Goal: Task Accomplishment & Management: Manage account settings

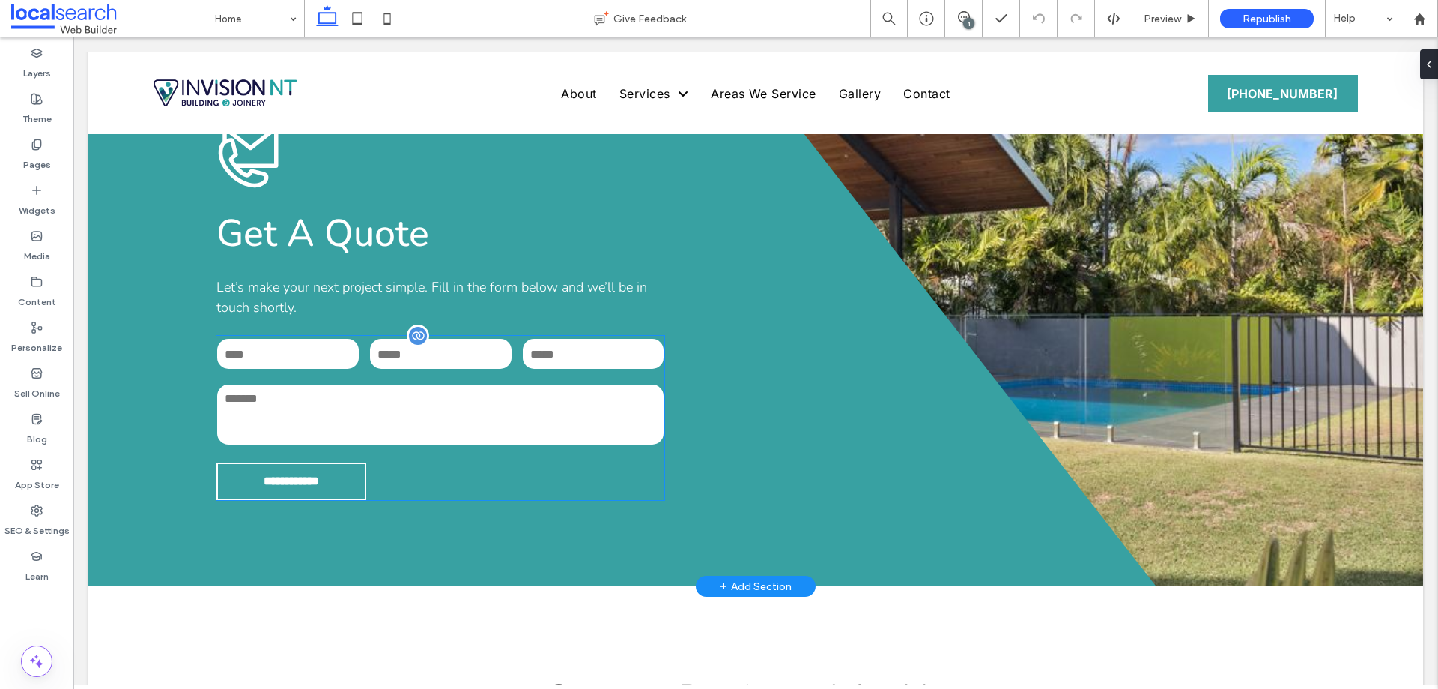
click at [463, 339] on input "tel" at bounding box center [441, 354] width 142 height 30
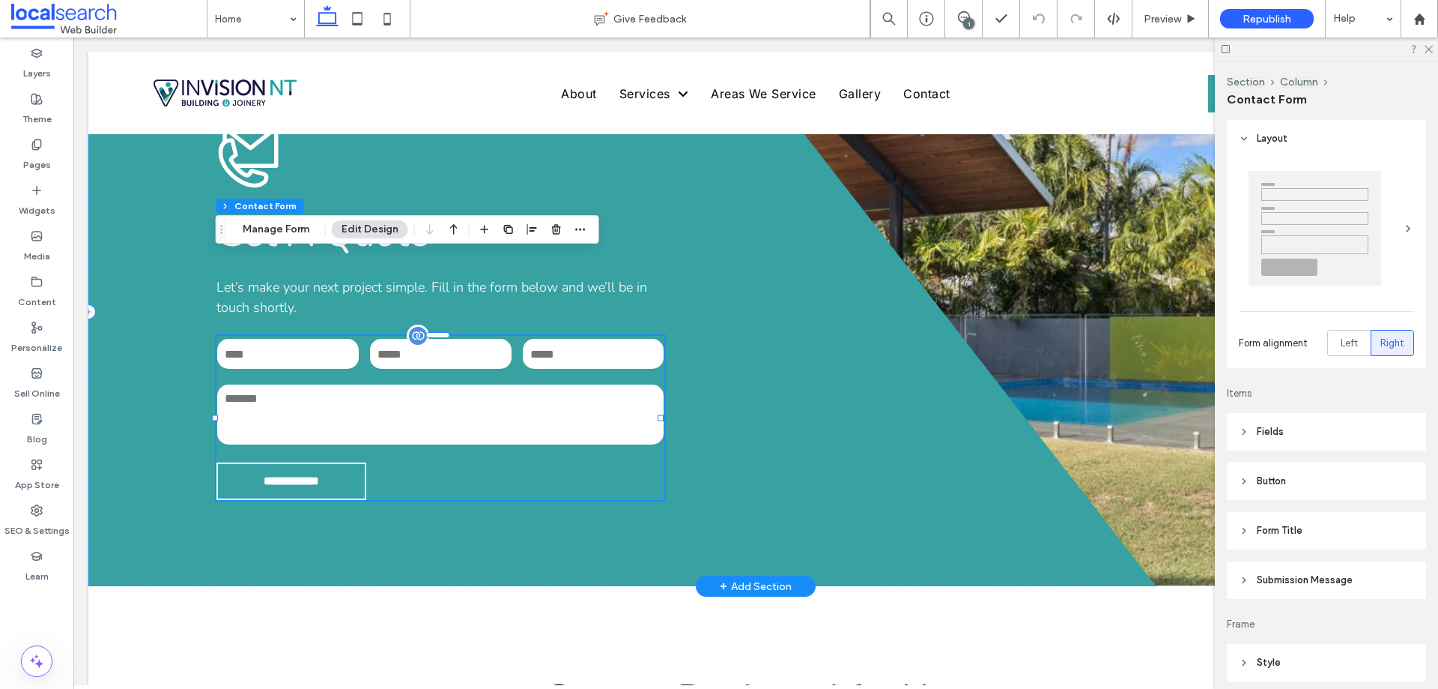
type input "**"
type input "*"
type input "***"
click at [280, 226] on button "Manage Form" at bounding box center [276, 229] width 86 height 18
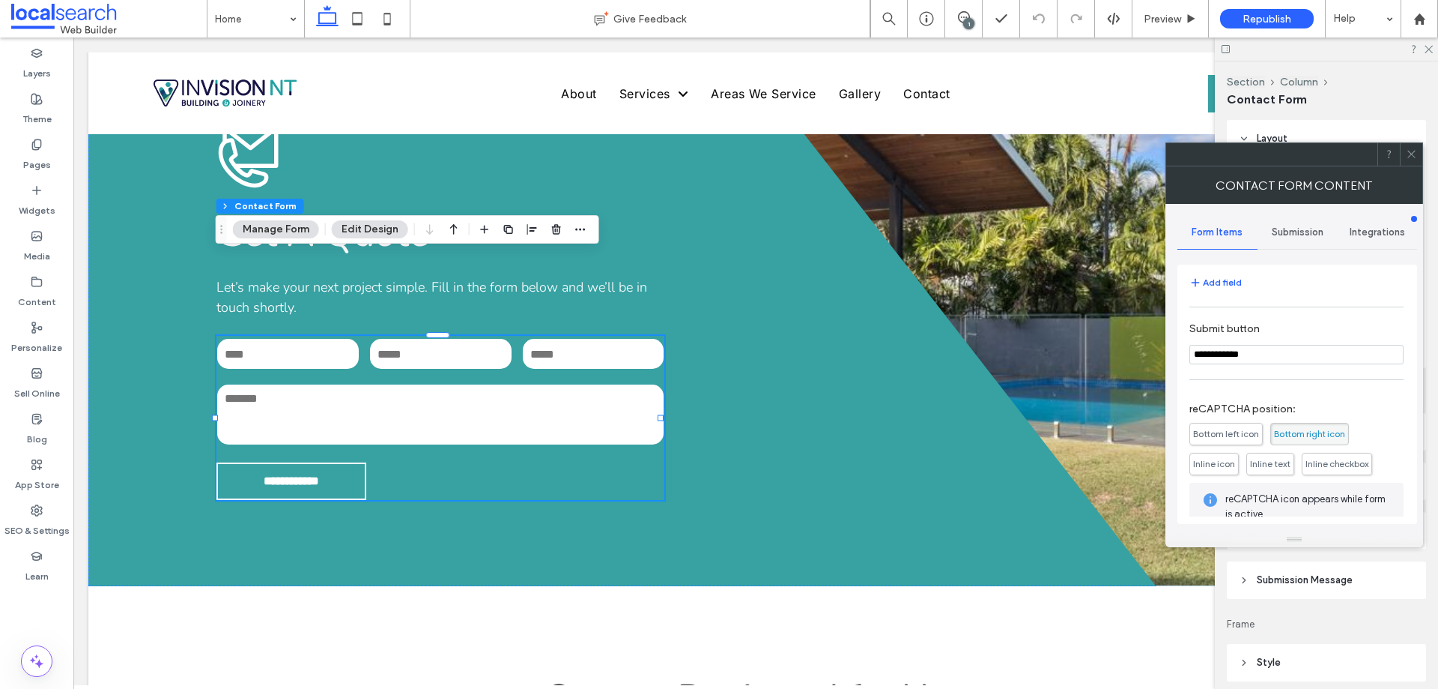
scroll to position [303, 0]
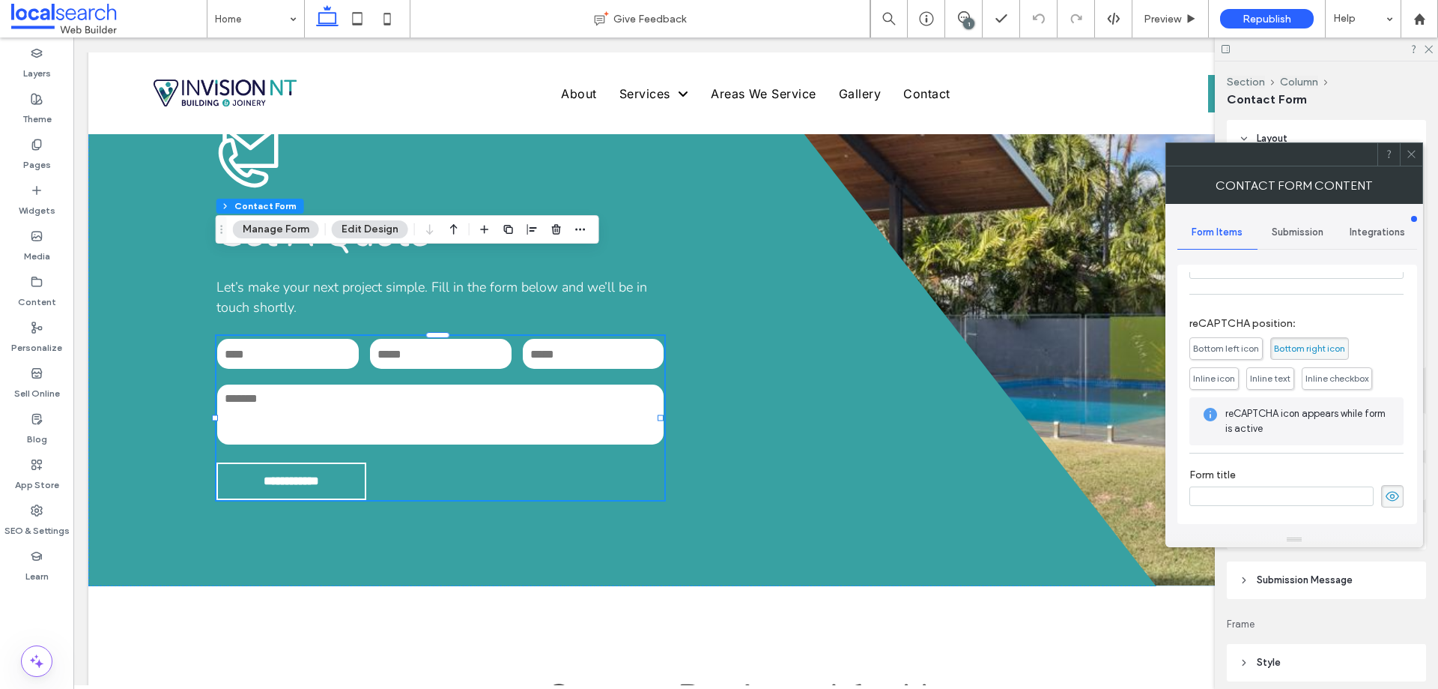
click at [1298, 234] on span "Submission" at bounding box center [1298, 232] width 52 height 12
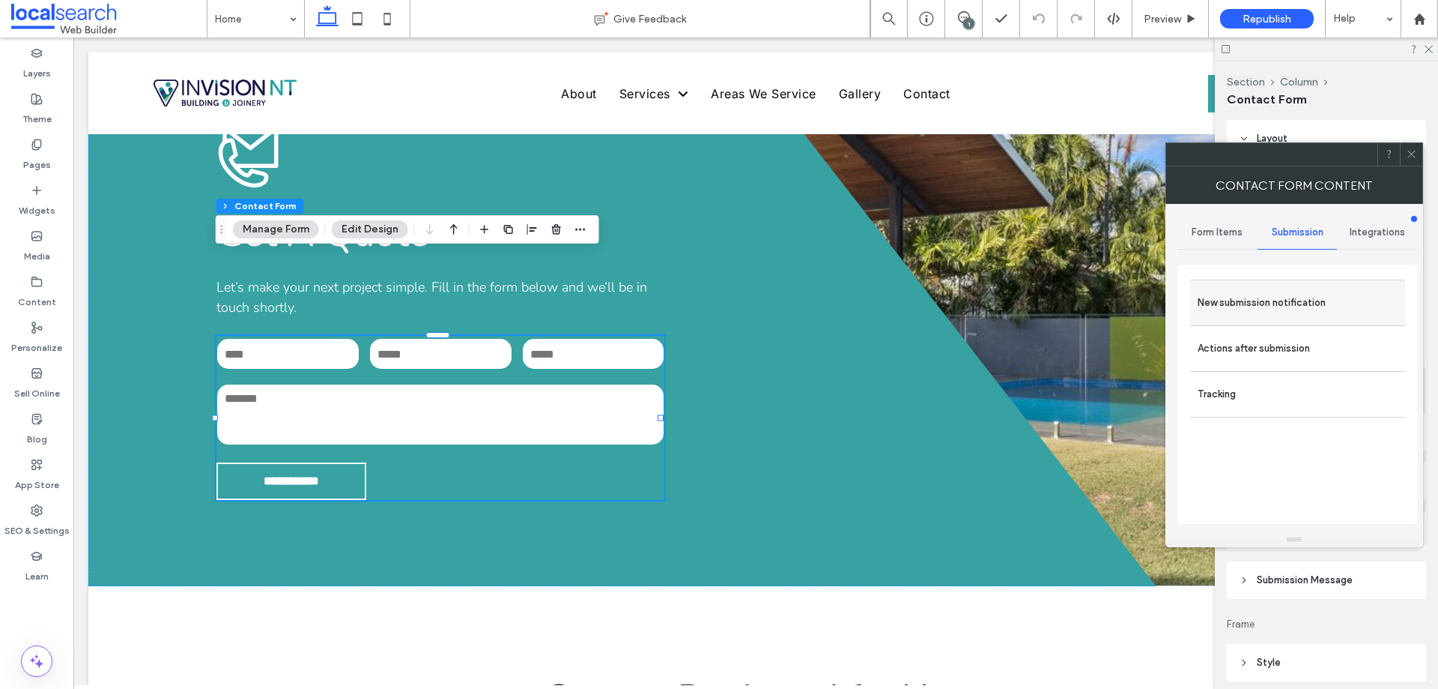
click at [1289, 286] on div "New submission notification" at bounding box center [1297, 302] width 215 height 46
click at [1280, 312] on label "New submission notification" at bounding box center [1298, 303] width 200 height 30
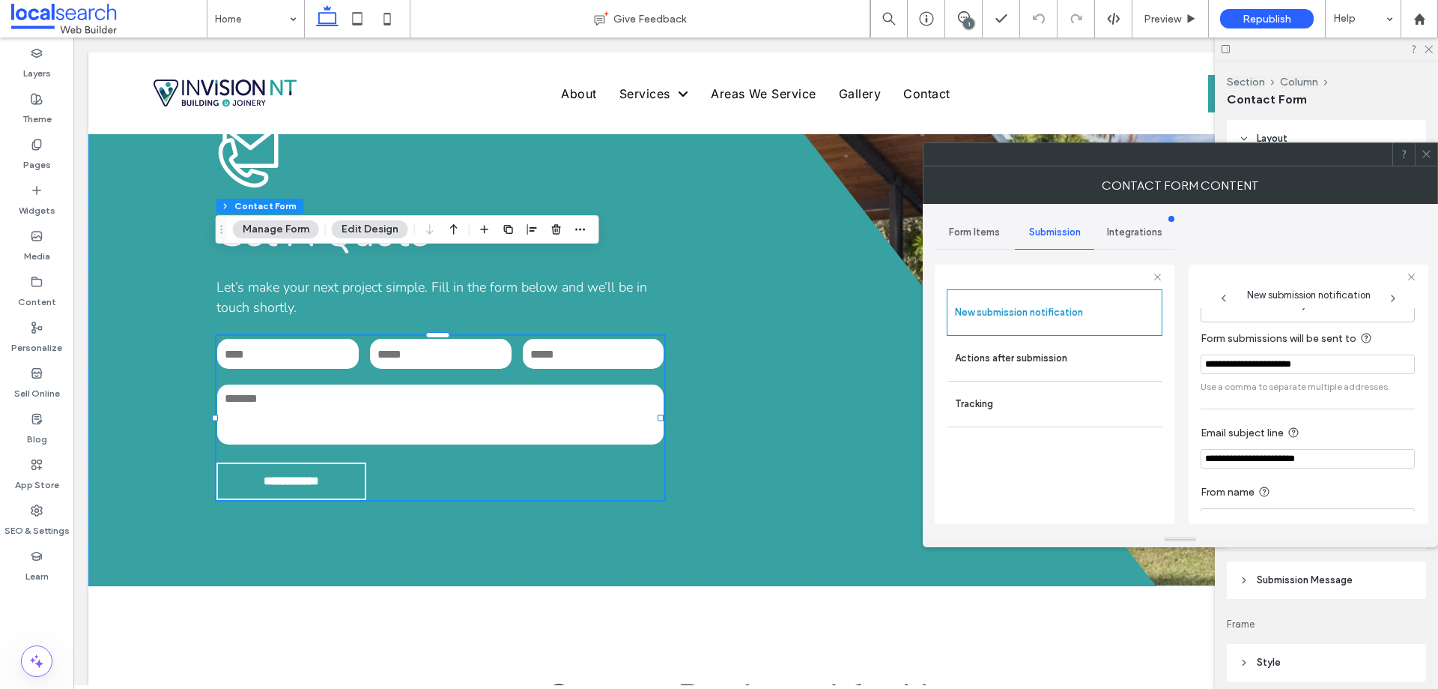
scroll to position [78, 0]
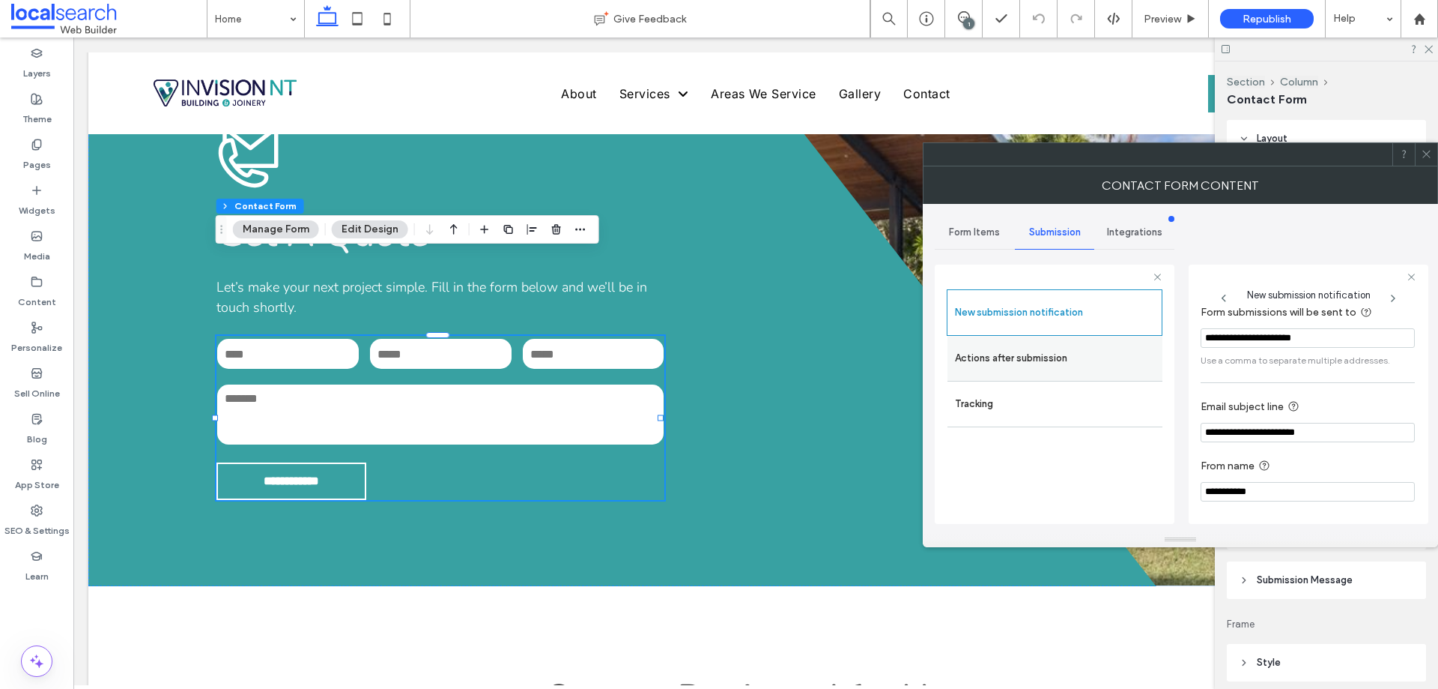
click at [1055, 360] on label "Actions after submission" at bounding box center [1055, 358] width 200 height 30
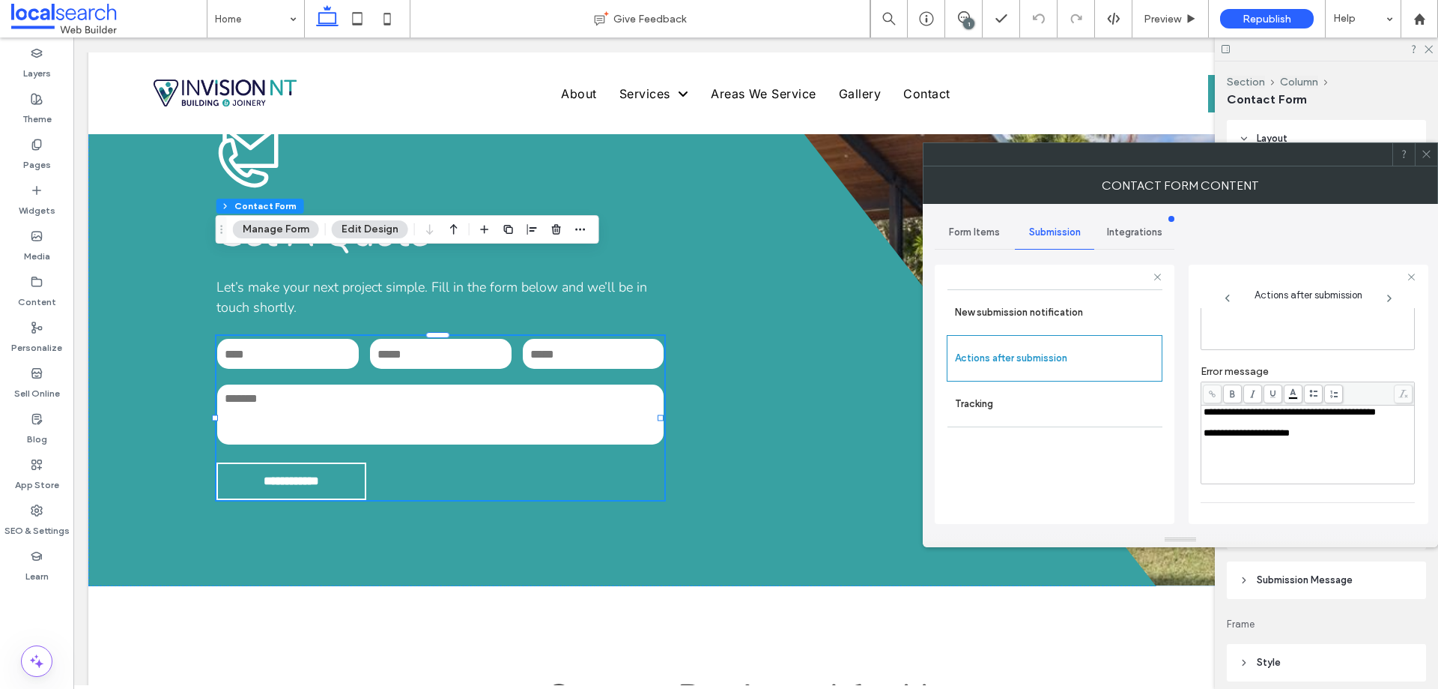
scroll to position [258, 0]
click at [1426, 148] on span at bounding box center [1426, 154] width 11 height 22
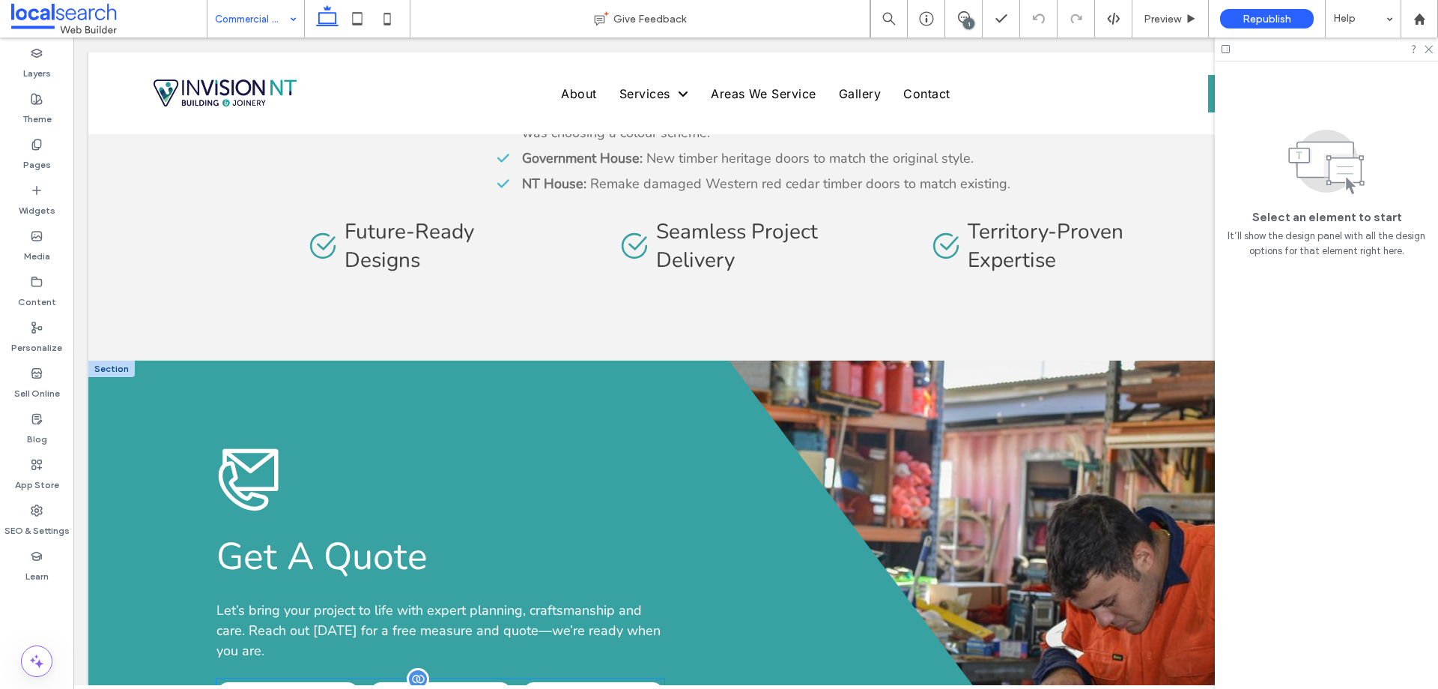
scroll to position [1834, 0]
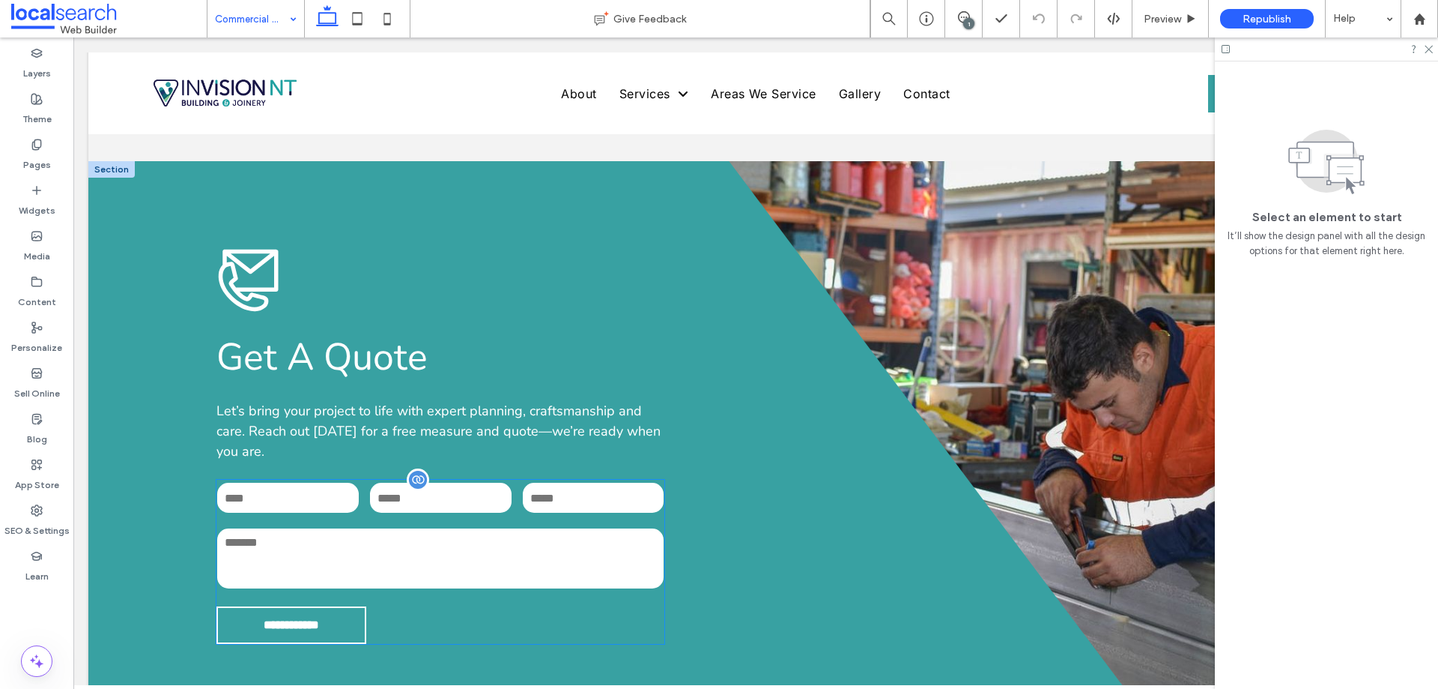
click at [459, 482] on input "tel" at bounding box center [441, 497] width 142 height 30
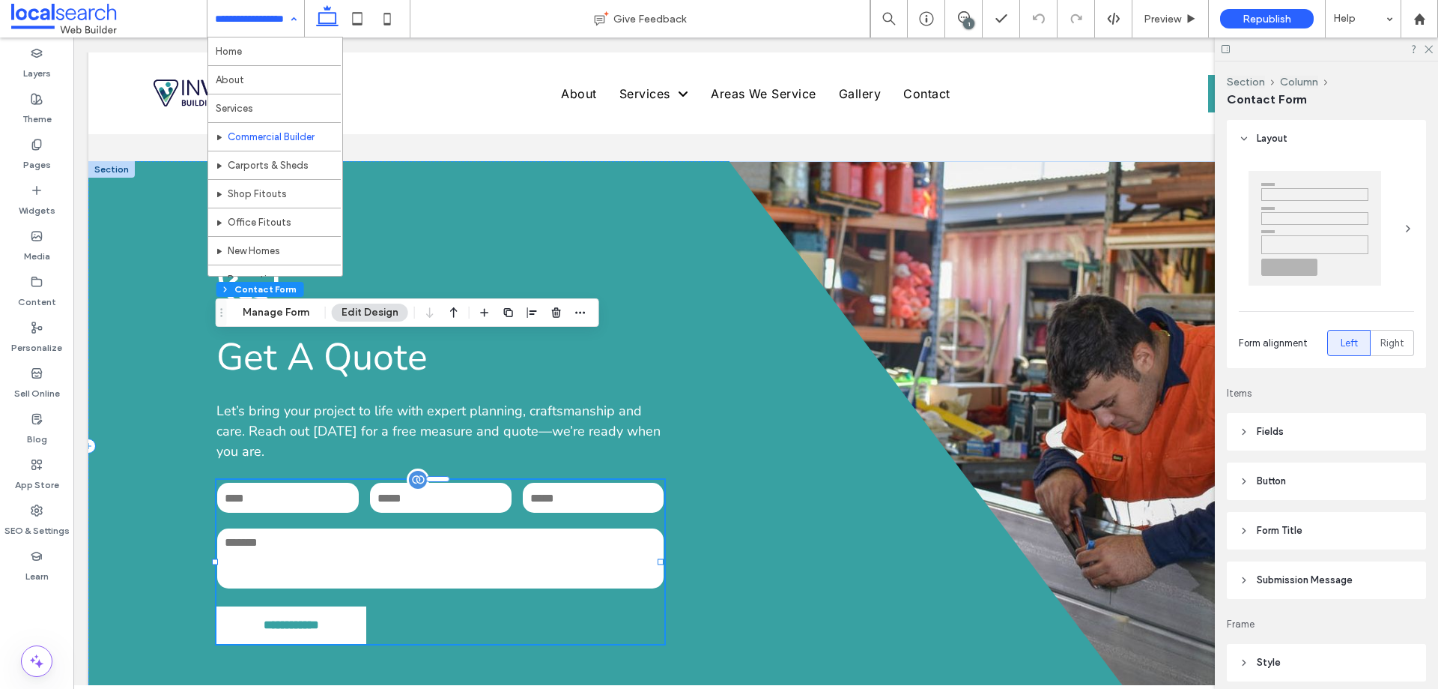
type input "**"
type input "*"
type input "***"
click at [279, 315] on button "Manage Form" at bounding box center [276, 312] width 86 height 18
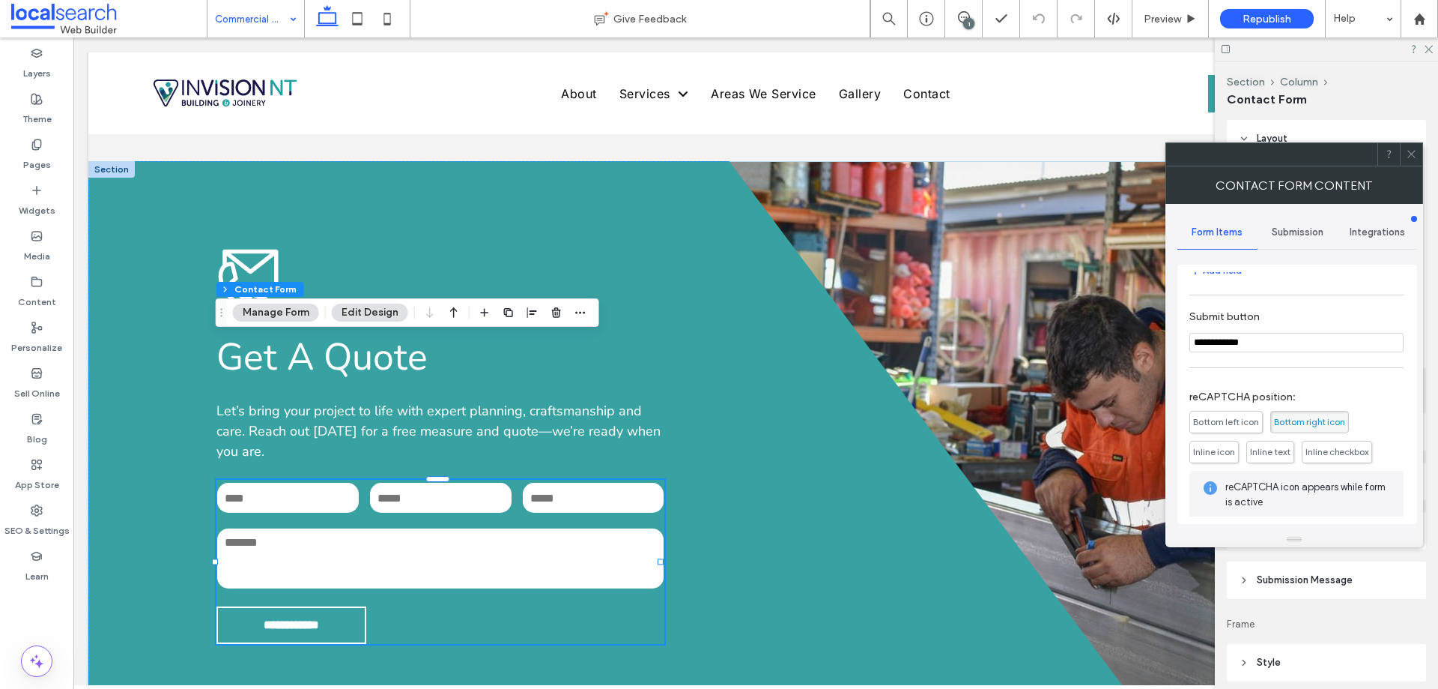
scroll to position [229, 0]
click at [1314, 240] on div "Submission" at bounding box center [1298, 232] width 80 height 33
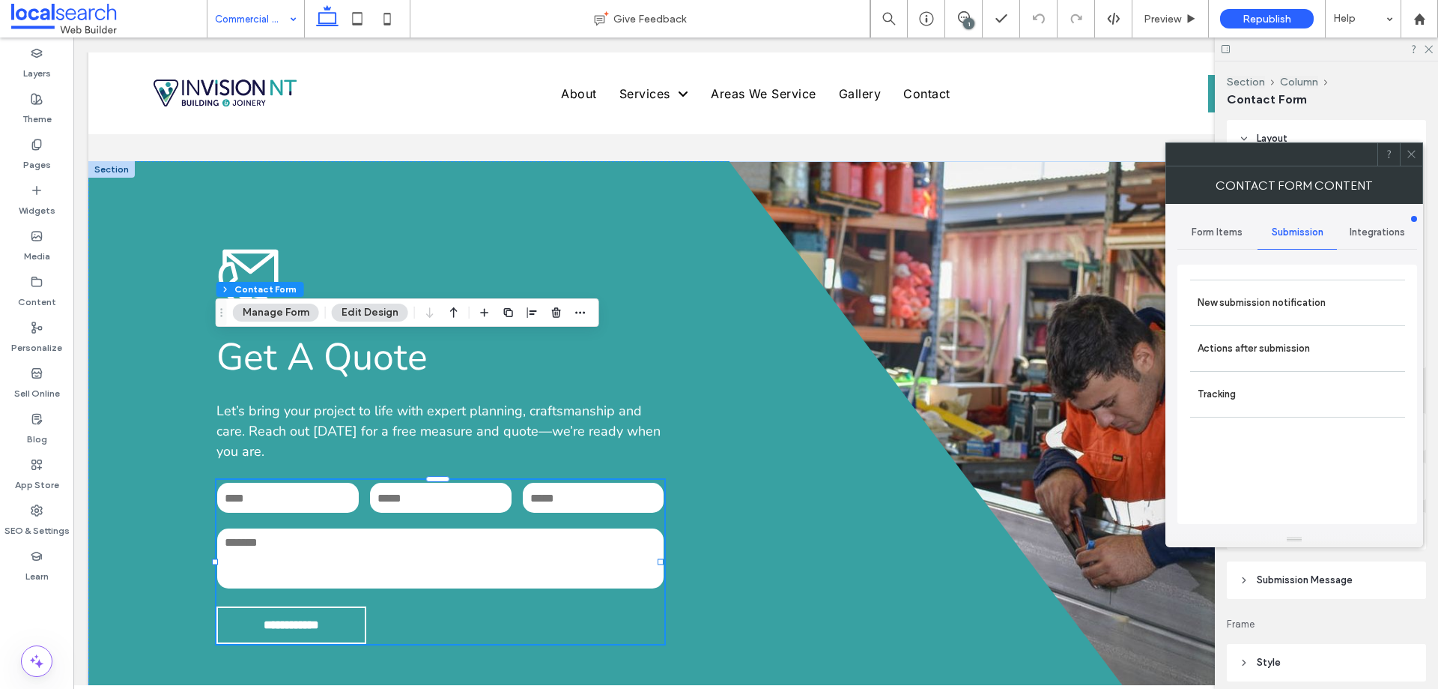
click at [1279, 303] on label "New submission notification" at bounding box center [1298, 303] width 200 height 30
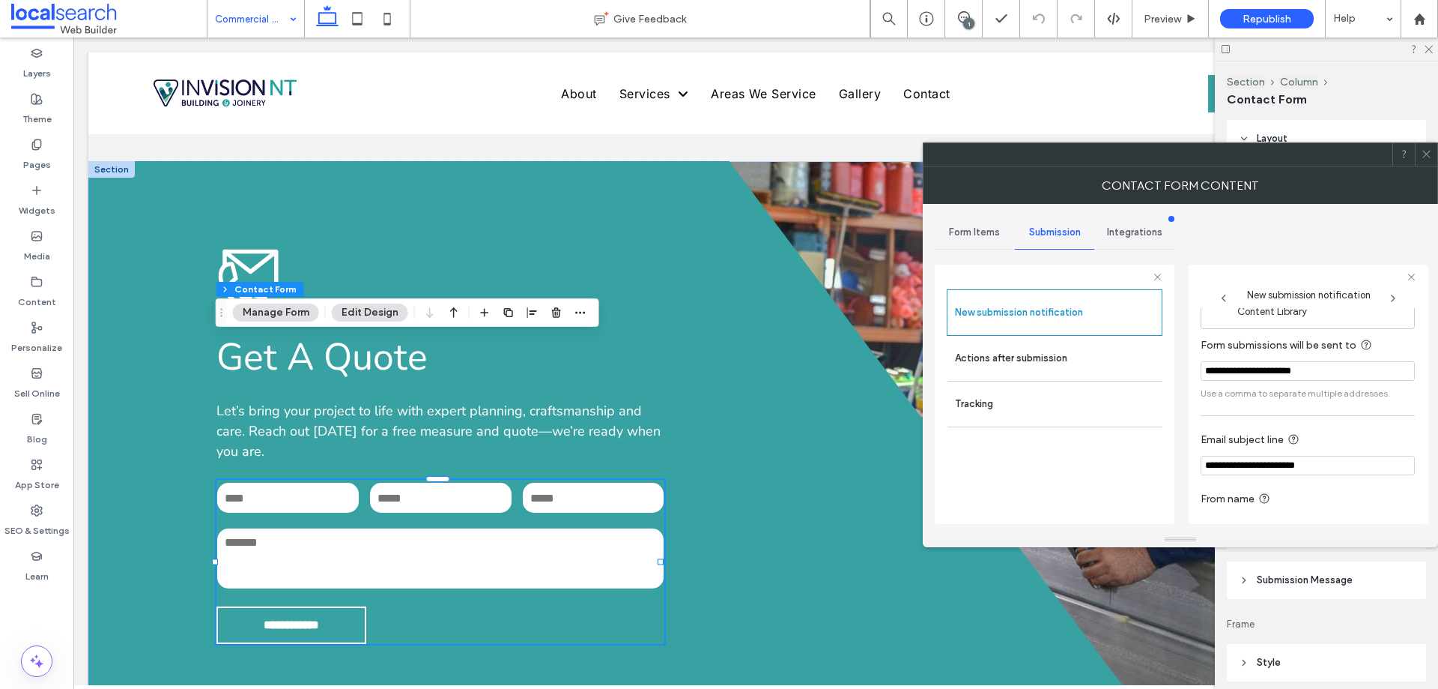
scroll to position [78, 0]
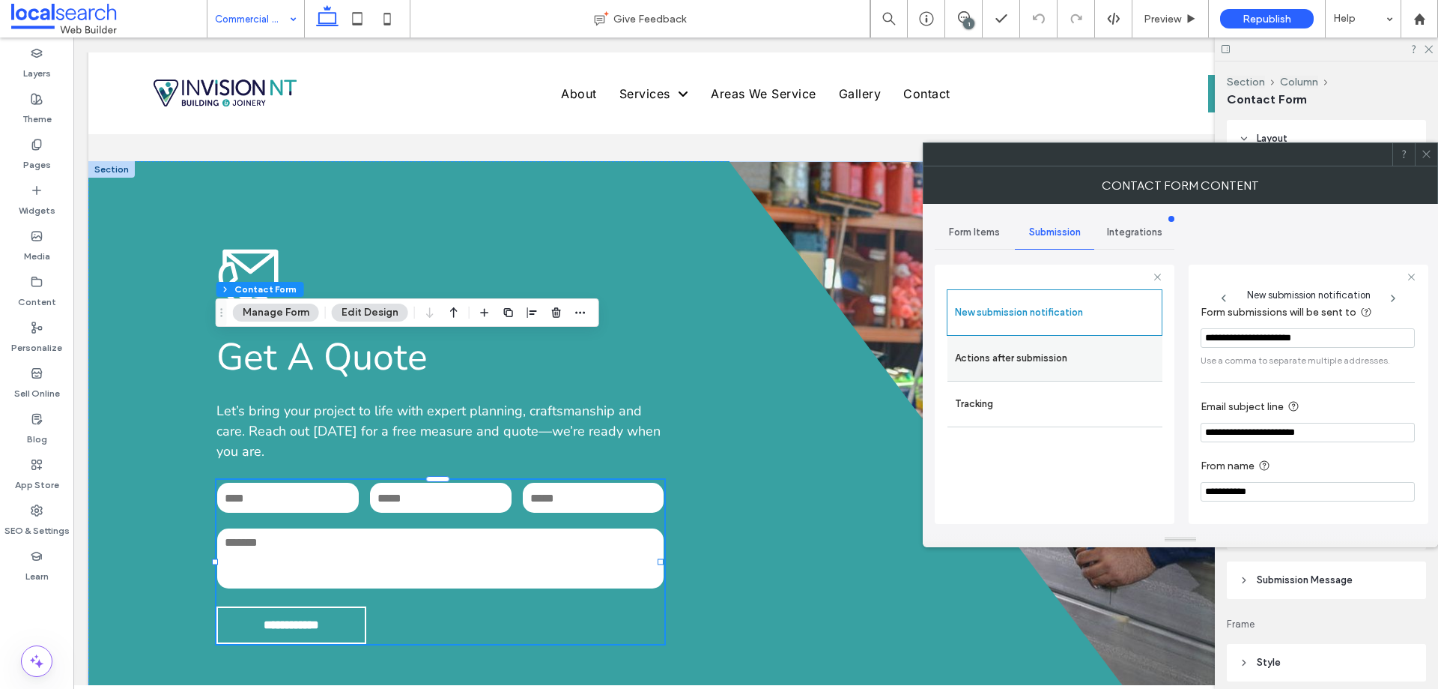
click at [1026, 350] on label "Actions after submission" at bounding box center [1055, 358] width 200 height 30
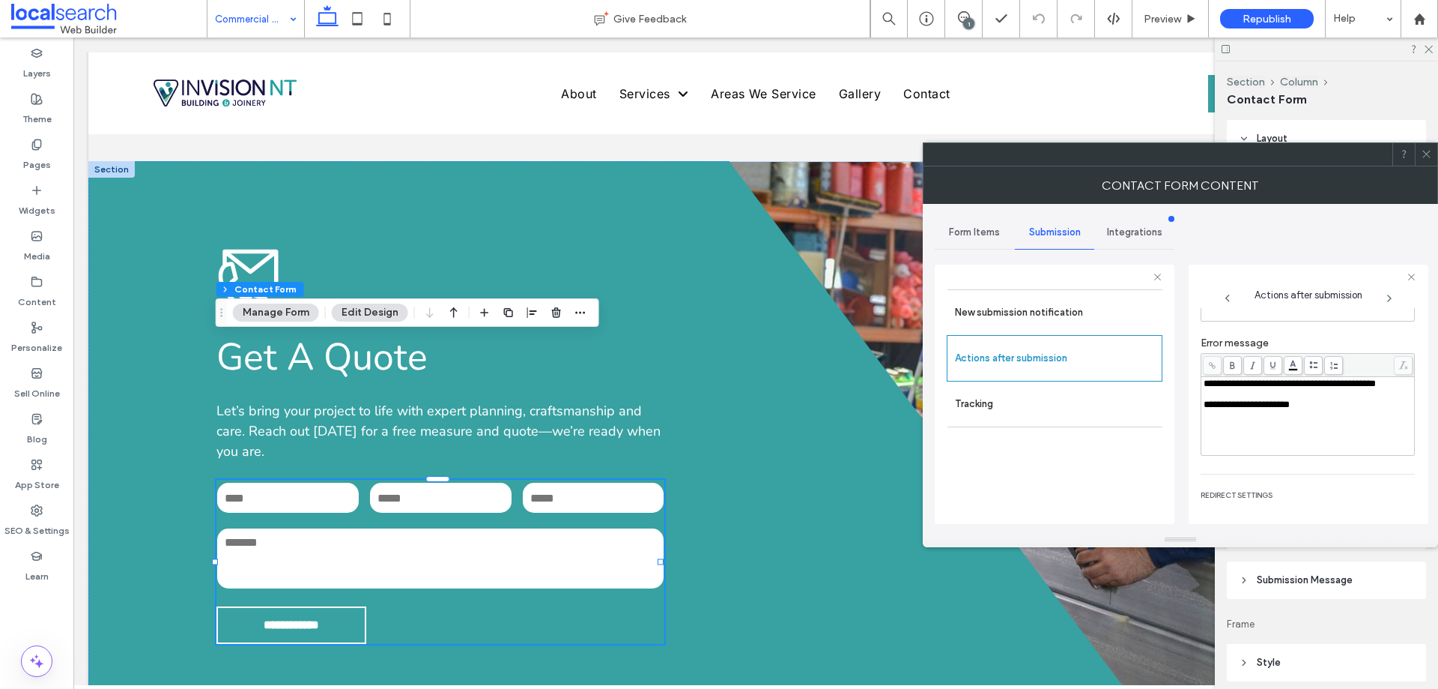
scroll to position [258, 0]
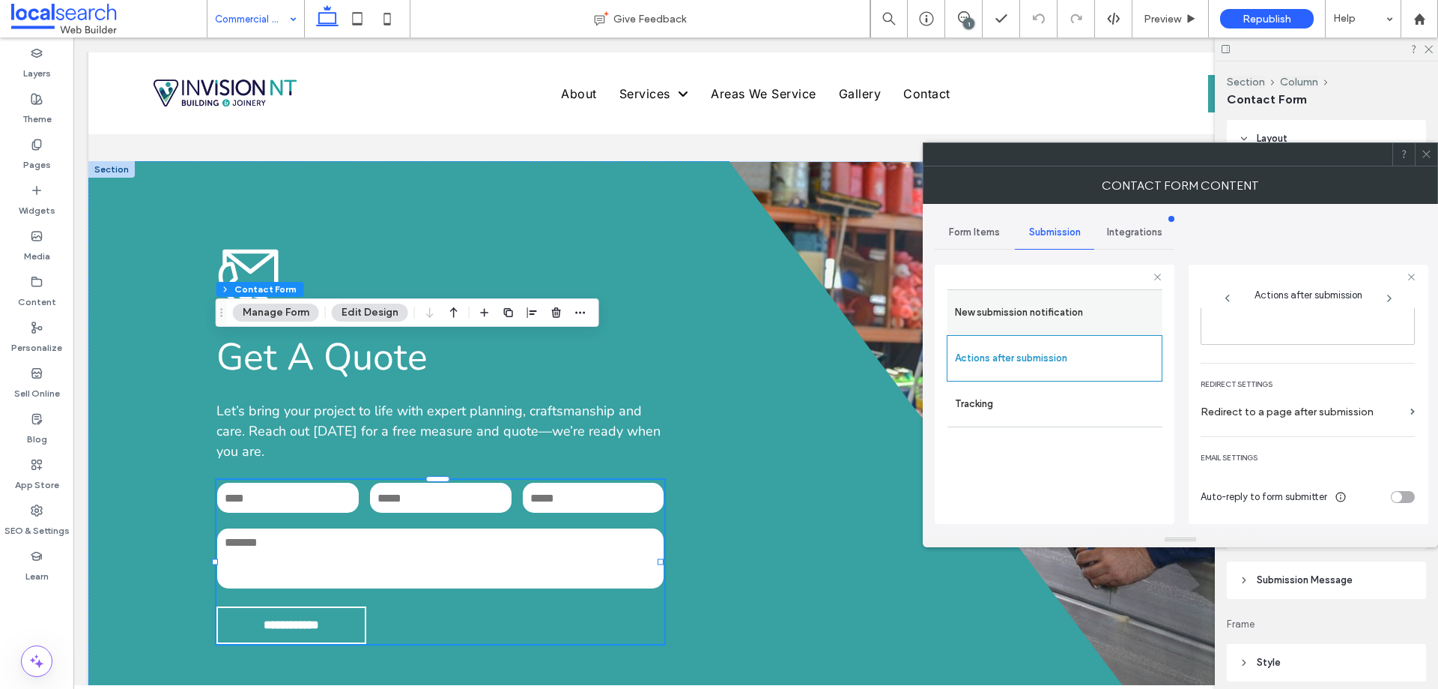
drag, startPoint x: 1426, startPoint y: 151, endPoint x: 993, endPoint y: 292, distance: 454.7
click at [1426, 151] on icon at bounding box center [1426, 153] width 11 height 11
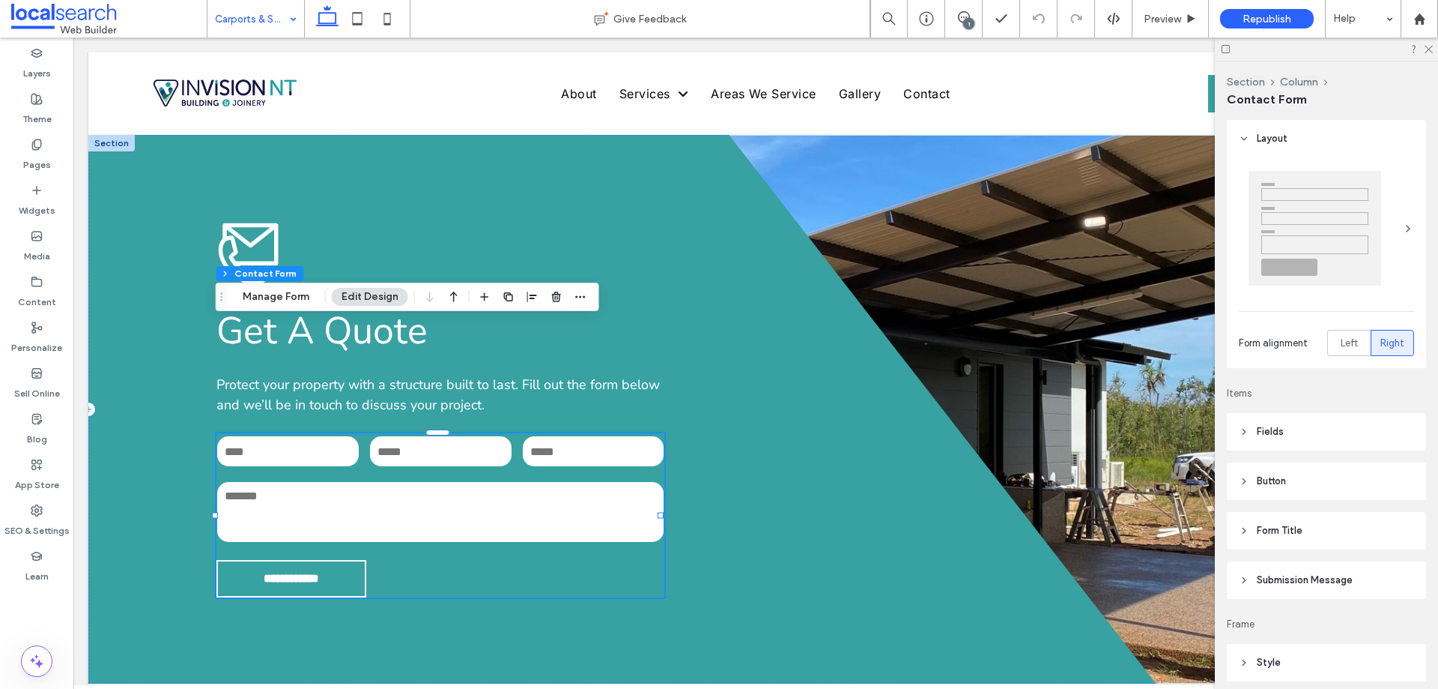
type input "**"
type input "*"
type input "***"
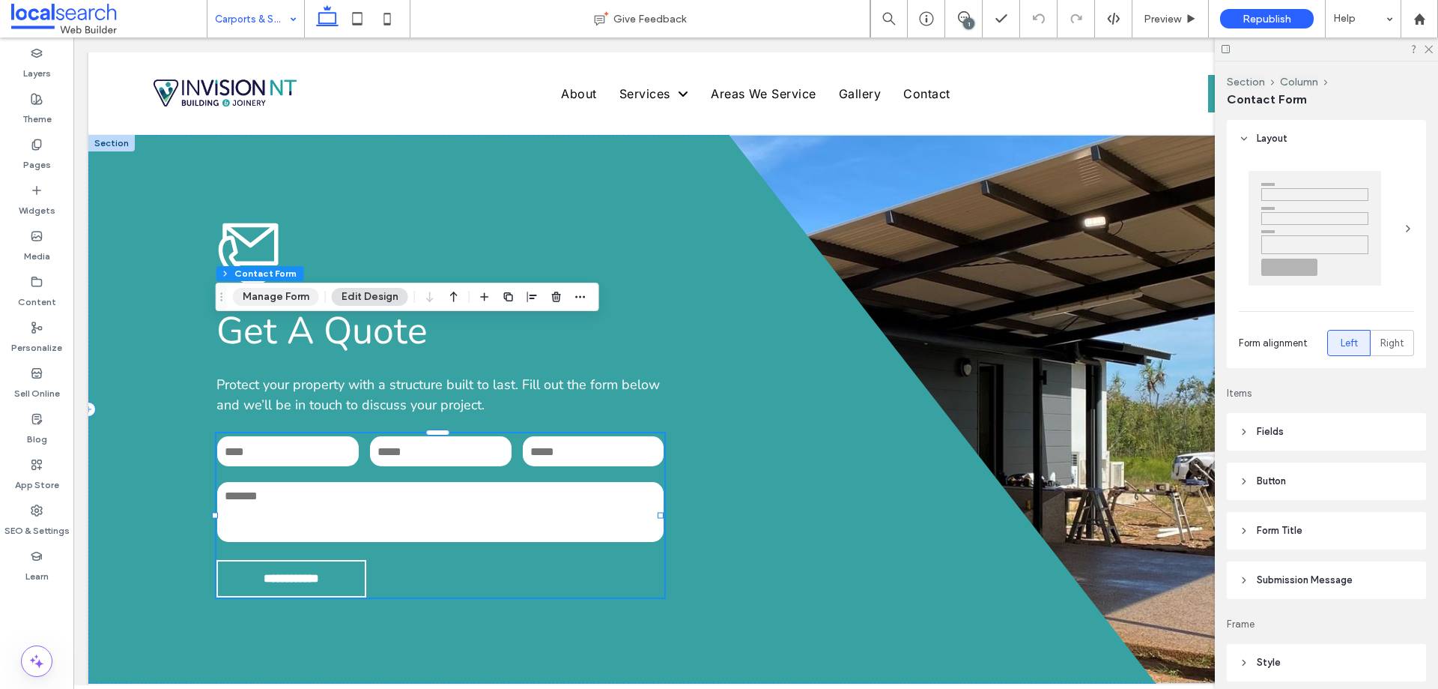
click at [294, 299] on button "Manage Form" at bounding box center [276, 297] width 86 height 18
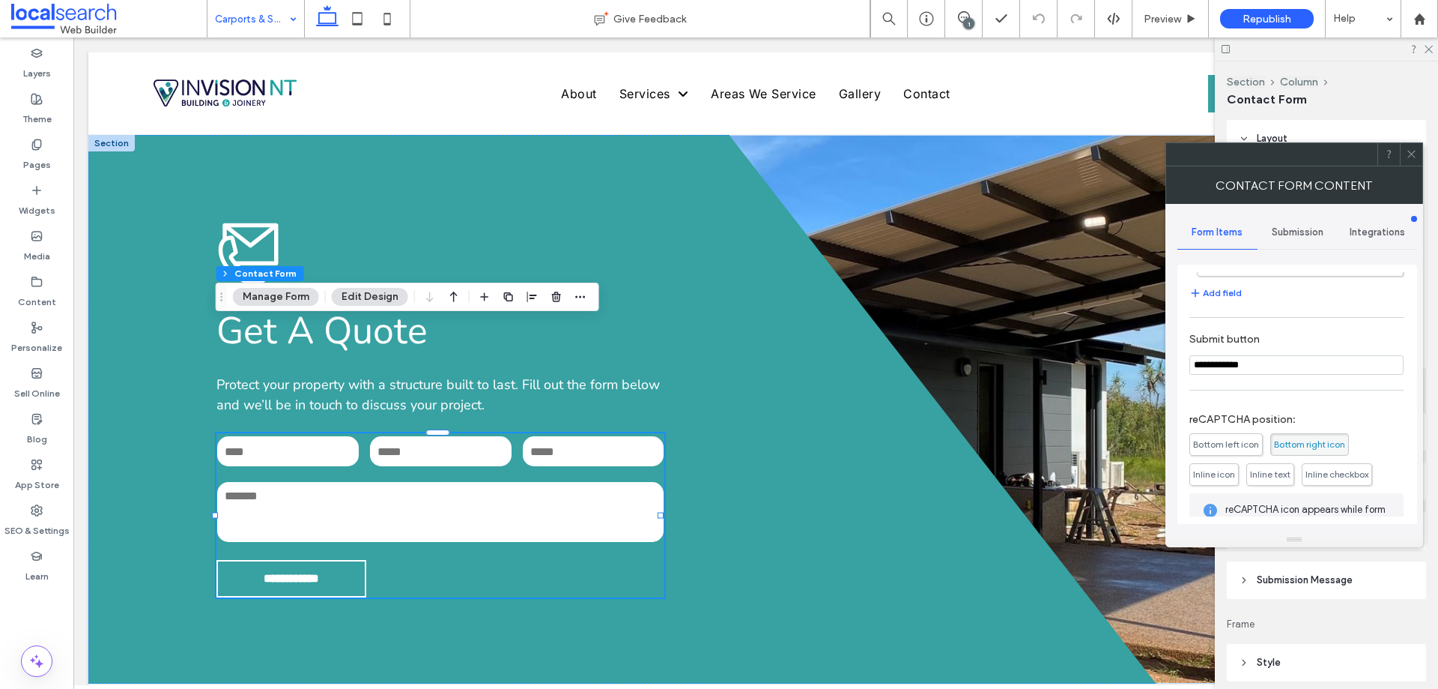
scroll to position [303, 0]
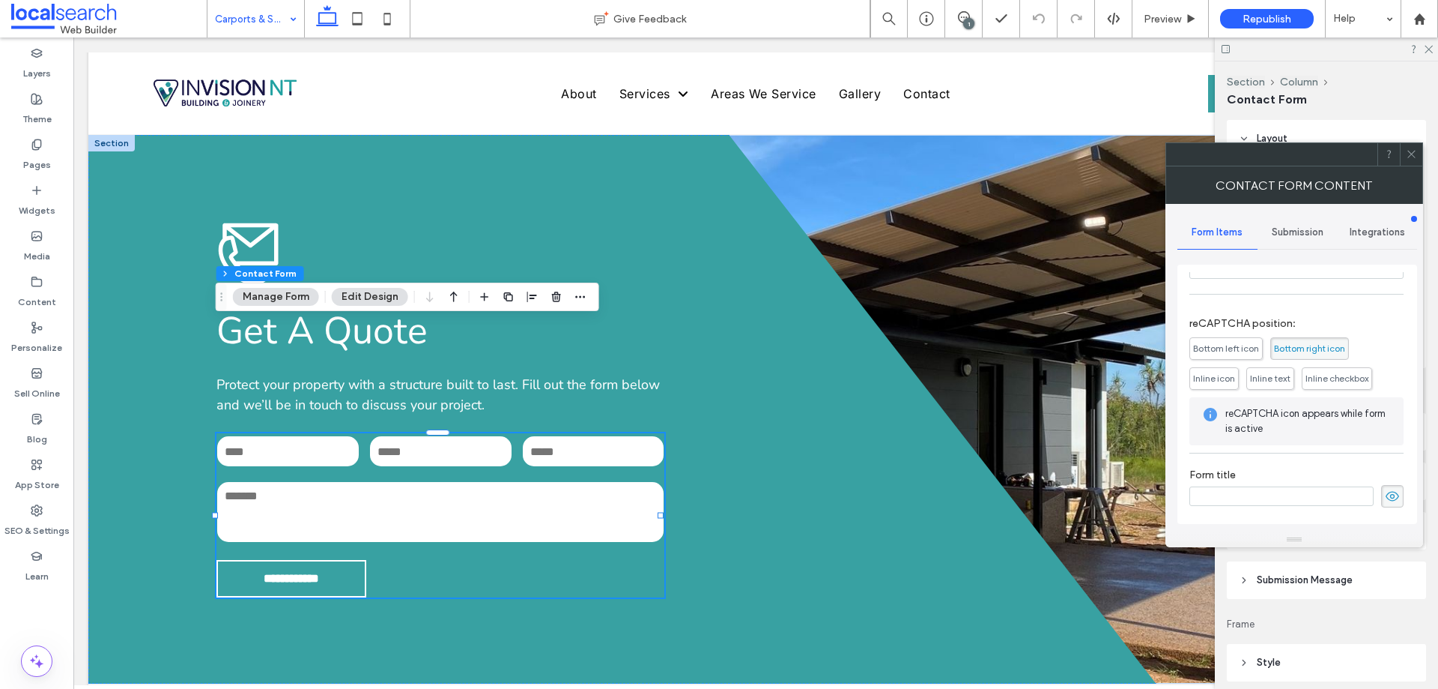
click at [1301, 229] on span "Submission" at bounding box center [1298, 232] width 52 height 12
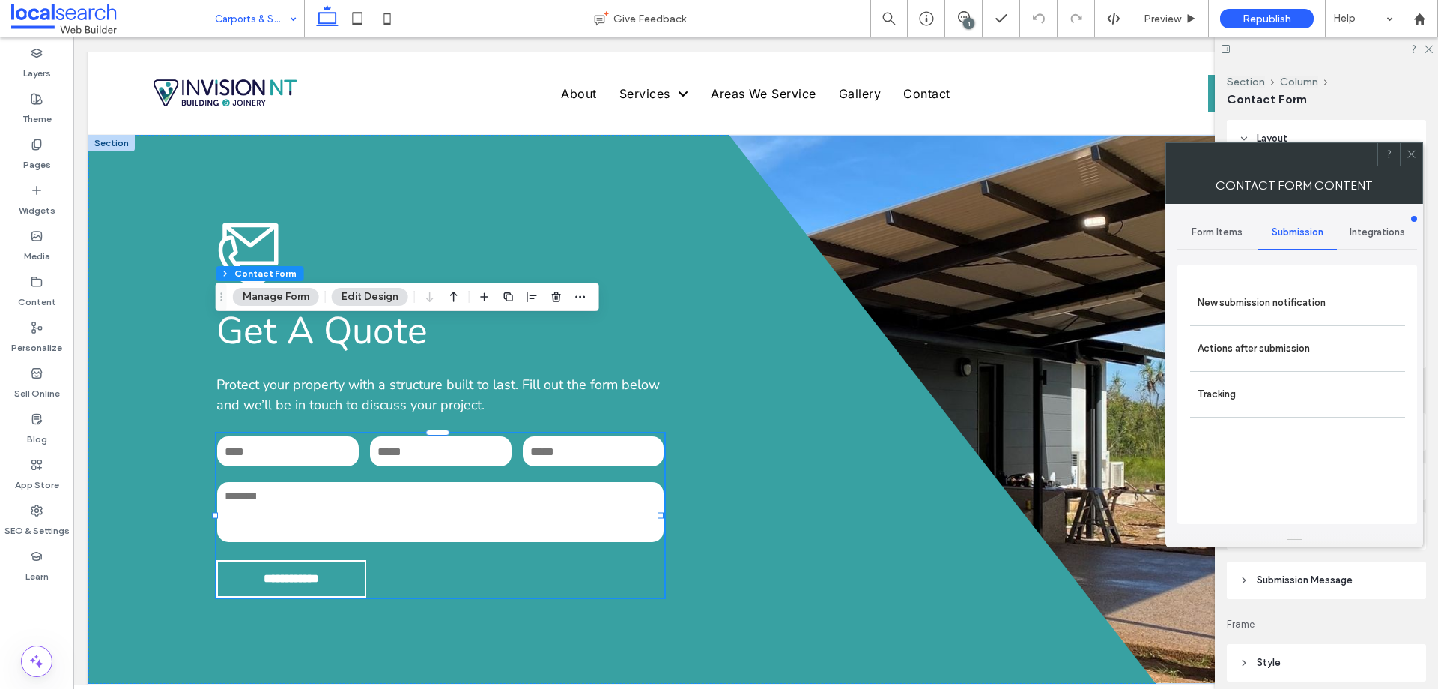
click at [1292, 300] on label "New submission notification" at bounding box center [1298, 303] width 200 height 30
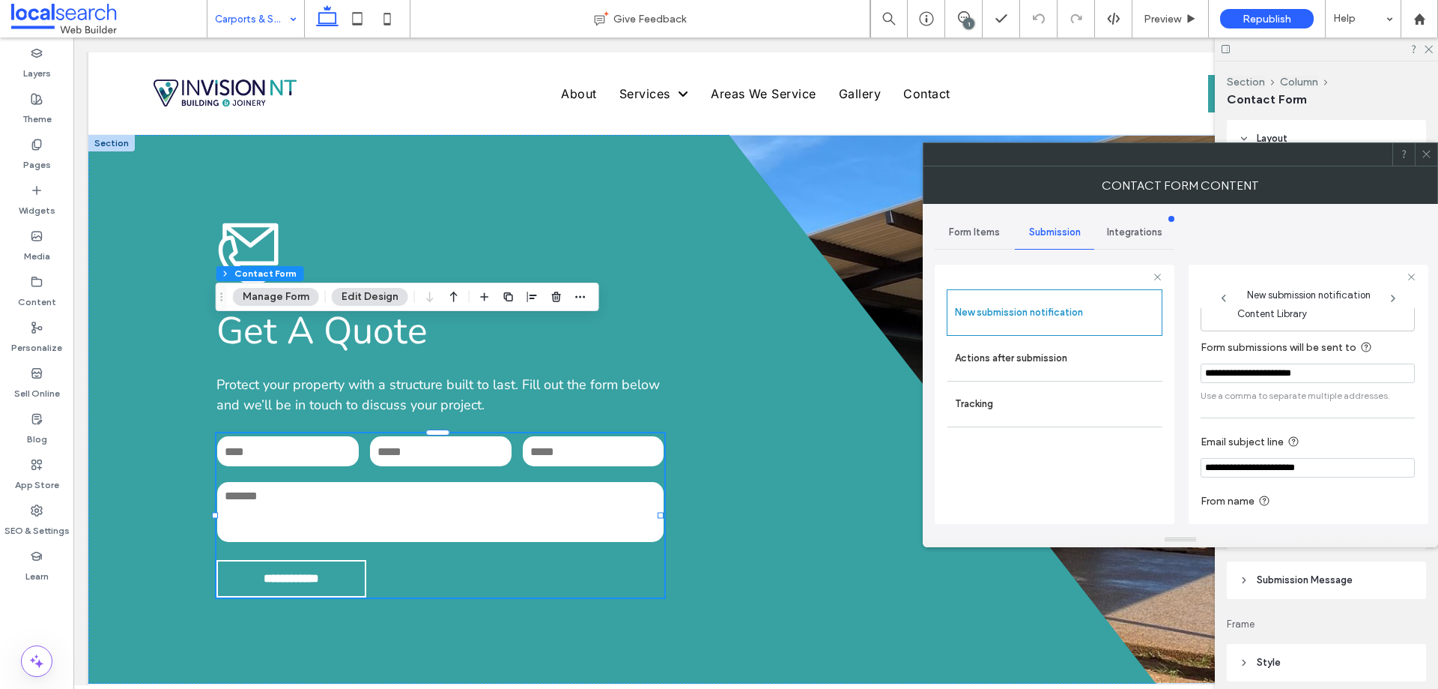
scroll to position [78, 0]
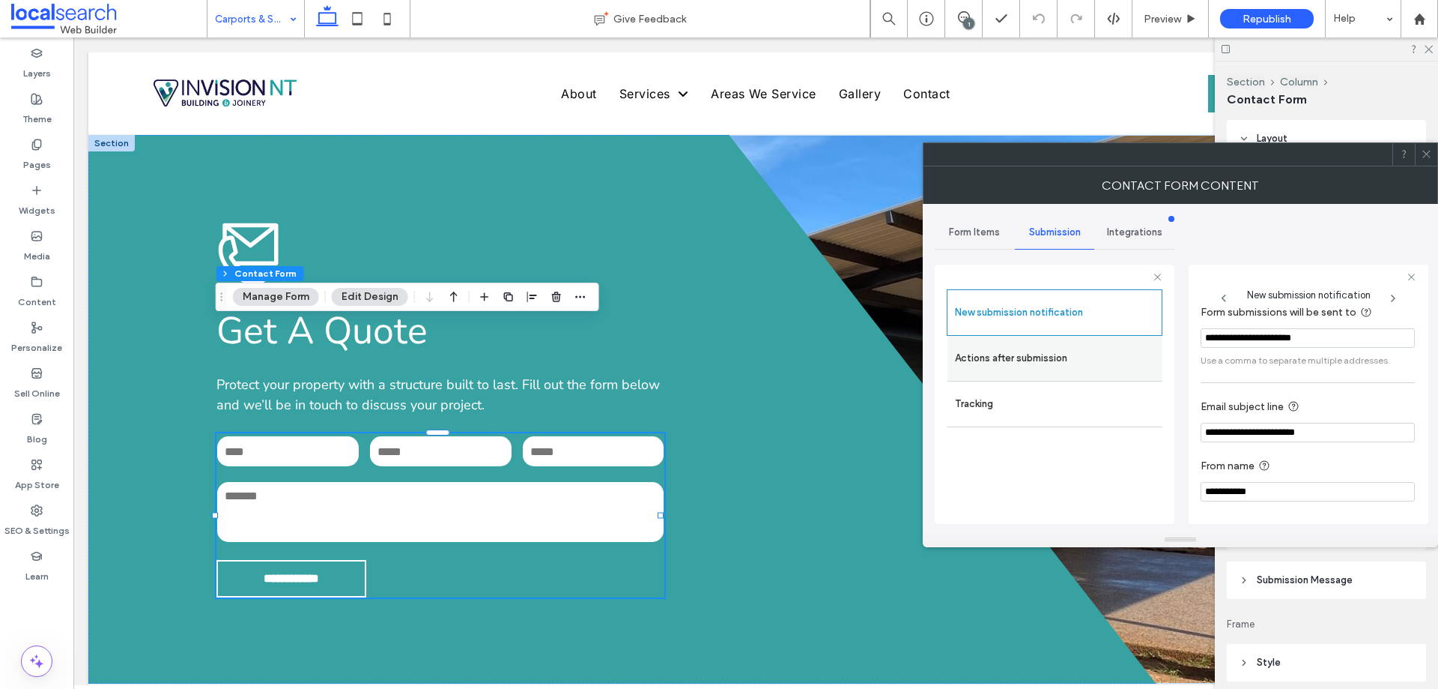
click at [1026, 352] on label "Actions after submission" at bounding box center [1055, 358] width 200 height 30
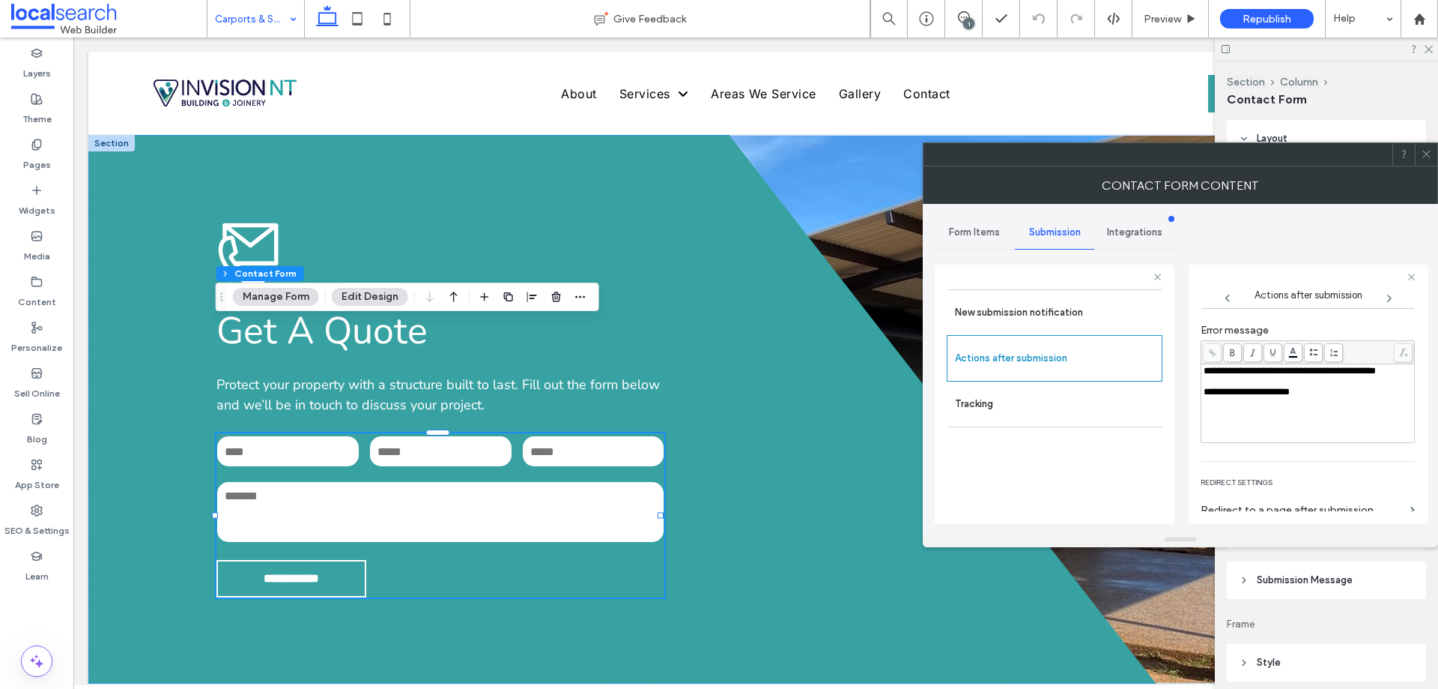
scroll to position [258, 0]
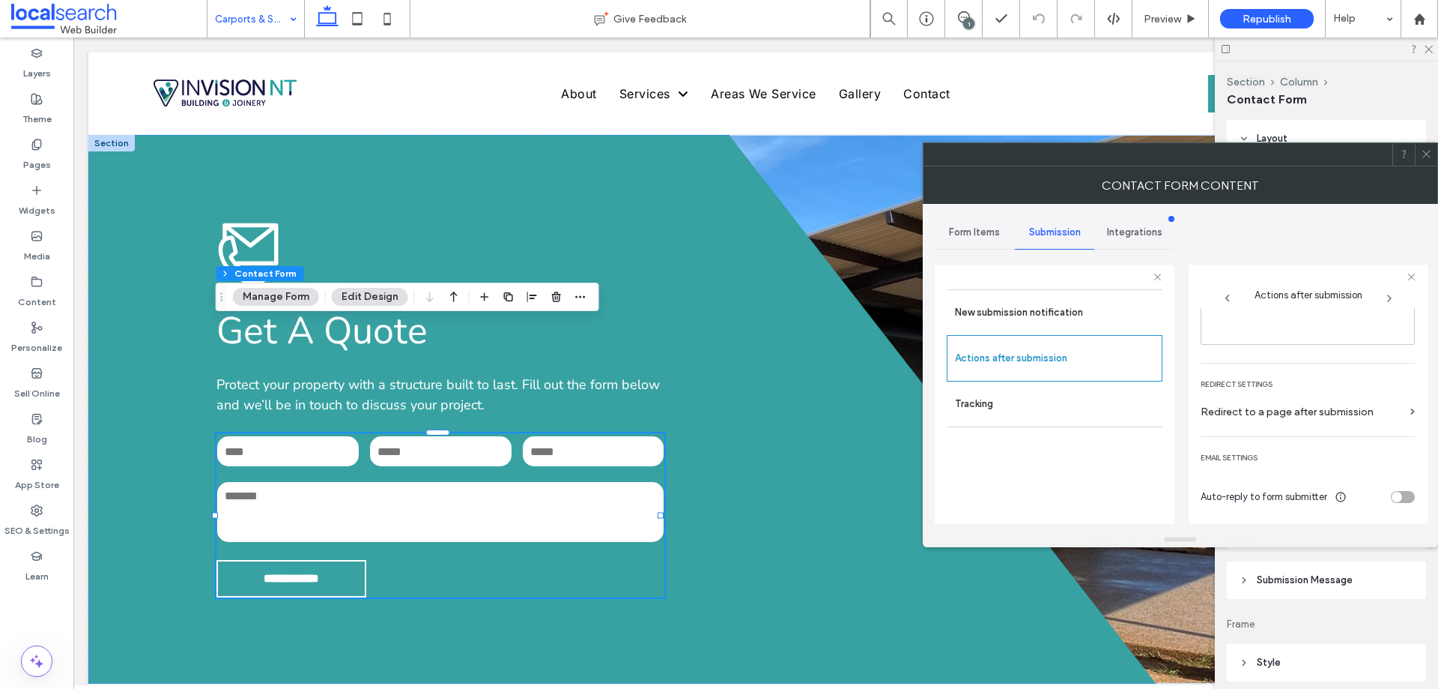
click at [1426, 159] on icon at bounding box center [1426, 153] width 11 height 11
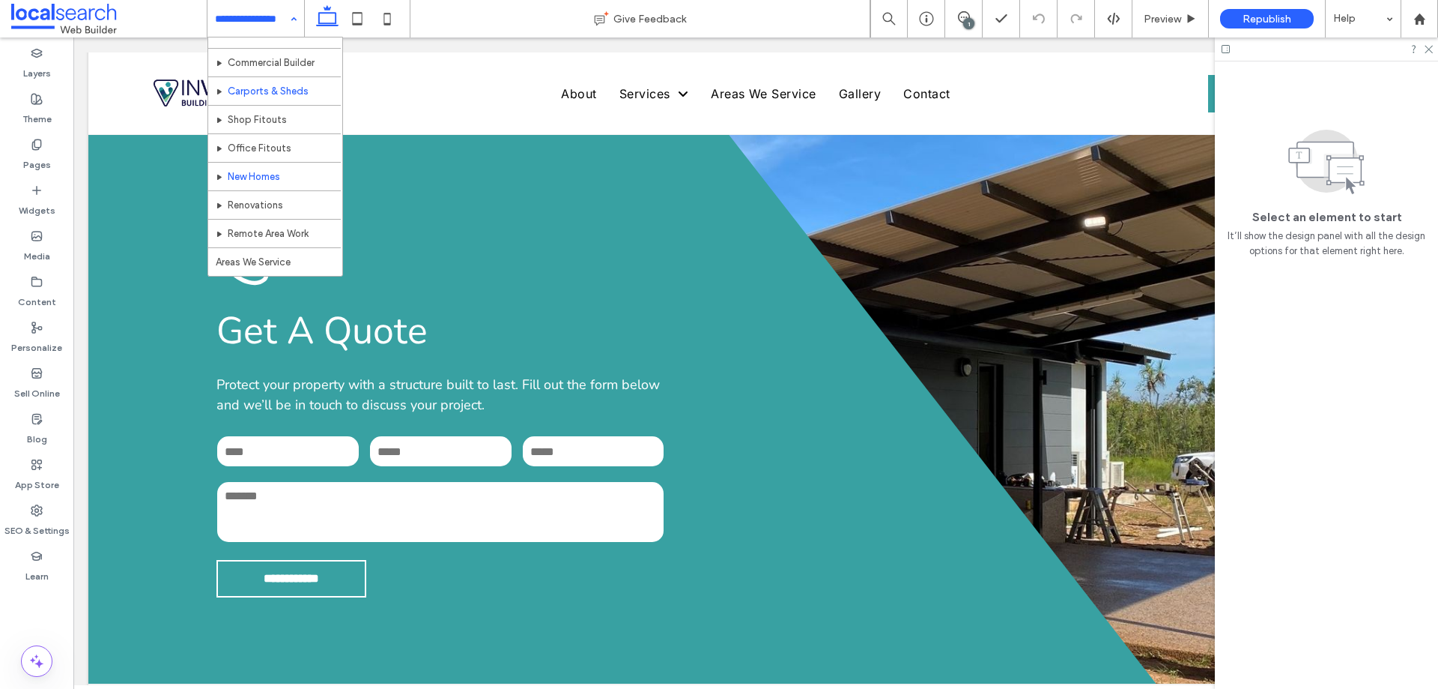
scroll to position [75, 0]
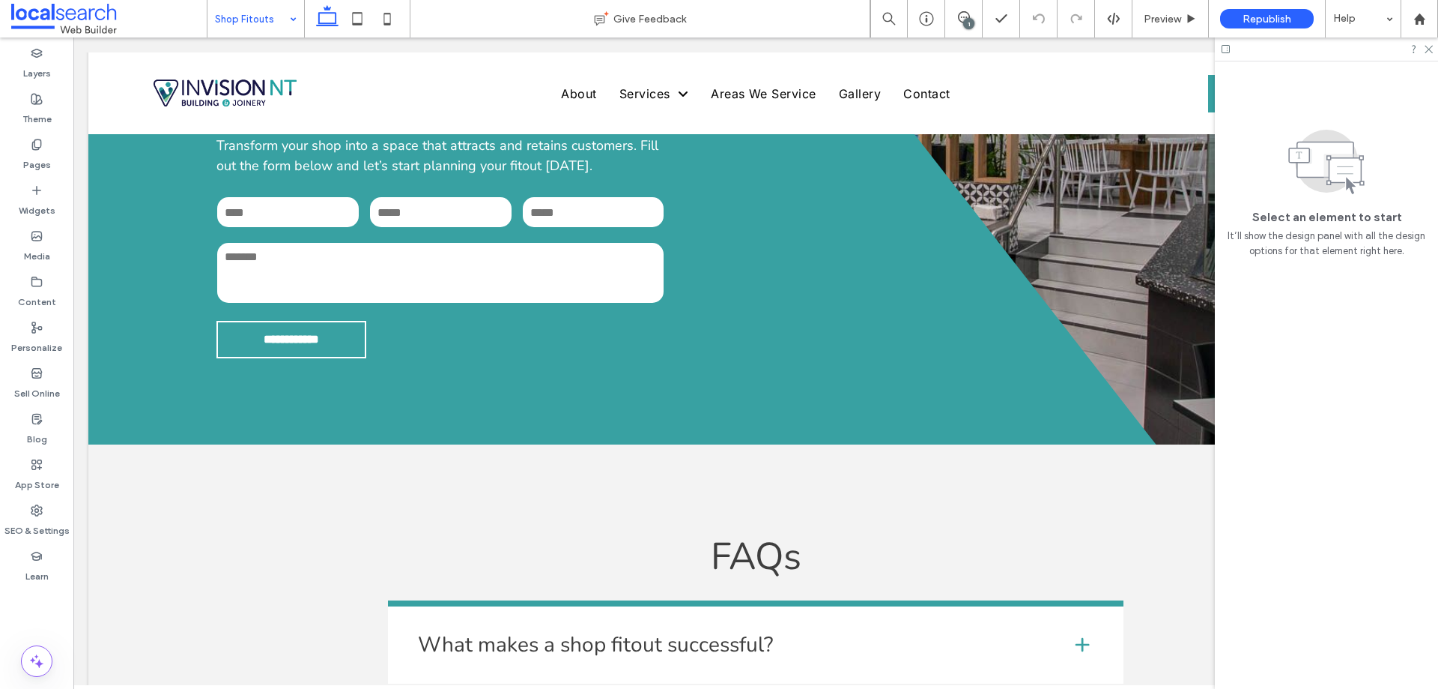
scroll to position [1679, 0]
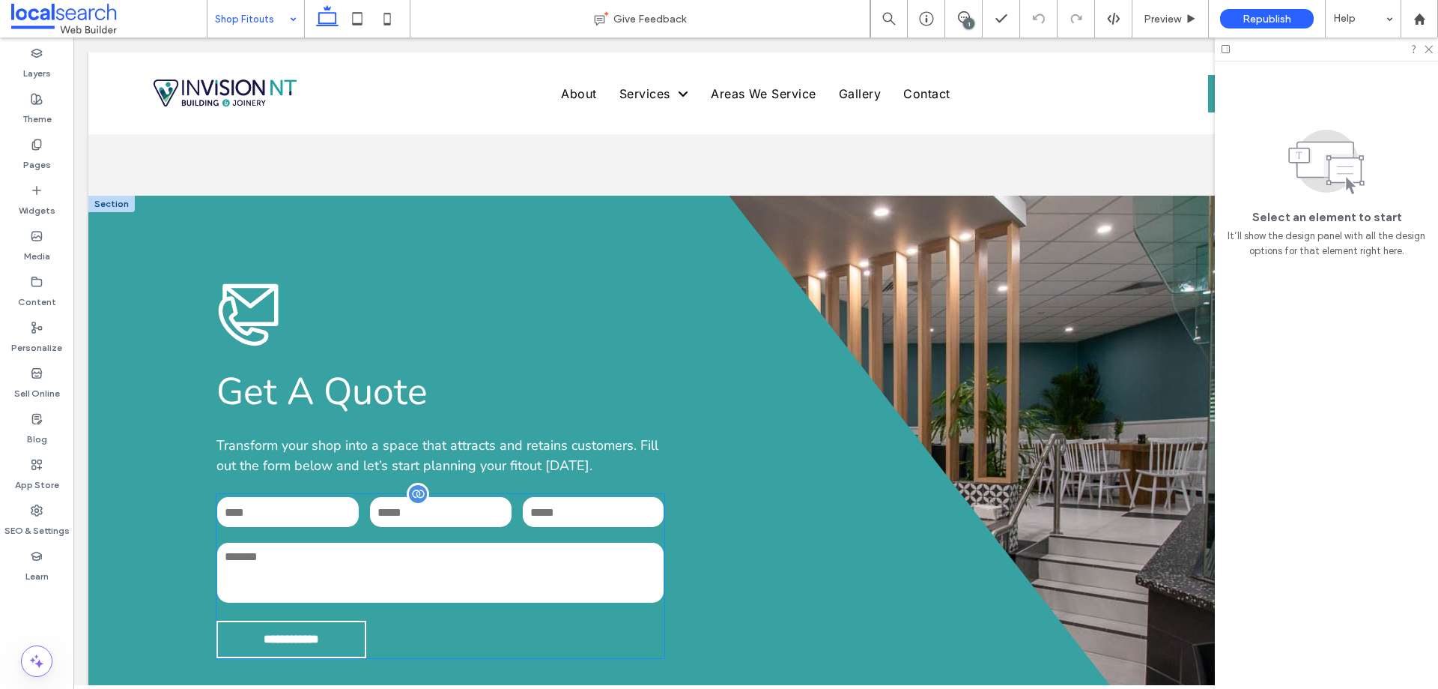
click at [447, 497] on input "tel" at bounding box center [441, 512] width 142 height 30
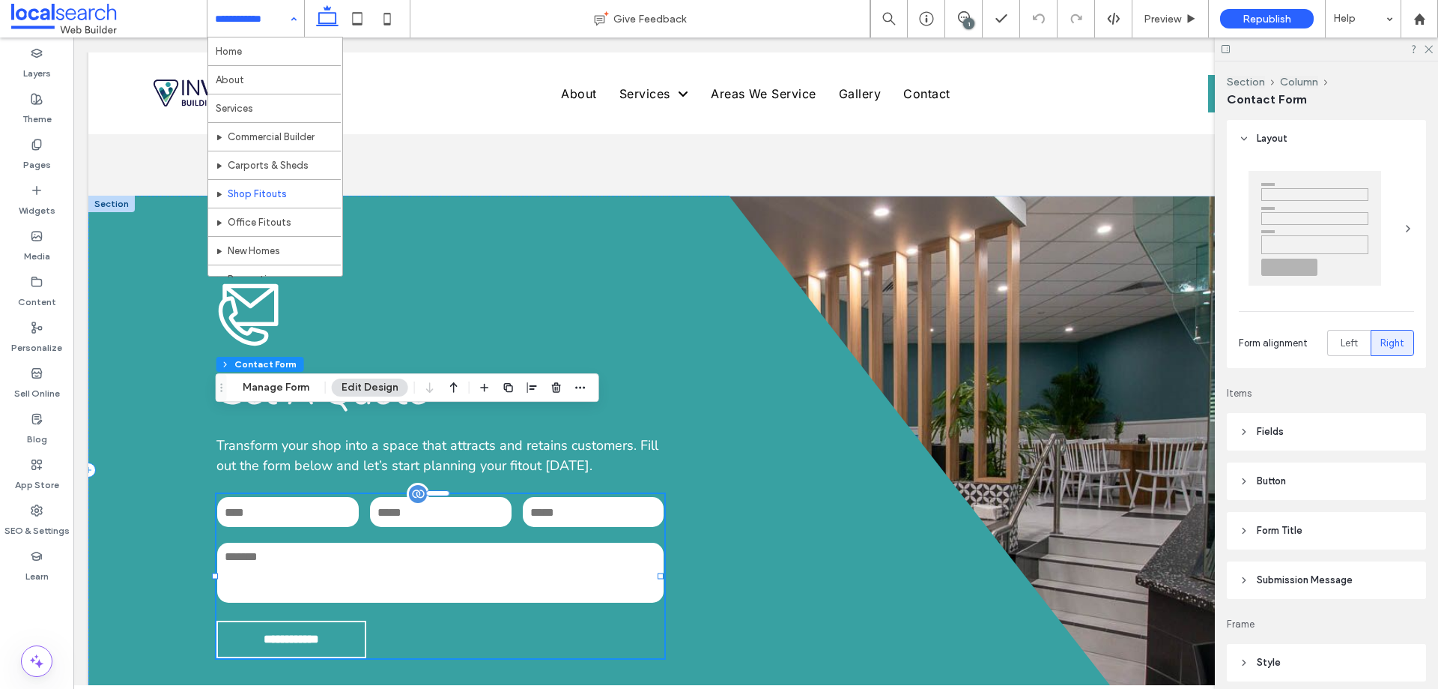
type input "**"
type input "*"
type input "***"
drag, startPoint x: 270, startPoint y: 389, endPoint x: 309, endPoint y: 397, distance: 39.1
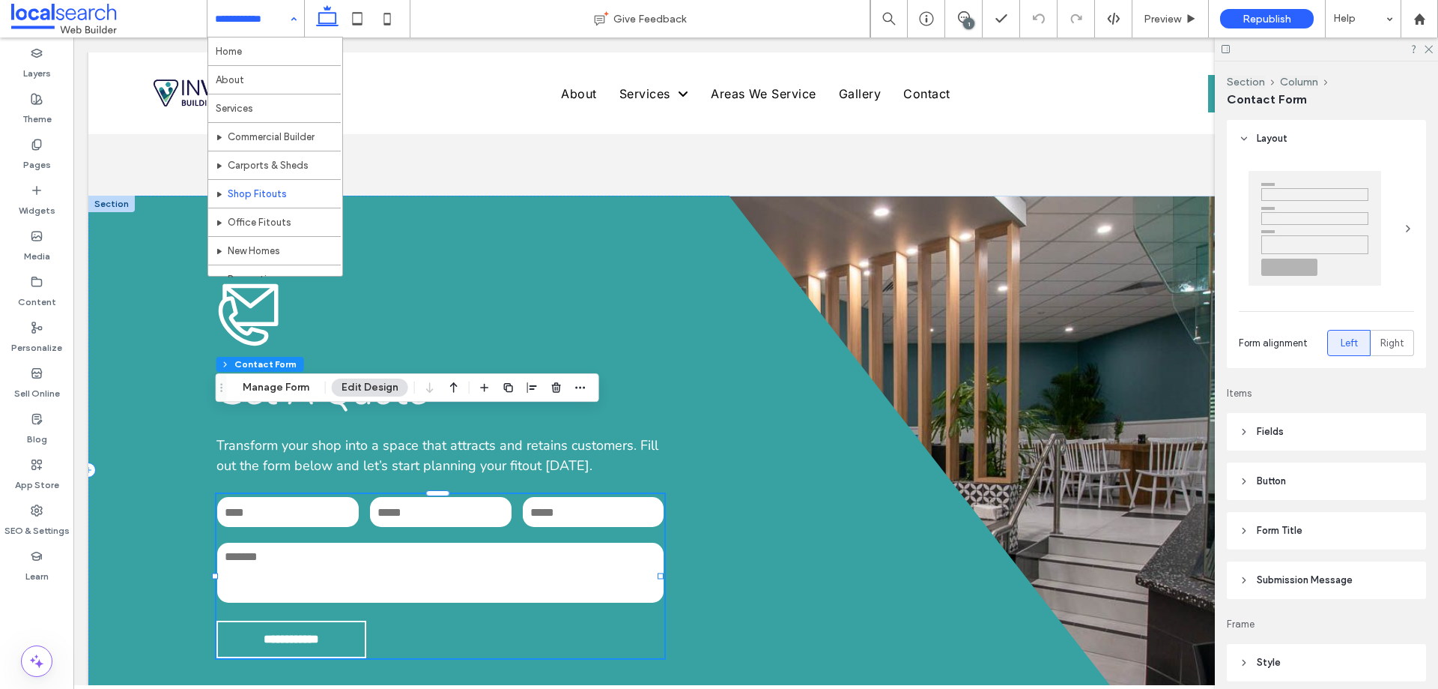
click at [270, 389] on button "Manage Form" at bounding box center [276, 387] width 86 height 18
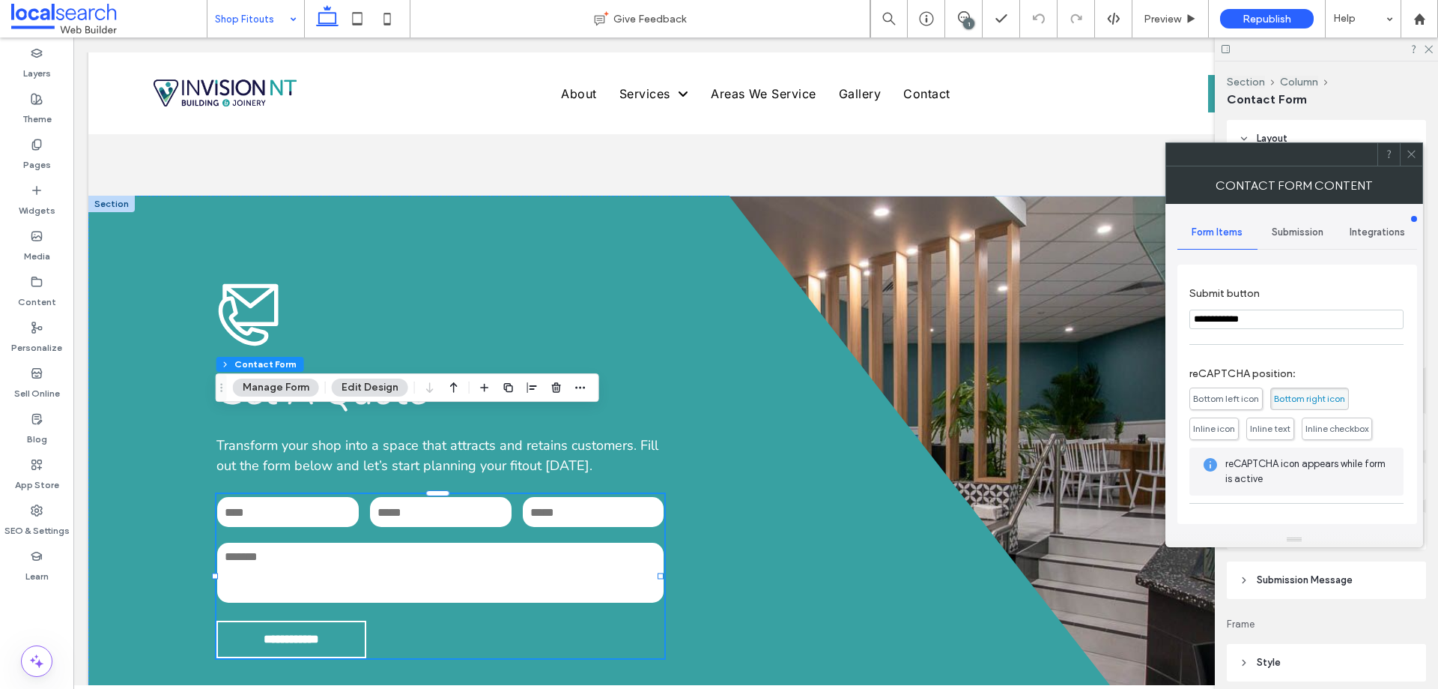
scroll to position [229, 0]
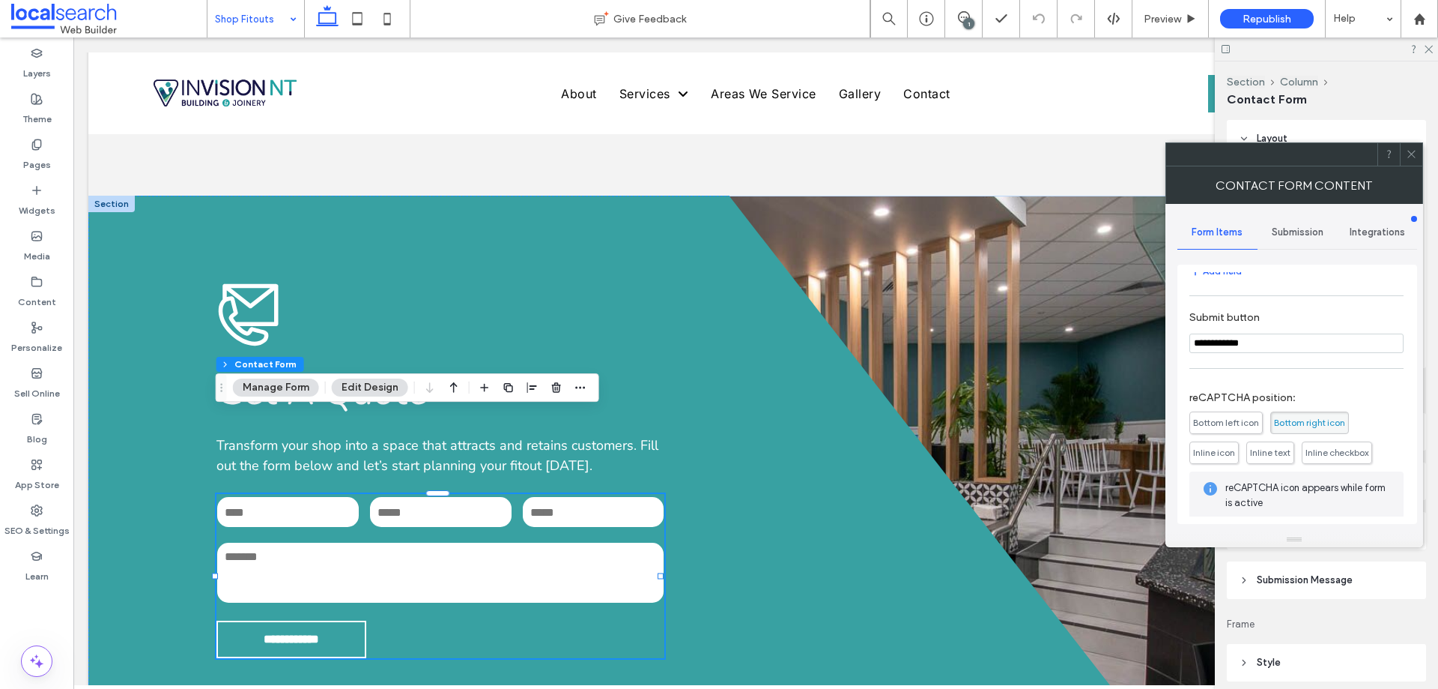
click at [1306, 234] on span "Submission" at bounding box center [1298, 232] width 52 height 12
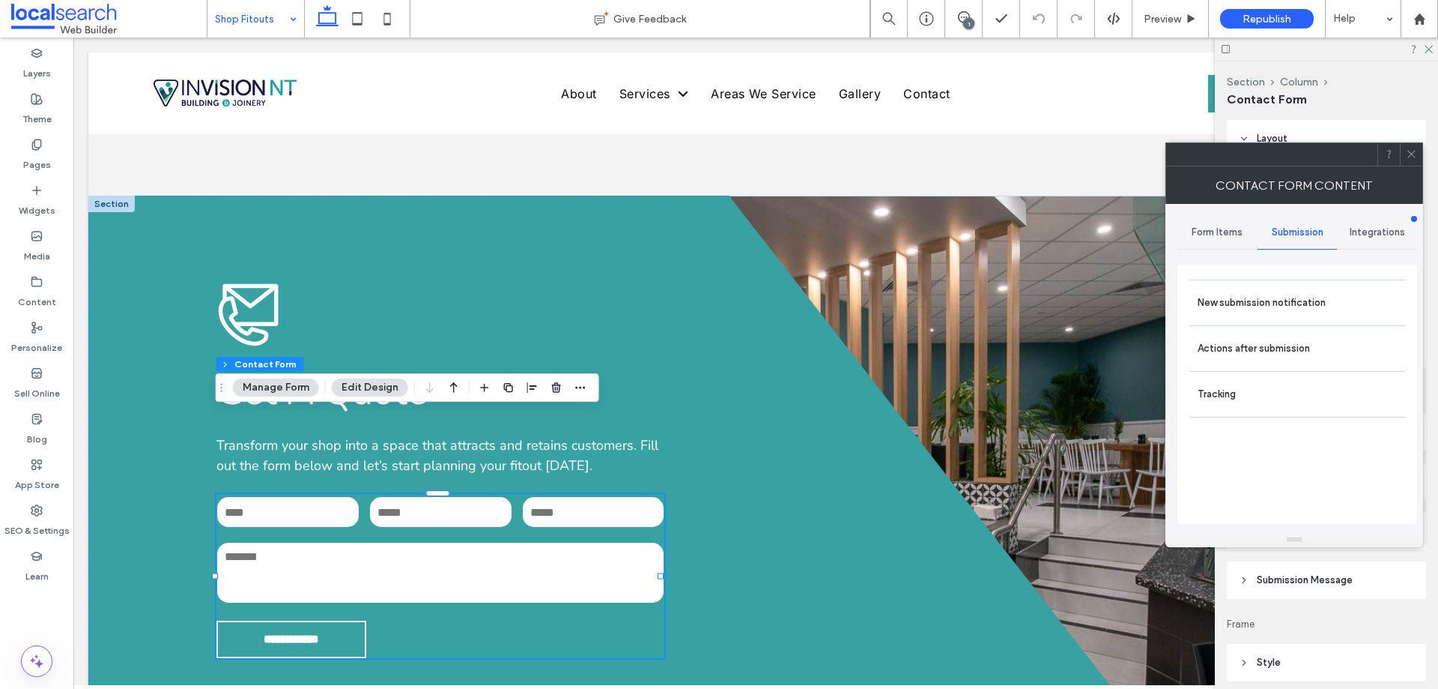
click at [1285, 304] on label "New submission notification" at bounding box center [1298, 303] width 200 height 30
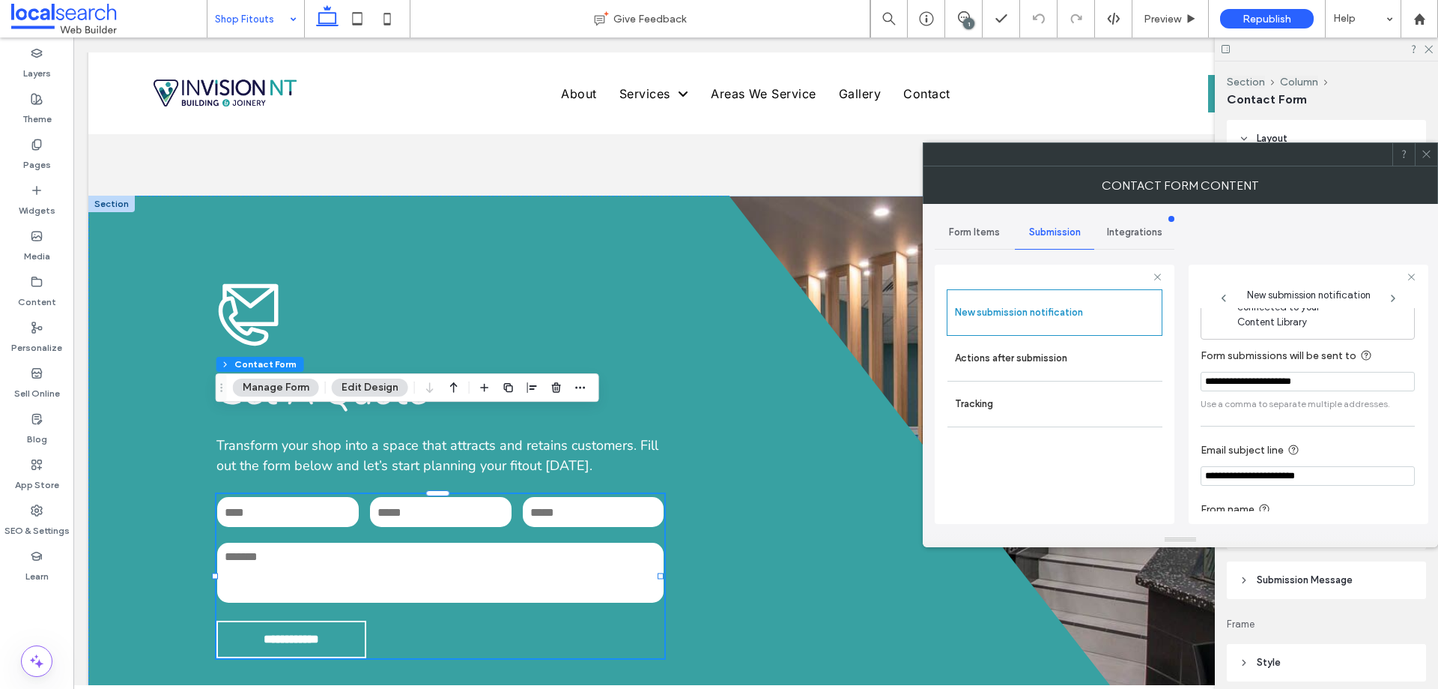
scroll to position [78, 0]
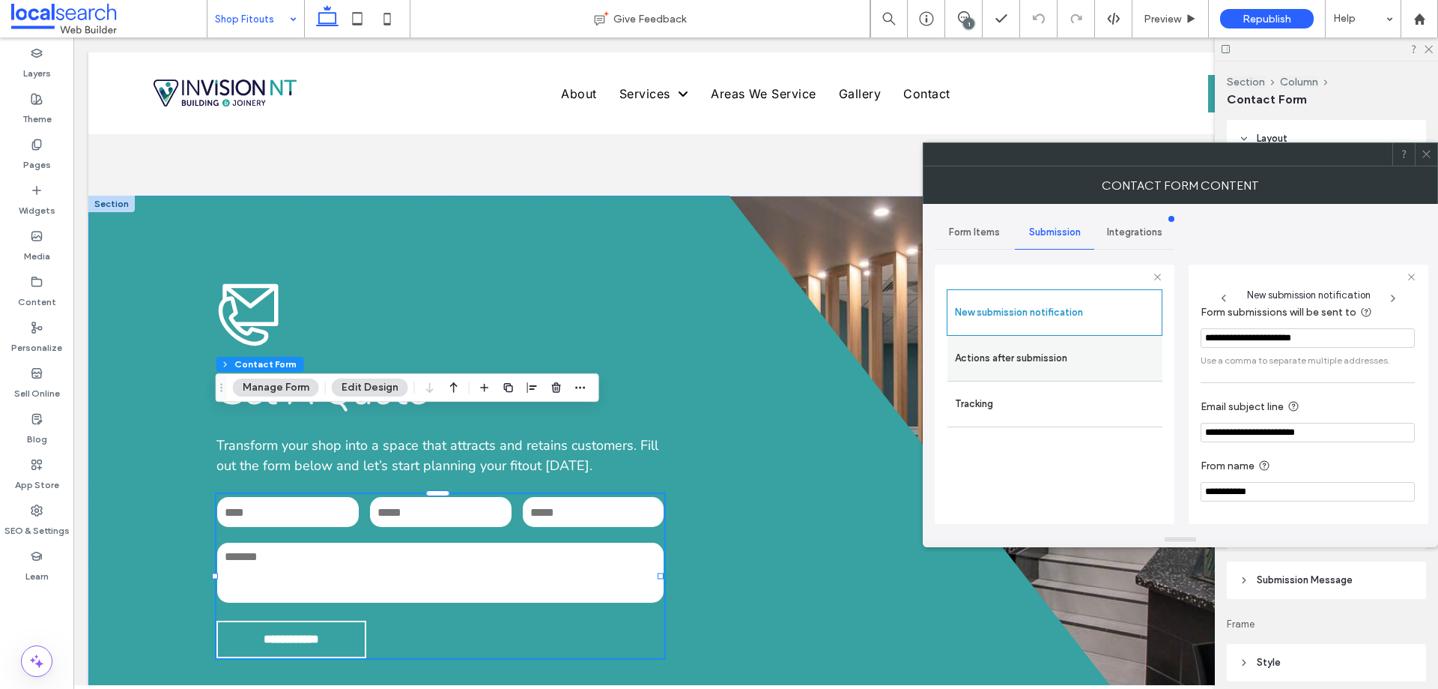
click at [1022, 361] on label "Actions after submission" at bounding box center [1055, 358] width 200 height 30
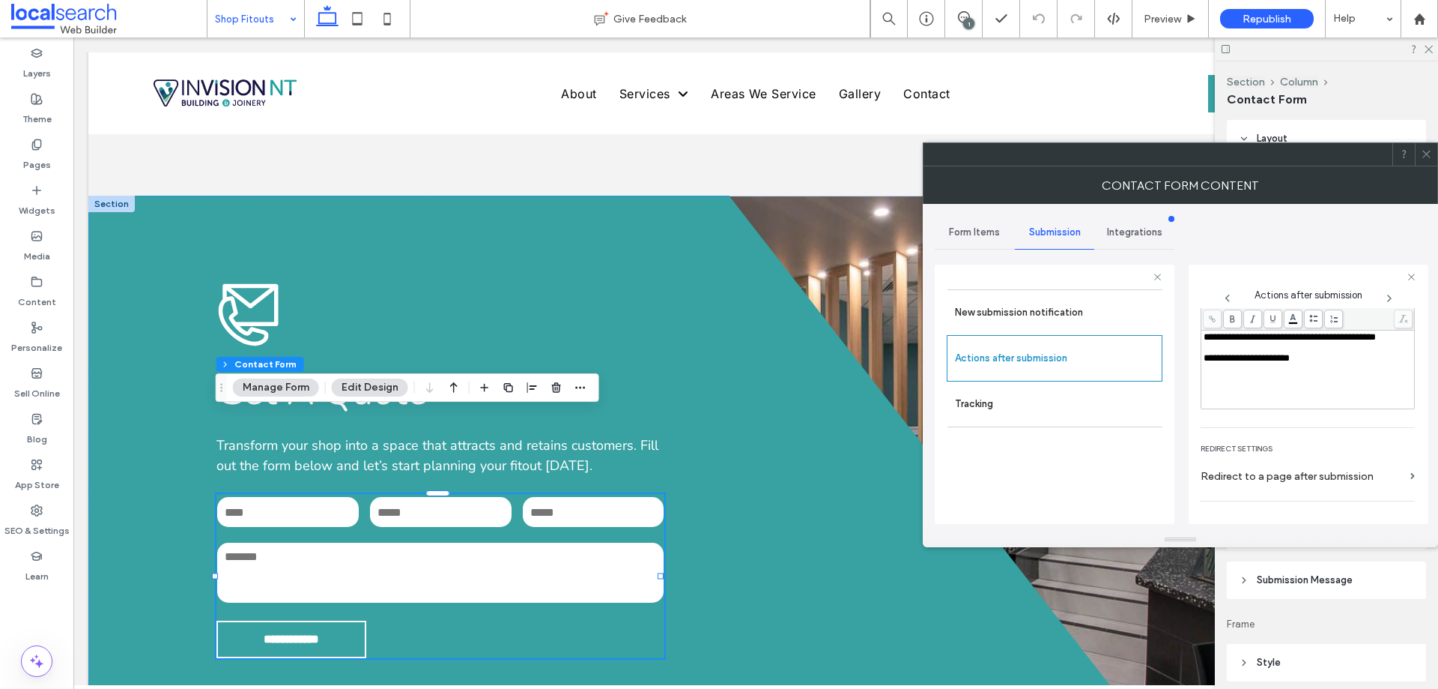
scroll to position [258, 0]
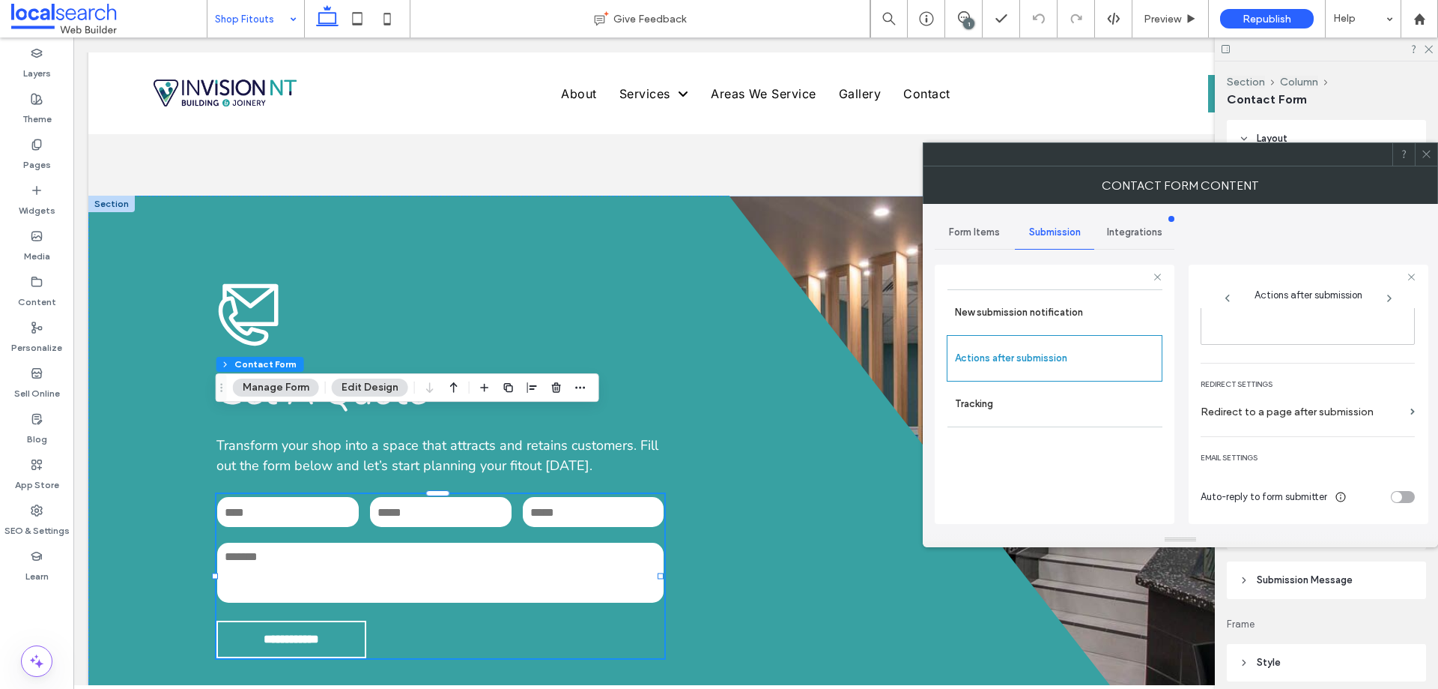
click at [1422, 148] on span at bounding box center [1426, 154] width 11 height 22
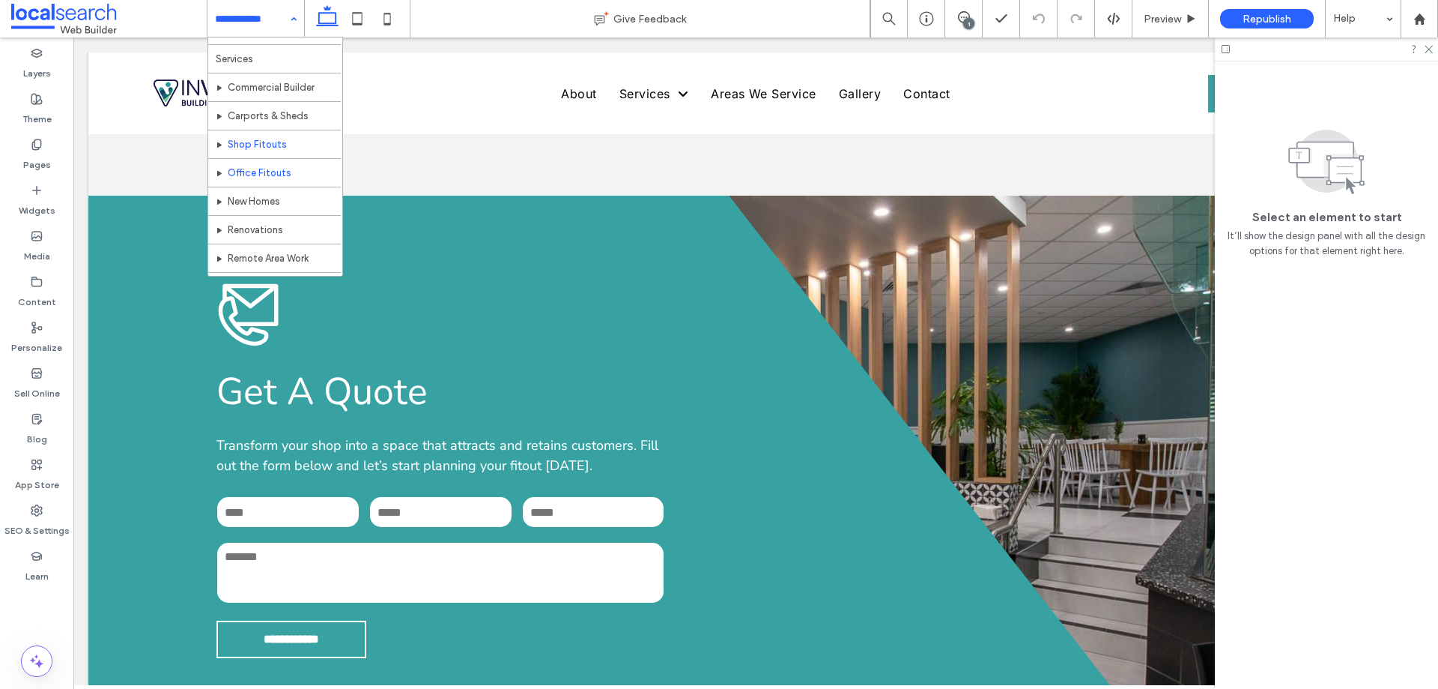
scroll to position [75, 0]
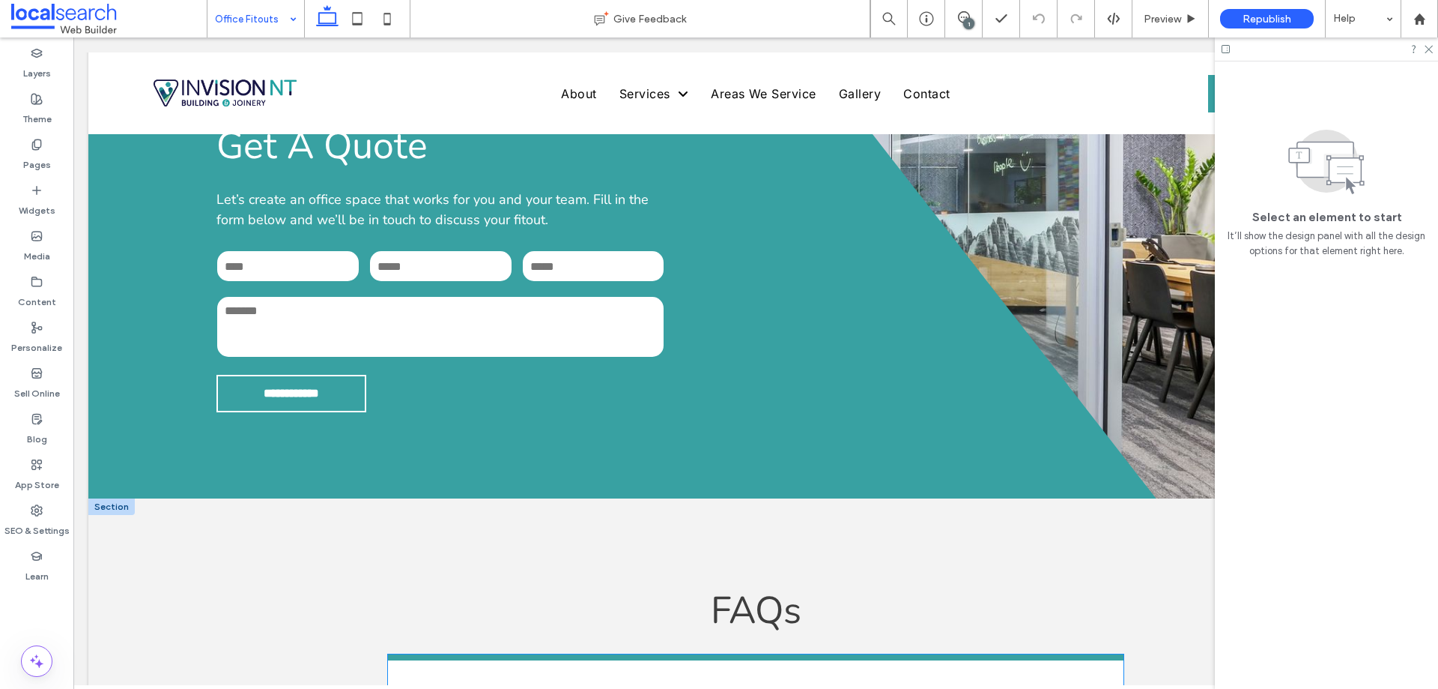
scroll to position [1579, 0]
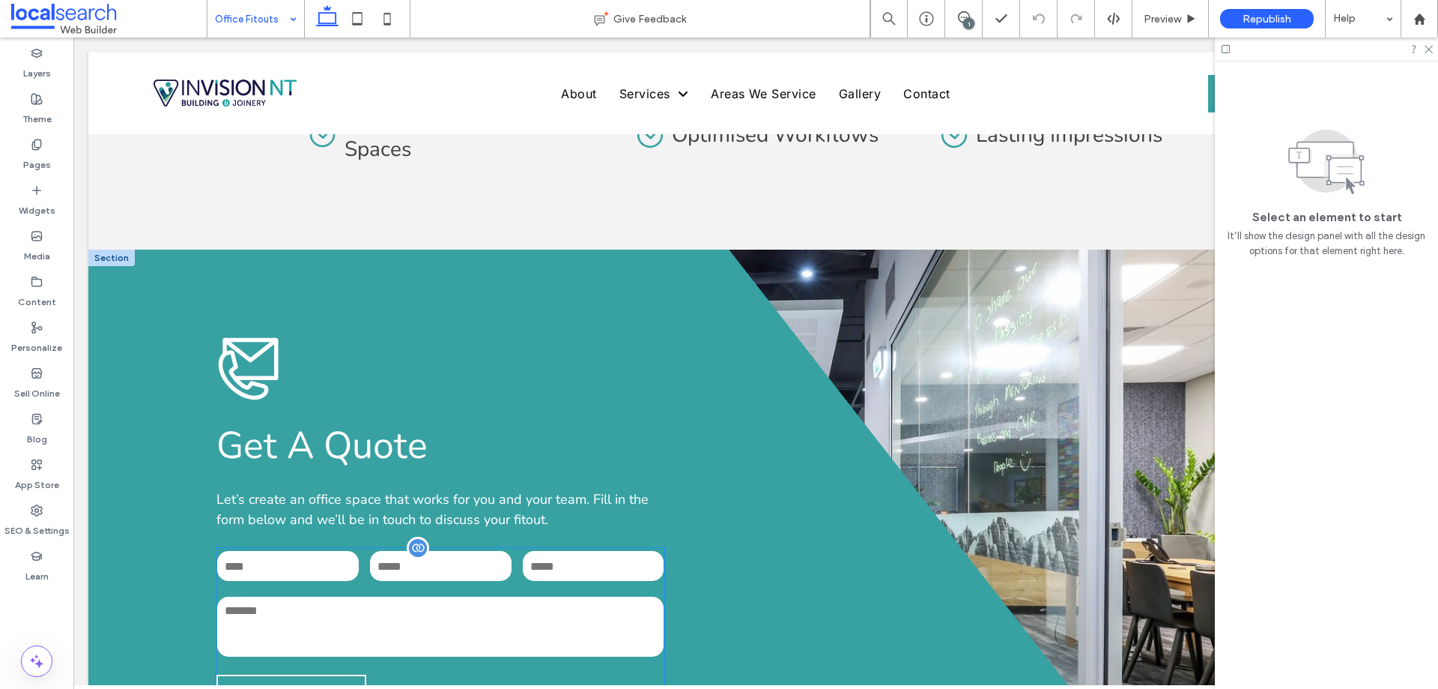
click at [455, 551] on input "tel" at bounding box center [441, 566] width 142 height 30
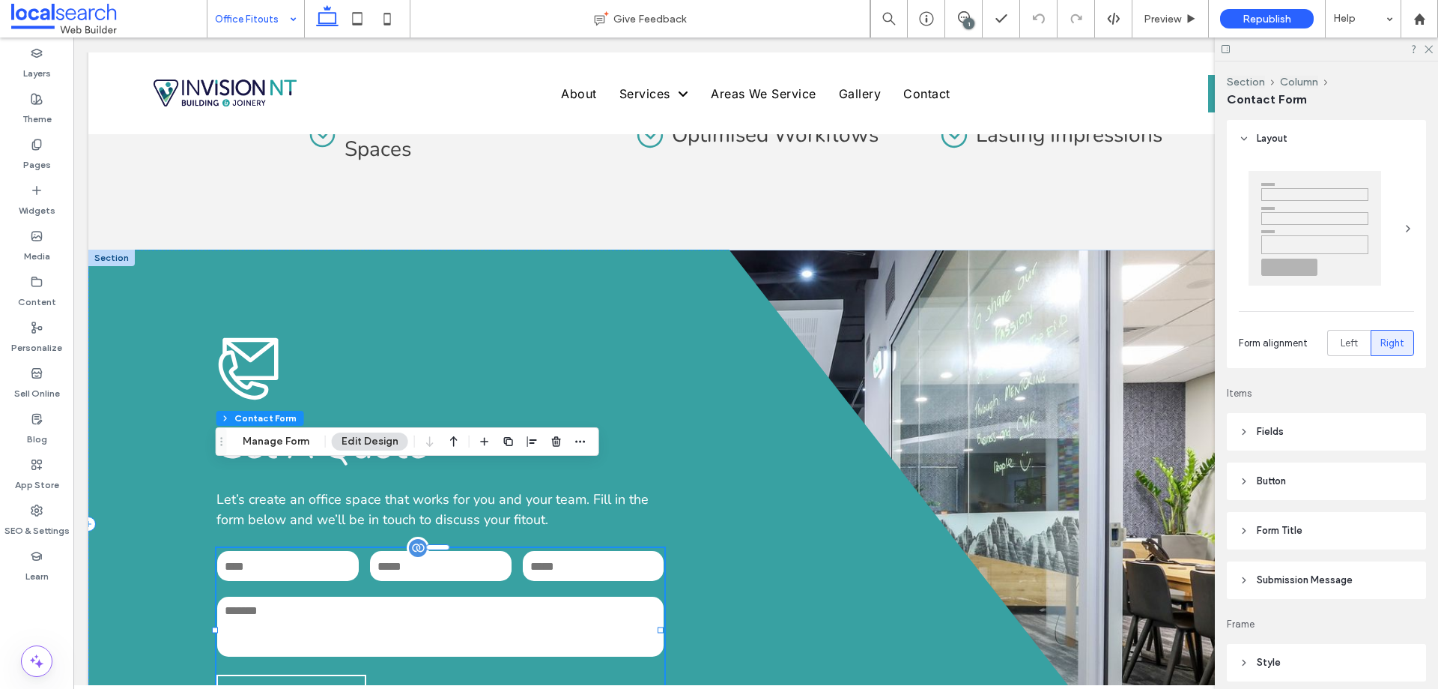
type input "**"
type input "*"
type input "***"
drag, startPoint x: 282, startPoint y: 444, endPoint x: 739, endPoint y: 366, distance: 463.6
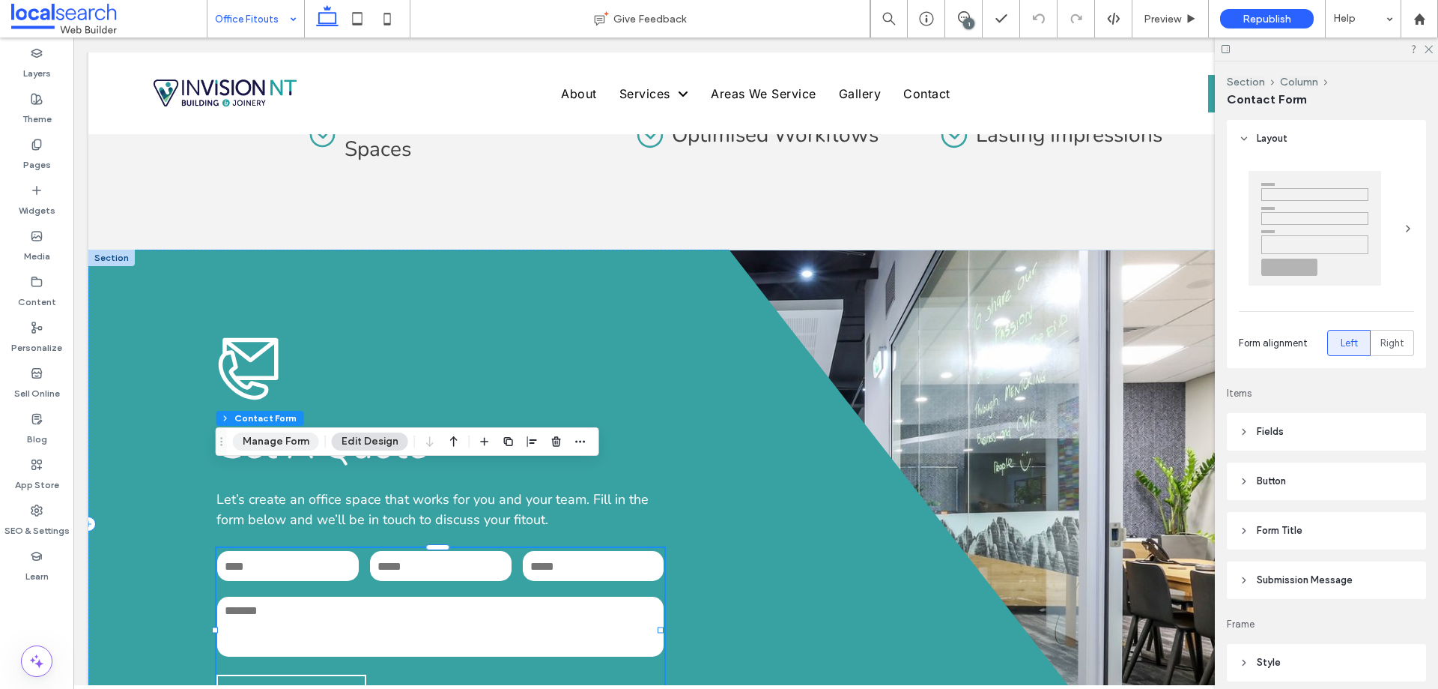
click at [282, 444] on button "Manage Form" at bounding box center [276, 441] width 86 height 18
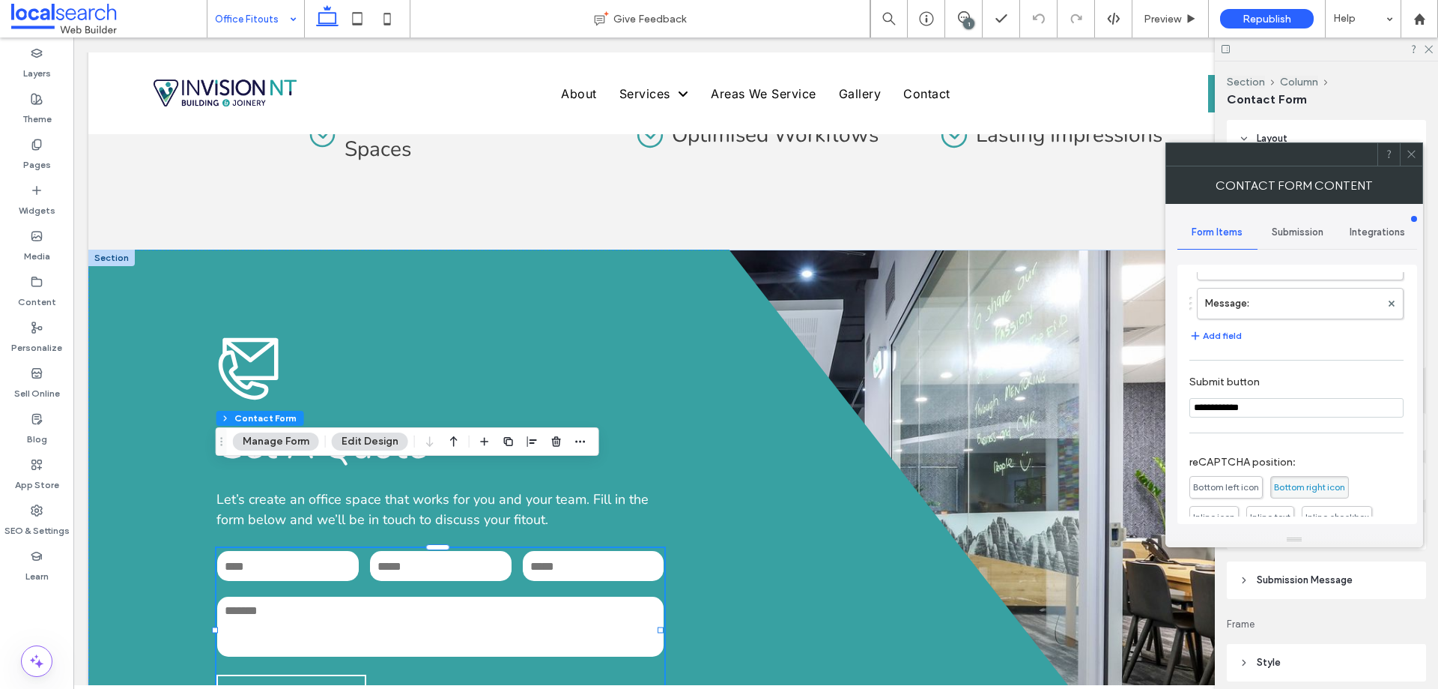
scroll to position [303, 0]
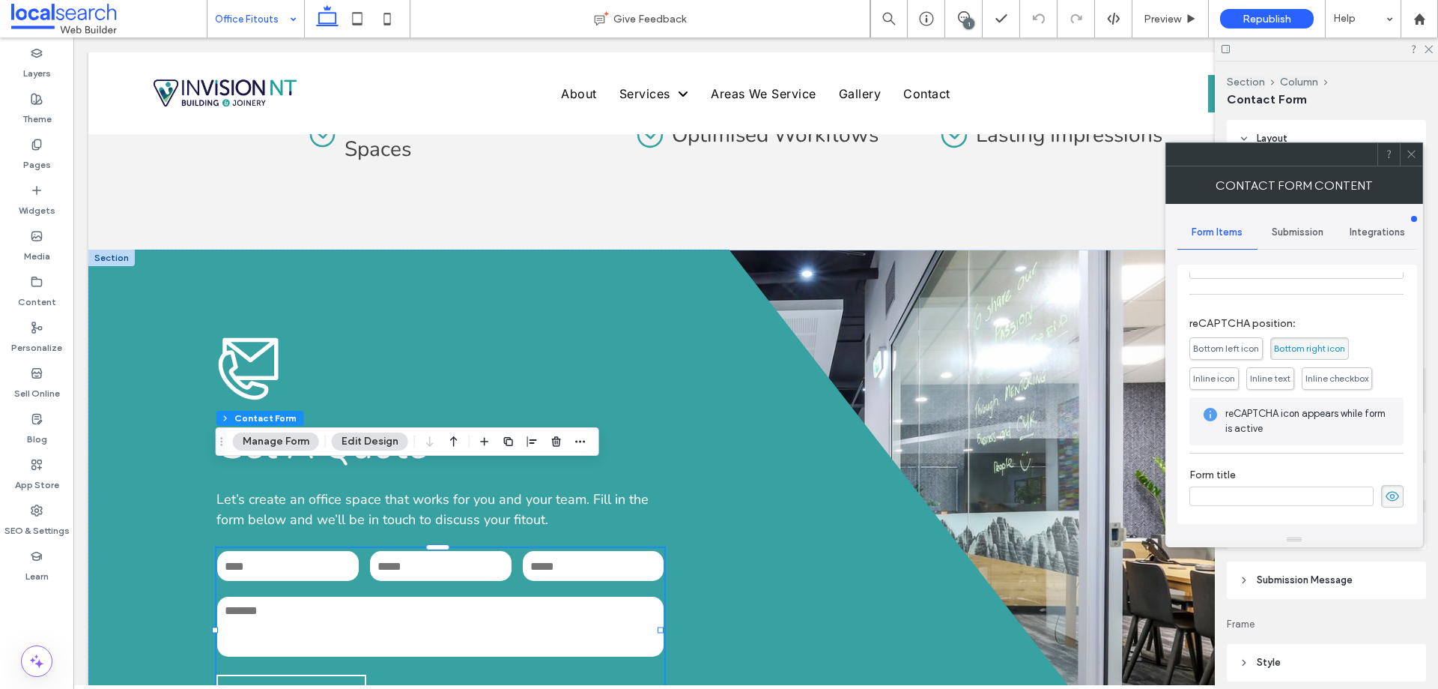
click at [1307, 240] on div "Submission" at bounding box center [1298, 232] width 80 height 33
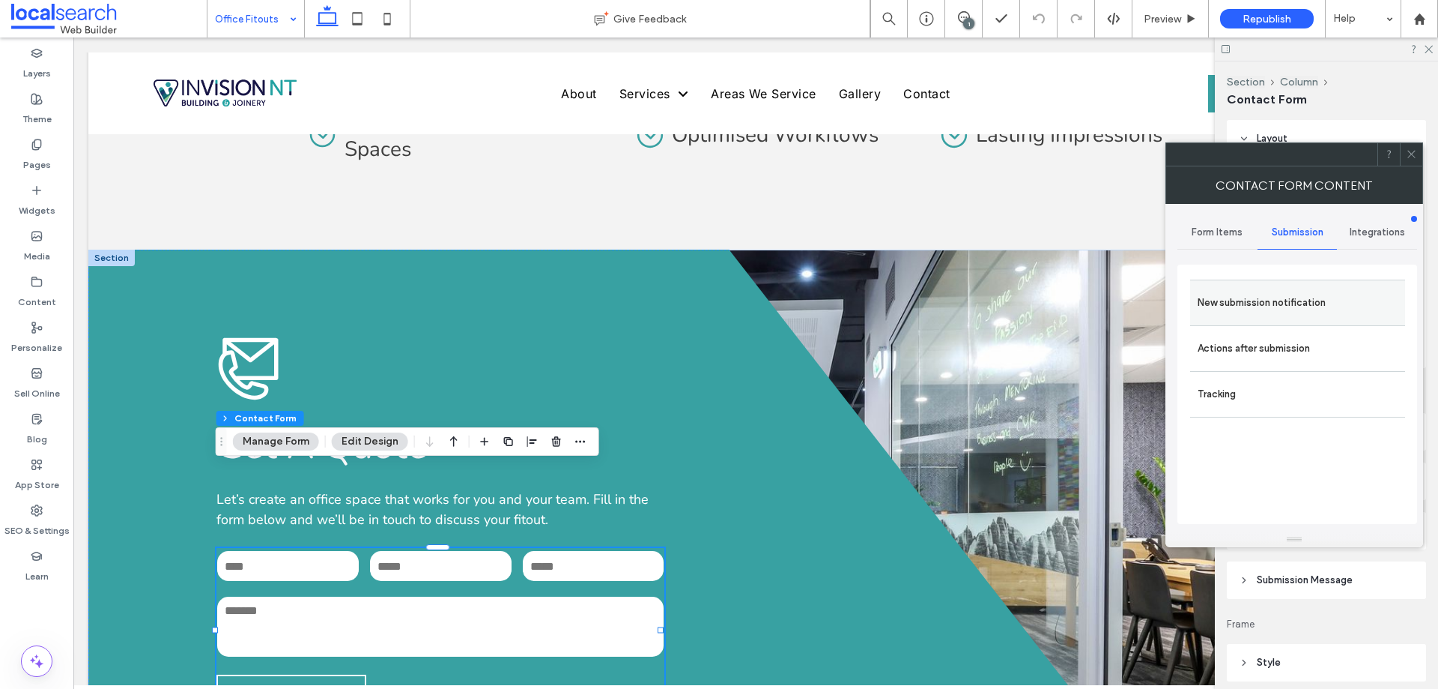
click at [1289, 302] on label "New submission notification" at bounding box center [1298, 303] width 200 height 30
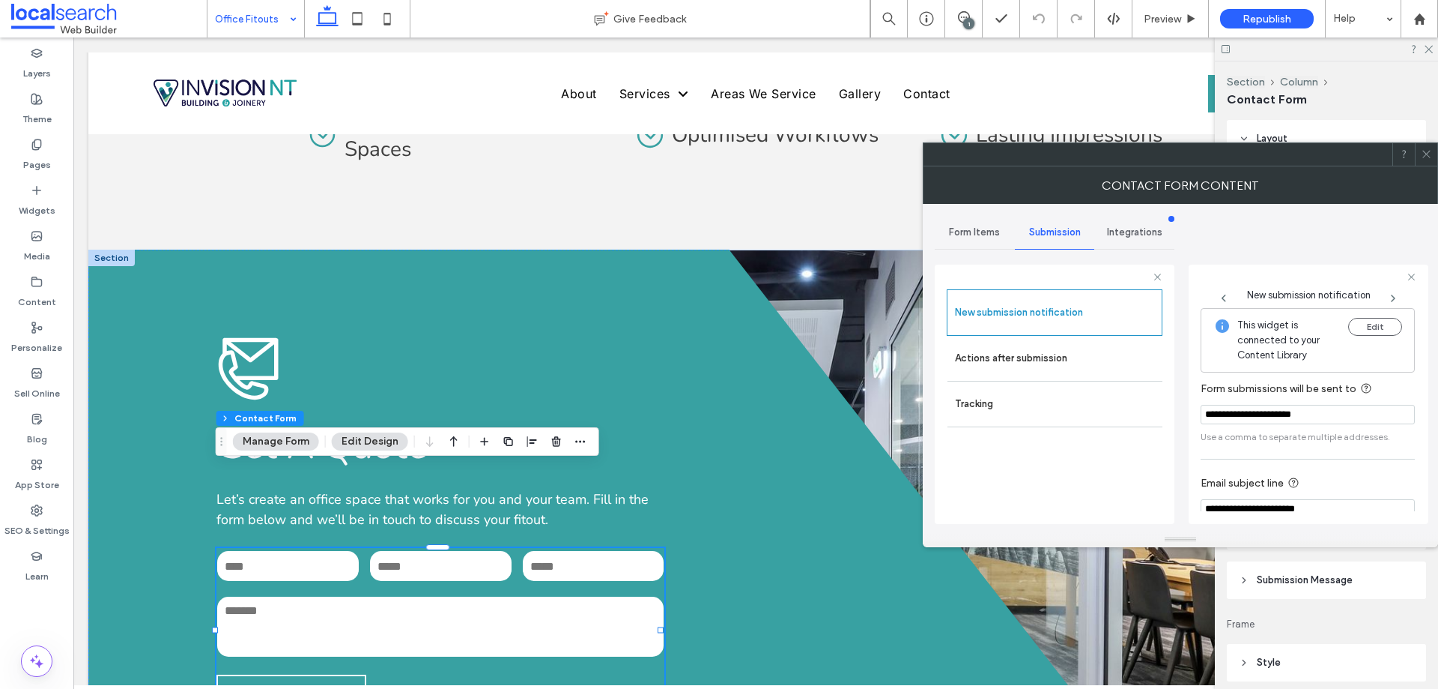
scroll to position [78, 0]
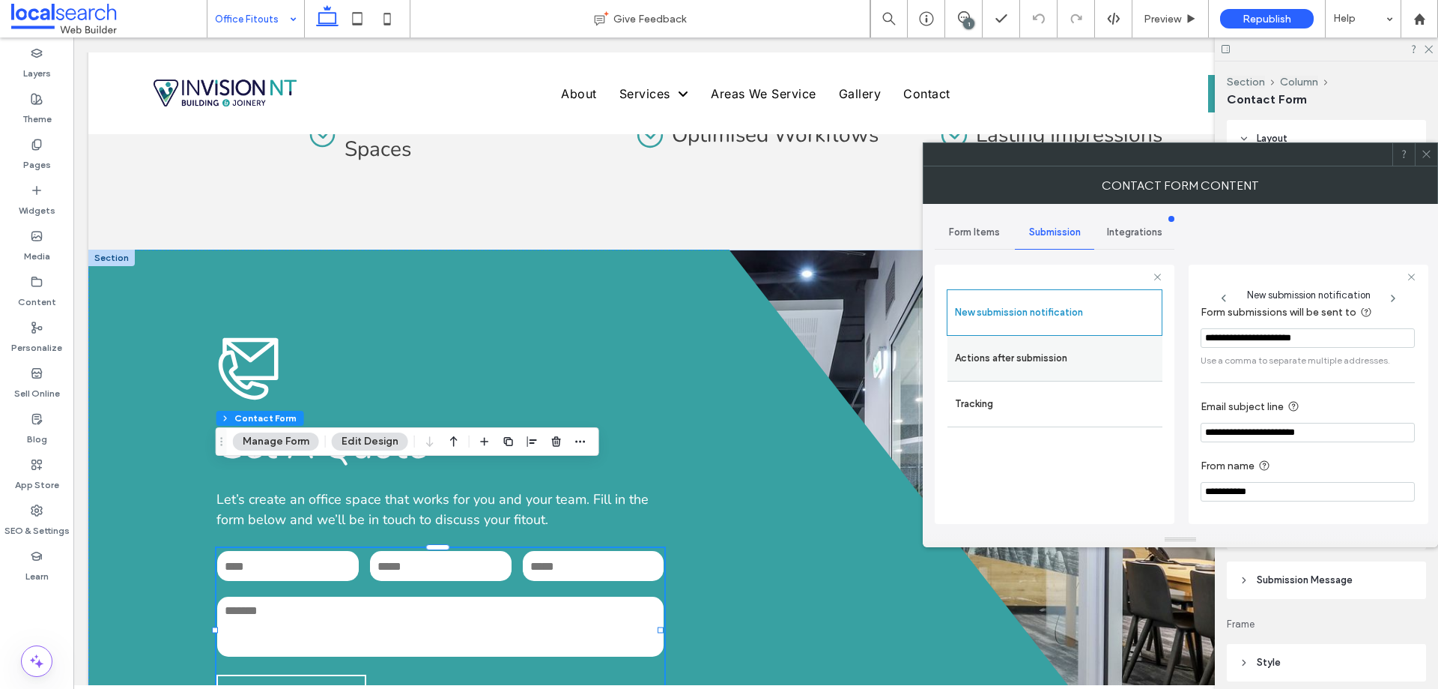
click at [1002, 363] on label "Actions after submission" at bounding box center [1055, 358] width 200 height 30
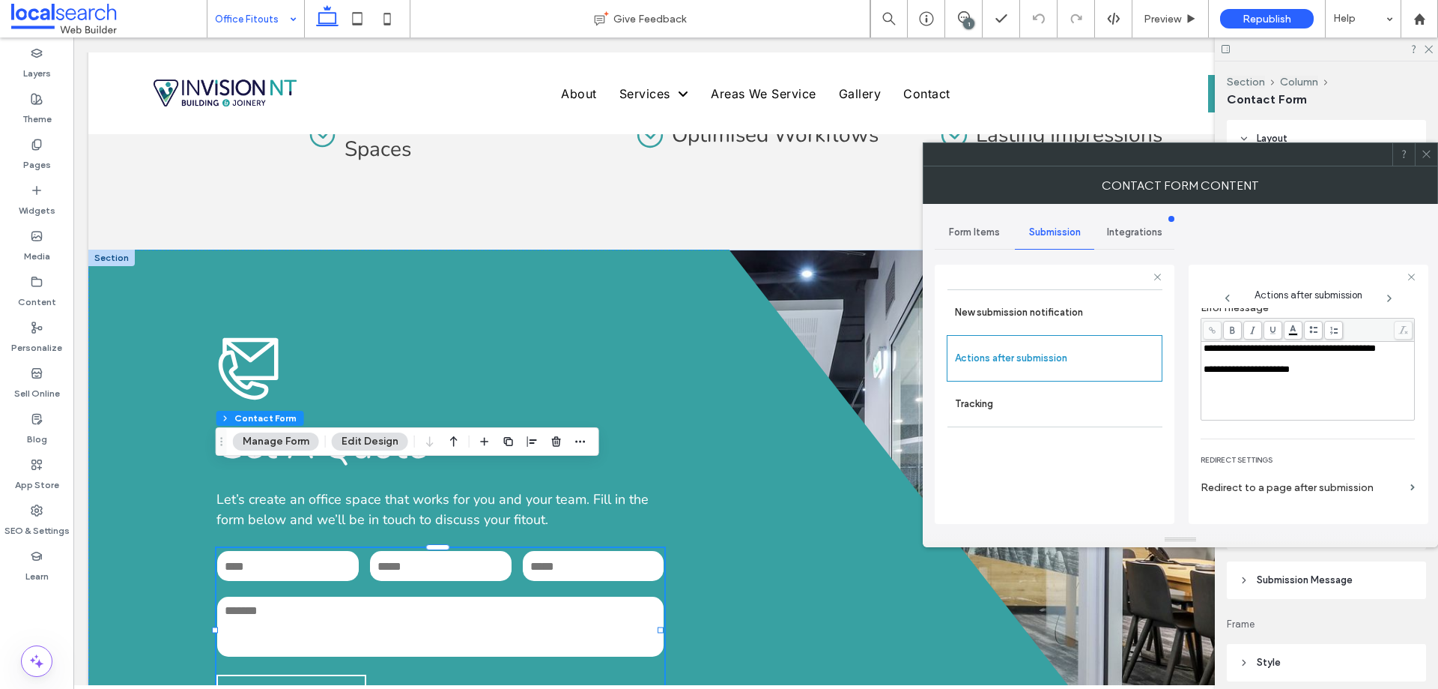
scroll to position [258, 0]
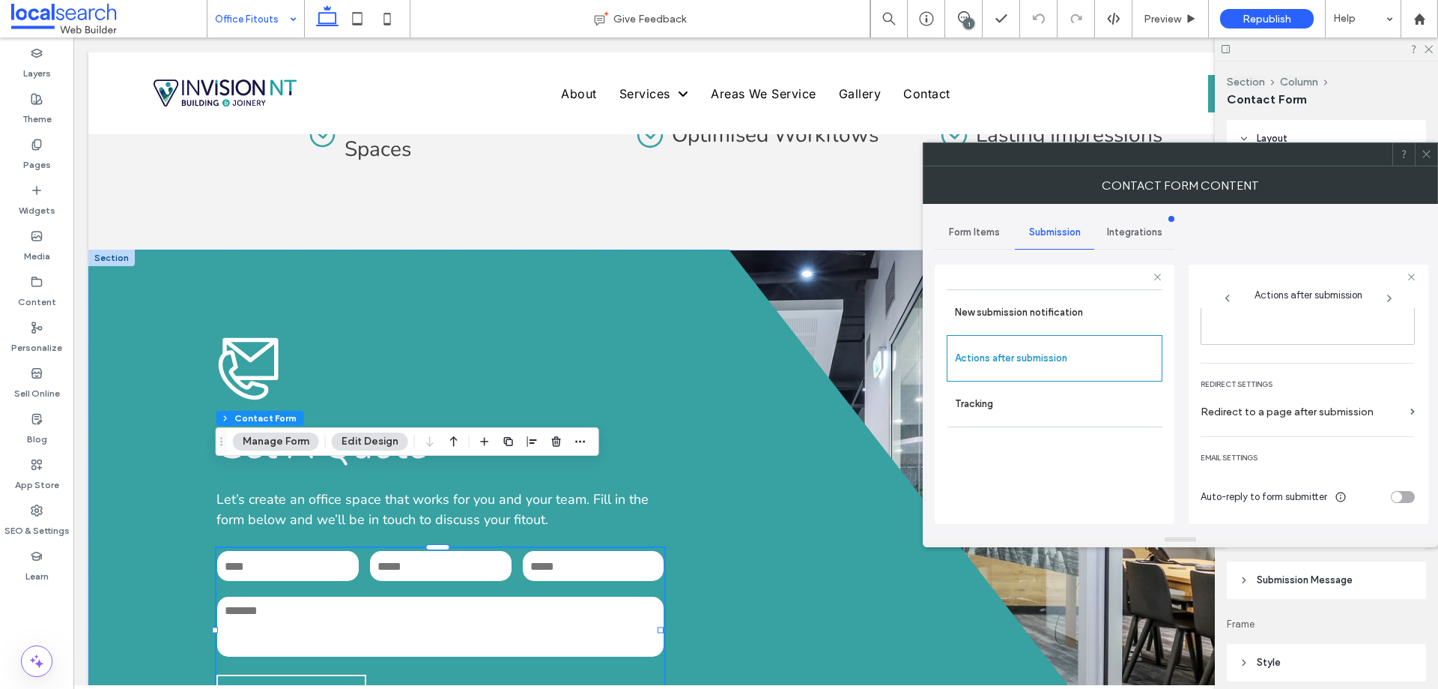
click at [1424, 148] on icon at bounding box center [1426, 153] width 11 height 11
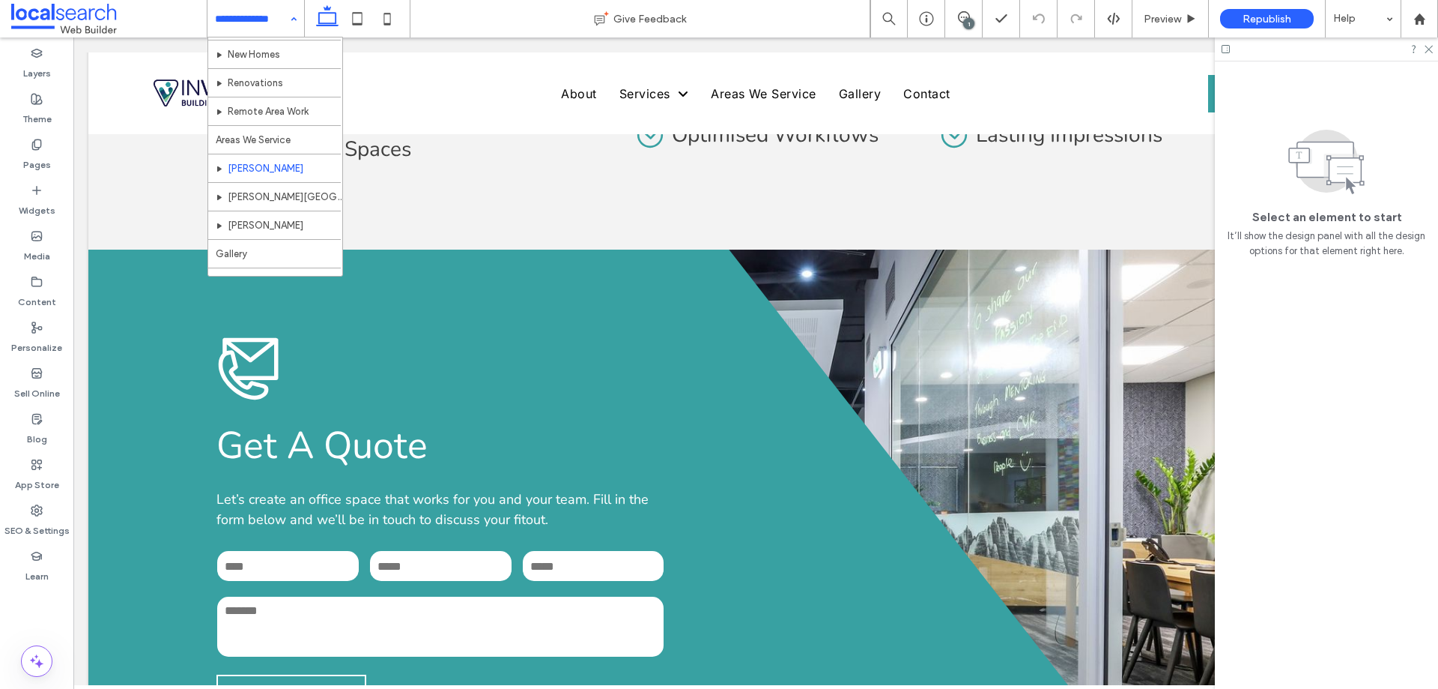
scroll to position [140, 0]
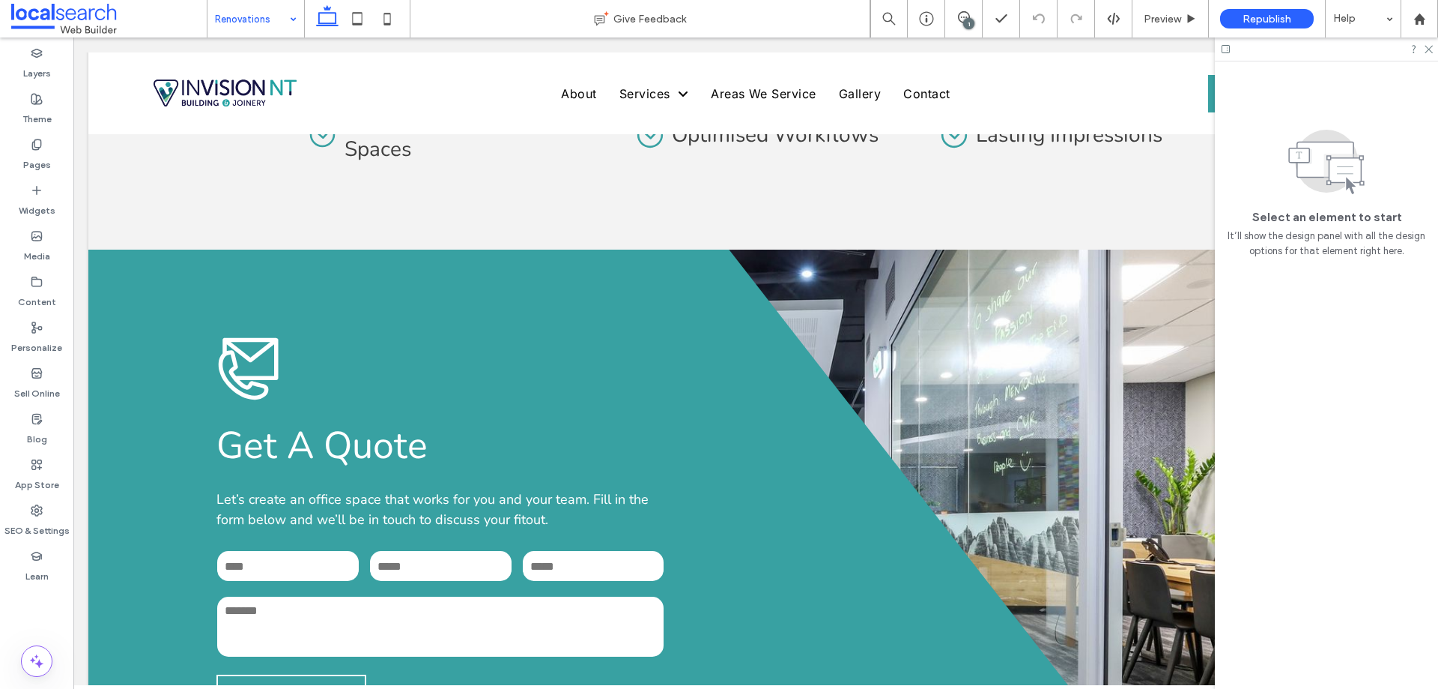
click at [278, 20] on input at bounding box center [252, 18] width 74 height 37
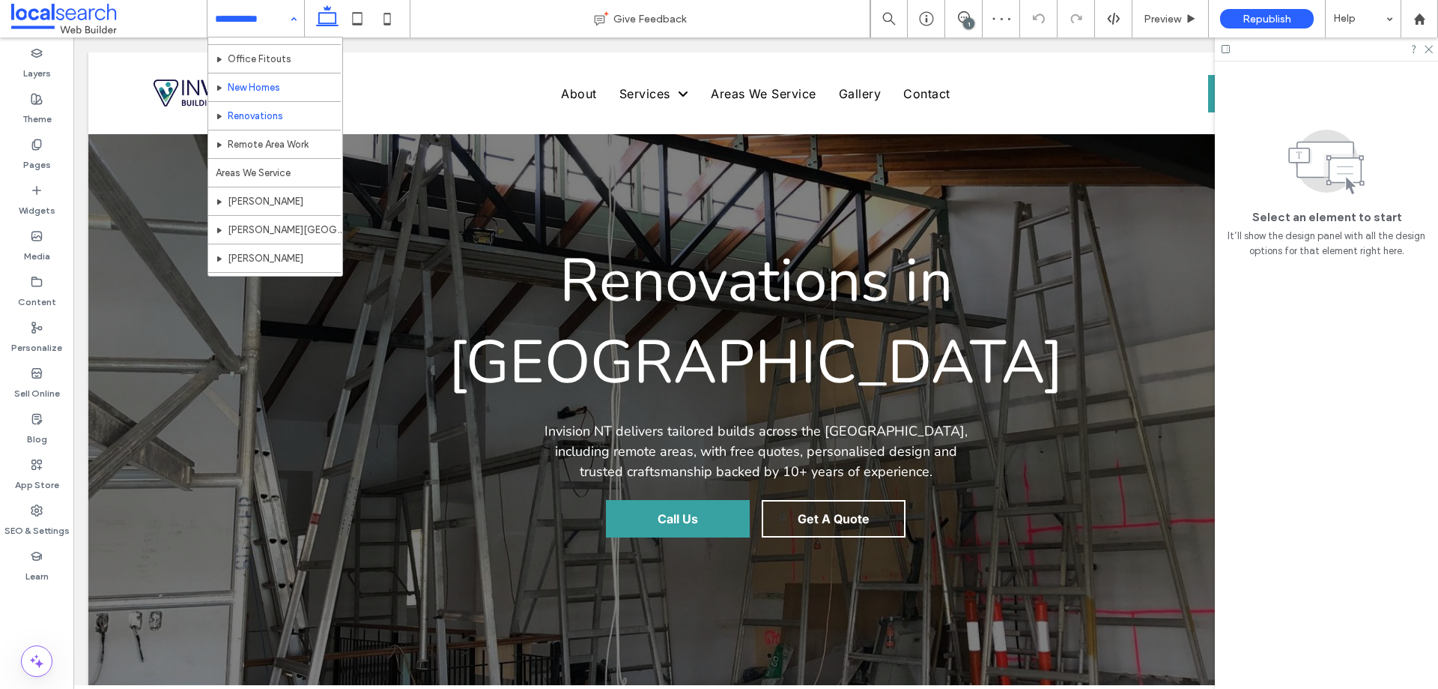
scroll to position [140, 0]
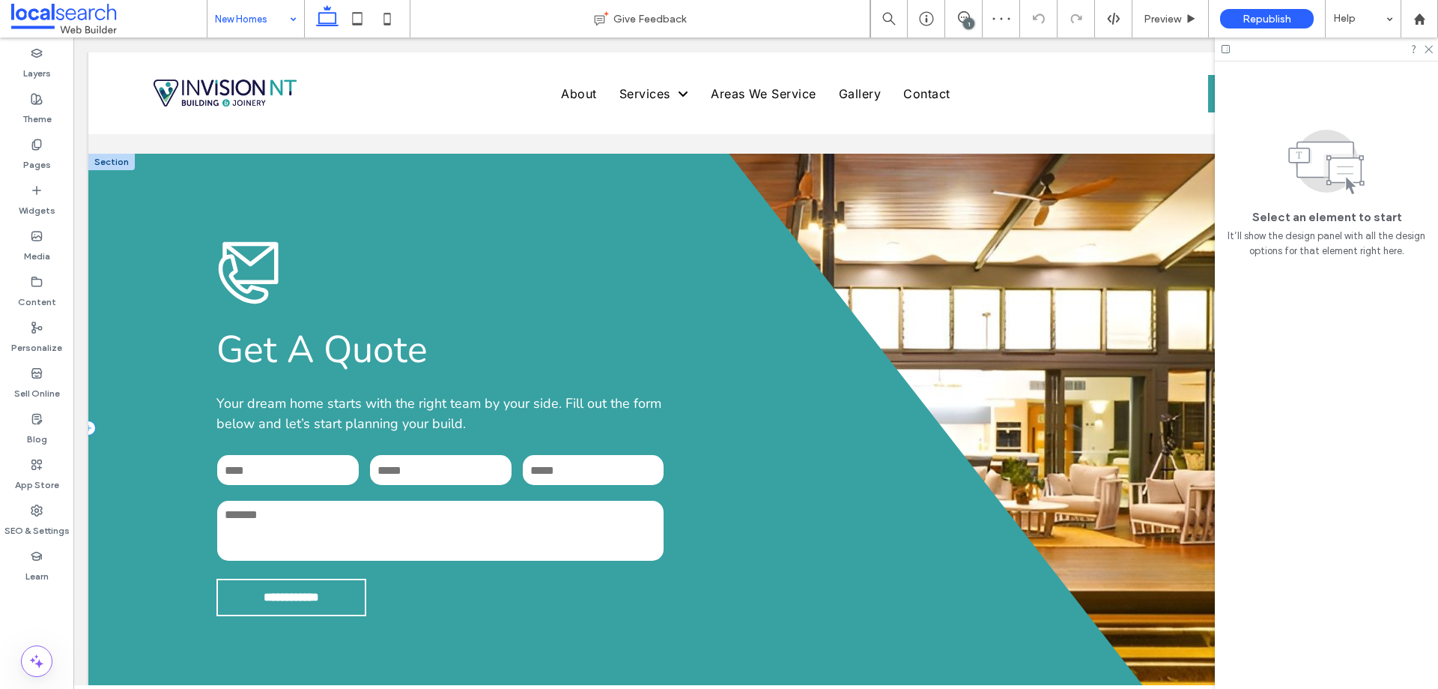
scroll to position [1723, 0]
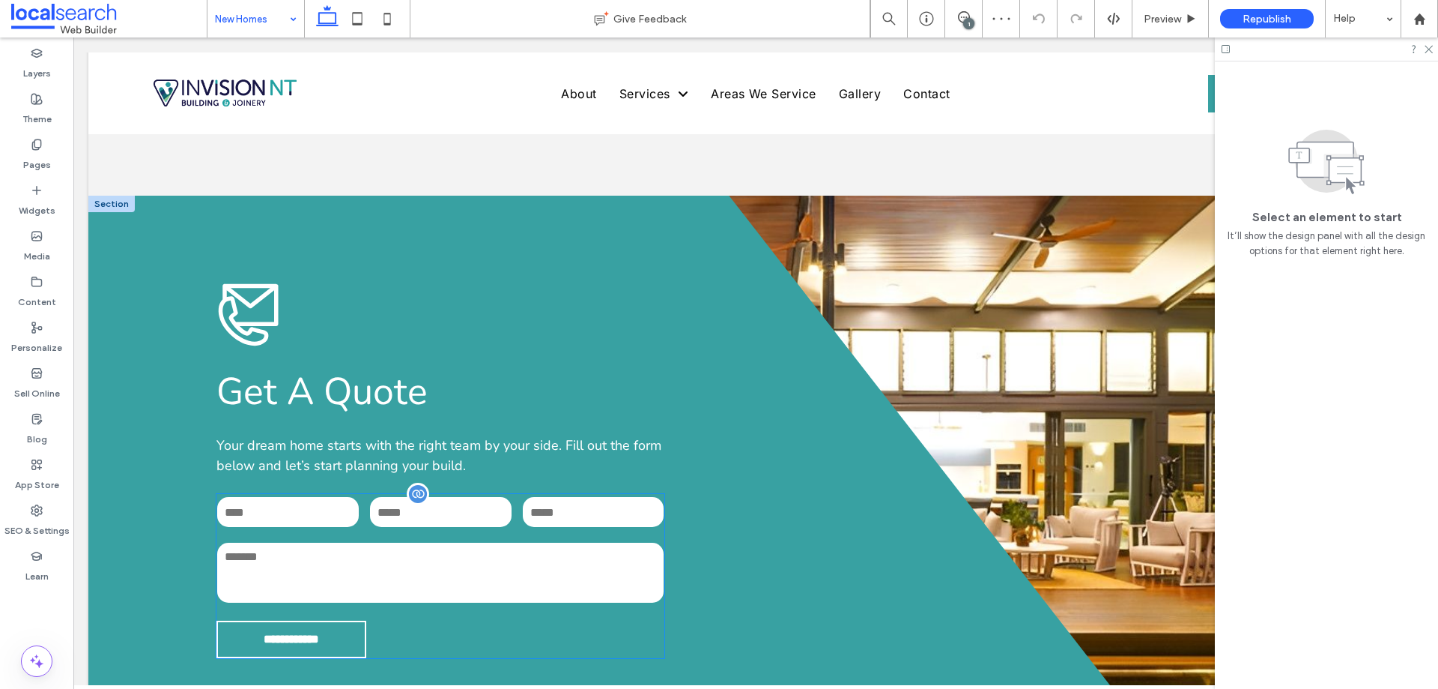
click at [478, 542] on textarea at bounding box center [440, 572] width 447 height 60
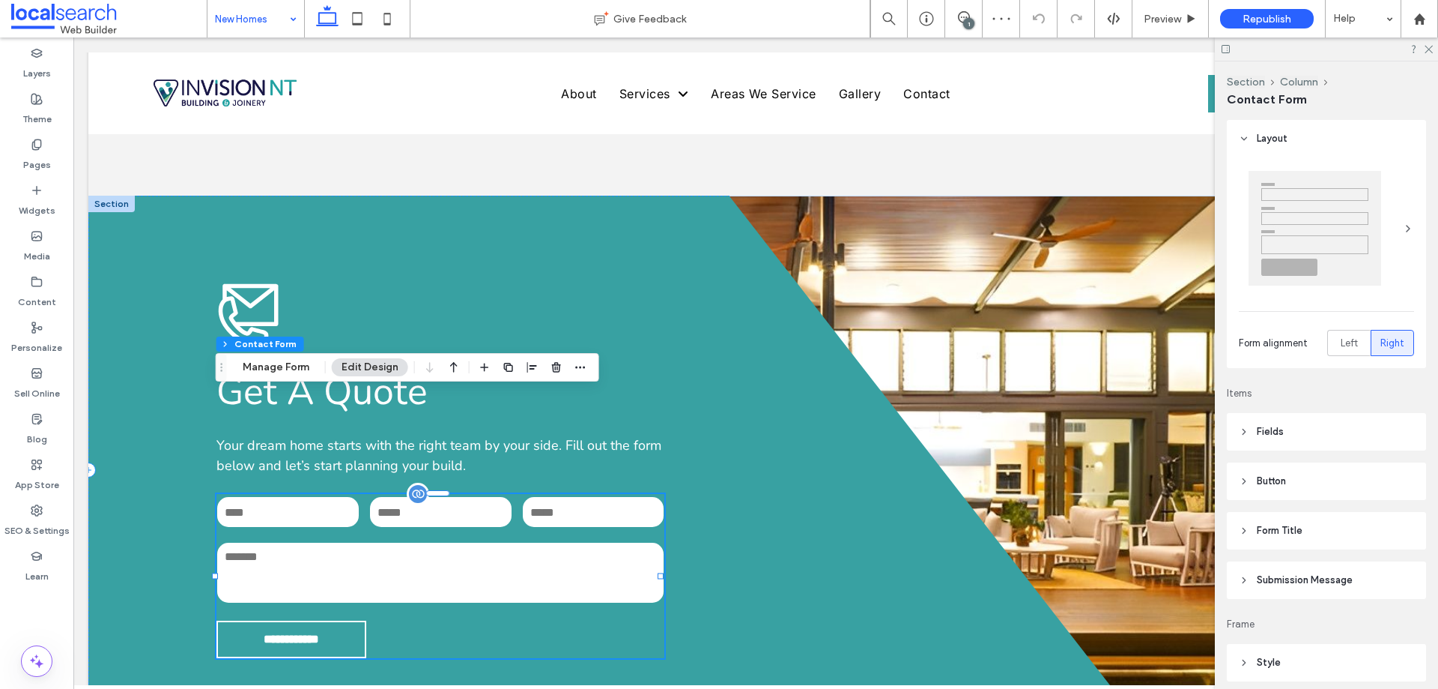
type input "**"
type input "*"
type input "***"
click at [297, 378] on div "Section Column Contact Form Manage Form Edit Design" at bounding box center [408, 367] width 384 height 28
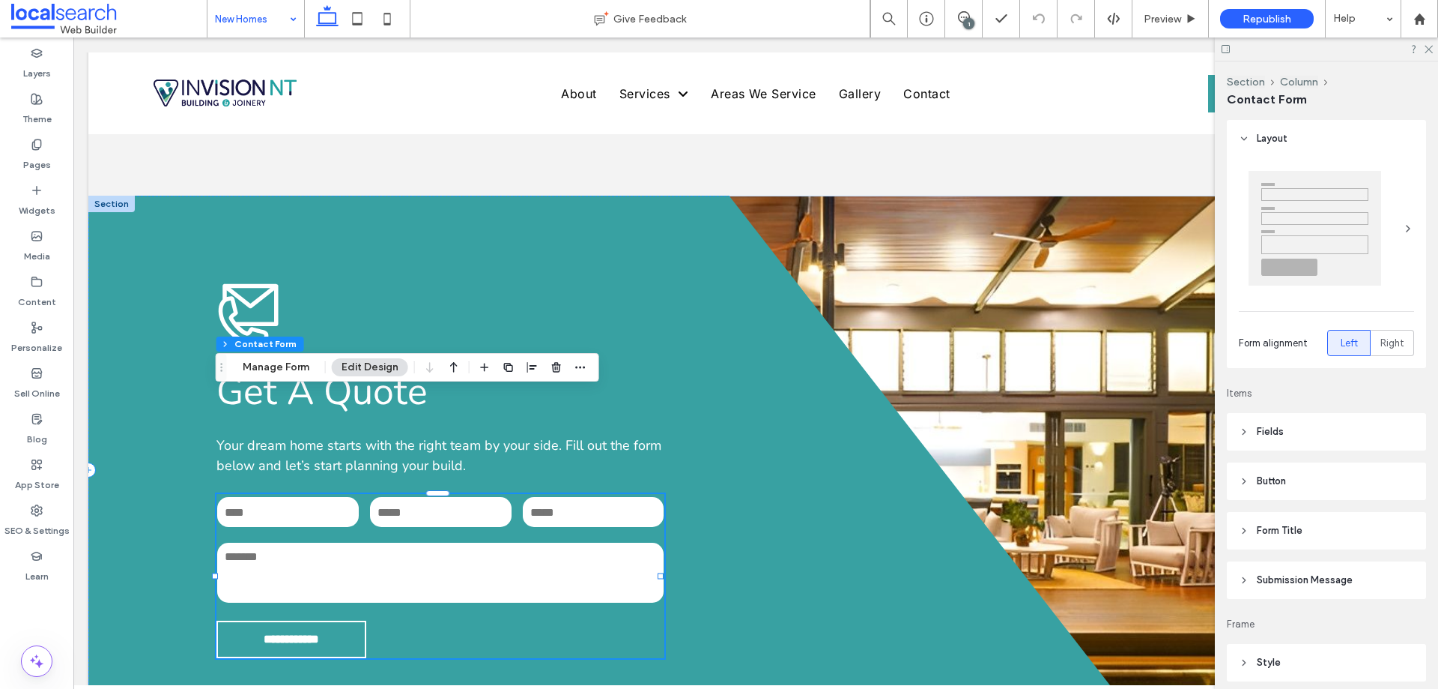
click at [287, 365] on button "Manage Form" at bounding box center [276, 367] width 86 height 18
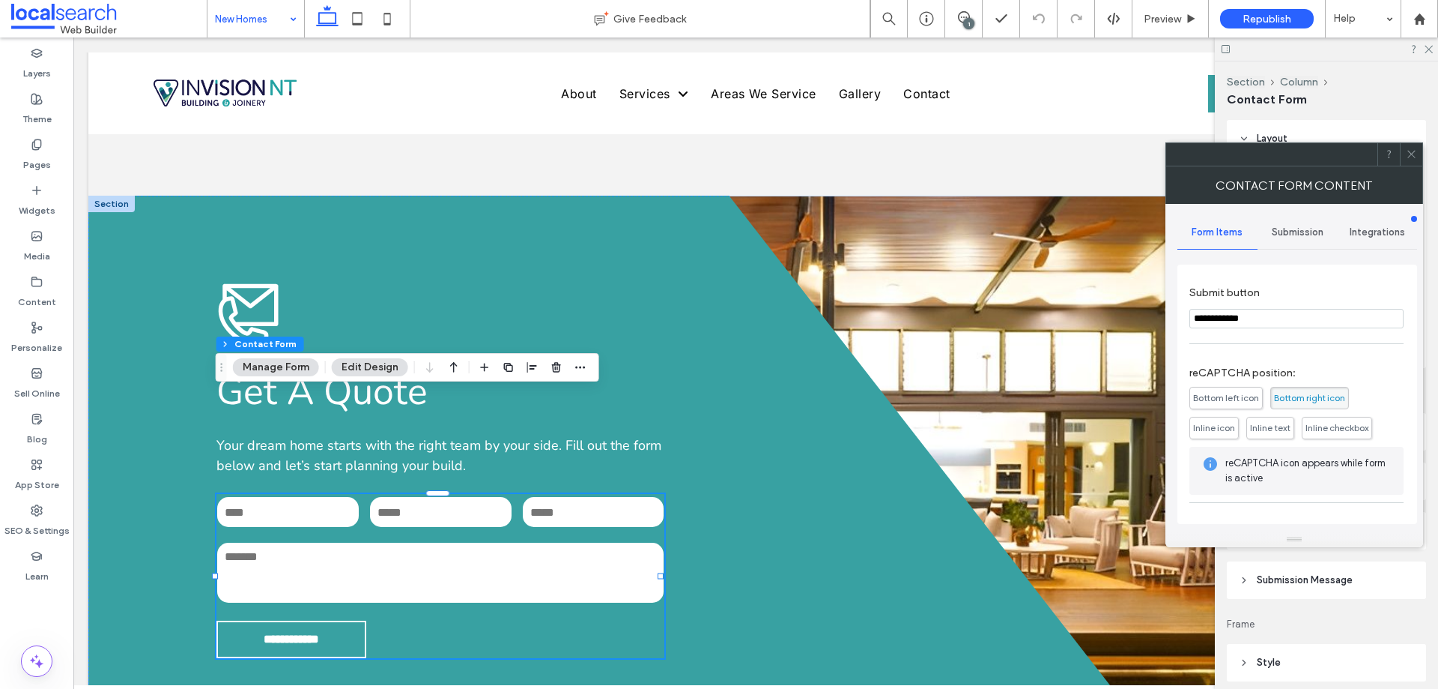
scroll to position [303, 0]
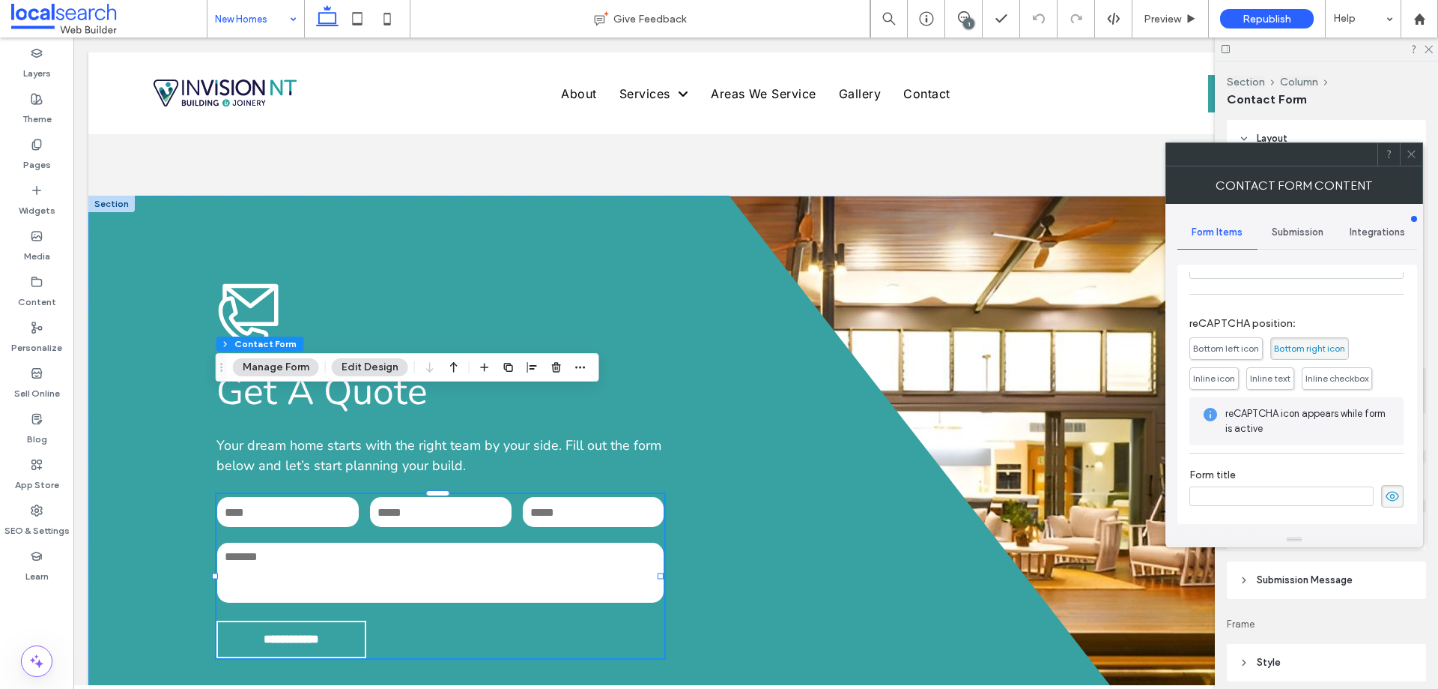
click at [1289, 223] on div "Submission" at bounding box center [1298, 232] width 80 height 33
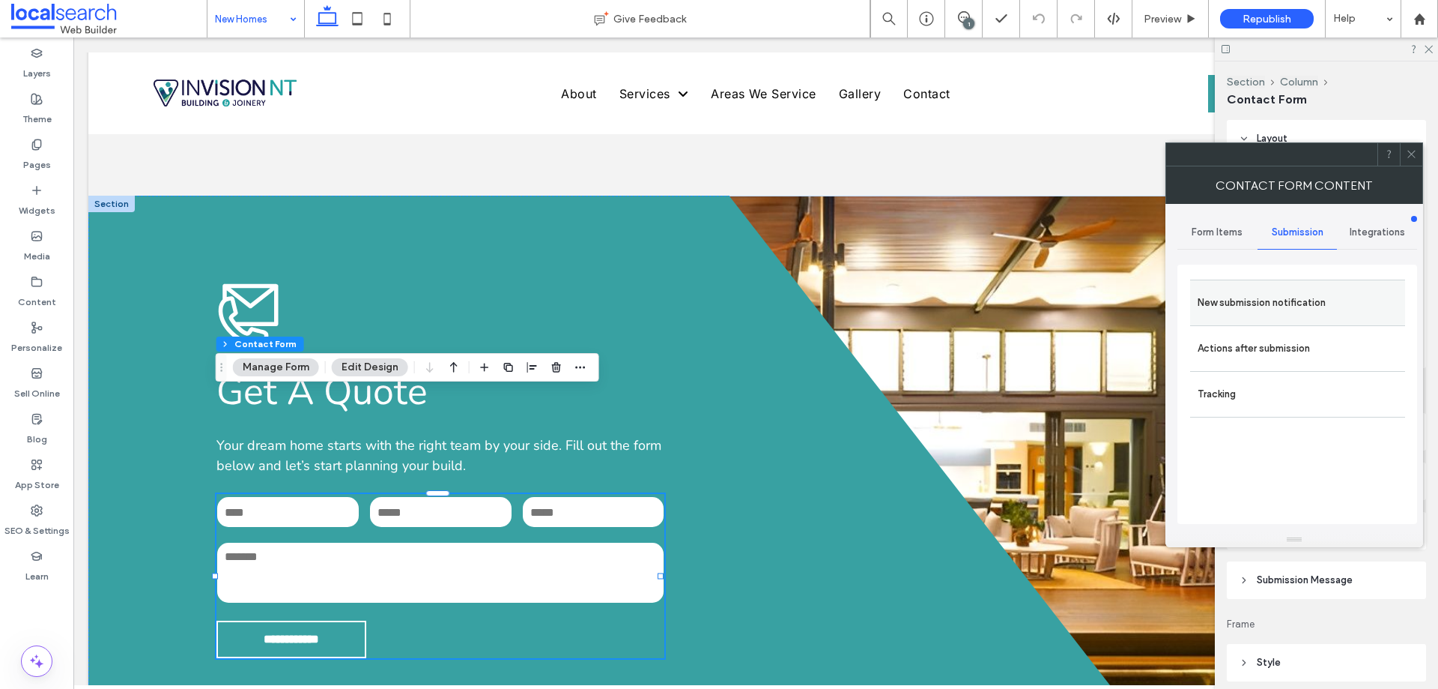
click at [1276, 300] on label "New submission notification" at bounding box center [1298, 303] width 200 height 30
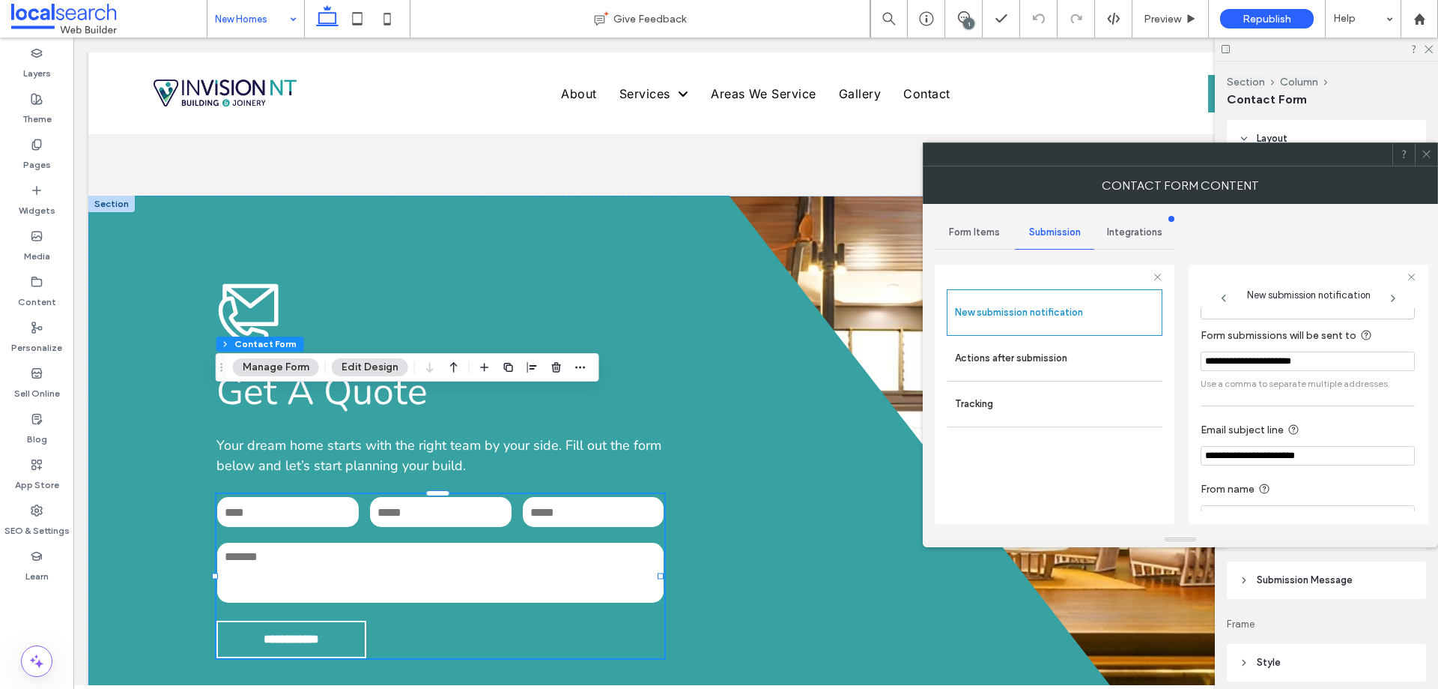
scroll to position [78, 0]
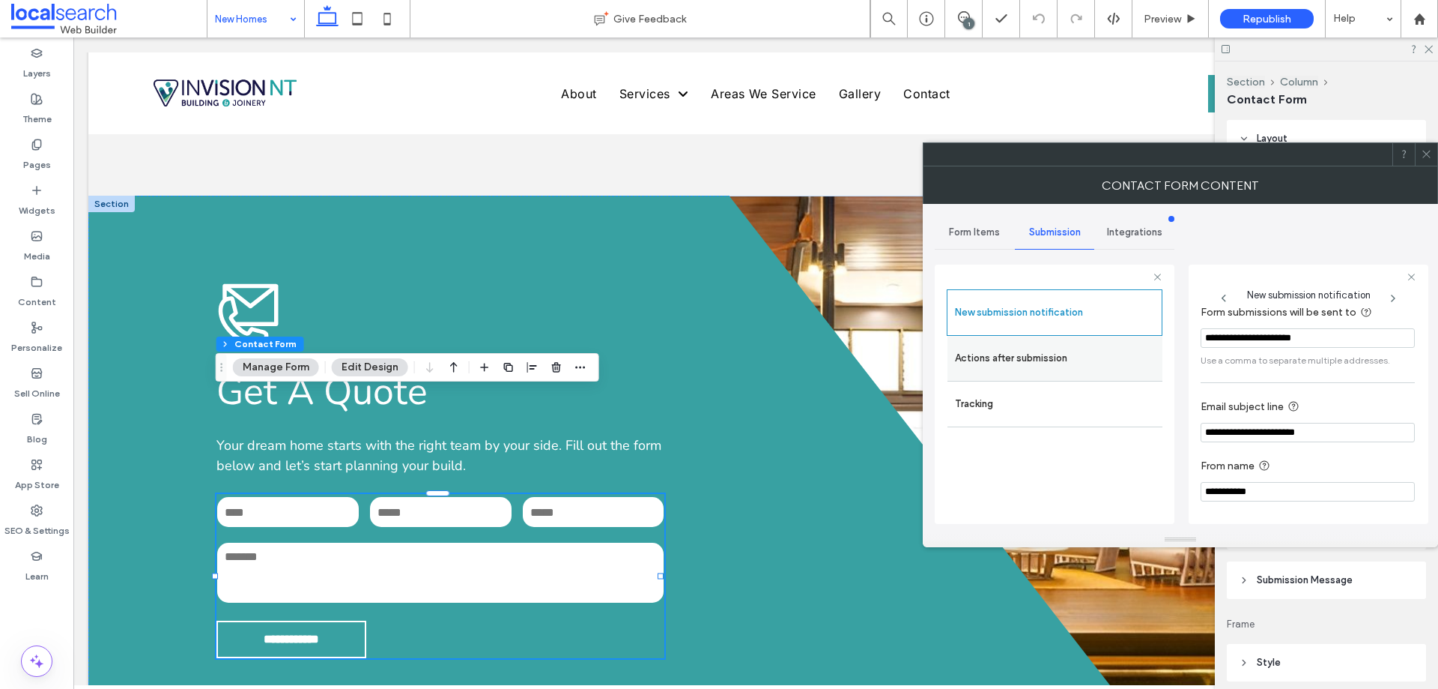
click at [1050, 349] on label "Actions after submission" at bounding box center [1055, 358] width 200 height 30
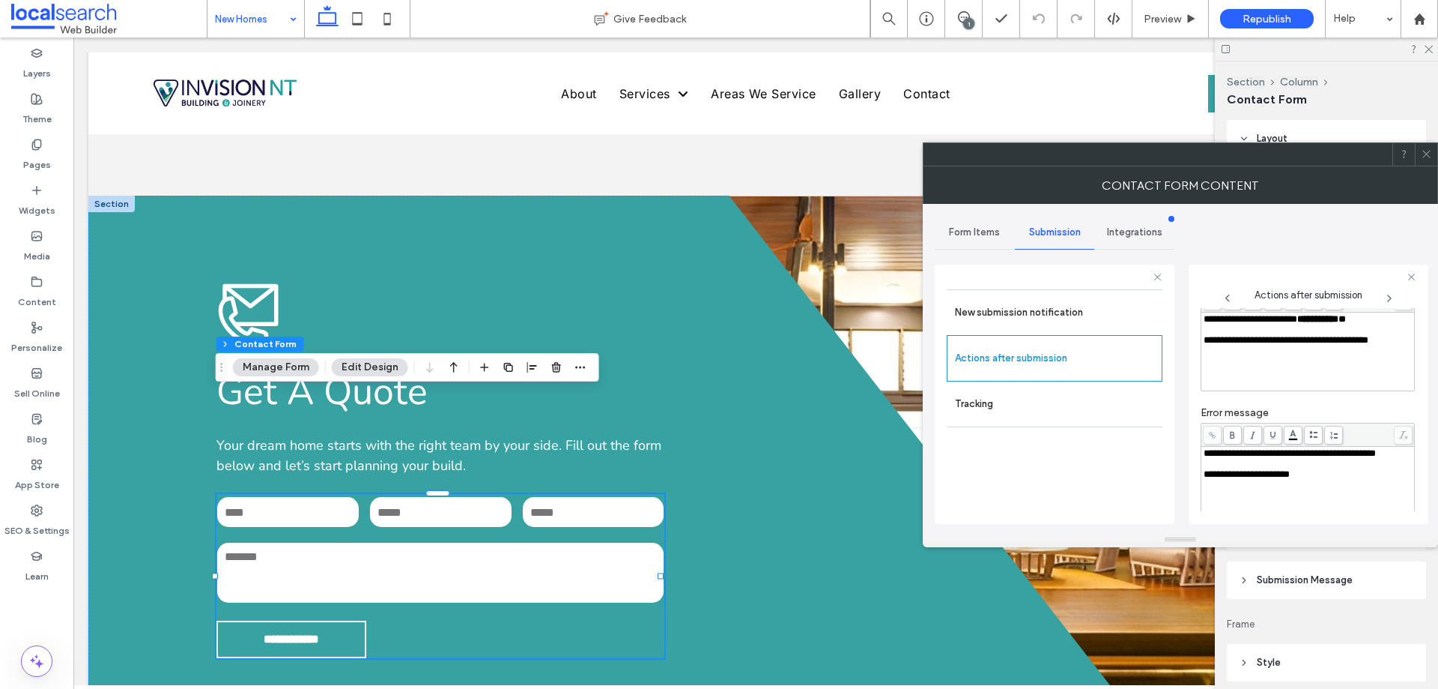
scroll to position [258, 0]
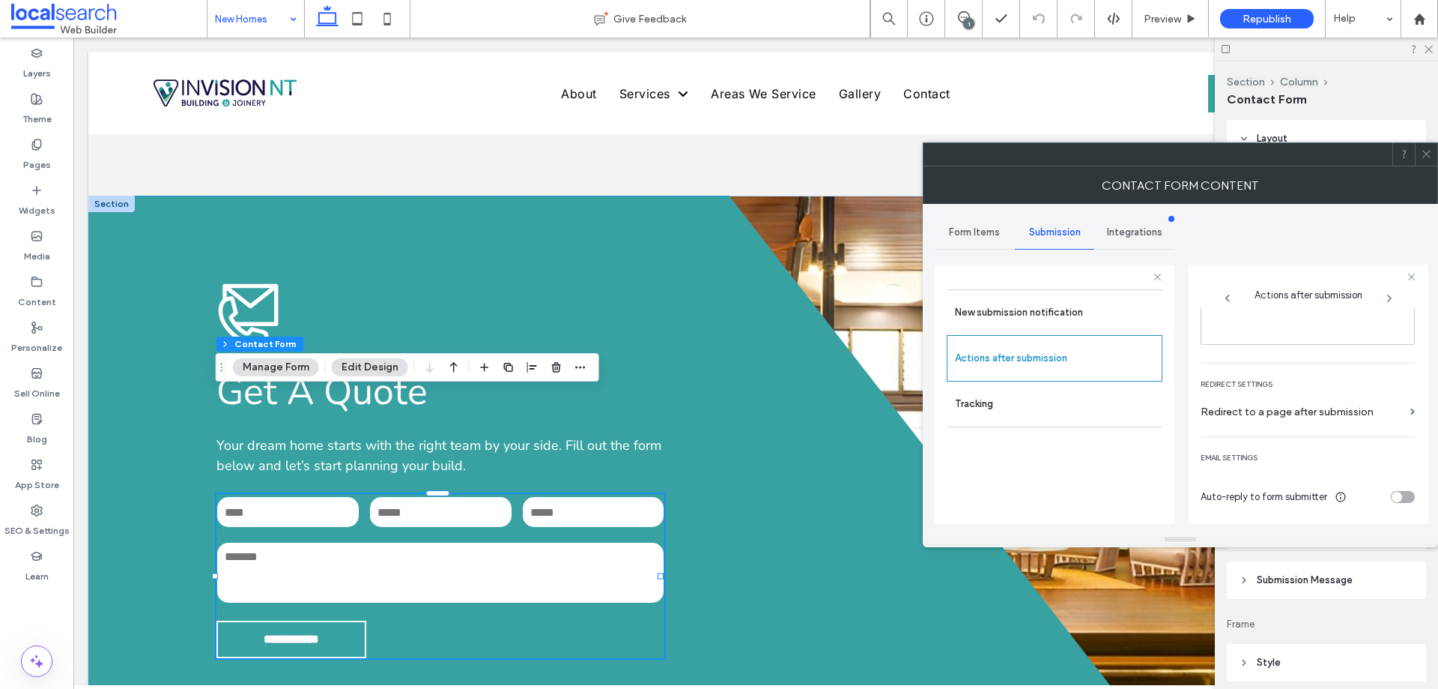
click at [1425, 159] on icon at bounding box center [1426, 153] width 11 height 11
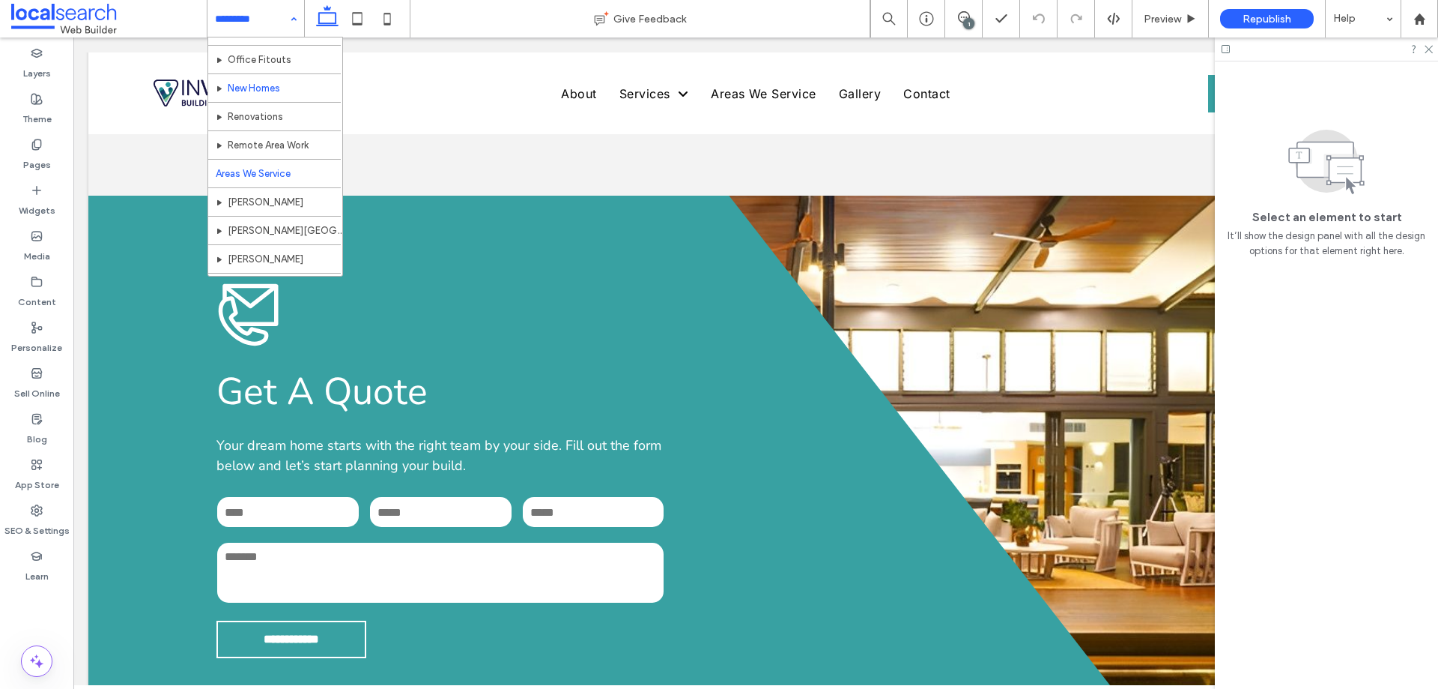
scroll to position [140, 0]
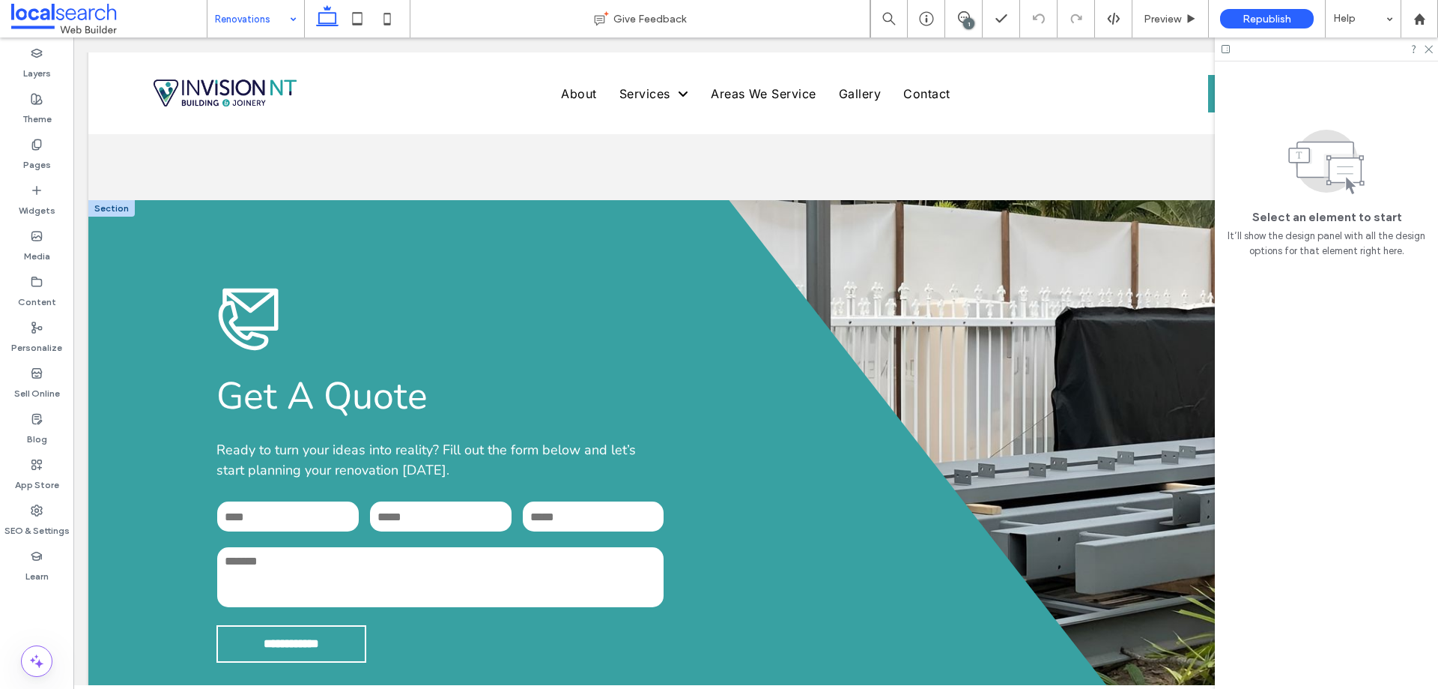
scroll to position [1873, 0]
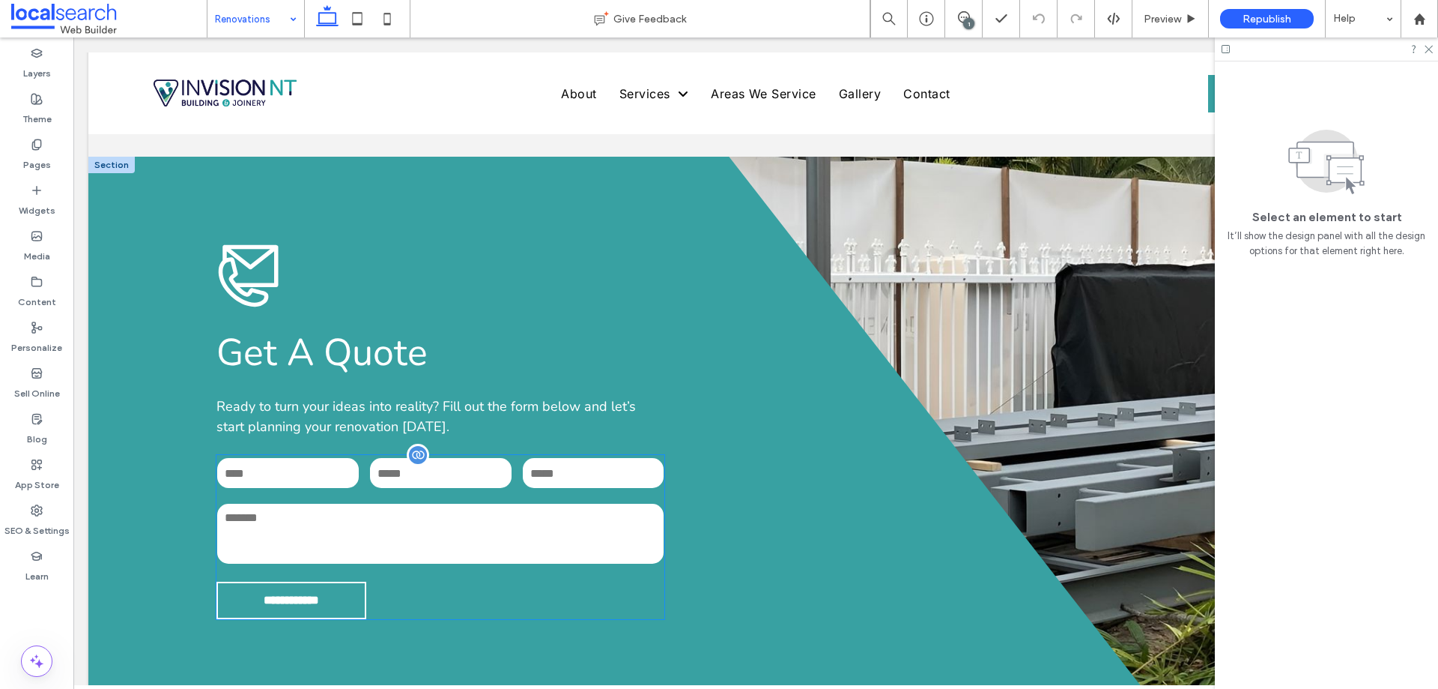
click at [467, 458] on input "tel" at bounding box center [441, 473] width 142 height 30
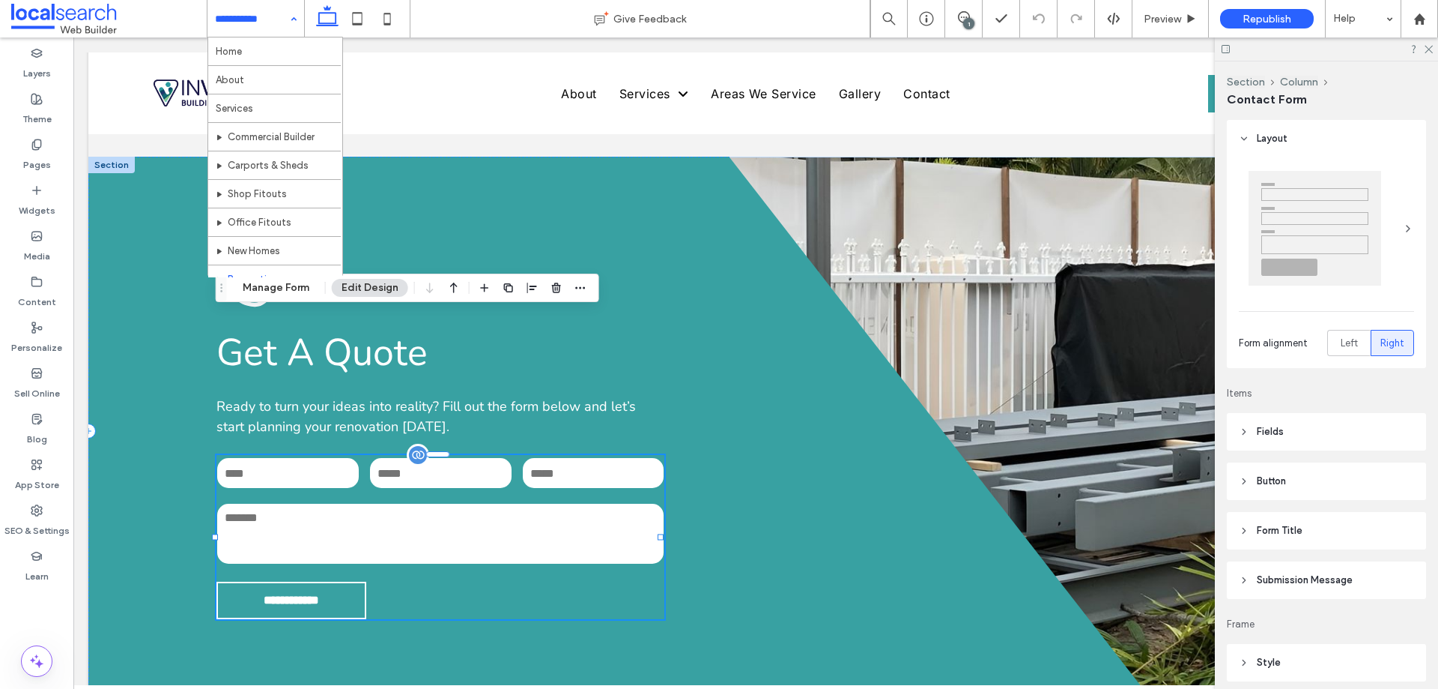
type input "**"
type input "*"
type input "***"
click at [279, 289] on button "Manage Form" at bounding box center [276, 288] width 86 height 18
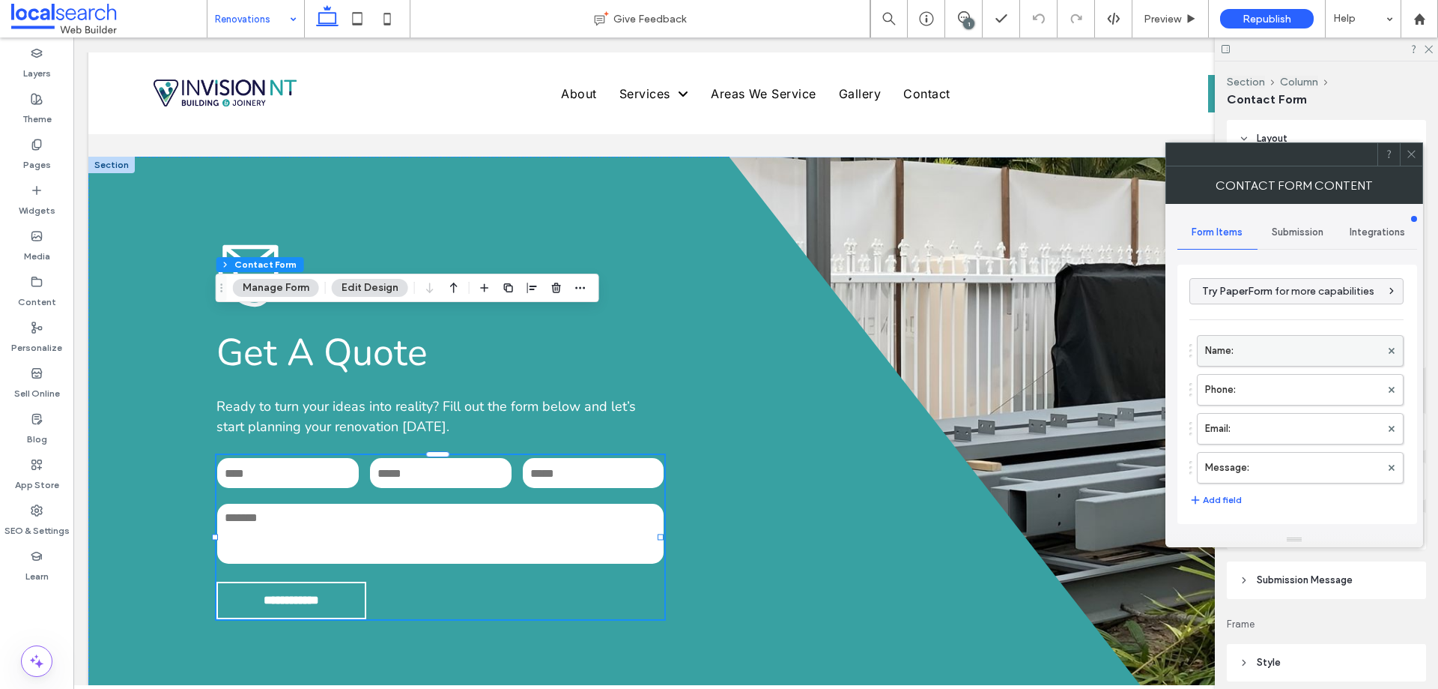
scroll to position [303, 0]
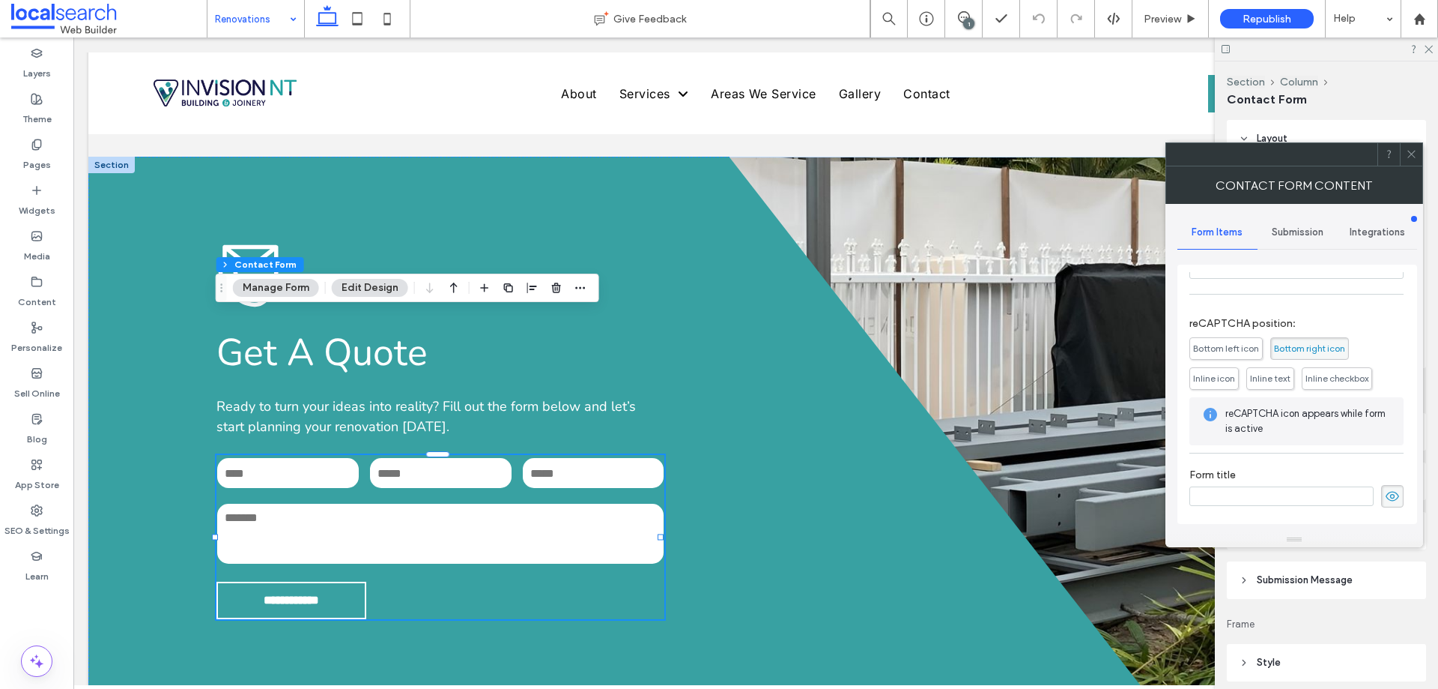
click at [1299, 226] on span "Submission" at bounding box center [1298, 232] width 52 height 12
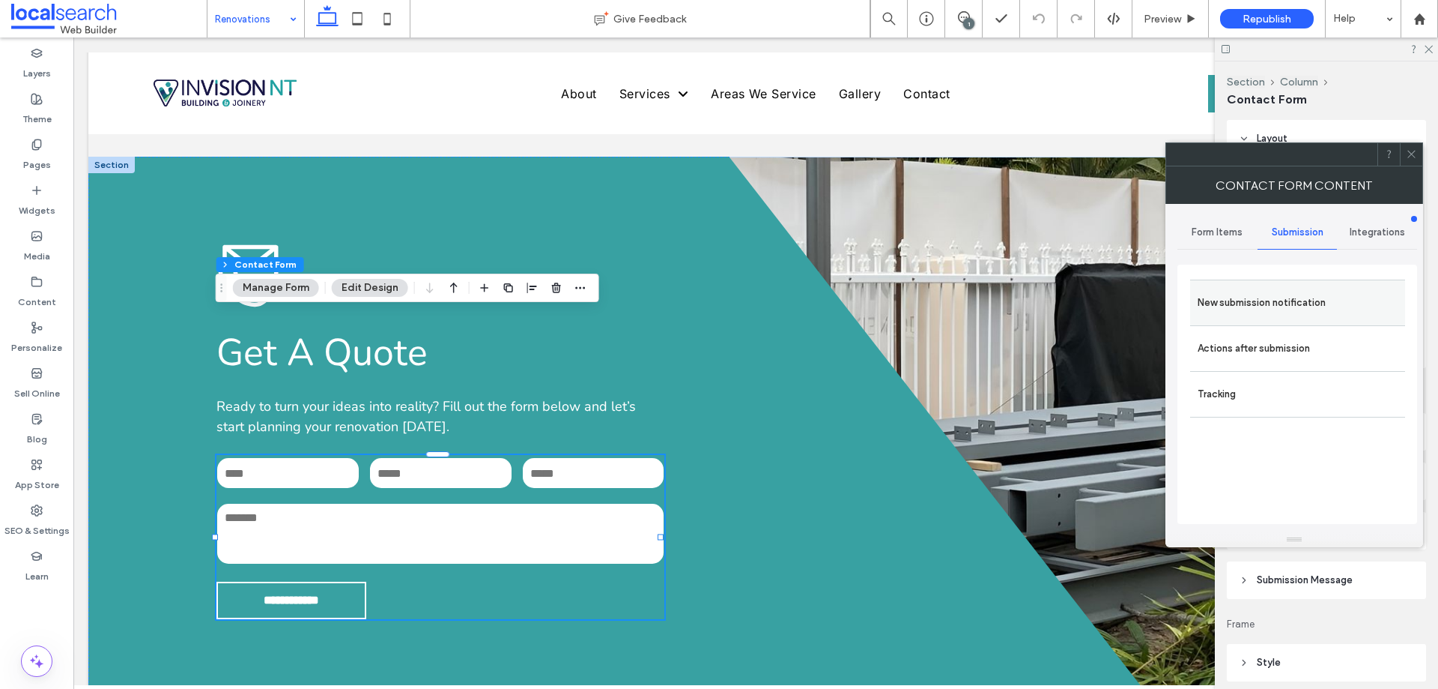
click at [1276, 289] on label "New submission notification" at bounding box center [1298, 303] width 200 height 30
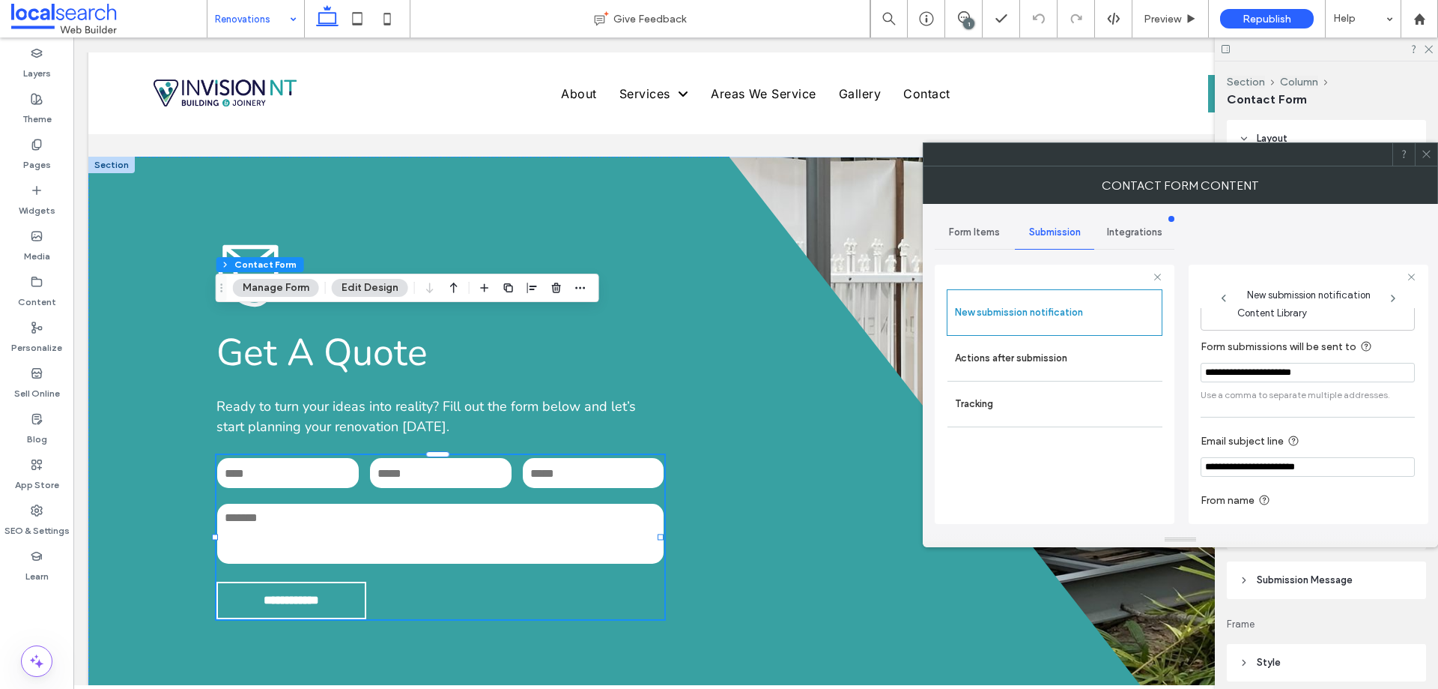
scroll to position [78, 0]
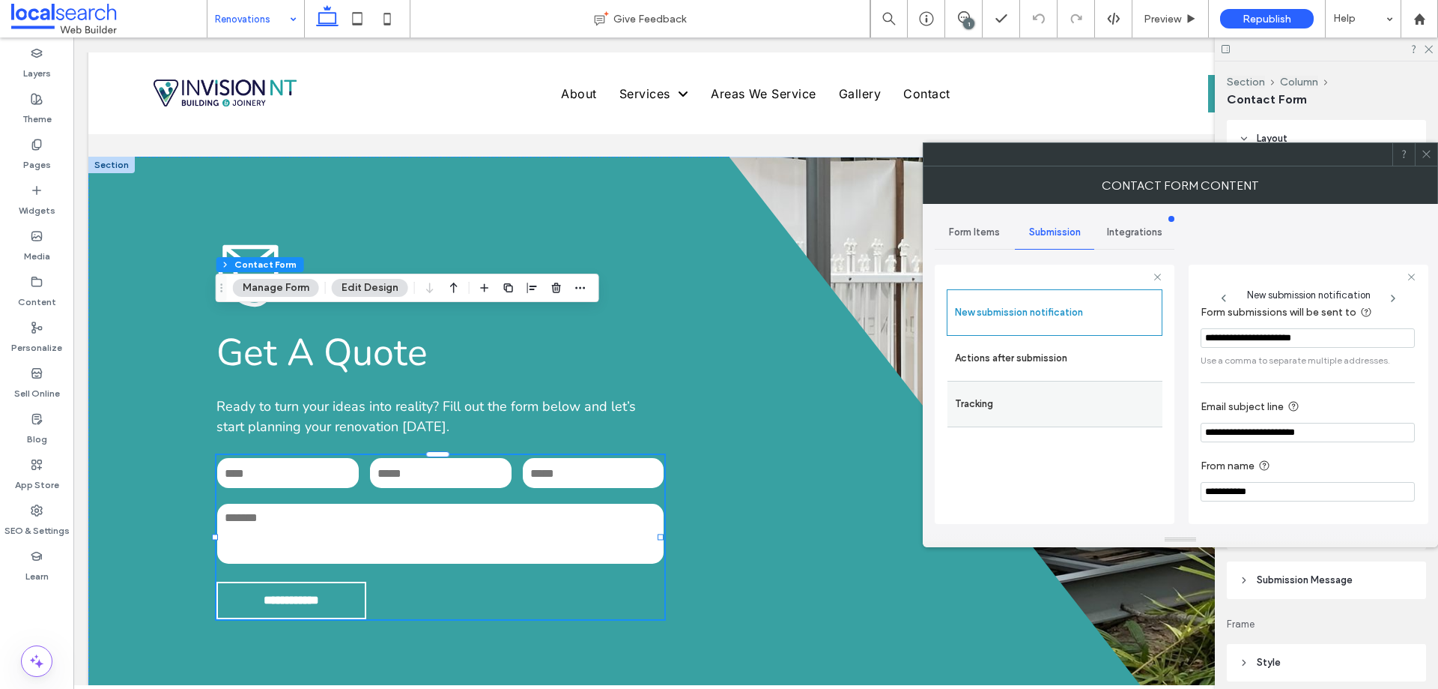
drag, startPoint x: 1044, startPoint y: 360, endPoint x: 1145, endPoint y: 394, distance: 105.9
click at [1045, 360] on label "Actions after submission" at bounding box center [1055, 358] width 200 height 30
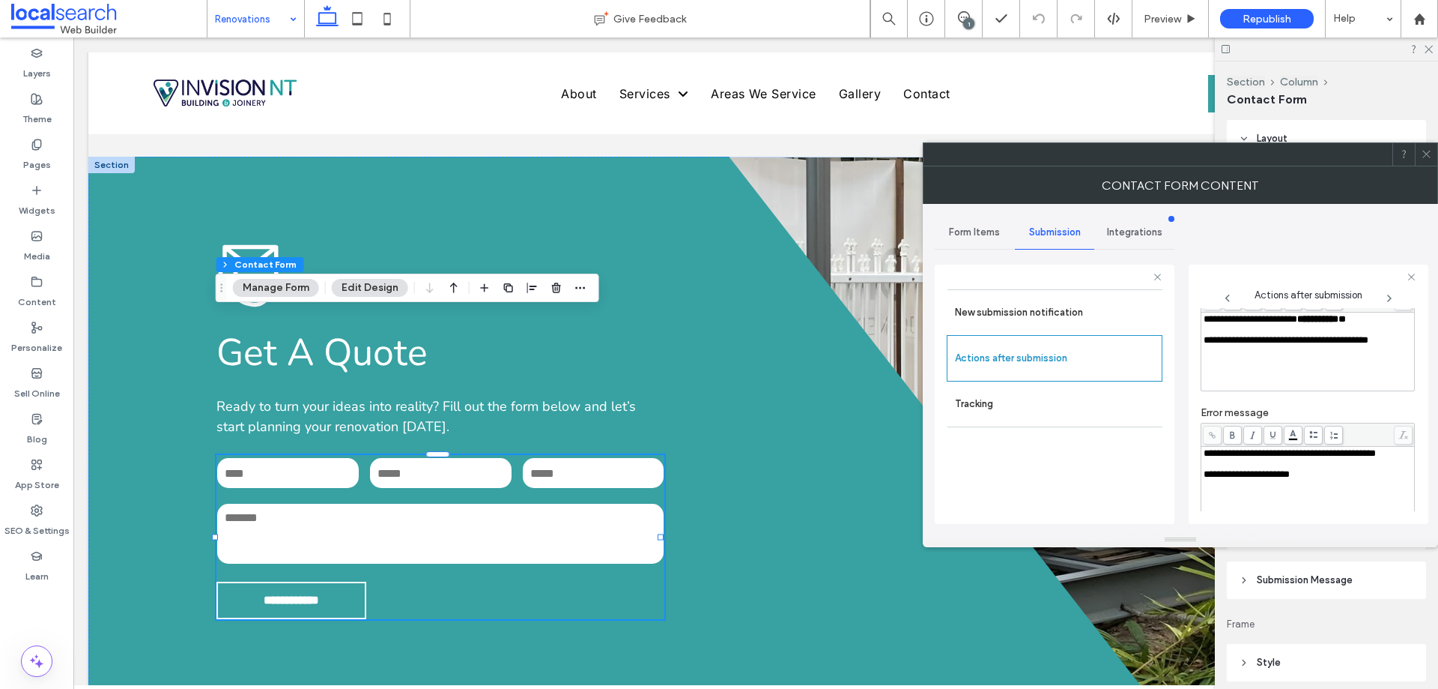
scroll to position [258, 0]
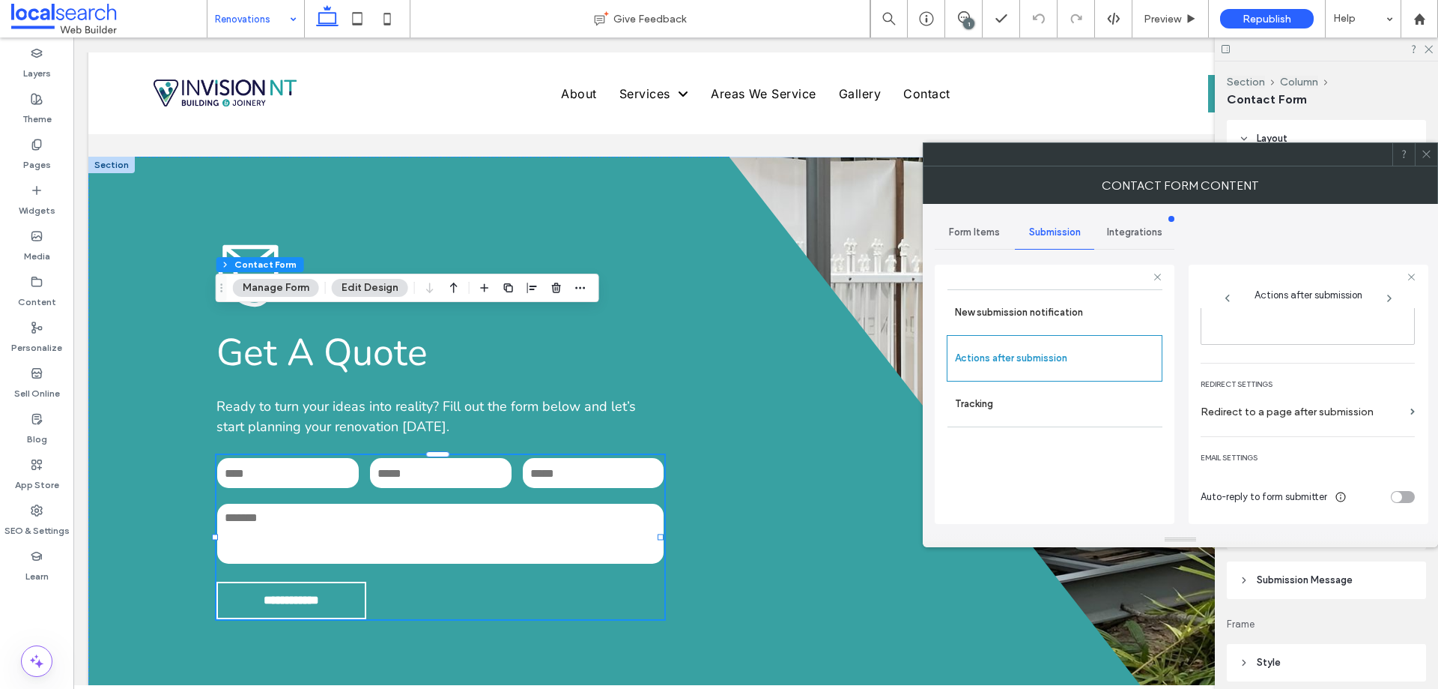
drag, startPoint x: 1286, startPoint y: 419, endPoint x: 1425, endPoint y: 151, distance: 301.6
click at [1425, 151] on icon at bounding box center [1426, 153] width 11 height 11
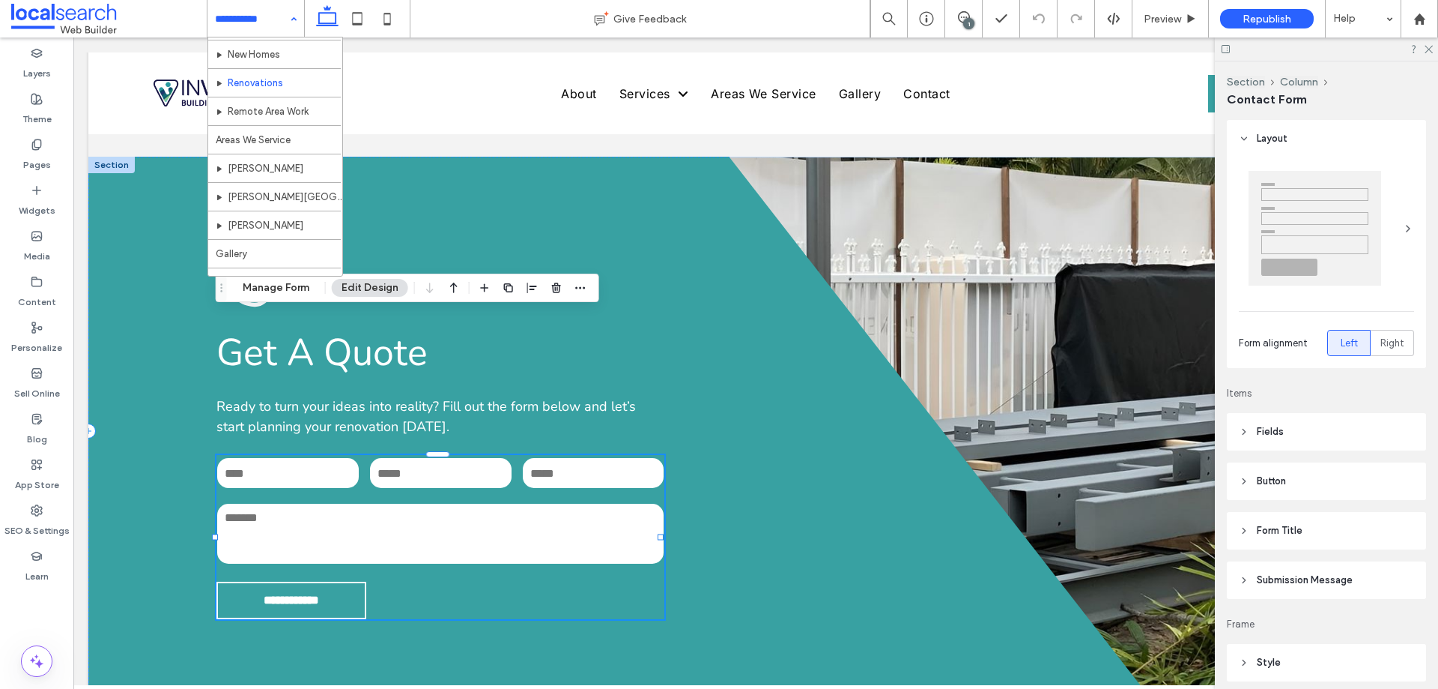
scroll to position [215, 0]
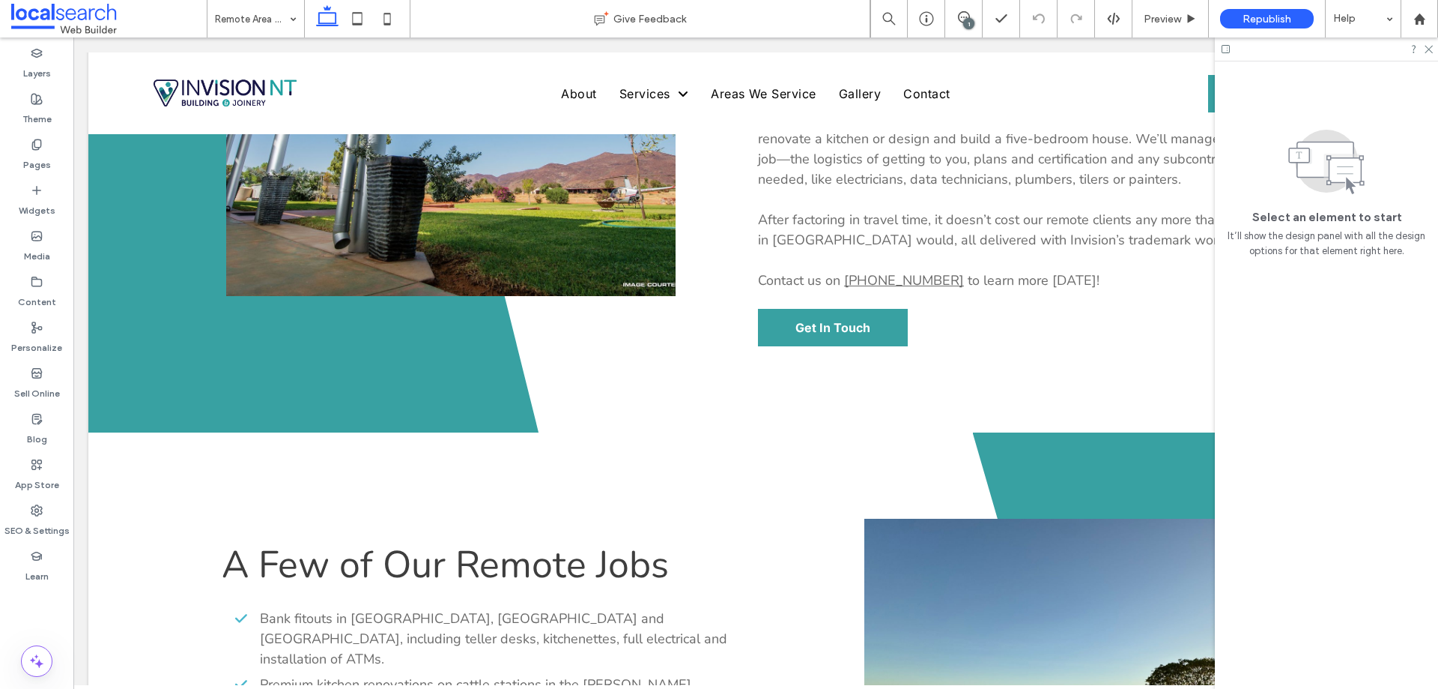
scroll to position [2180, 0]
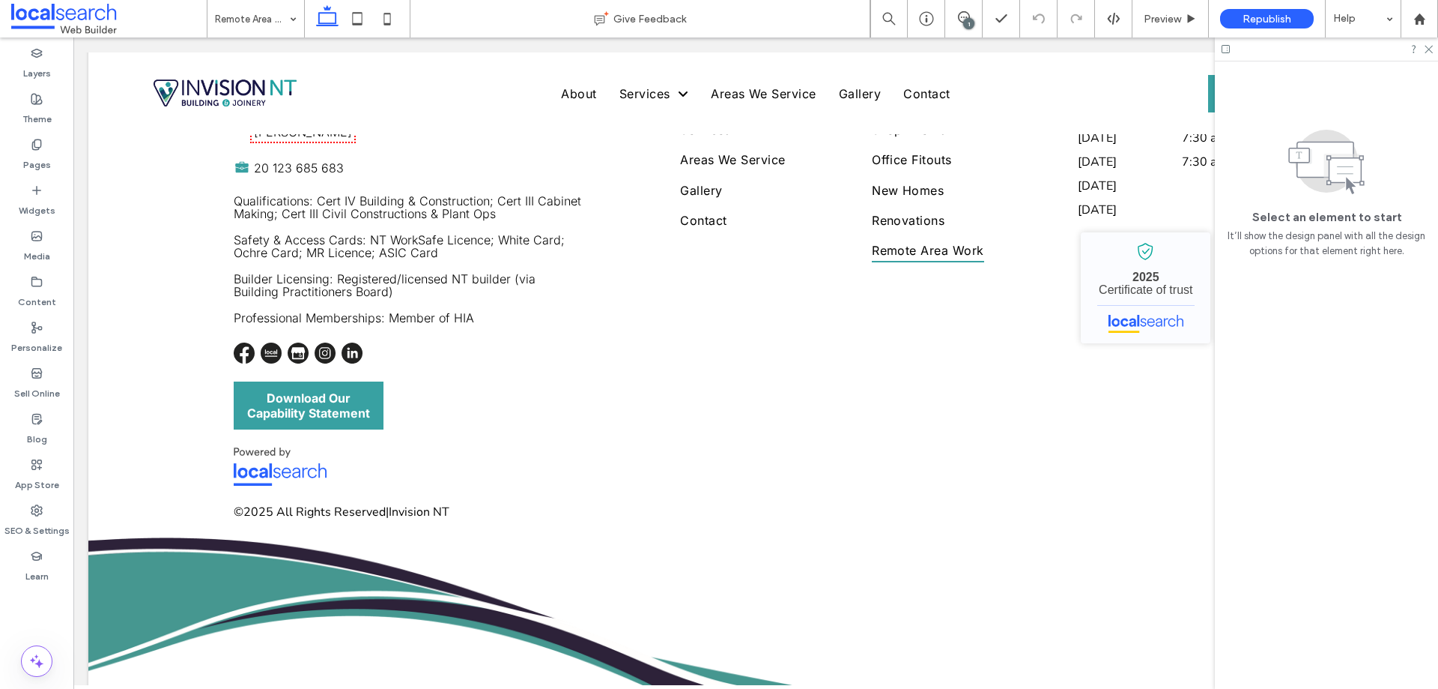
drag, startPoint x: 242, startPoint y: 11, endPoint x: 253, endPoint y: 21, distance: 14.9
click at [242, 11] on input at bounding box center [252, 18] width 74 height 37
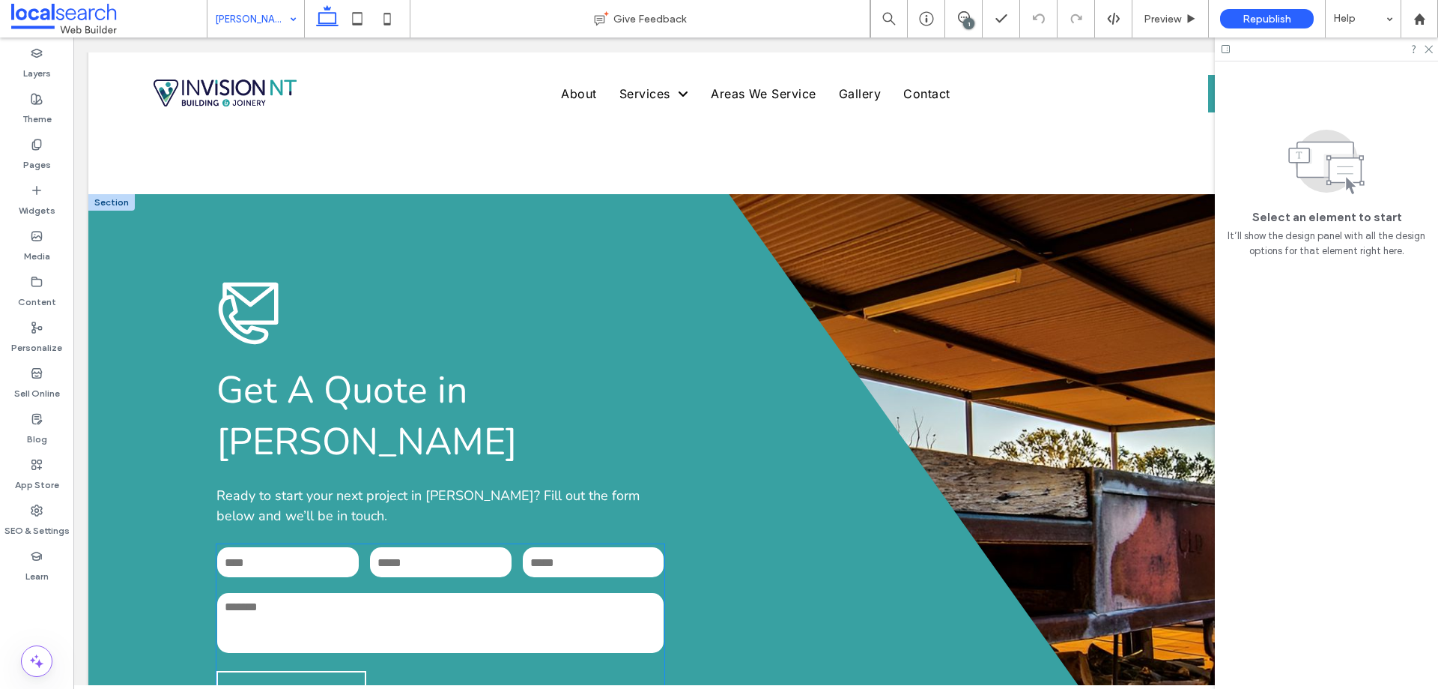
scroll to position [4495, 0]
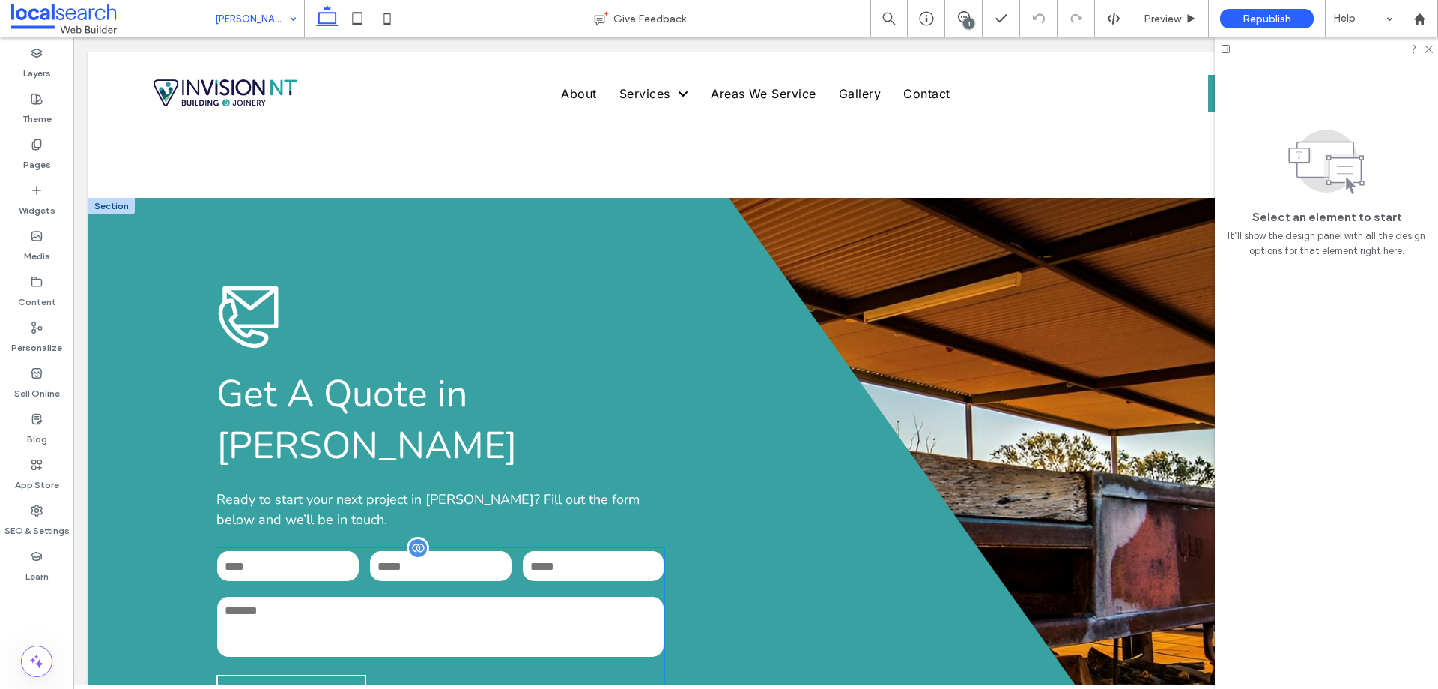
drag, startPoint x: 450, startPoint y: 318, endPoint x: 467, endPoint y: 324, distance: 19.0
click at [450, 551] on input "tel" at bounding box center [441, 566] width 142 height 30
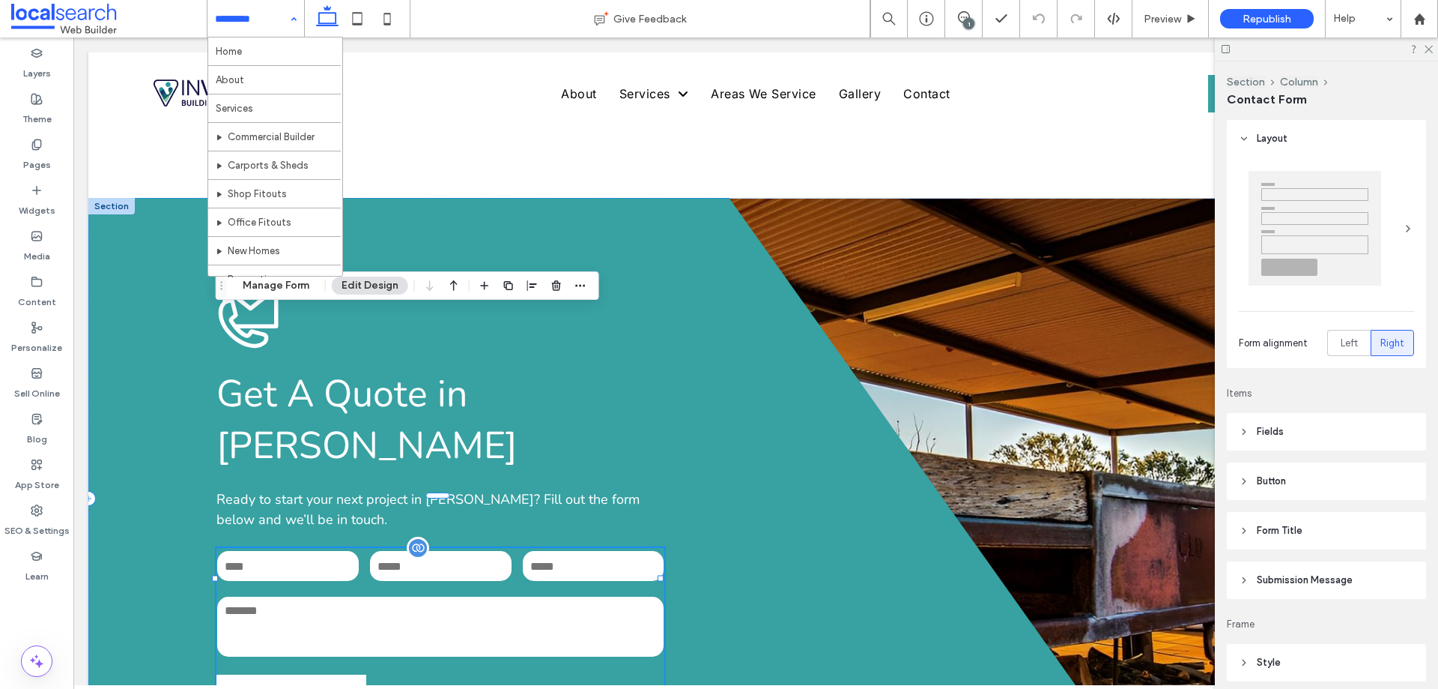
type input "**"
type input "*"
type input "***"
click at [298, 291] on button "Manage Form" at bounding box center [276, 285] width 86 height 18
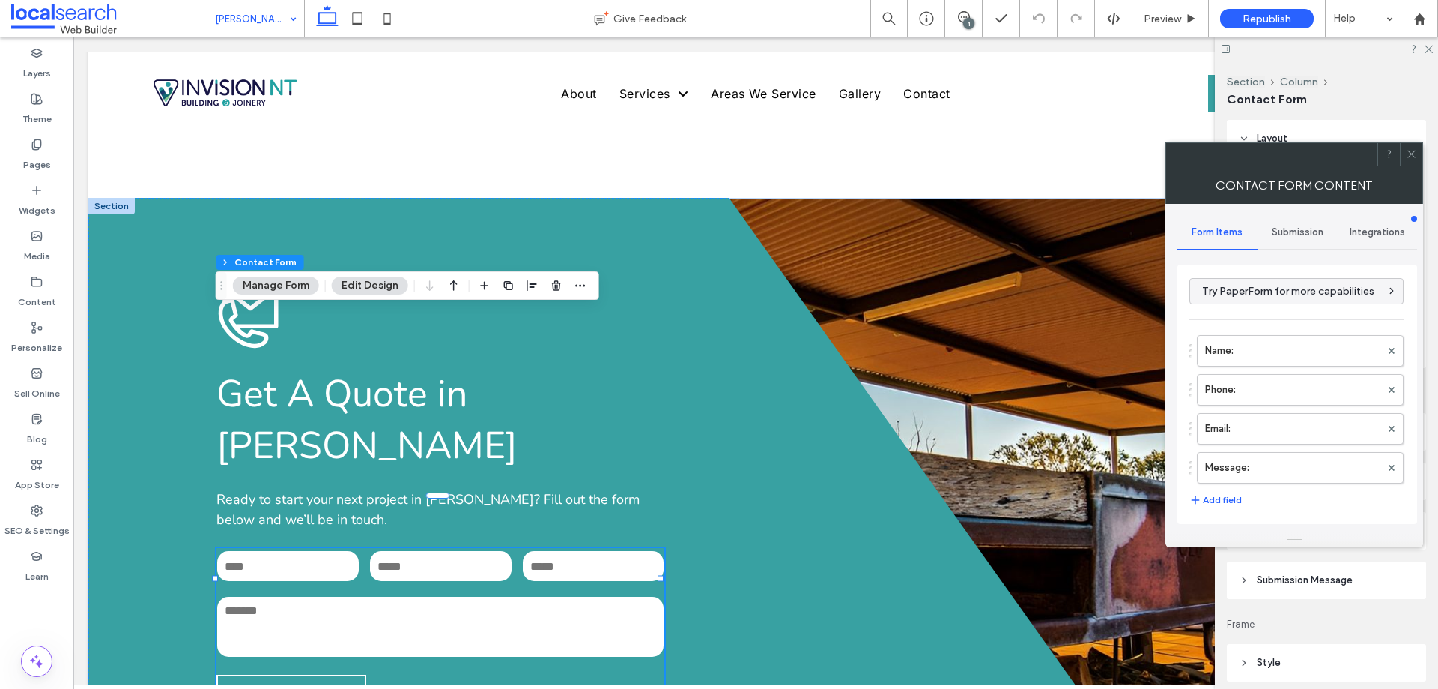
scroll to position [303, 0]
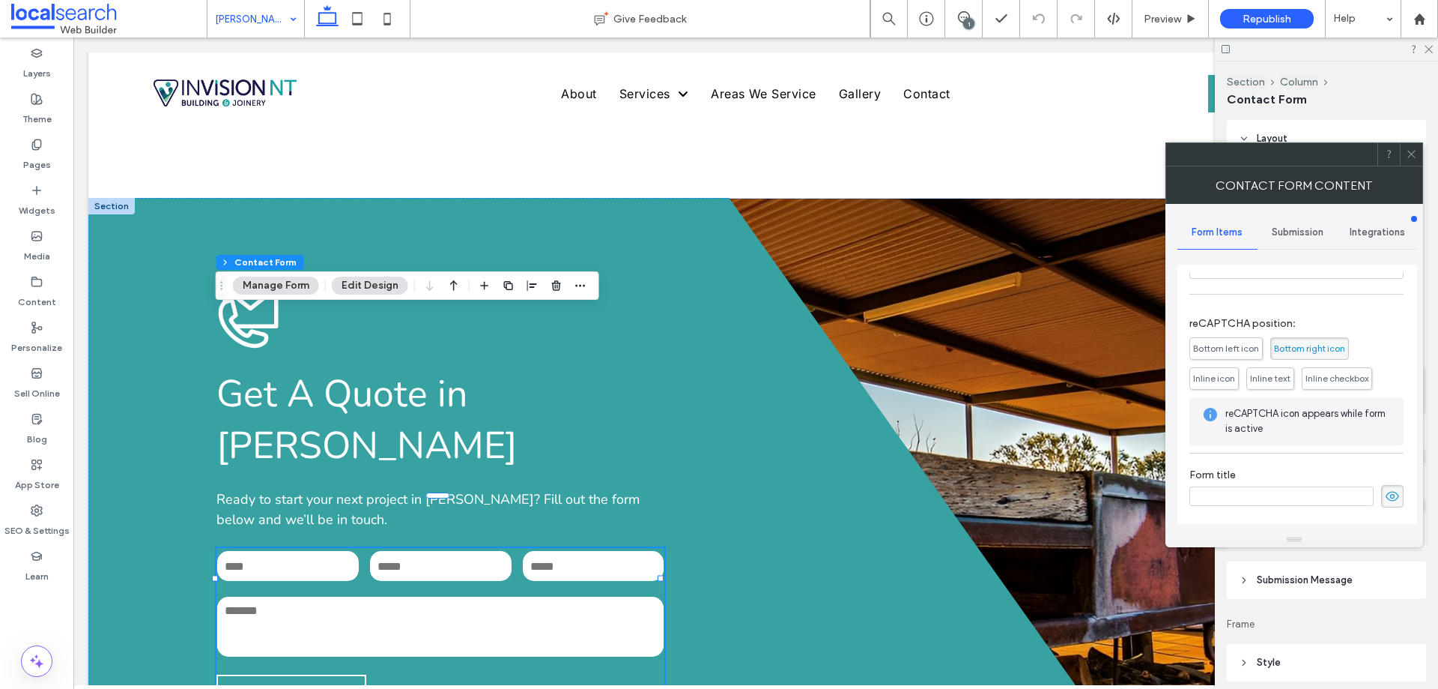
click at [1302, 229] on span "Submission" at bounding box center [1298, 232] width 52 height 12
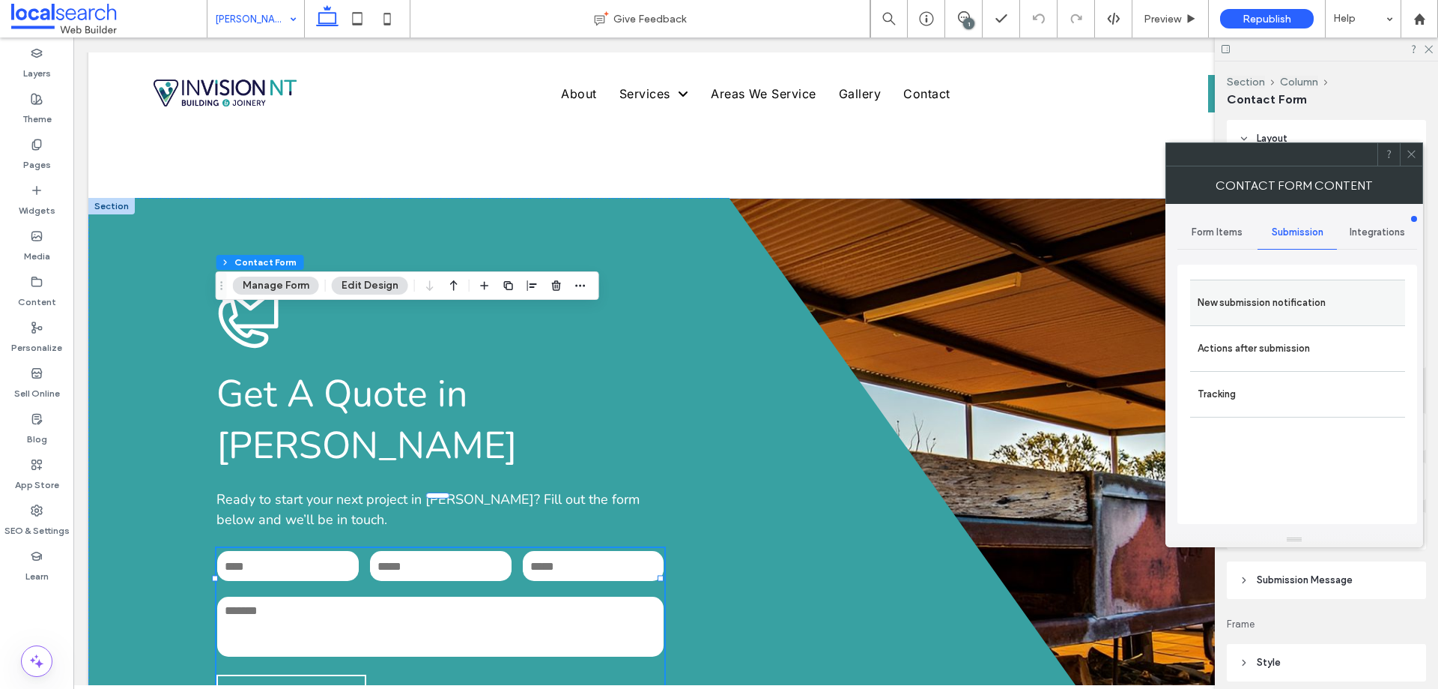
click at [1276, 301] on label "New submission notification" at bounding box center [1298, 303] width 200 height 30
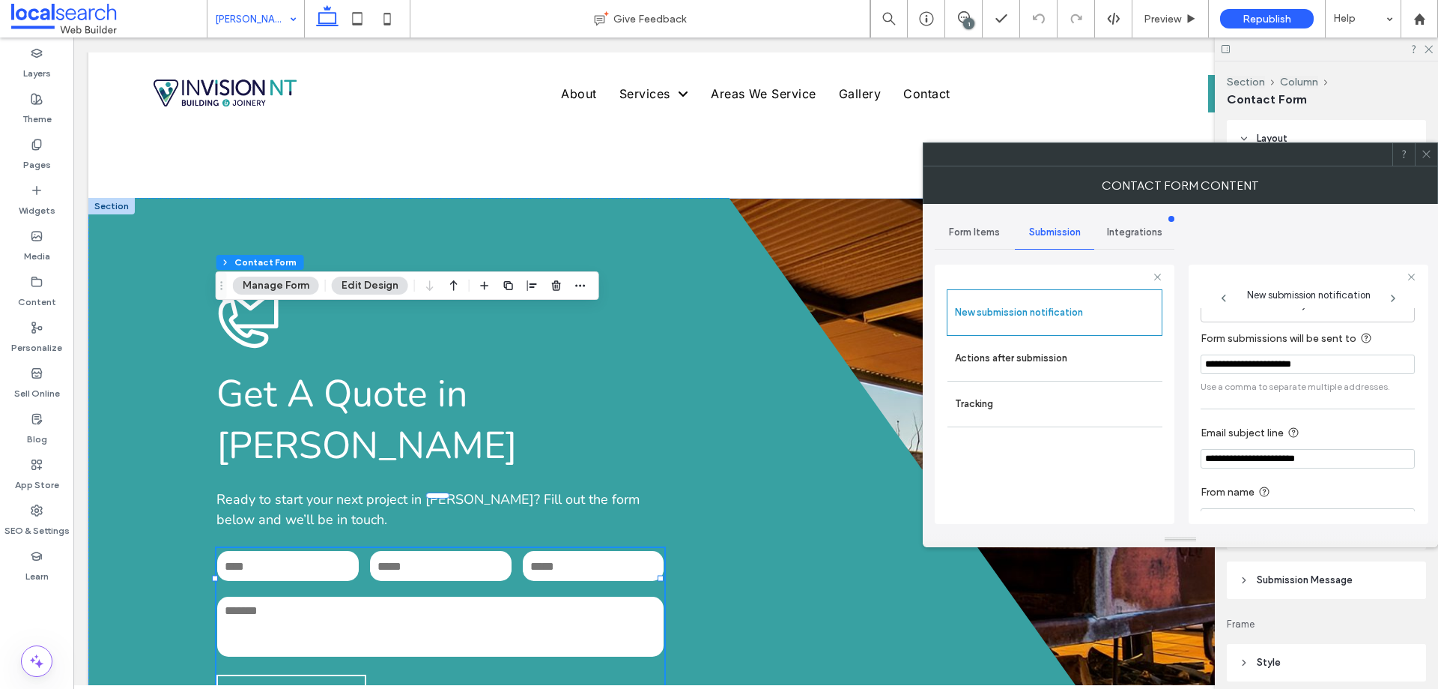
scroll to position [78, 0]
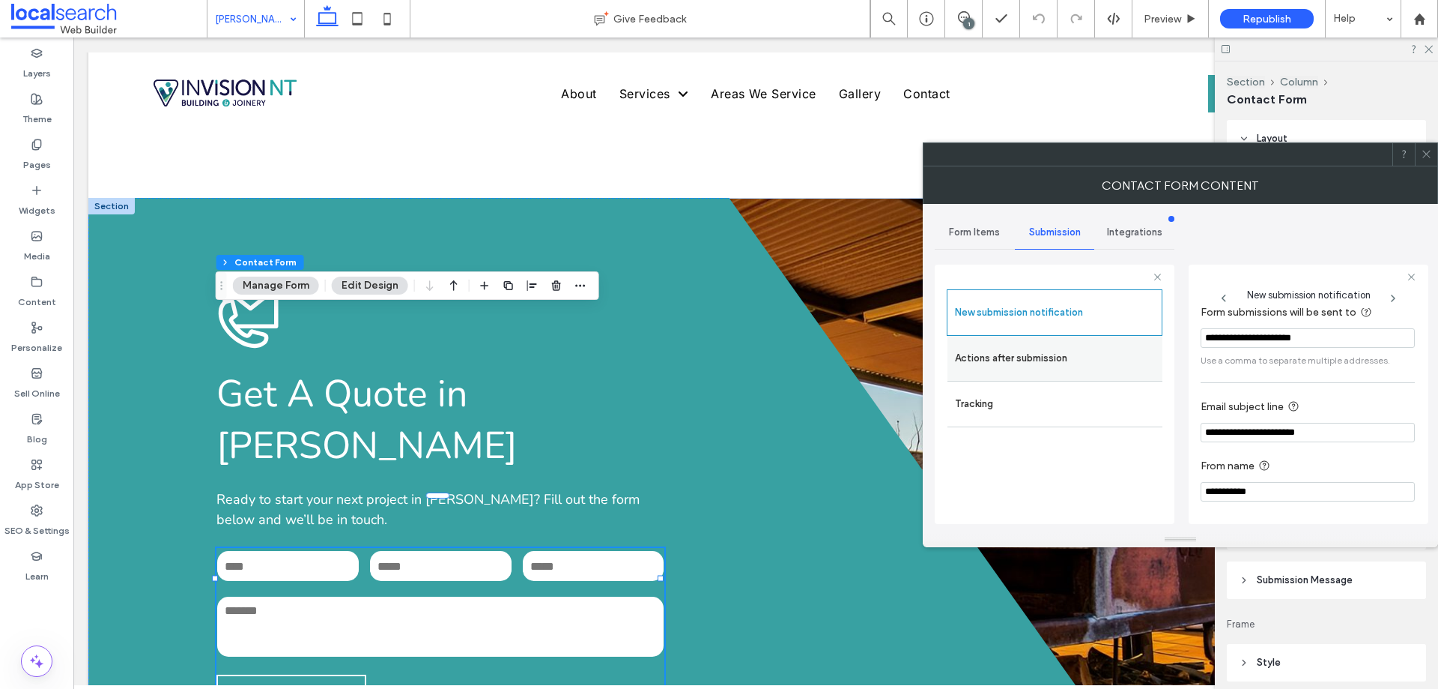
click at [1047, 360] on label "Actions after submission" at bounding box center [1055, 358] width 200 height 30
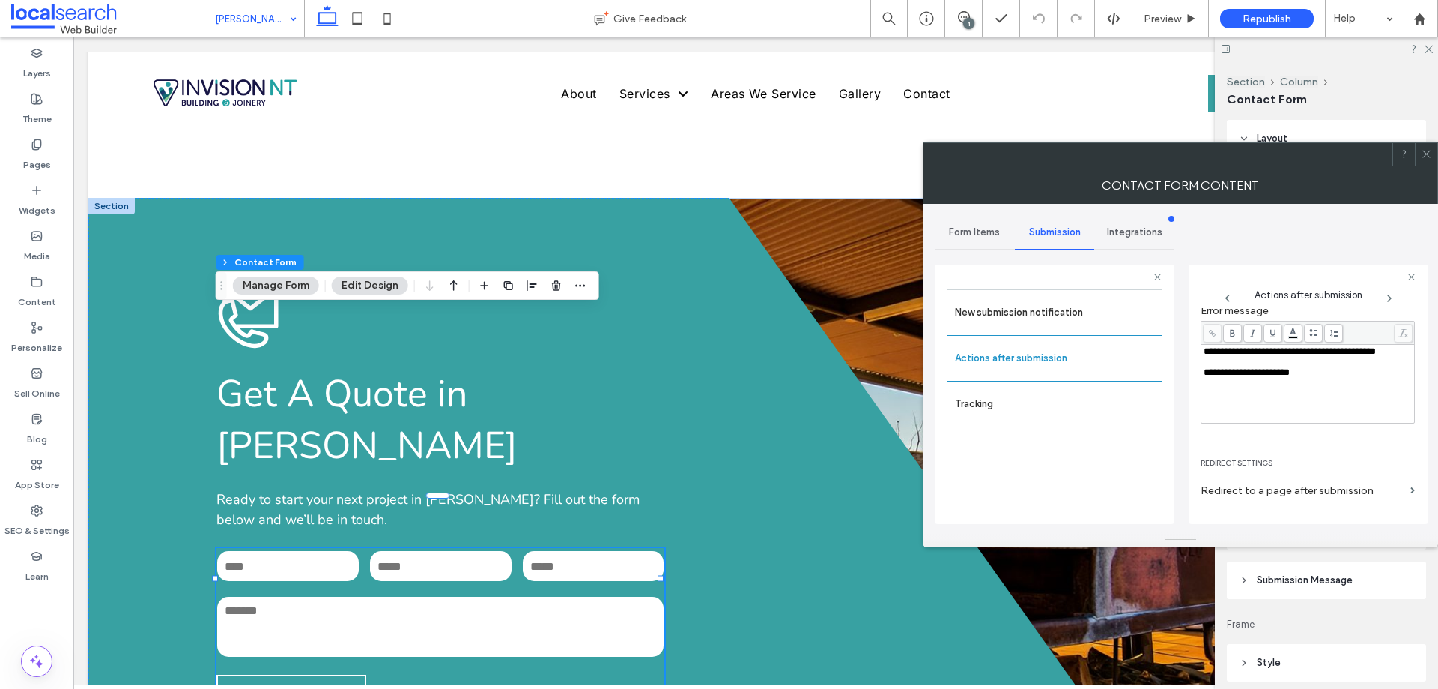
scroll to position [258, 0]
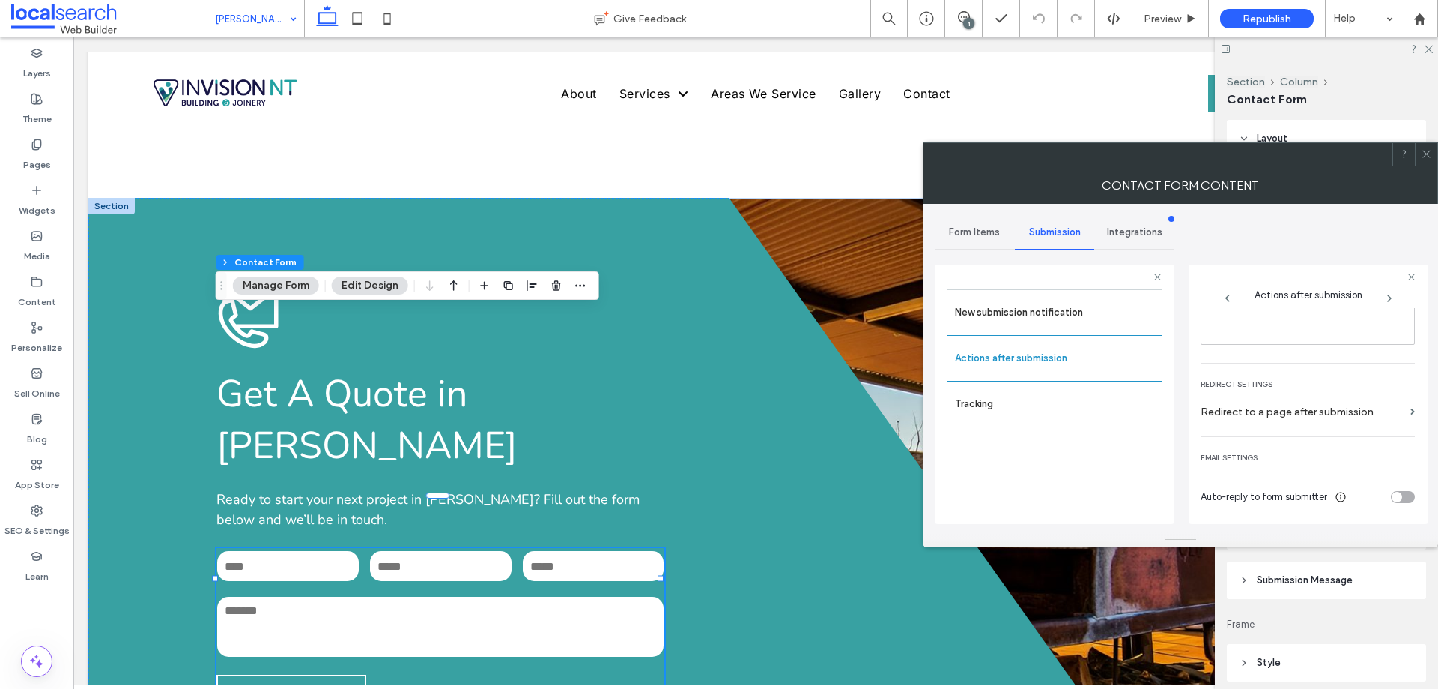
click at [1429, 158] on icon at bounding box center [1426, 153] width 11 height 11
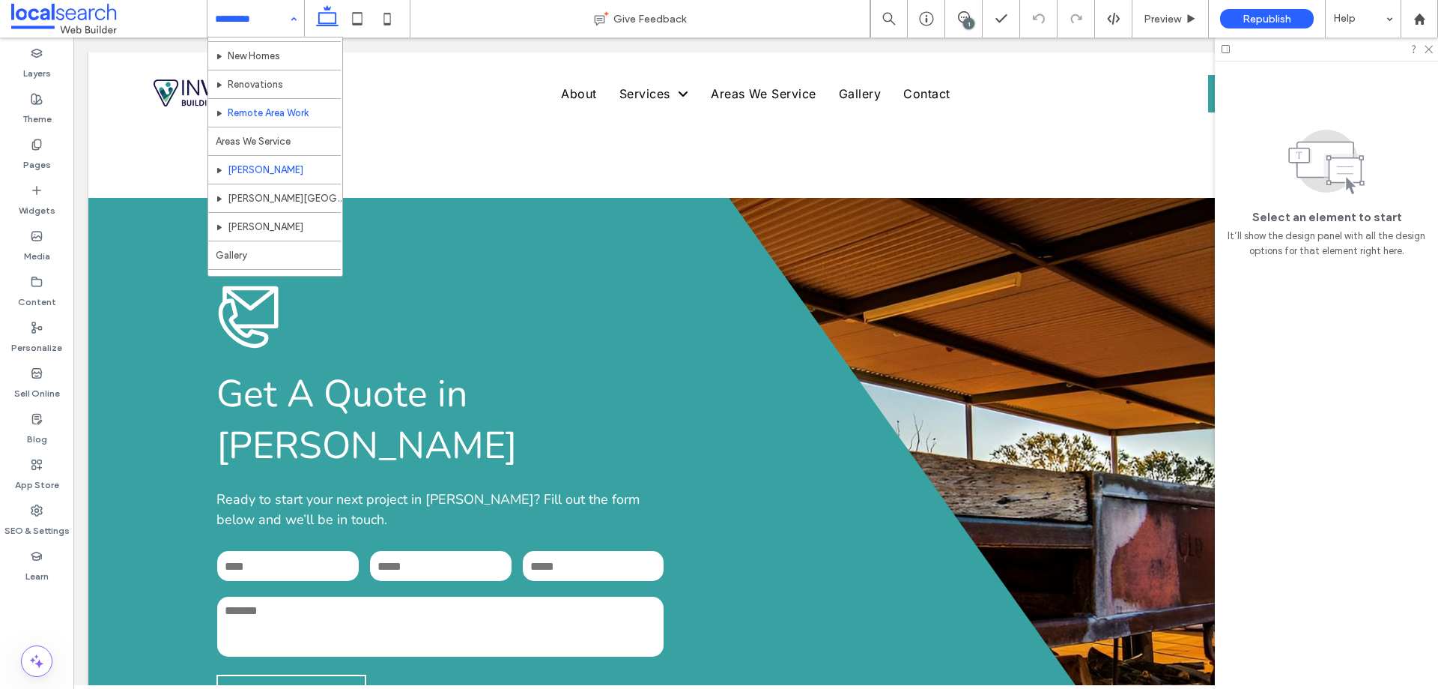
scroll to position [215, 0]
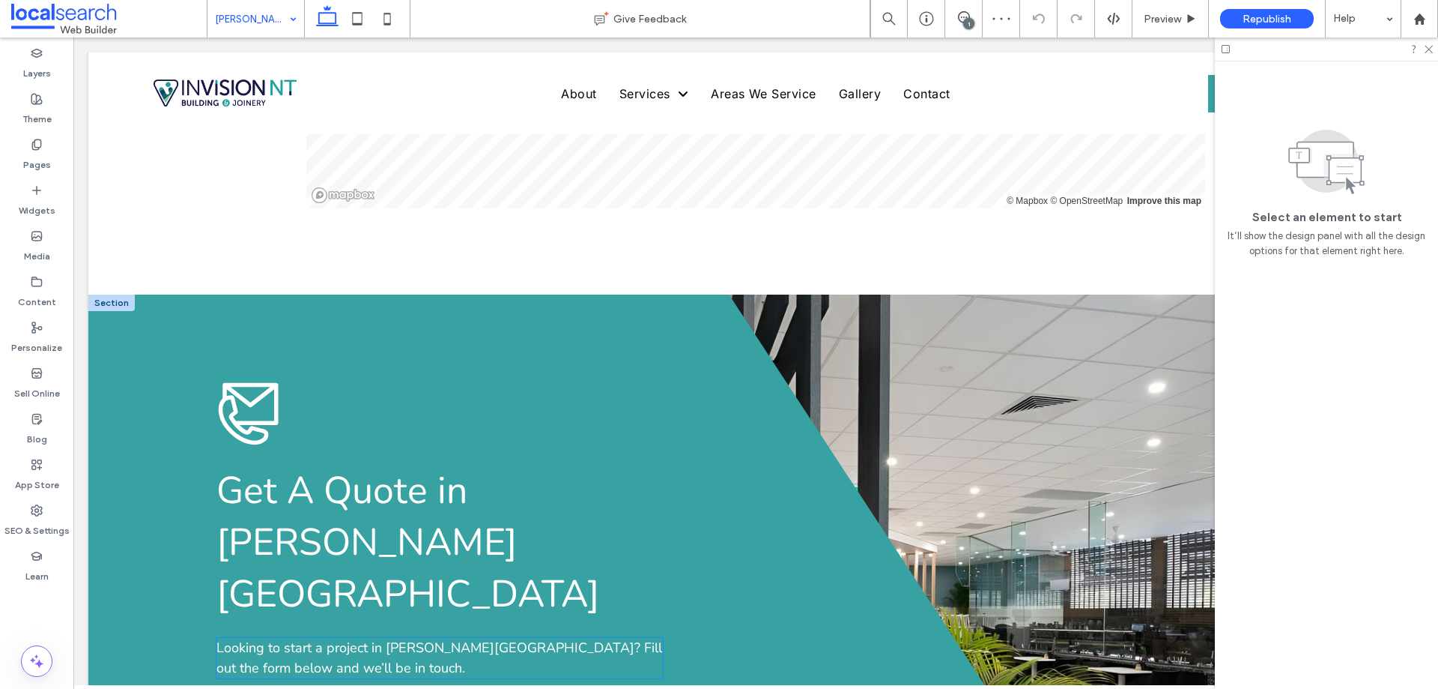
scroll to position [4420, 0]
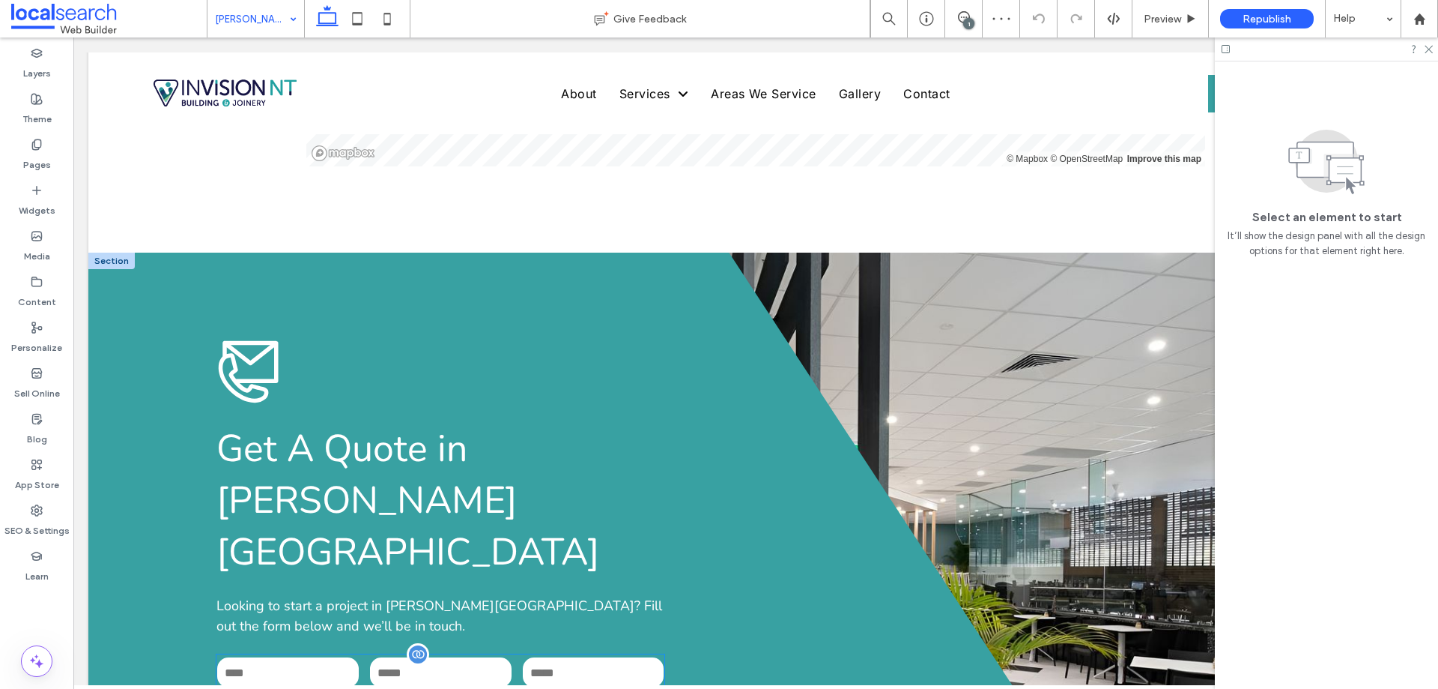
click at [448, 657] on input "tel" at bounding box center [441, 672] width 142 height 30
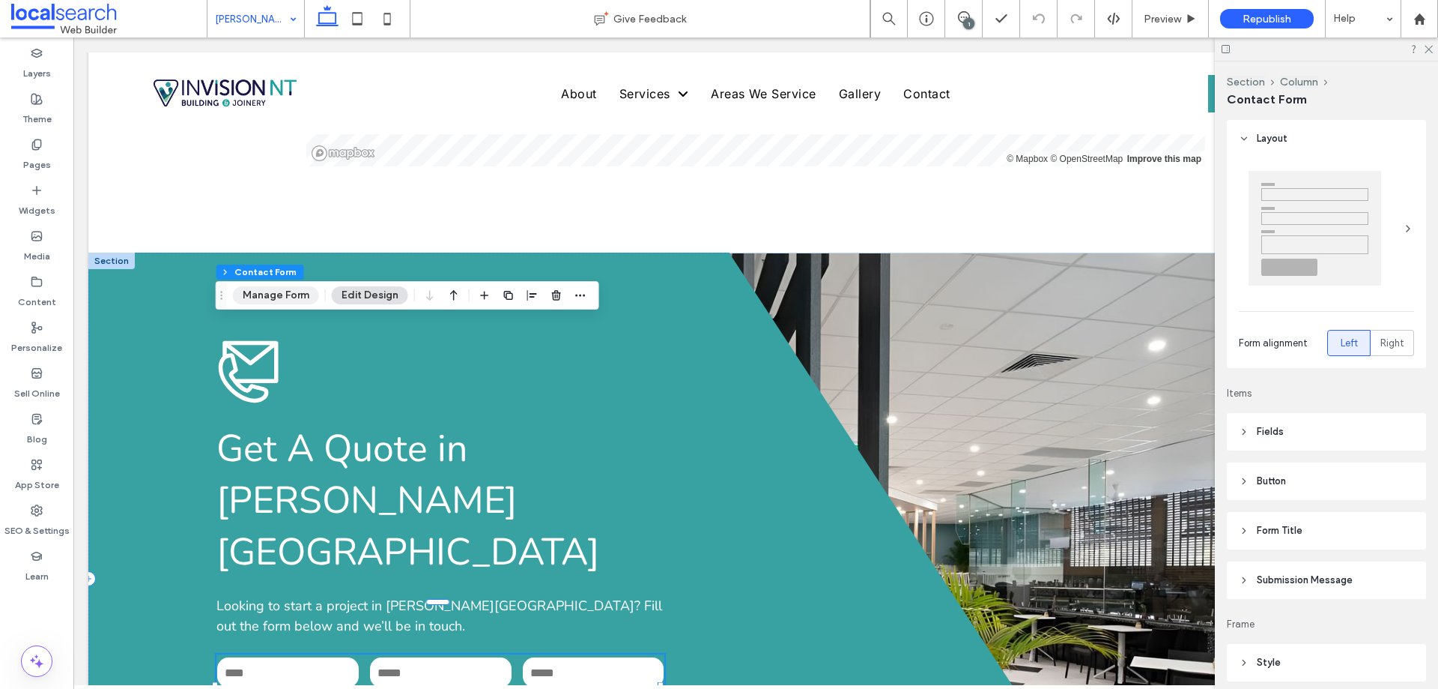
click at [292, 291] on button "Manage Form" at bounding box center [276, 295] width 86 height 18
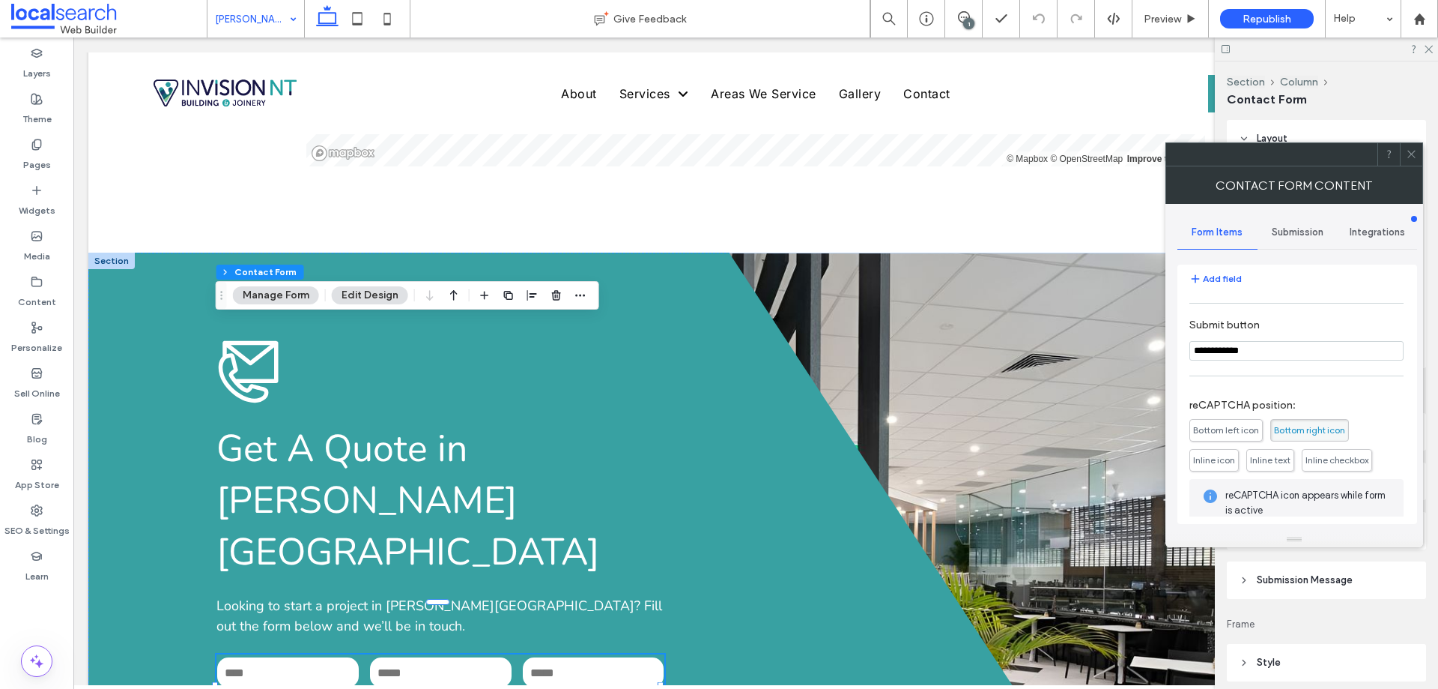
scroll to position [303, 0]
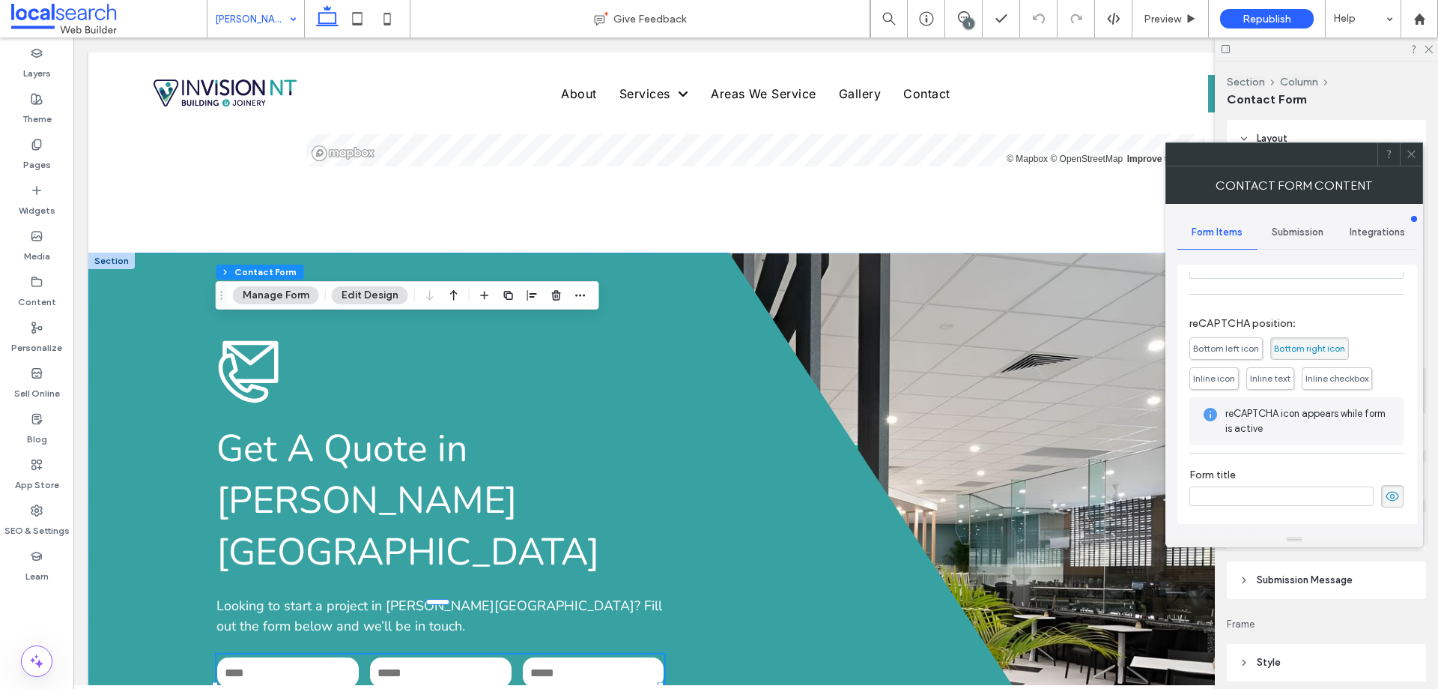
click at [1301, 243] on div "Submission" at bounding box center [1298, 232] width 80 height 33
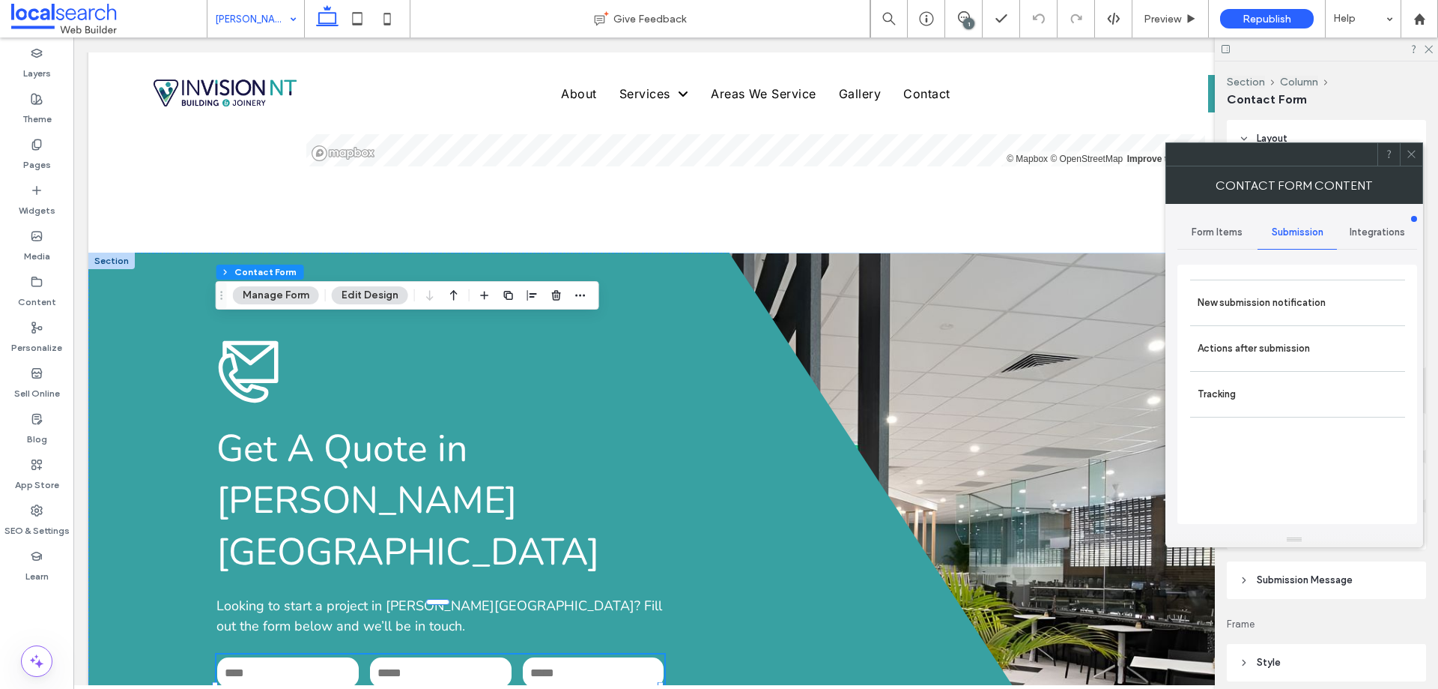
click at [1279, 315] on label "New submission notification" at bounding box center [1298, 303] width 200 height 30
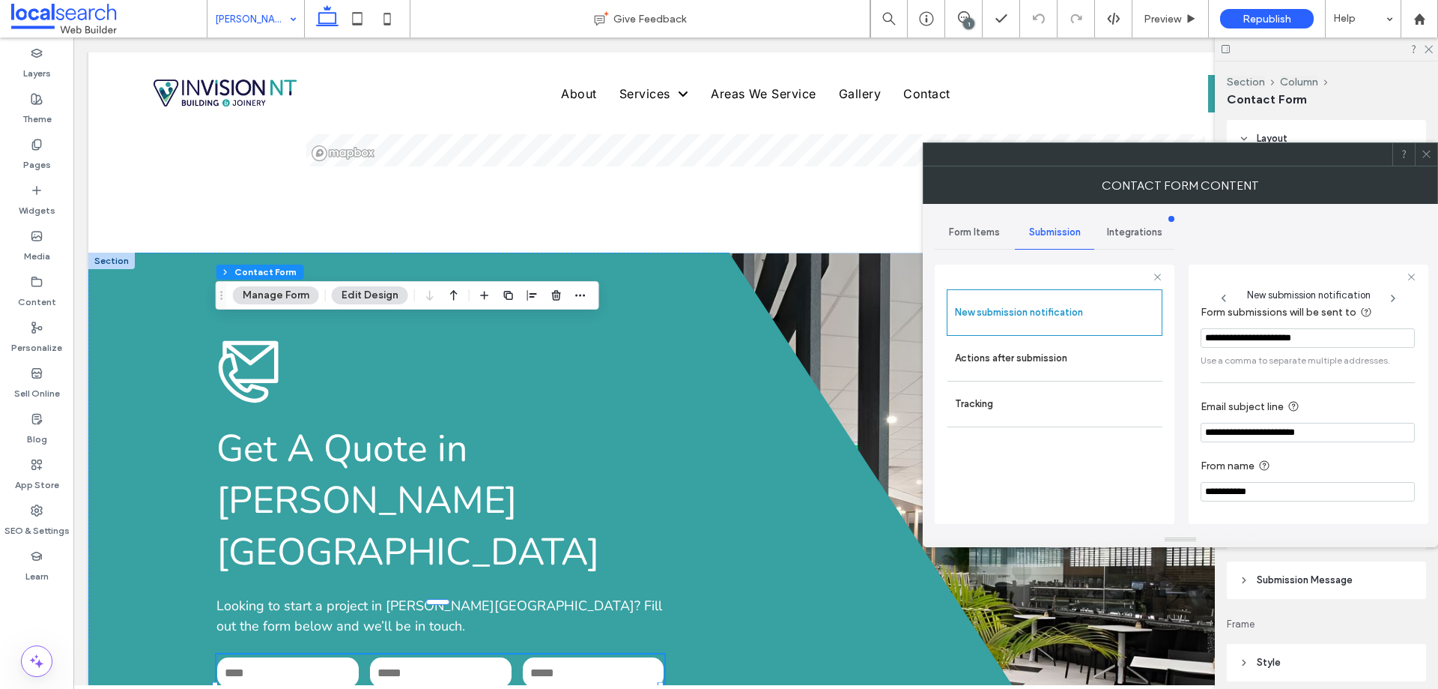
drag, startPoint x: 1298, startPoint y: 371, endPoint x: 1220, endPoint y: 369, distance: 78.7
click at [1083, 360] on label "Actions after submission" at bounding box center [1055, 358] width 200 height 30
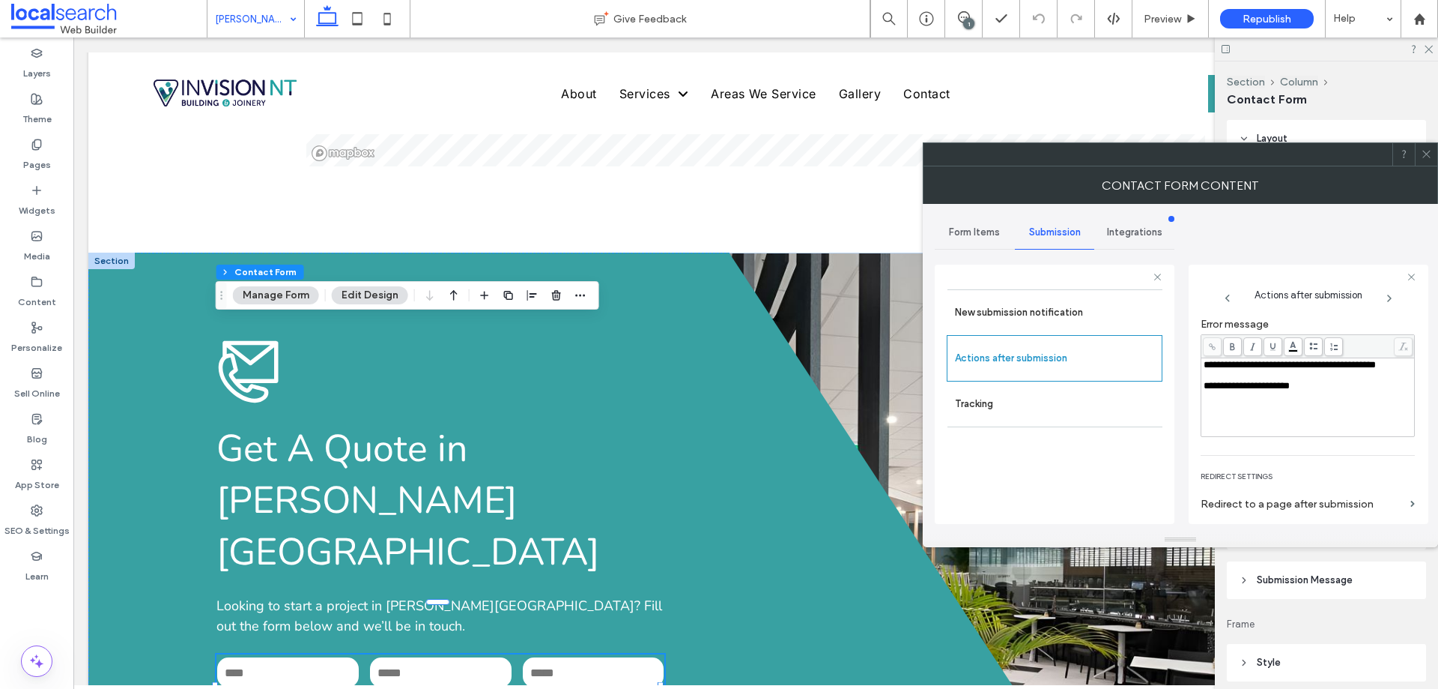
scroll to position [258, 0]
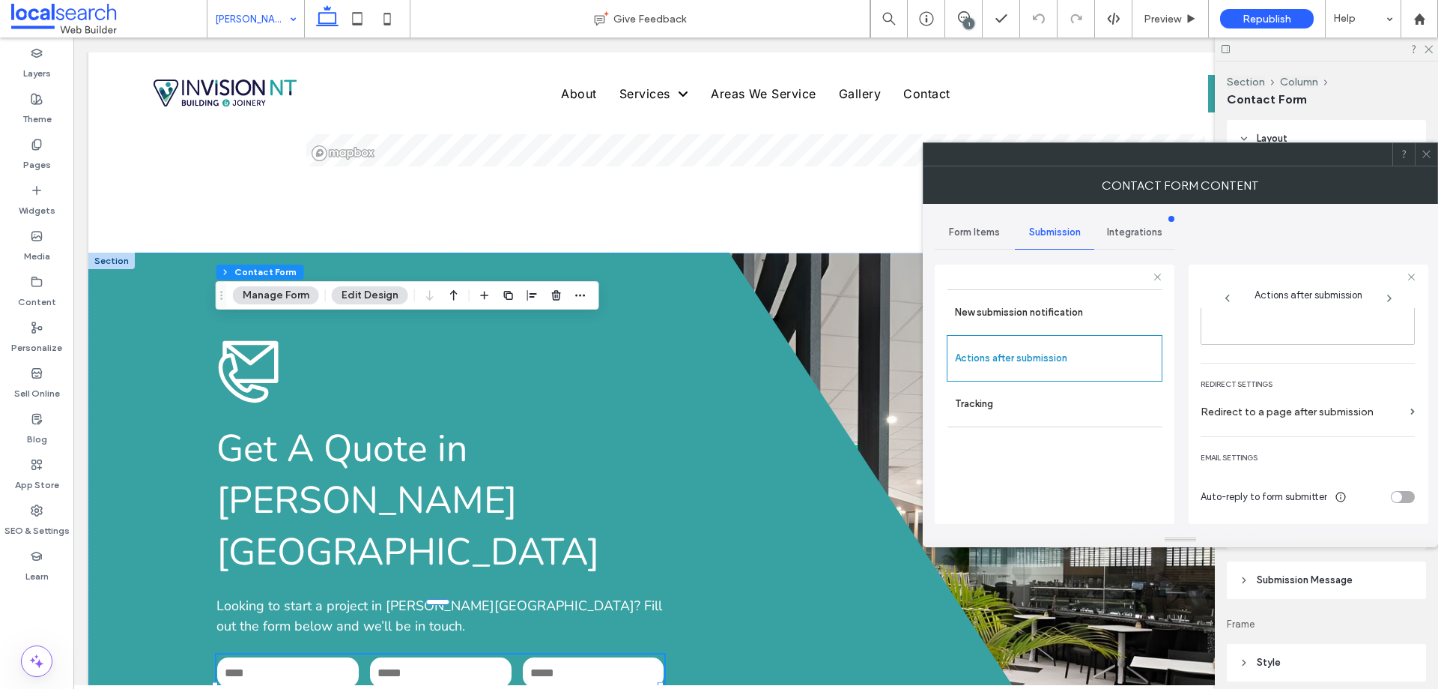
drag, startPoint x: 1426, startPoint y: 154, endPoint x: 1415, endPoint y: 159, distance: 11.7
click at [1424, 154] on icon at bounding box center [1426, 153] width 11 height 11
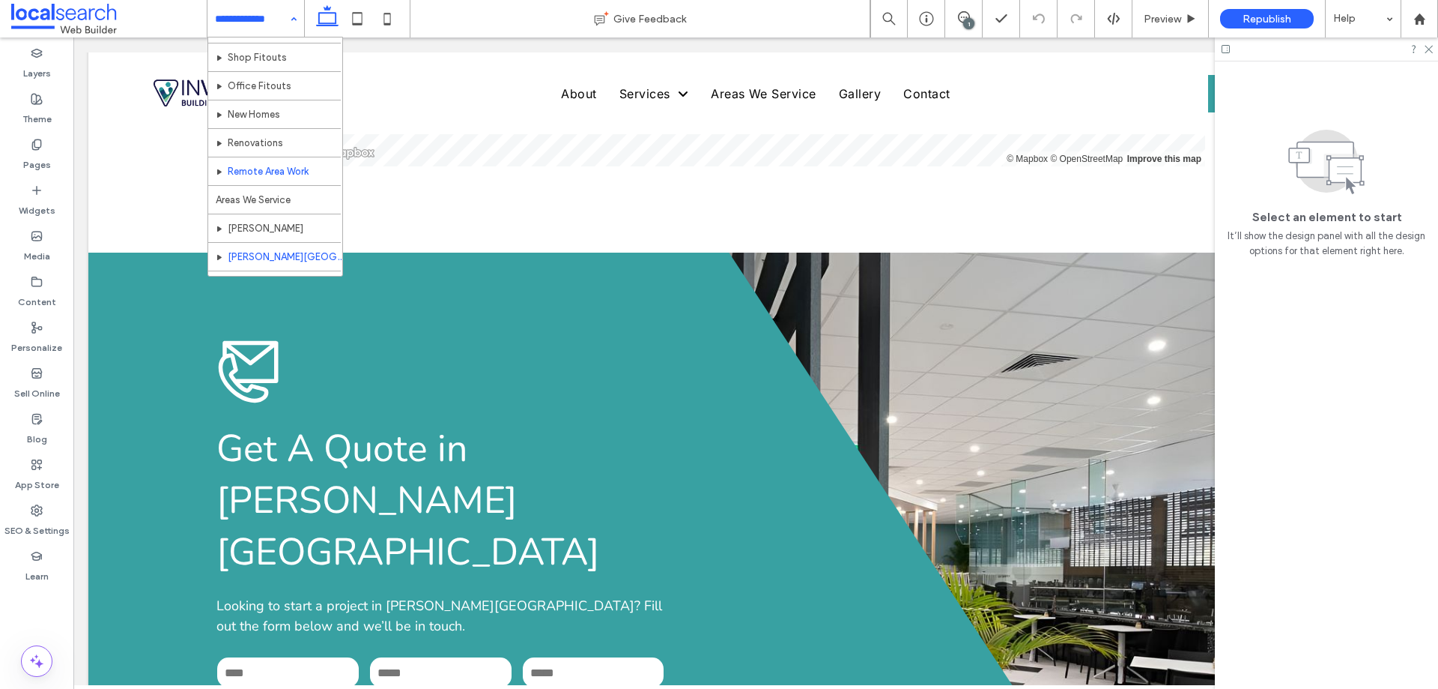
scroll to position [215, 0]
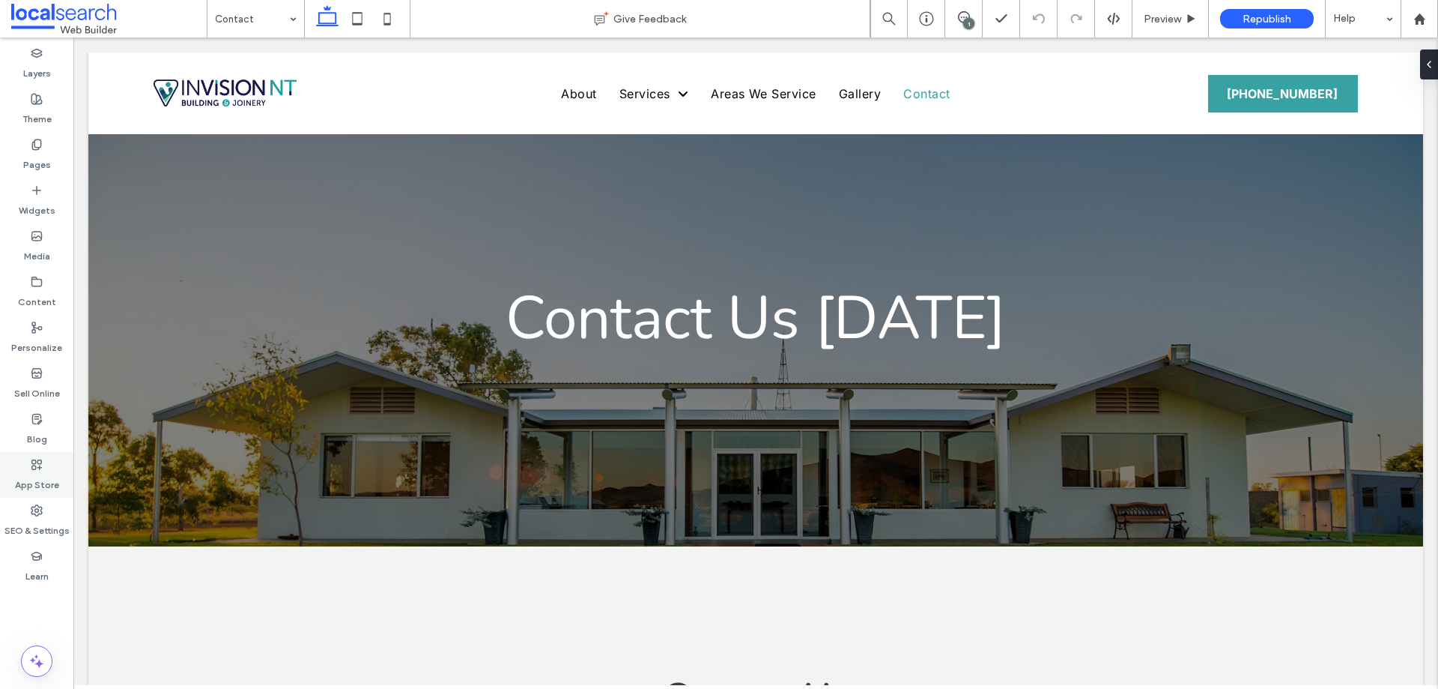
click at [41, 518] on label "SEO & Settings" at bounding box center [36, 526] width 65 height 21
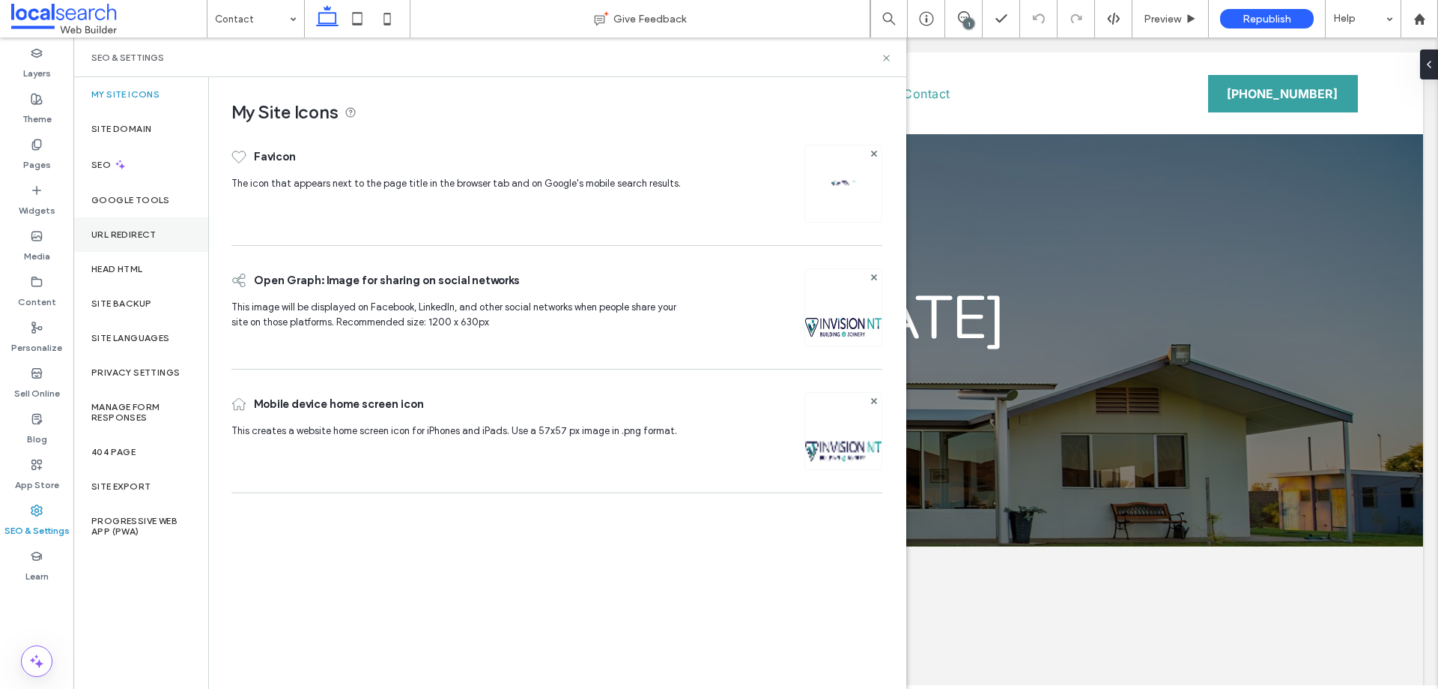
click at [130, 244] on div "URL Redirect" at bounding box center [140, 234] width 135 height 34
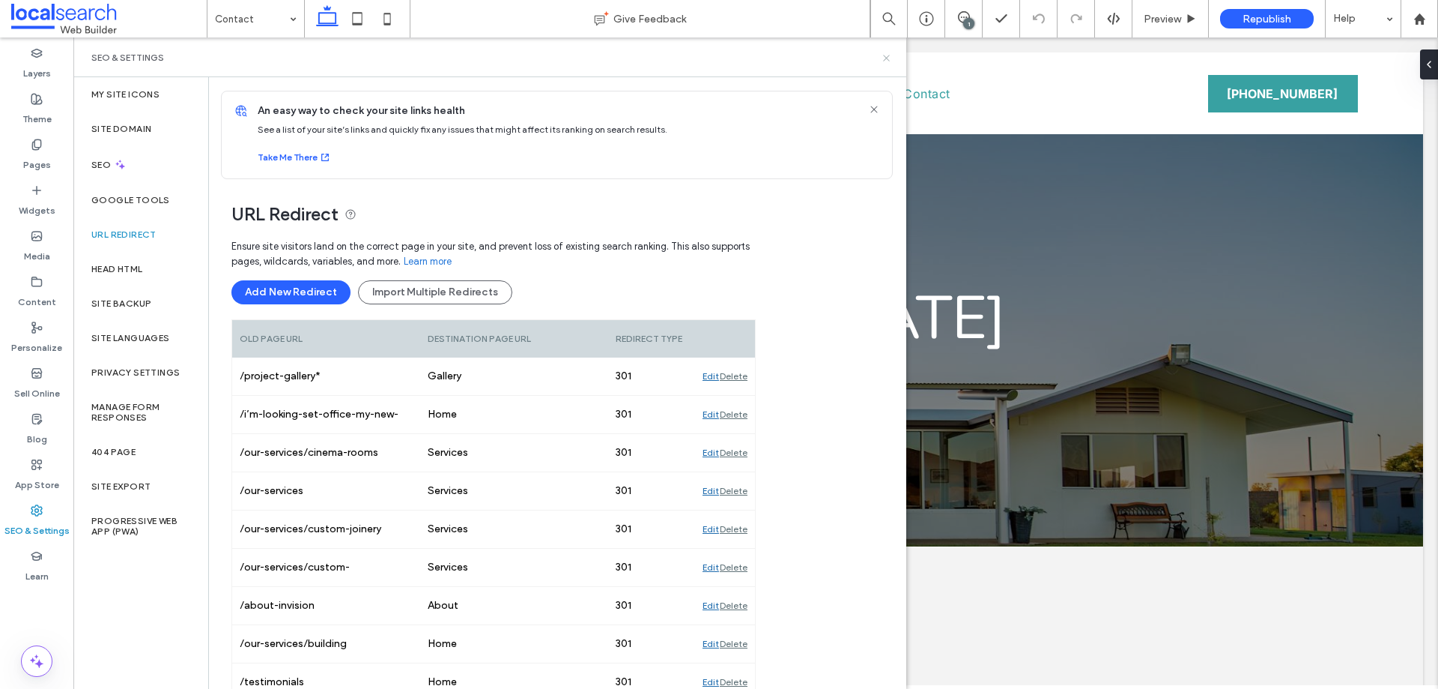
click at [890, 57] on icon at bounding box center [886, 57] width 11 height 11
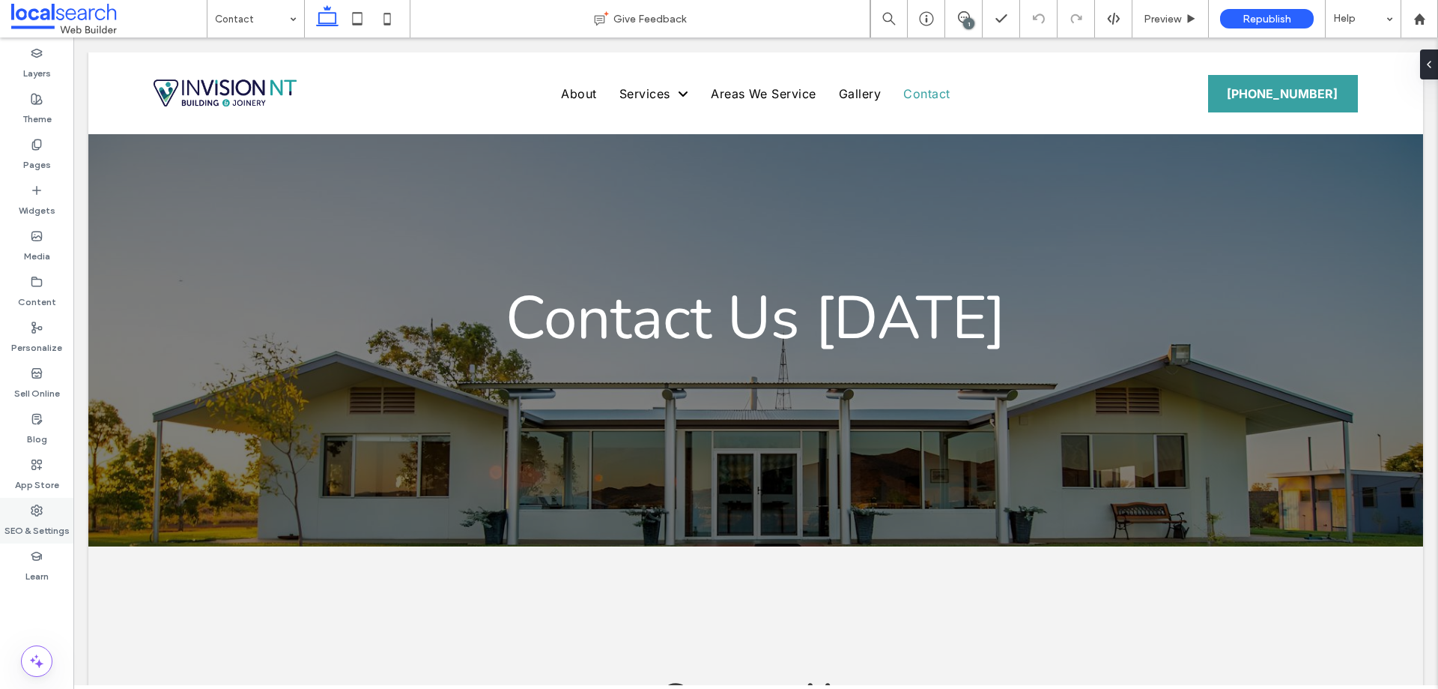
click at [41, 509] on use at bounding box center [36, 510] width 10 height 10
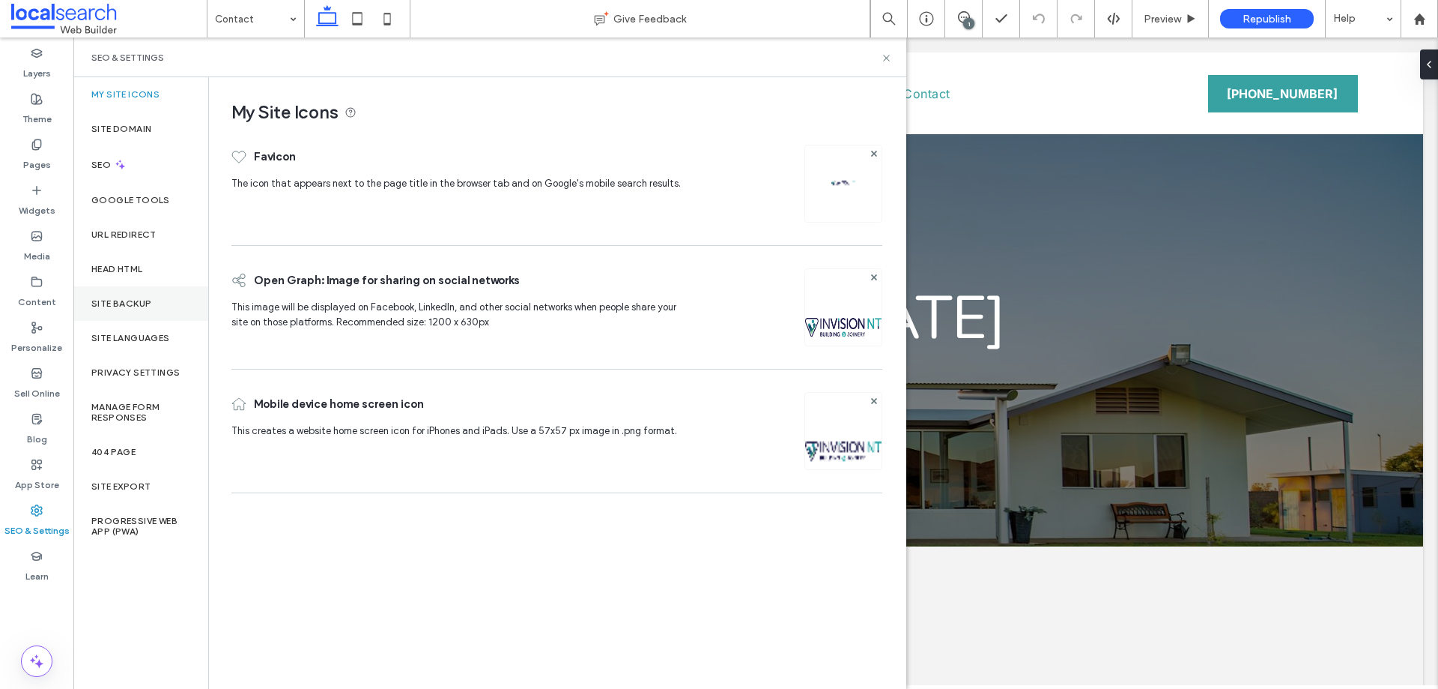
click at [161, 310] on div "Site Backup" at bounding box center [140, 303] width 135 height 34
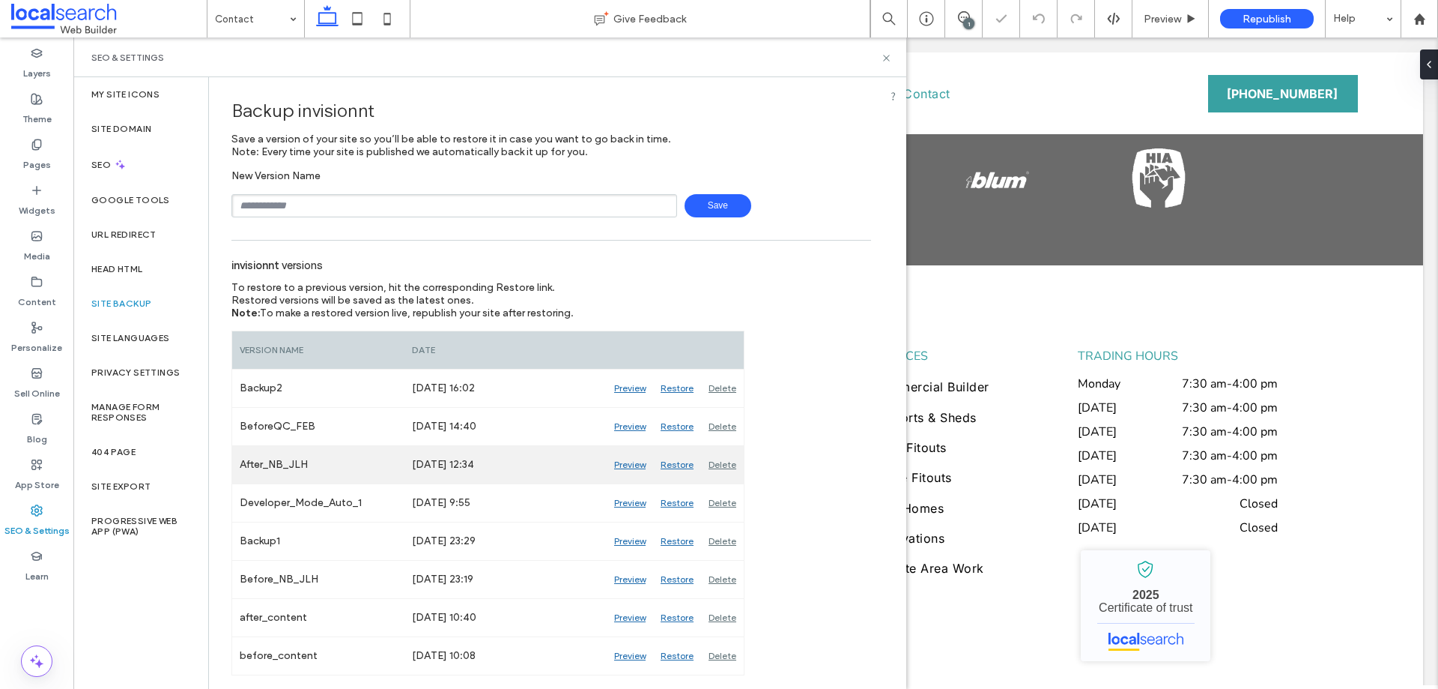
scroll to position [2450, 0]
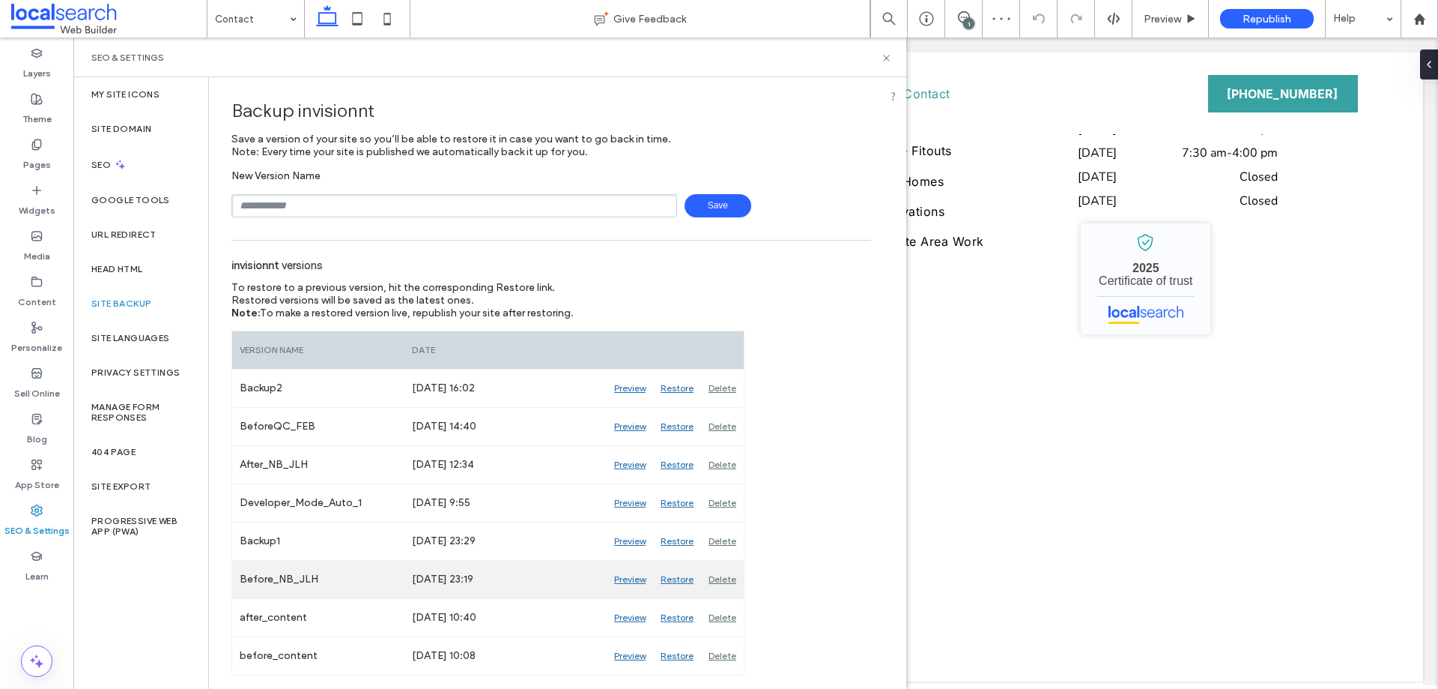
click at [626, 585] on div "Preview" at bounding box center [630, 578] width 46 height 37
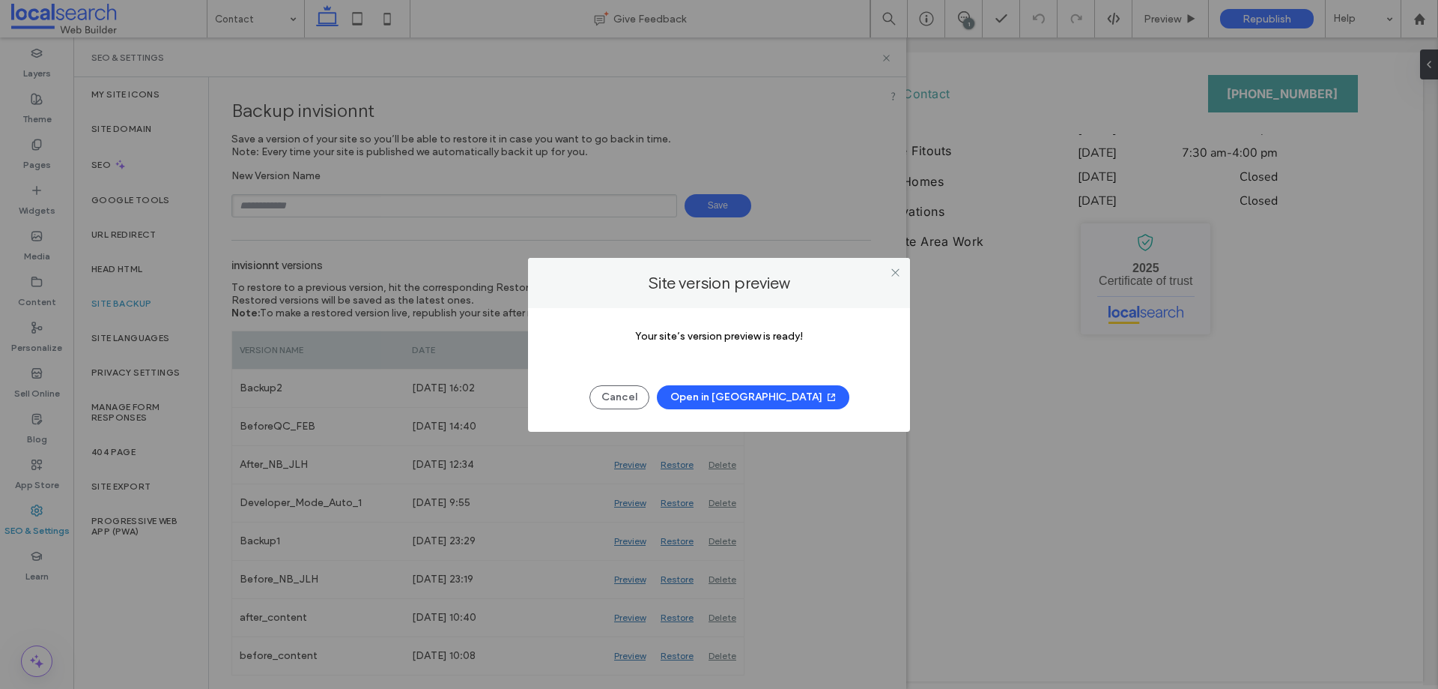
click at [826, 401] on icon "button" at bounding box center [832, 397] width 12 height 12
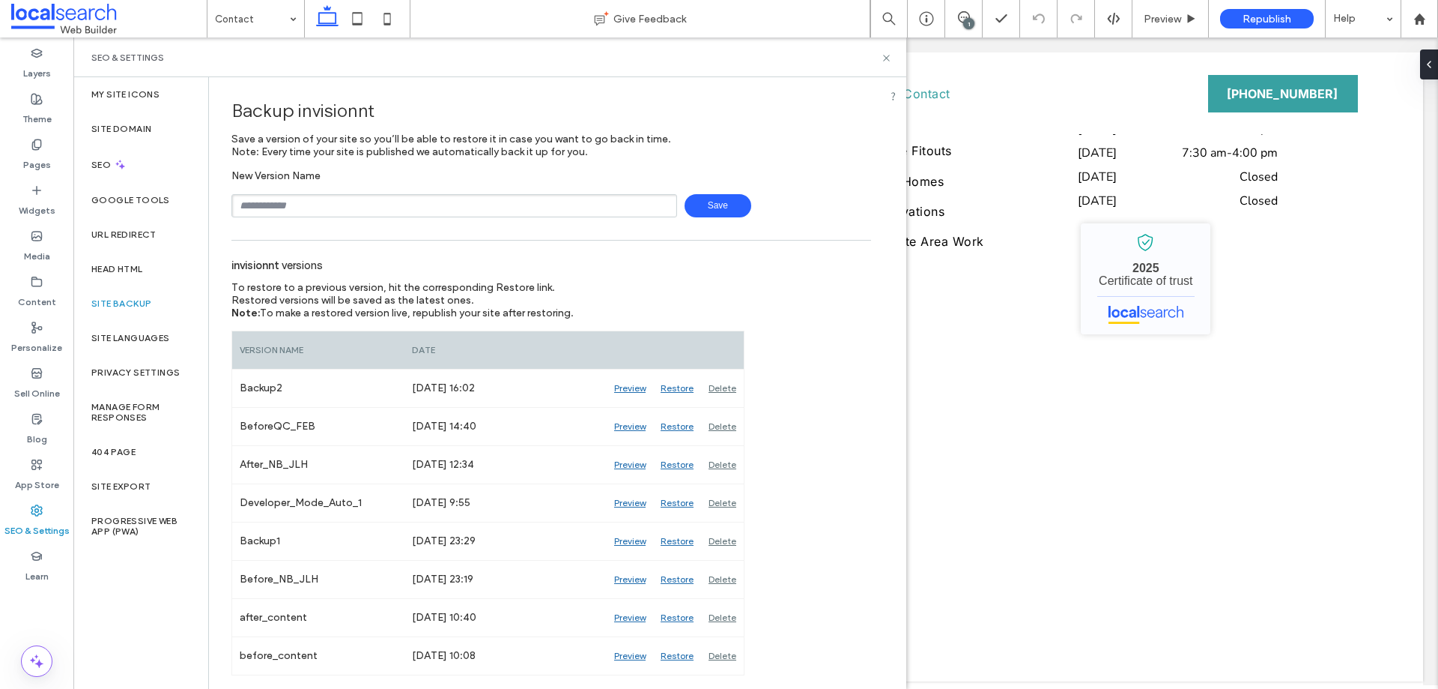
drag, startPoint x: 345, startPoint y: 207, endPoint x: 340, endPoint y: 215, distance: 9.4
click at [345, 207] on input "text" at bounding box center [455, 205] width 446 height 23
type input "**********"
click at [713, 208] on span "Save" at bounding box center [718, 205] width 67 height 23
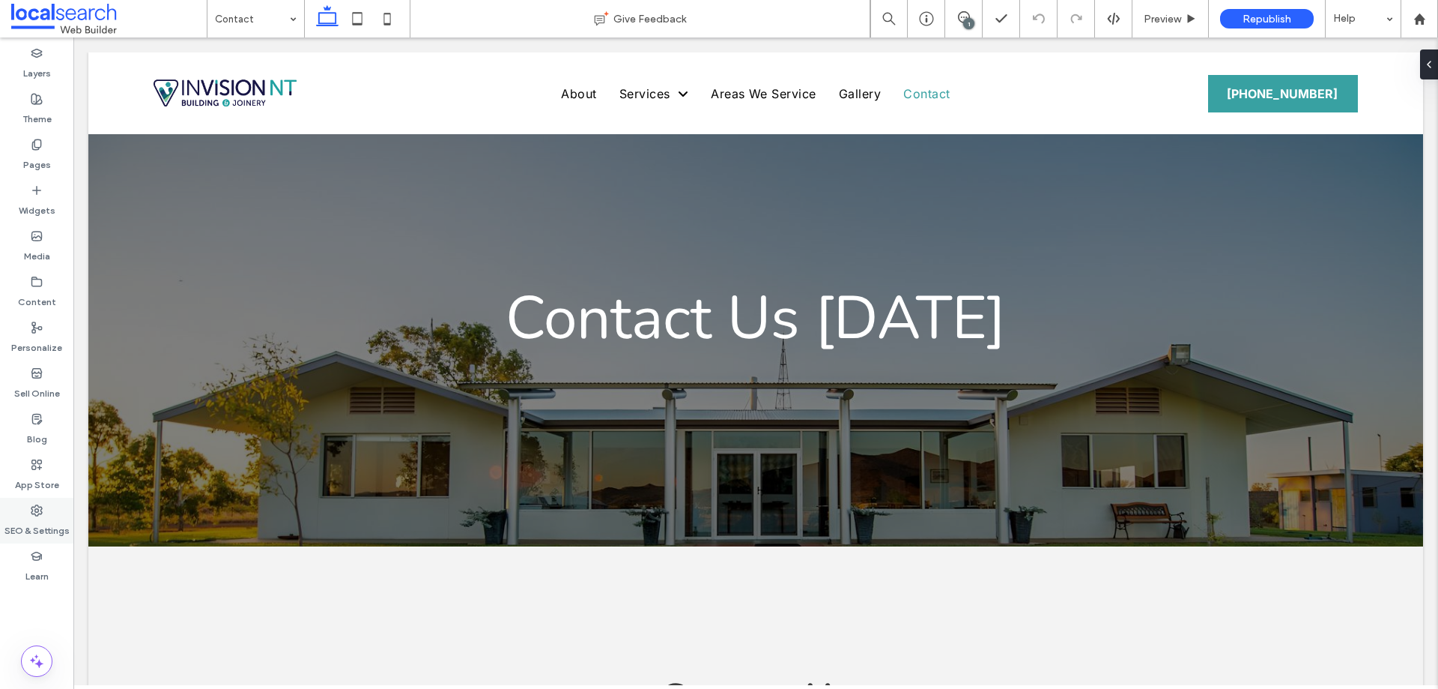
click at [40, 518] on label "SEO & Settings" at bounding box center [36, 526] width 65 height 21
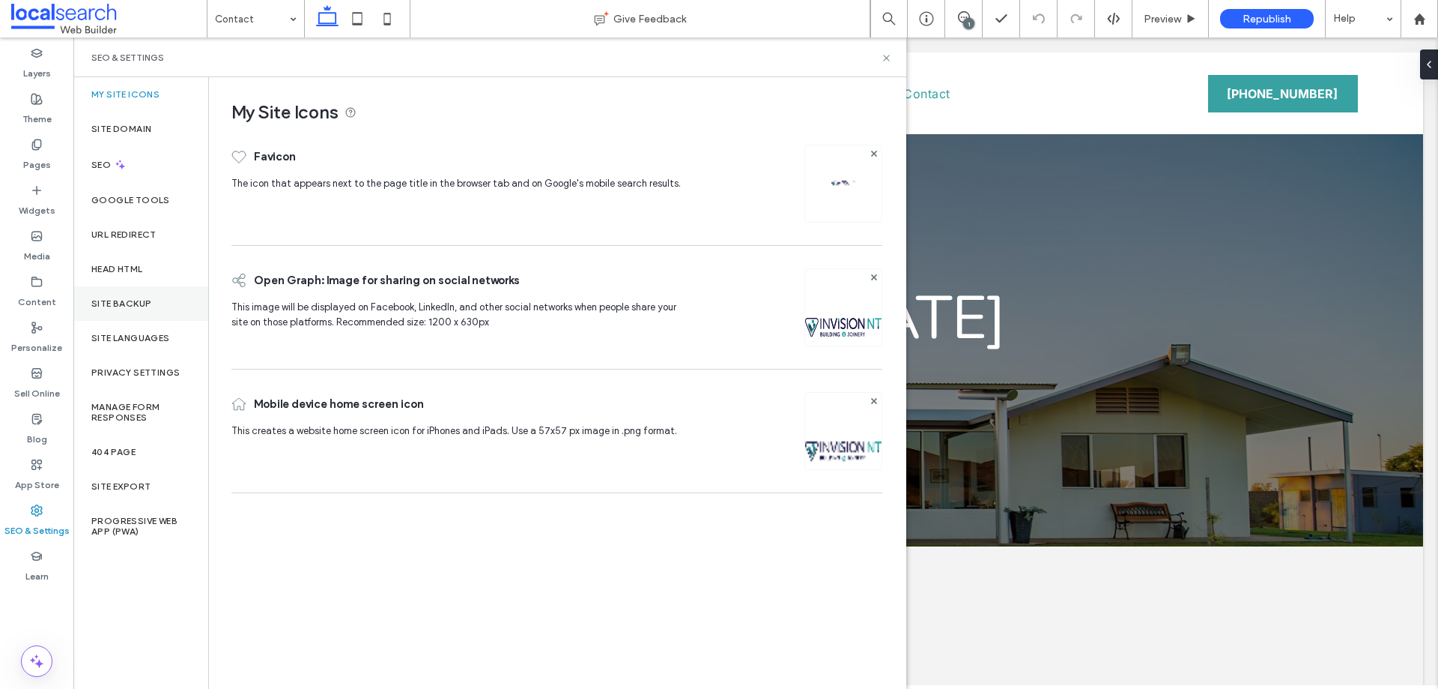
click at [127, 294] on div "Site Backup" at bounding box center [140, 303] width 135 height 34
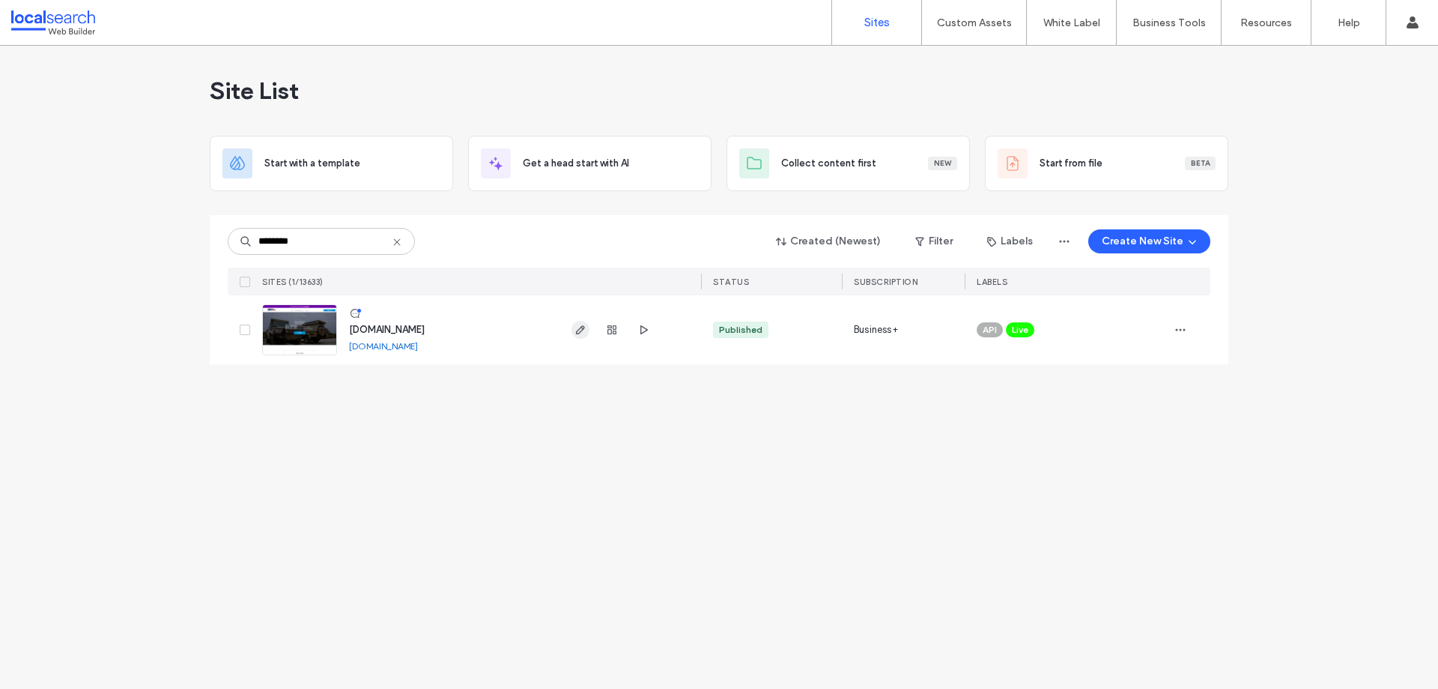
type input "********"
click at [574, 330] on span "button" at bounding box center [581, 330] width 18 height 18
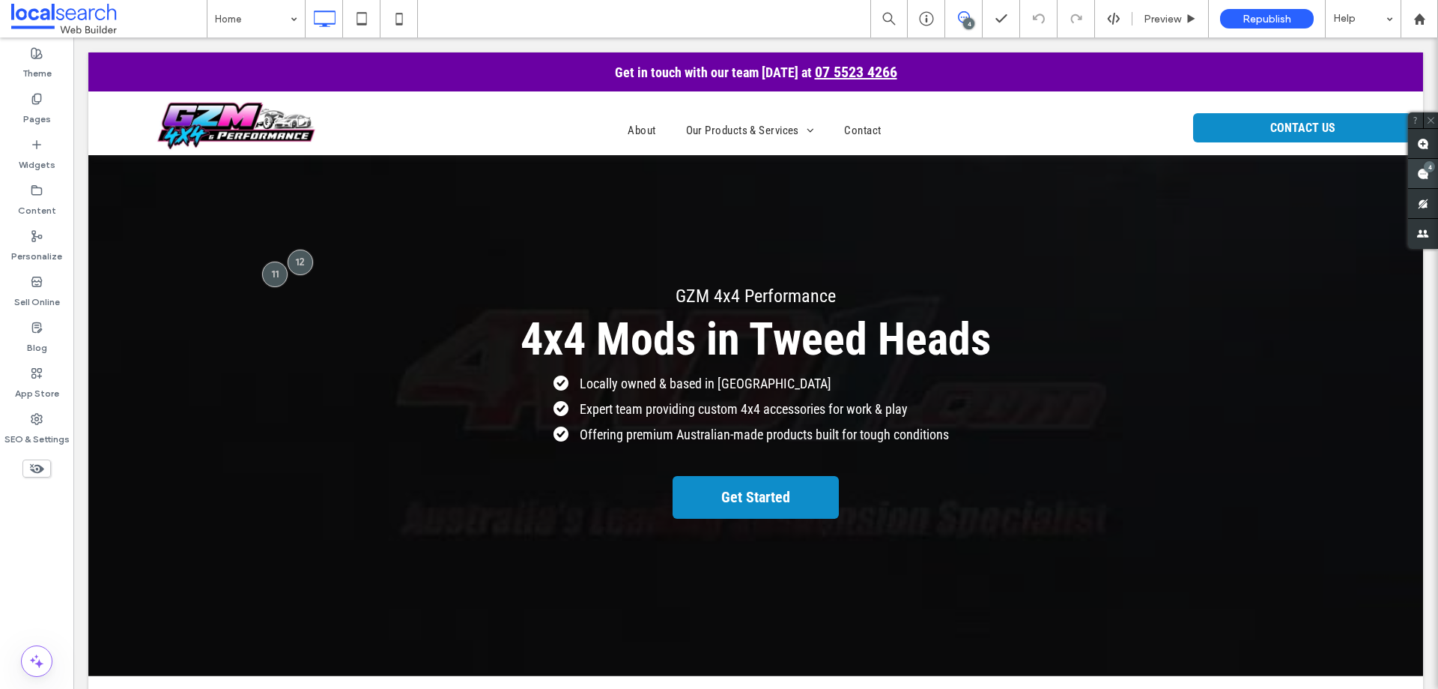
click at [1423, 171] on use at bounding box center [1423, 174] width 12 height 12
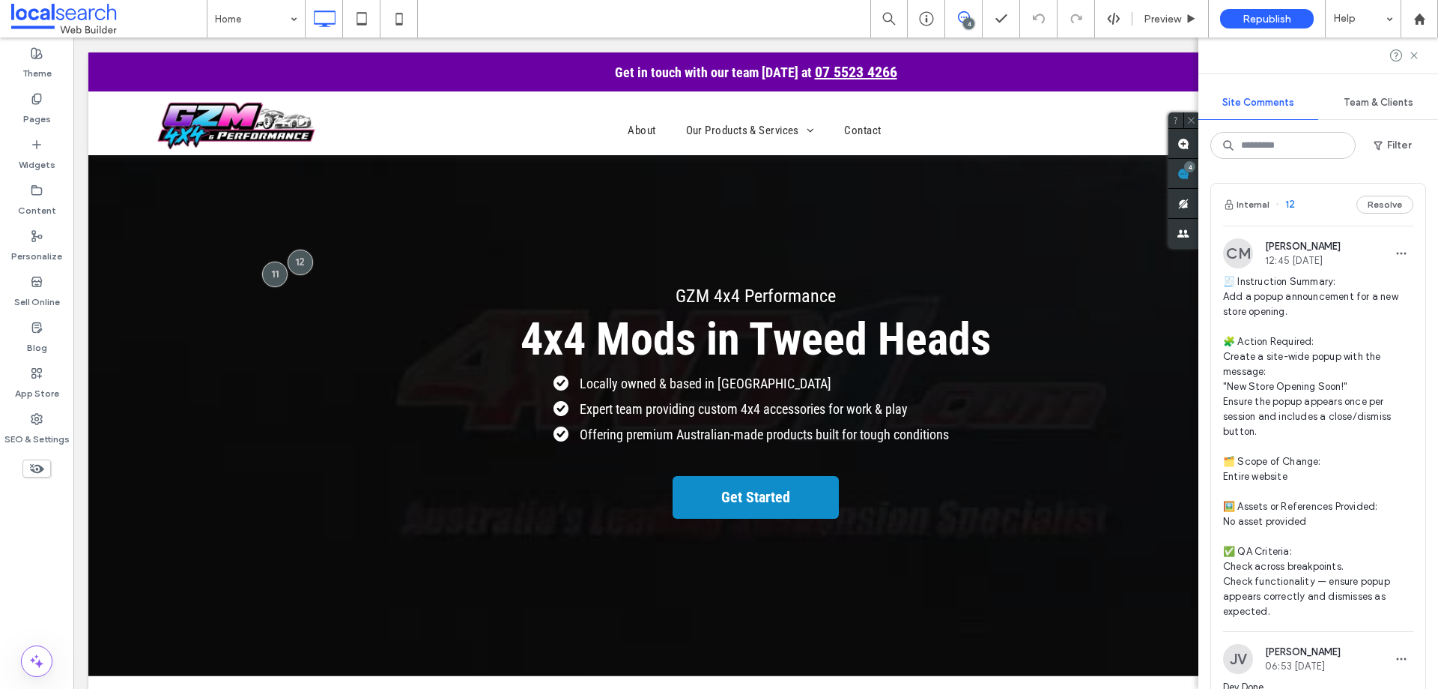
click at [1249, 294] on span "🧾 Instruction Summary: Add a popup announcement for a new store opening. 🧩 Acti…" at bounding box center [1318, 446] width 190 height 345
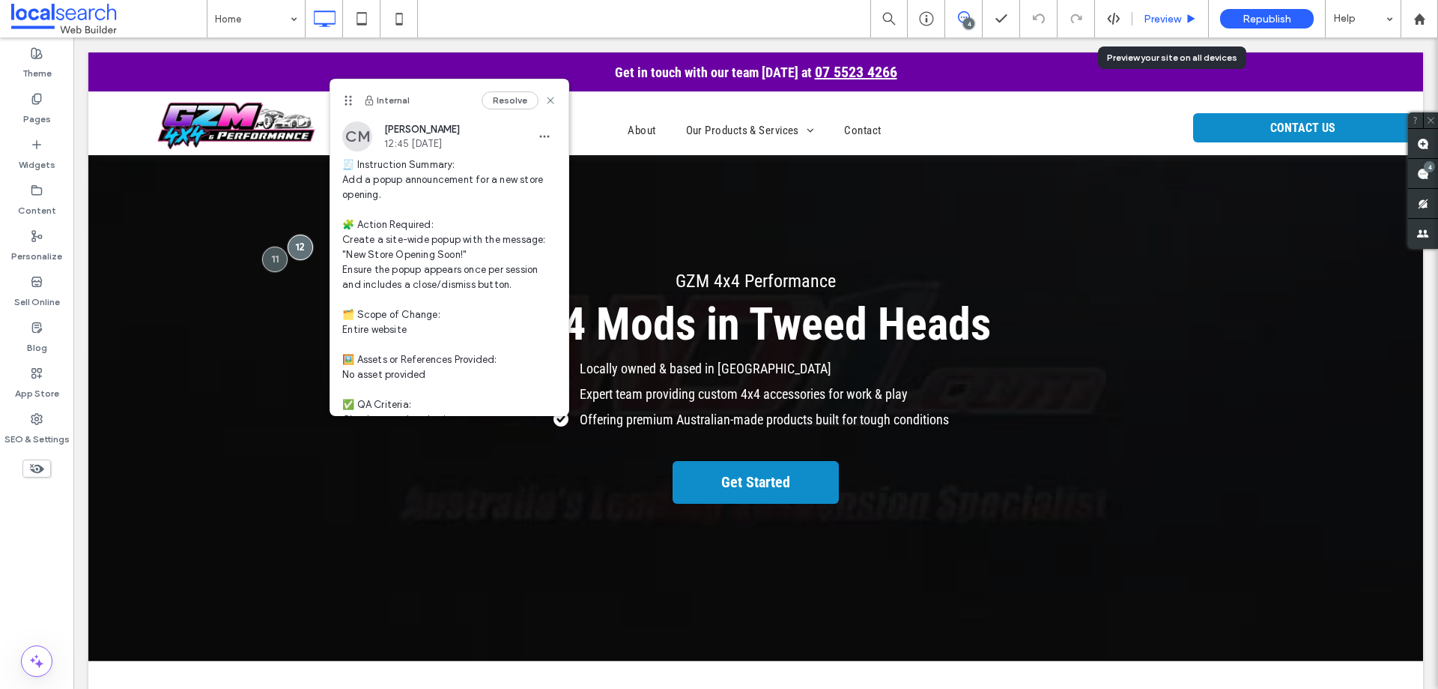
click at [1175, 17] on span "Preview" at bounding box center [1162, 19] width 37 height 13
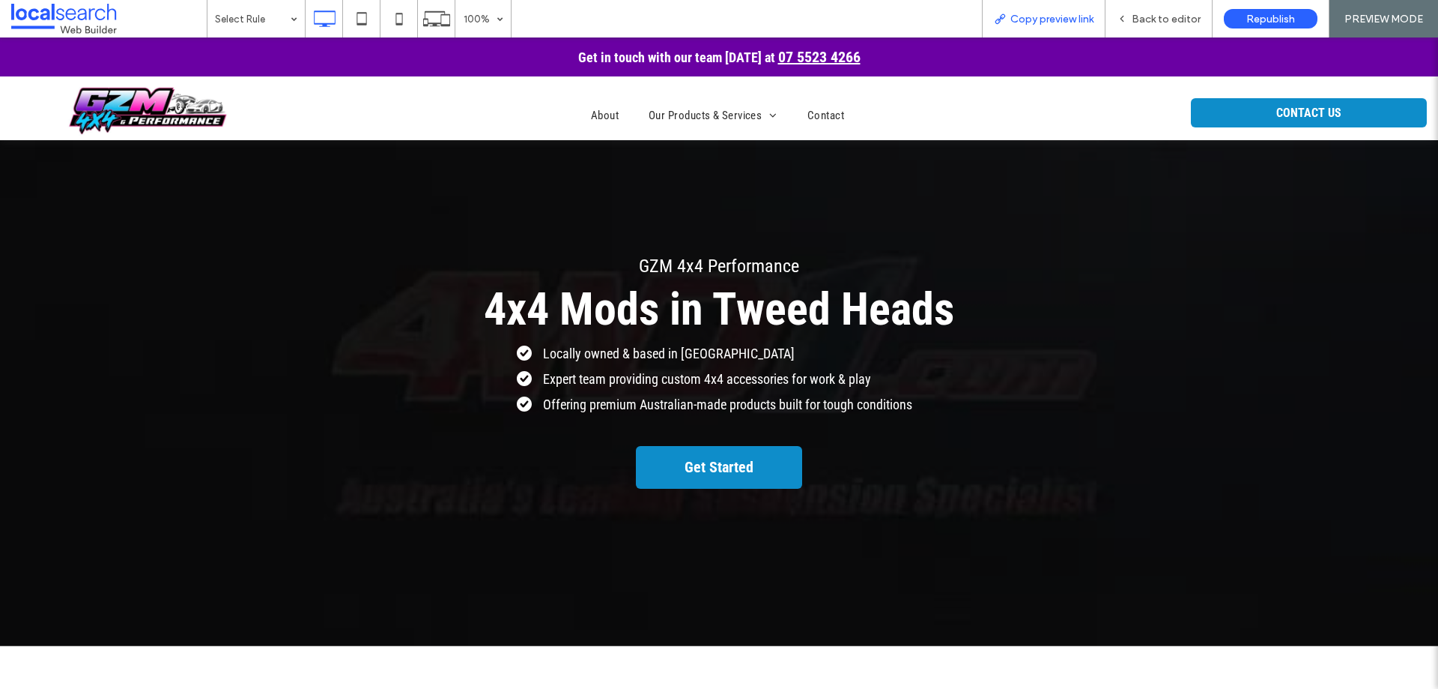
click at [1019, 21] on span "Copy preview link" at bounding box center [1052, 19] width 83 height 13
click at [1159, 25] on span "Back to editor" at bounding box center [1166, 19] width 69 height 13
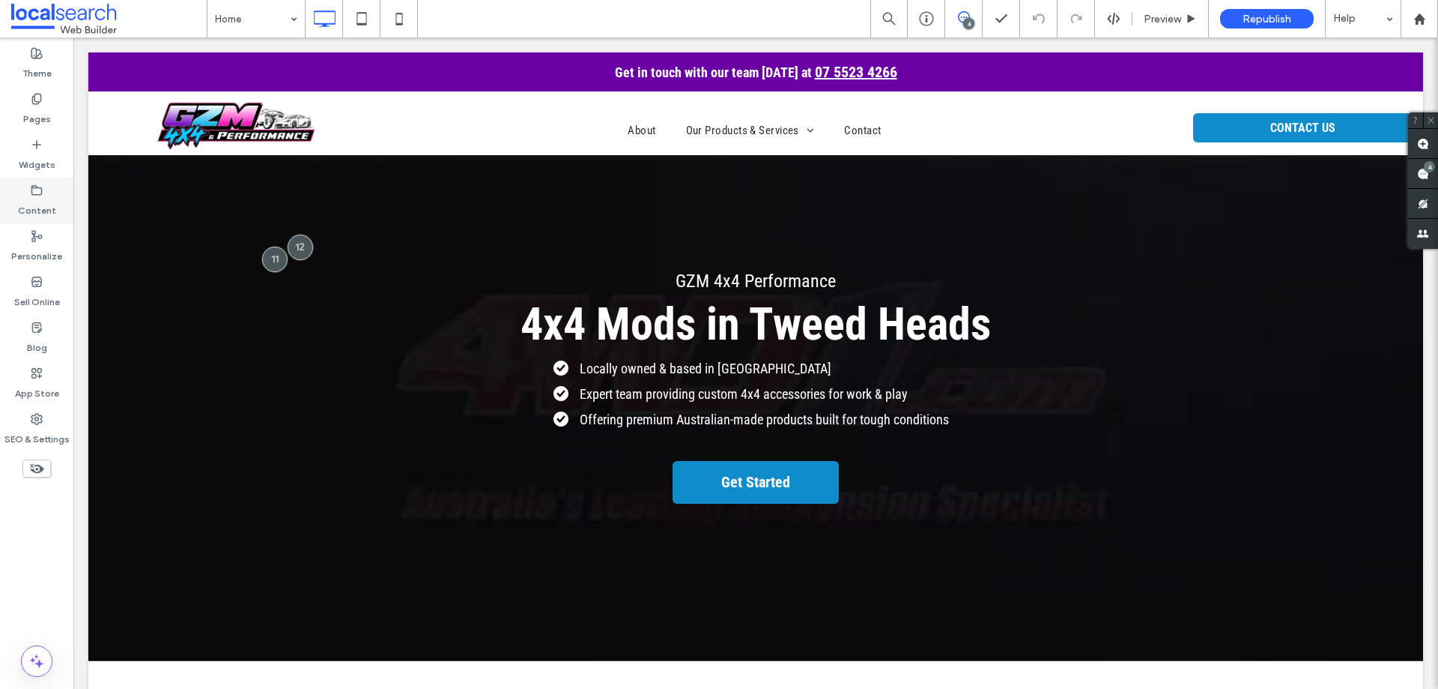
click at [49, 199] on label "Content" at bounding box center [37, 206] width 38 height 21
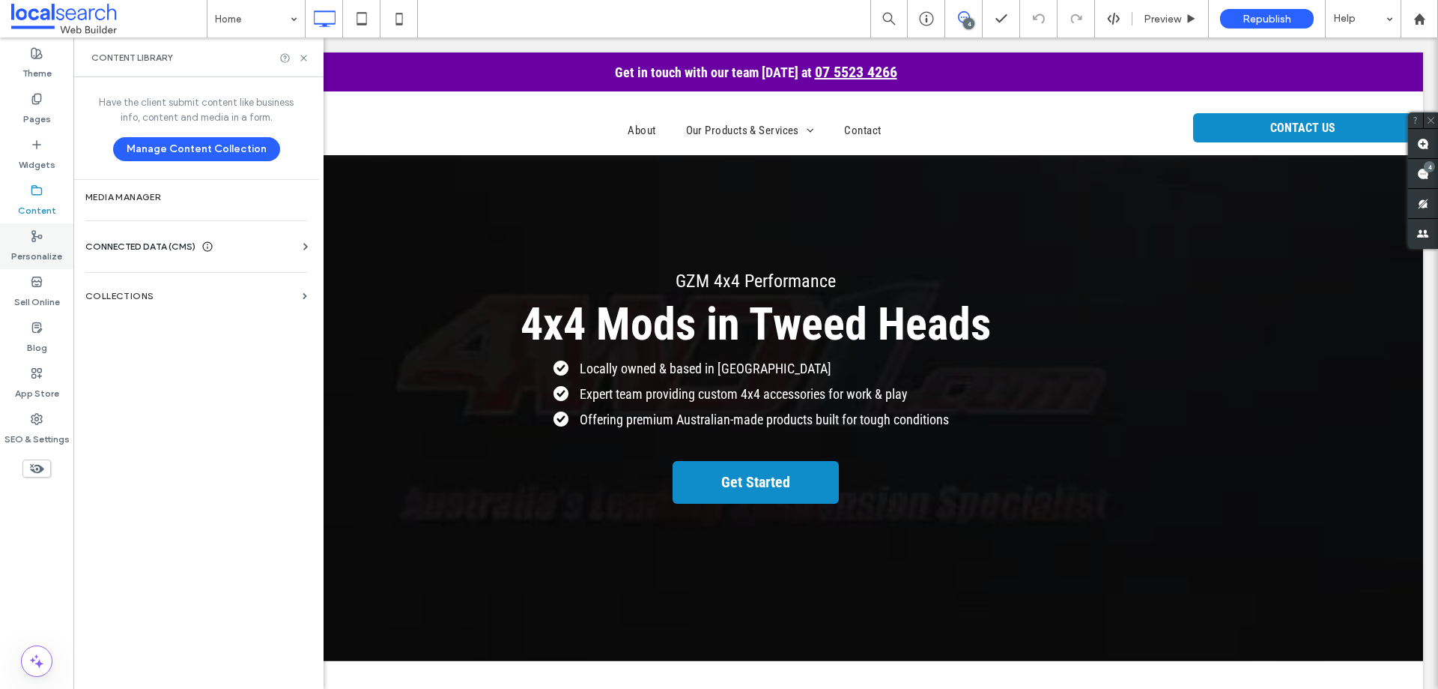
click at [34, 238] on use at bounding box center [37, 236] width 10 height 10
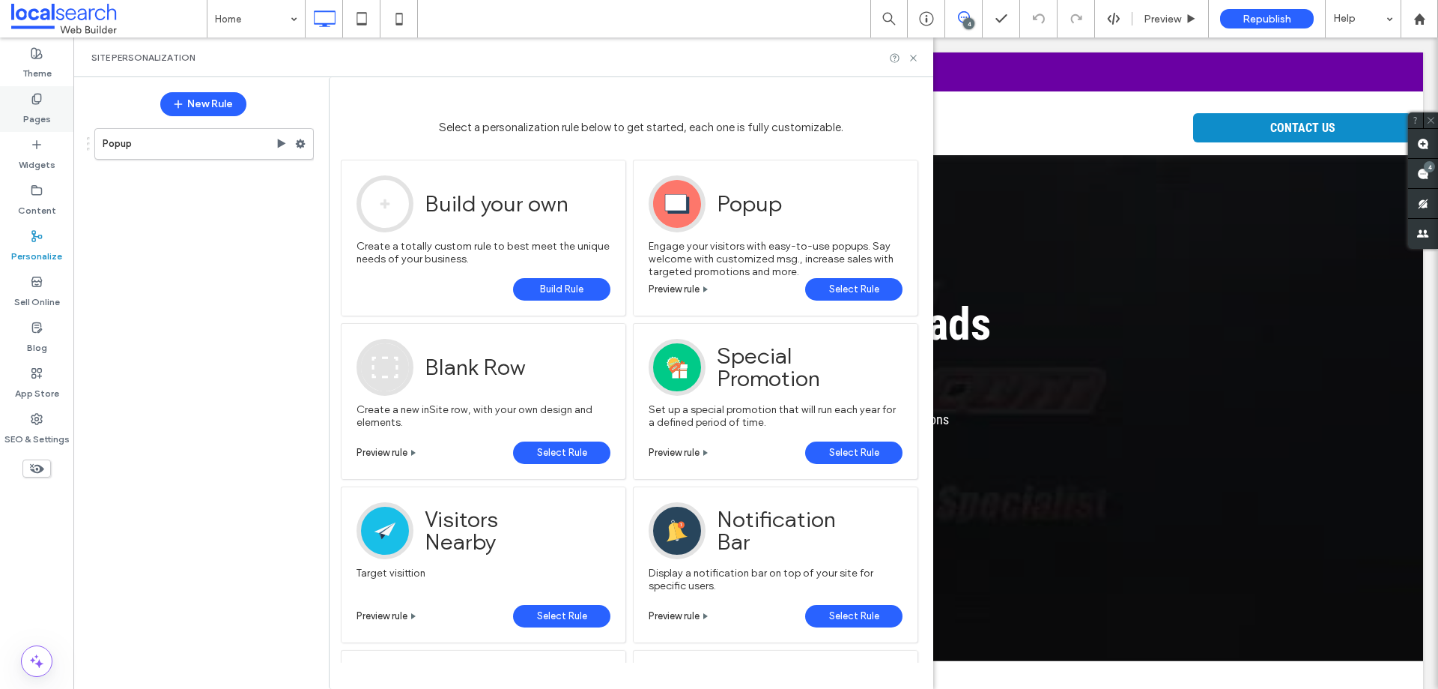
click at [40, 104] on icon at bounding box center [37, 99] width 12 height 12
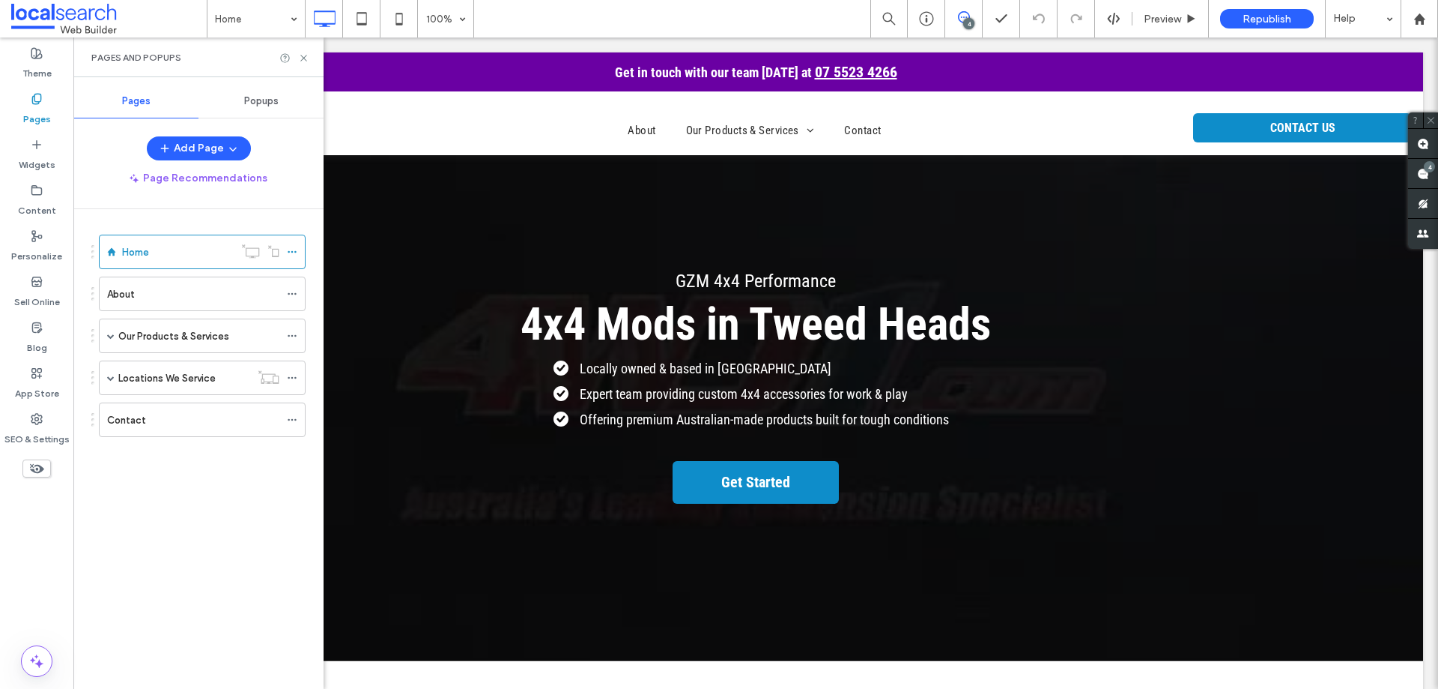
click at [258, 106] on span "Popups" at bounding box center [261, 101] width 34 height 12
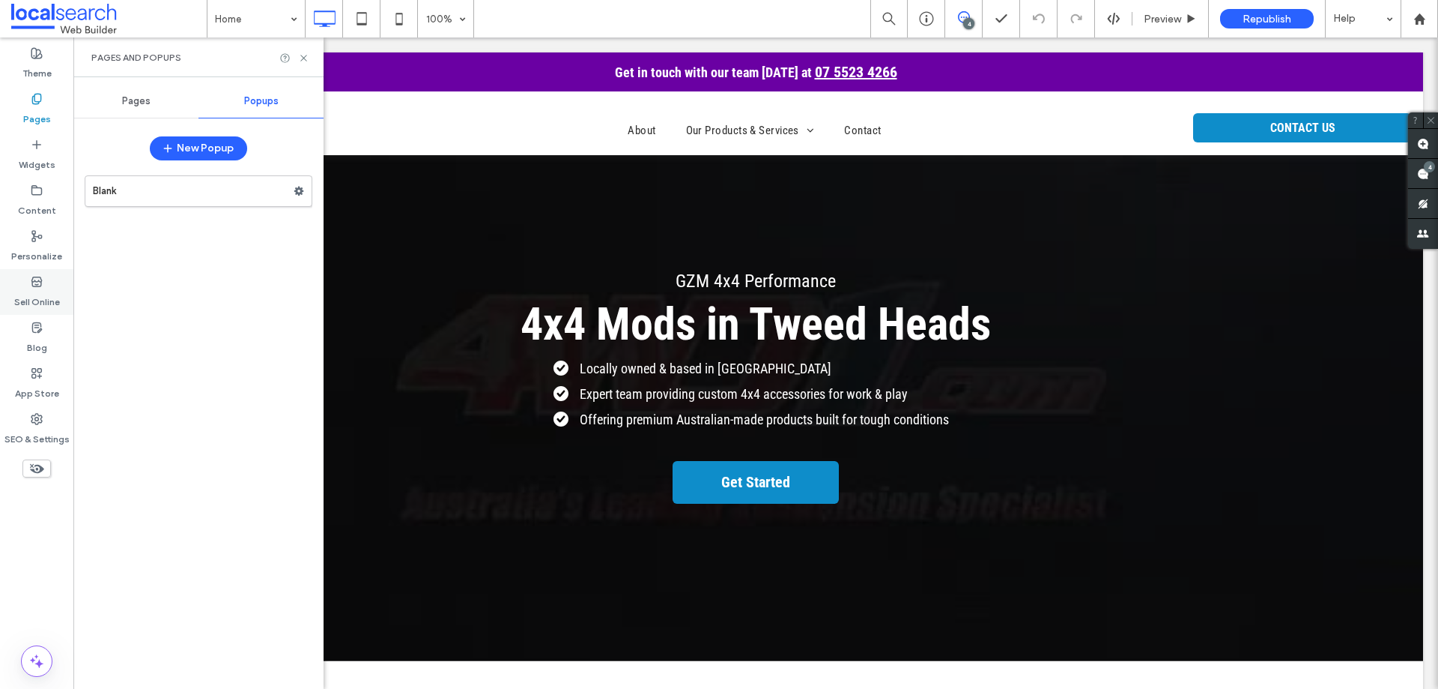
click at [46, 290] on label "Sell Online" at bounding box center [37, 298] width 46 height 21
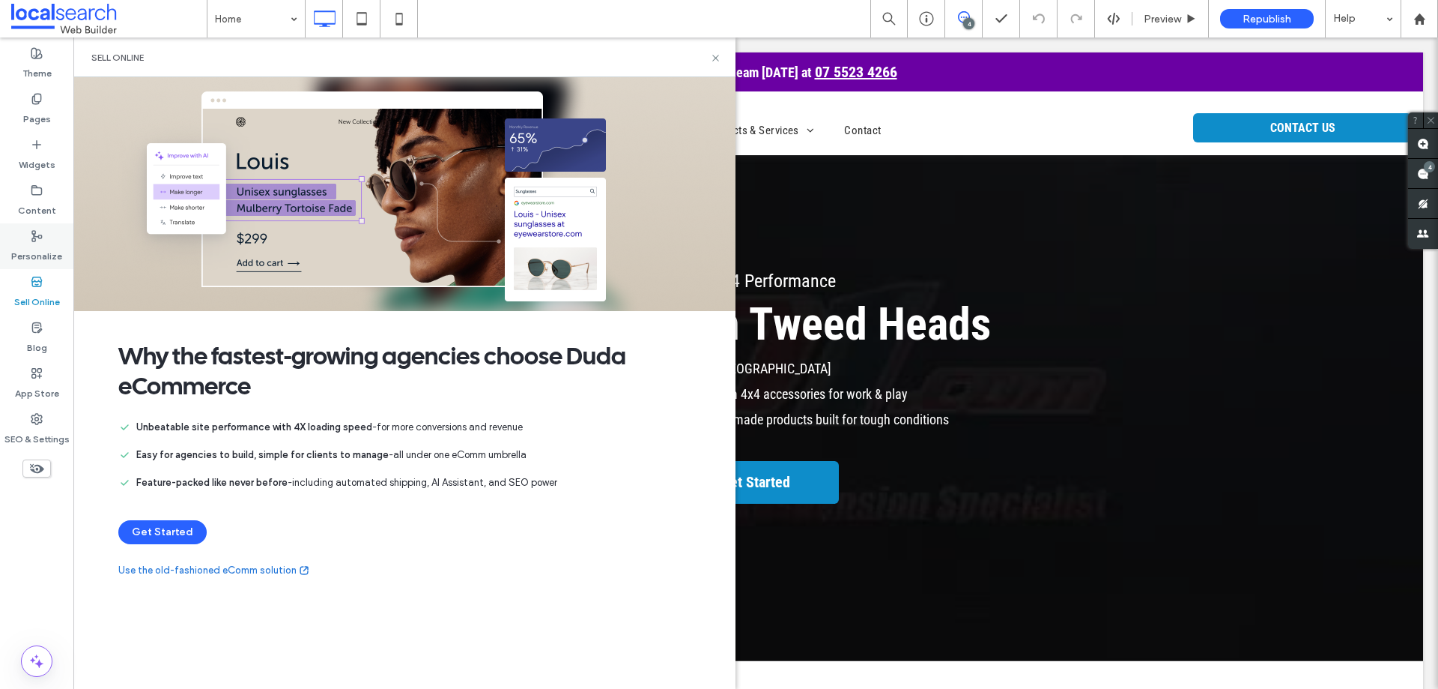
click at [24, 243] on label "Personalize" at bounding box center [36, 252] width 51 height 21
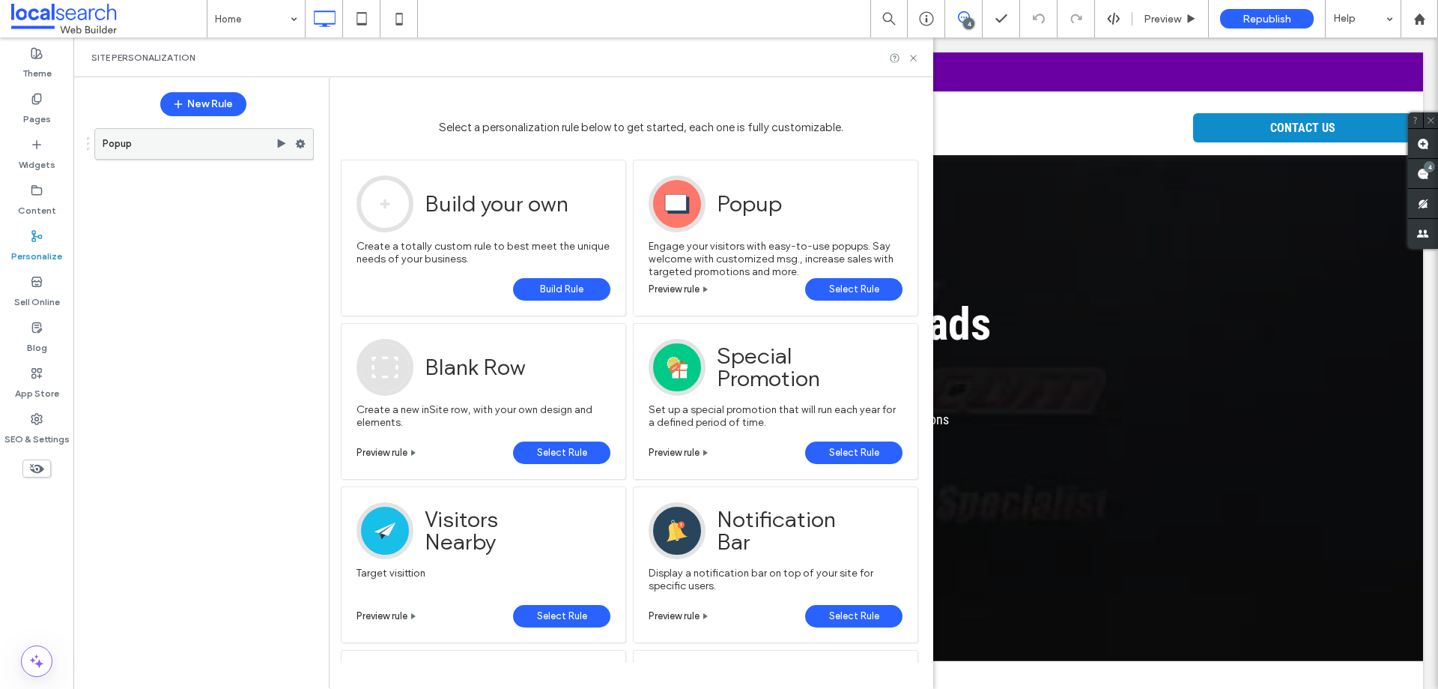
click at [300, 144] on icon at bounding box center [300, 144] width 10 height 10
click at [243, 242] on div "Popup" at bounding box center [196, 399] width 236 height 556
click at [217, 150] on label "Popup" at bounding box center [189, 144] width 173 height 30
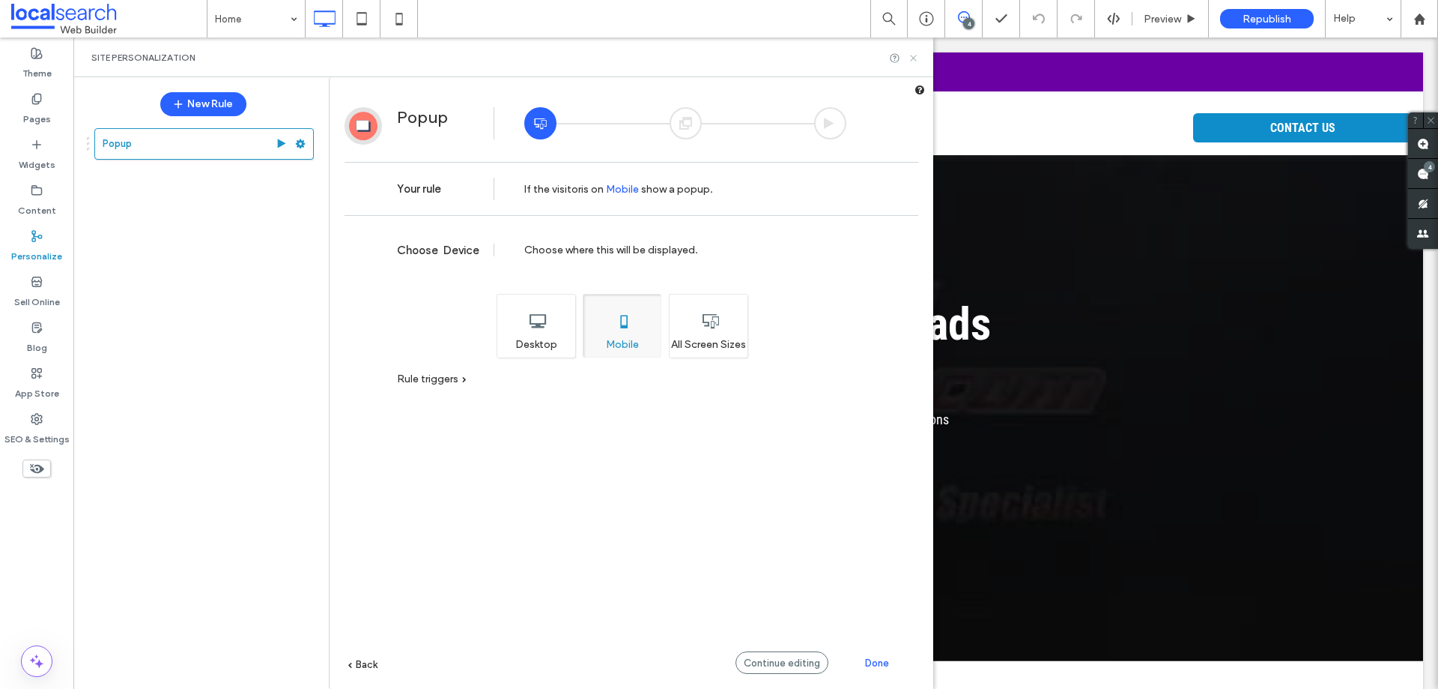
click at [913, 61] on icon at bounding box center [913, 57] width 11 height 11
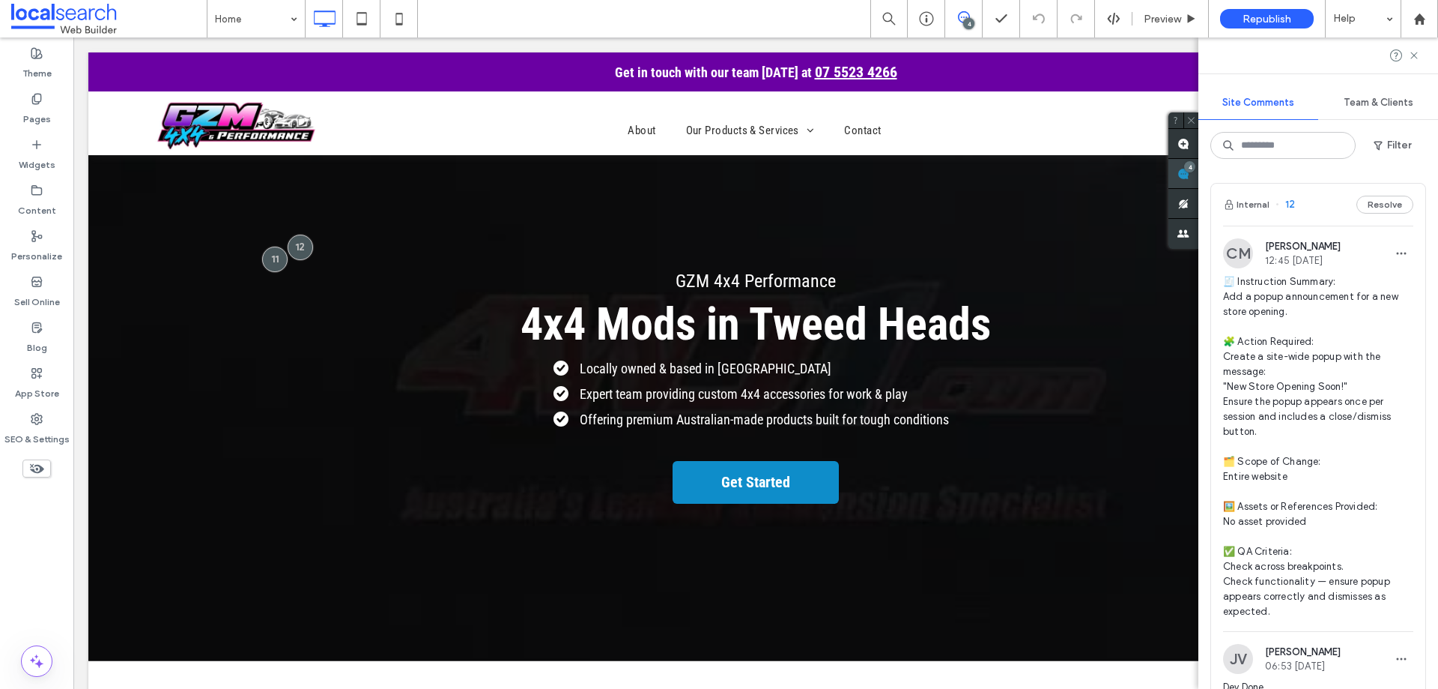
click at [1190, 179] on use at bounding box center [1184, 174] width 12 height 12
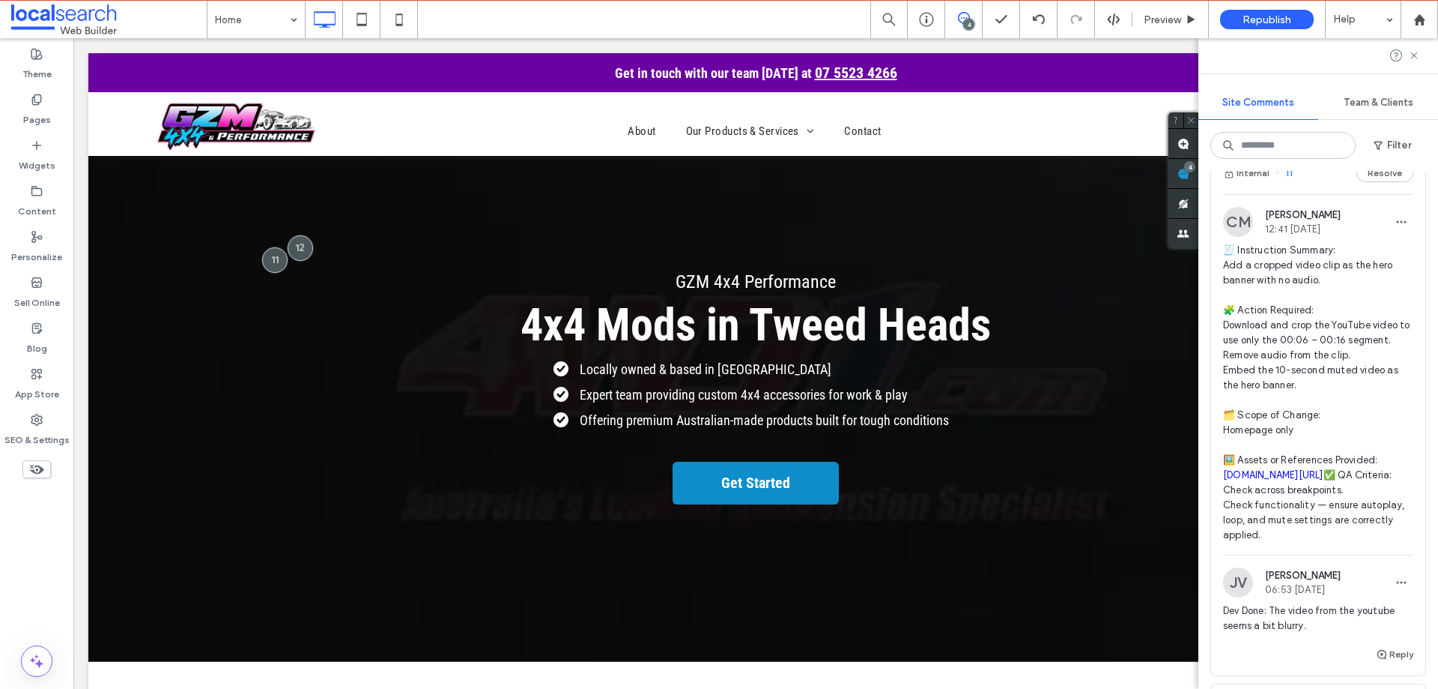
scroll to position [599, 0]
click at [1316, 266] on span "🧾 Instruction Summary: Add a cropped video clip as the hero banner with no audi…" at bounding box center [1318, 387] width 190 height 300
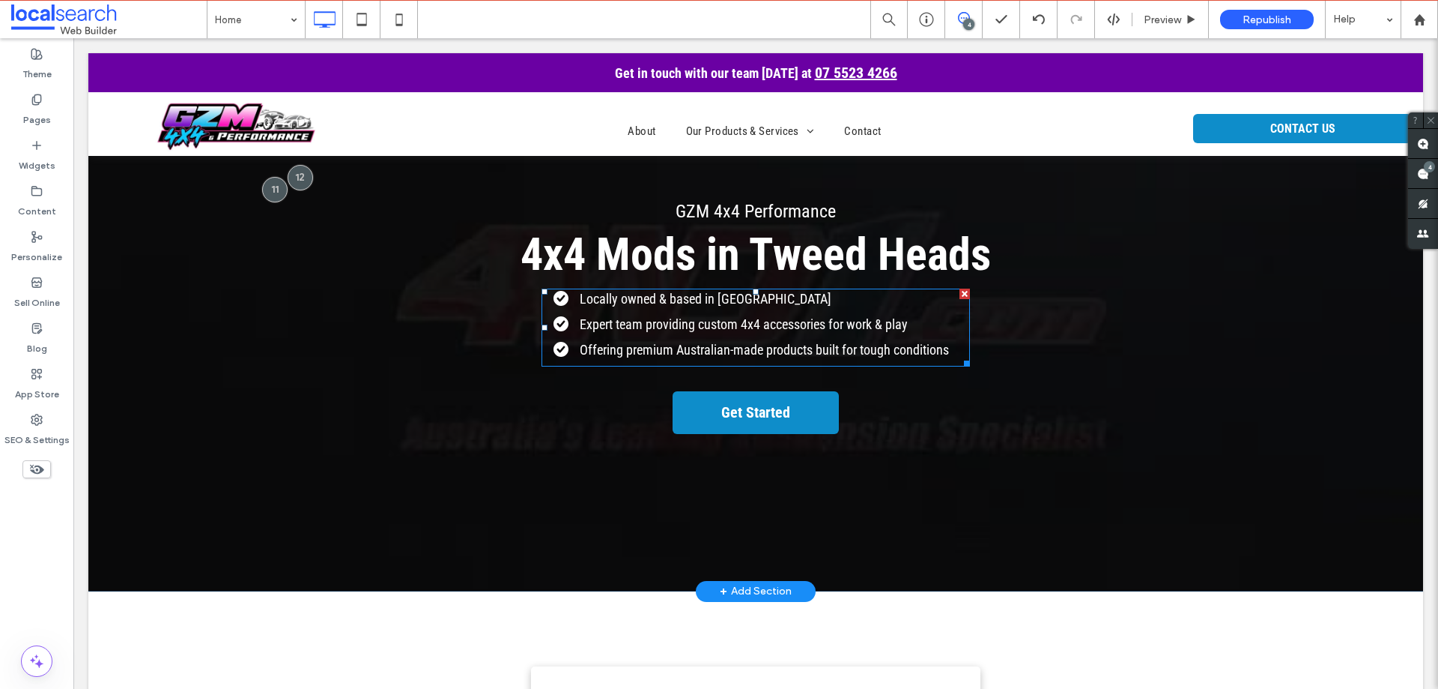
scroll to position [0, 0]
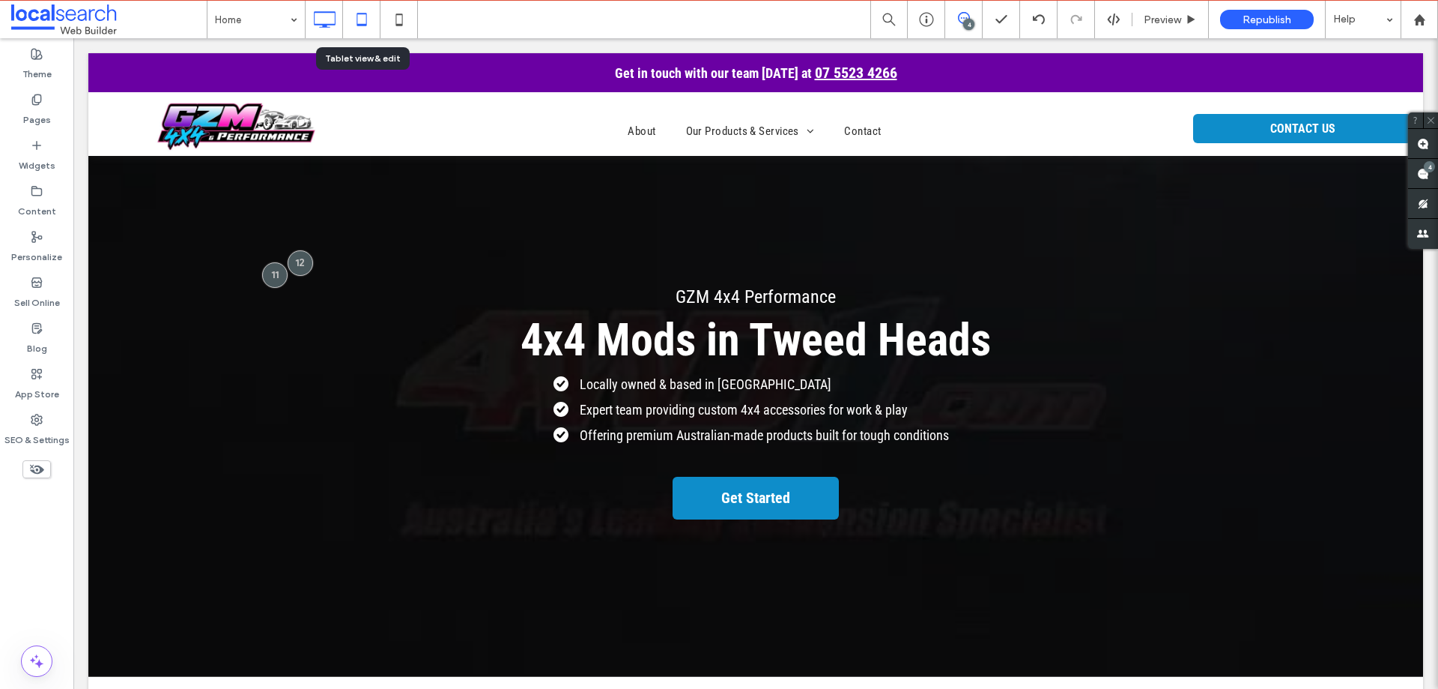
click at [363, 13] on icon at bounding box center [362, 19] width 30 height 30
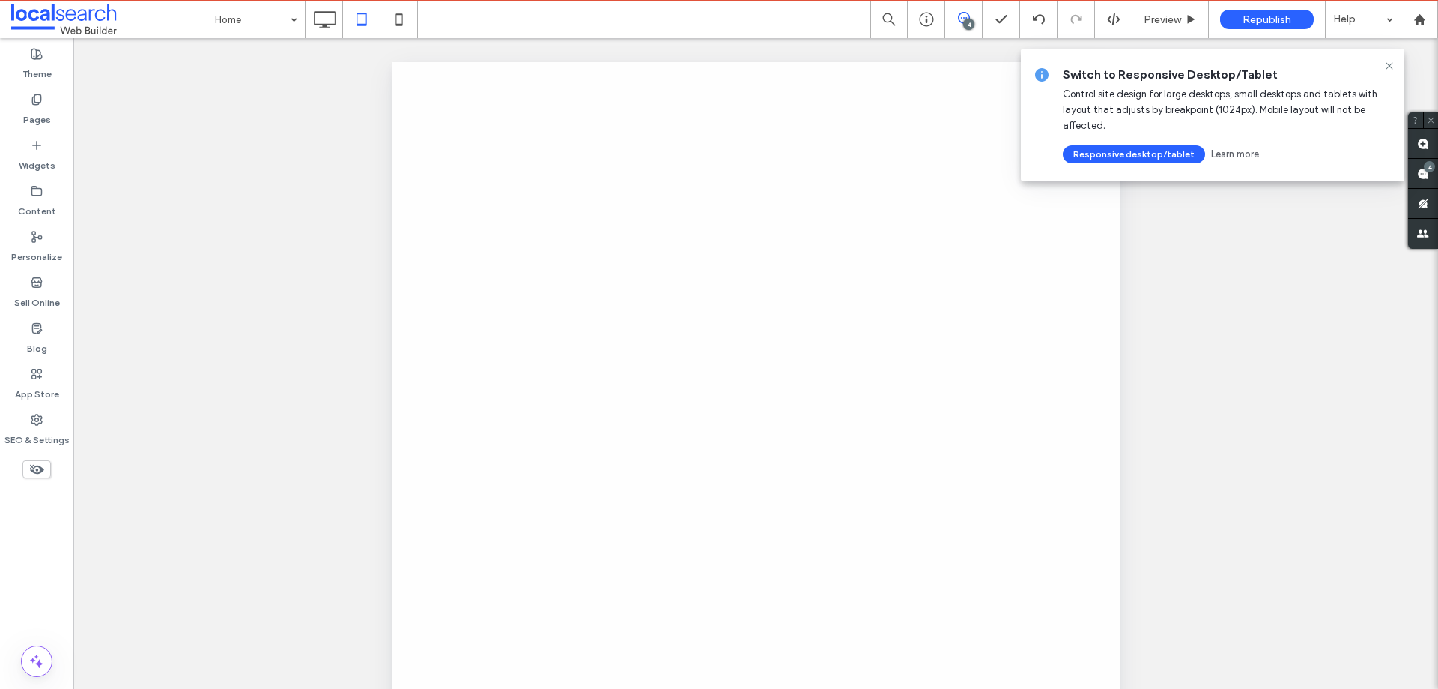
click at [399, 18] on div at bounding box center [719, 344] width 1438 height 689
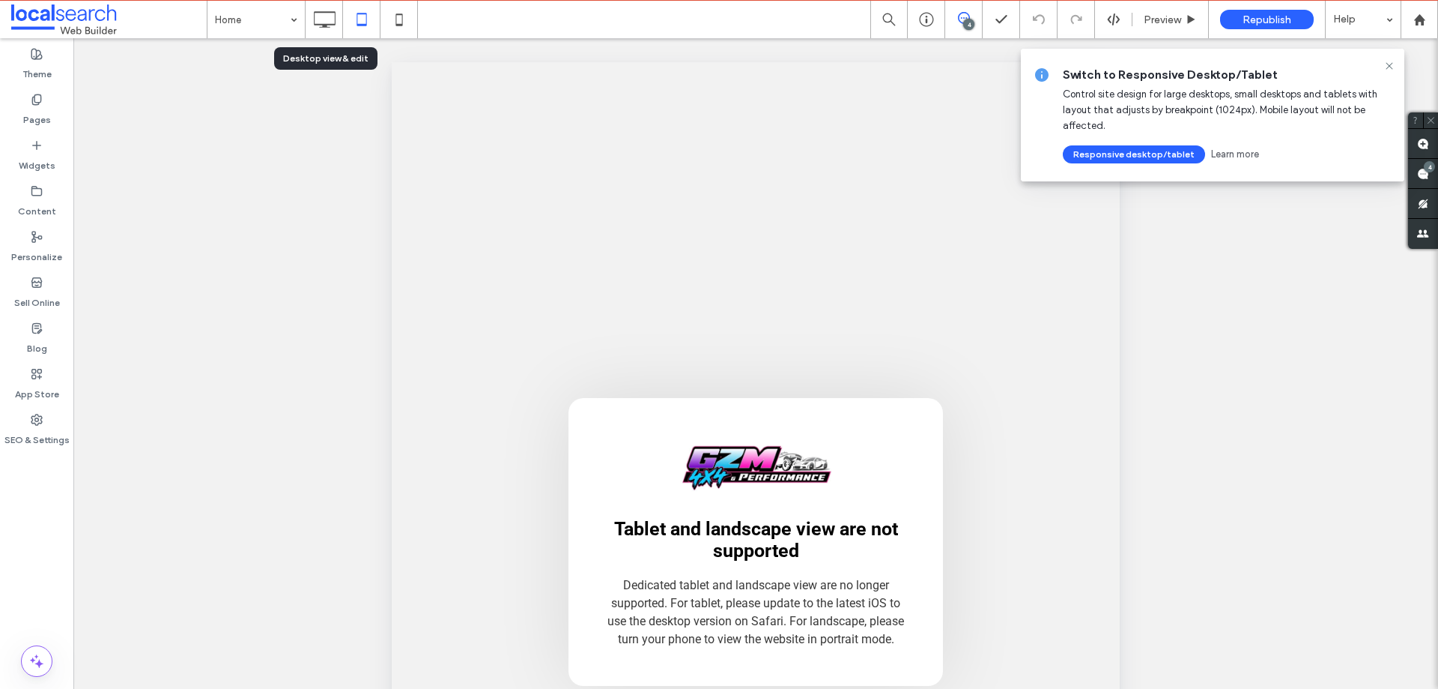
click at [343, 19] on div at bounding box center [361, 19] width 37 height 30
click at [318, 22] on icon at bounding box center [324, 19] width 30 height 30
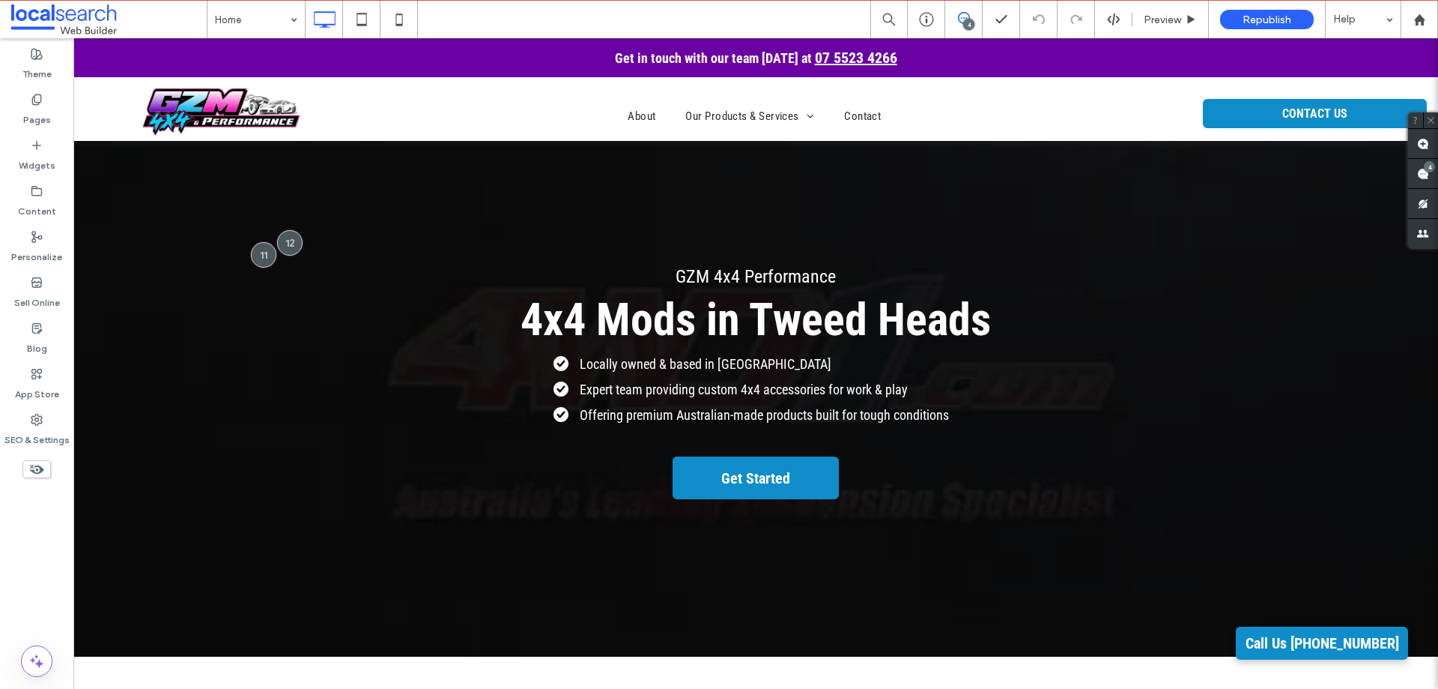
click at [397, 22] on icon at bounding box center [399, 19] width 30 height 30
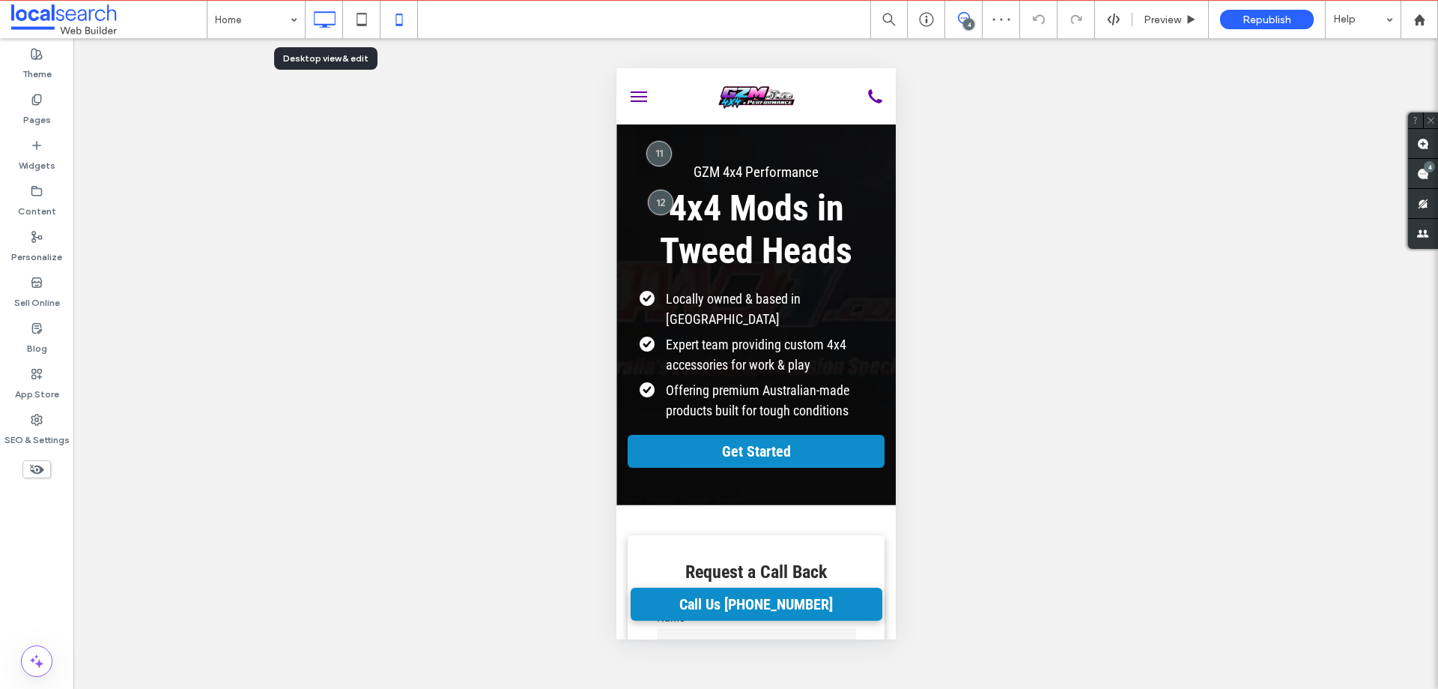
click at [317, 16] on icon at bounding box center [324, 19] width 30 height 30
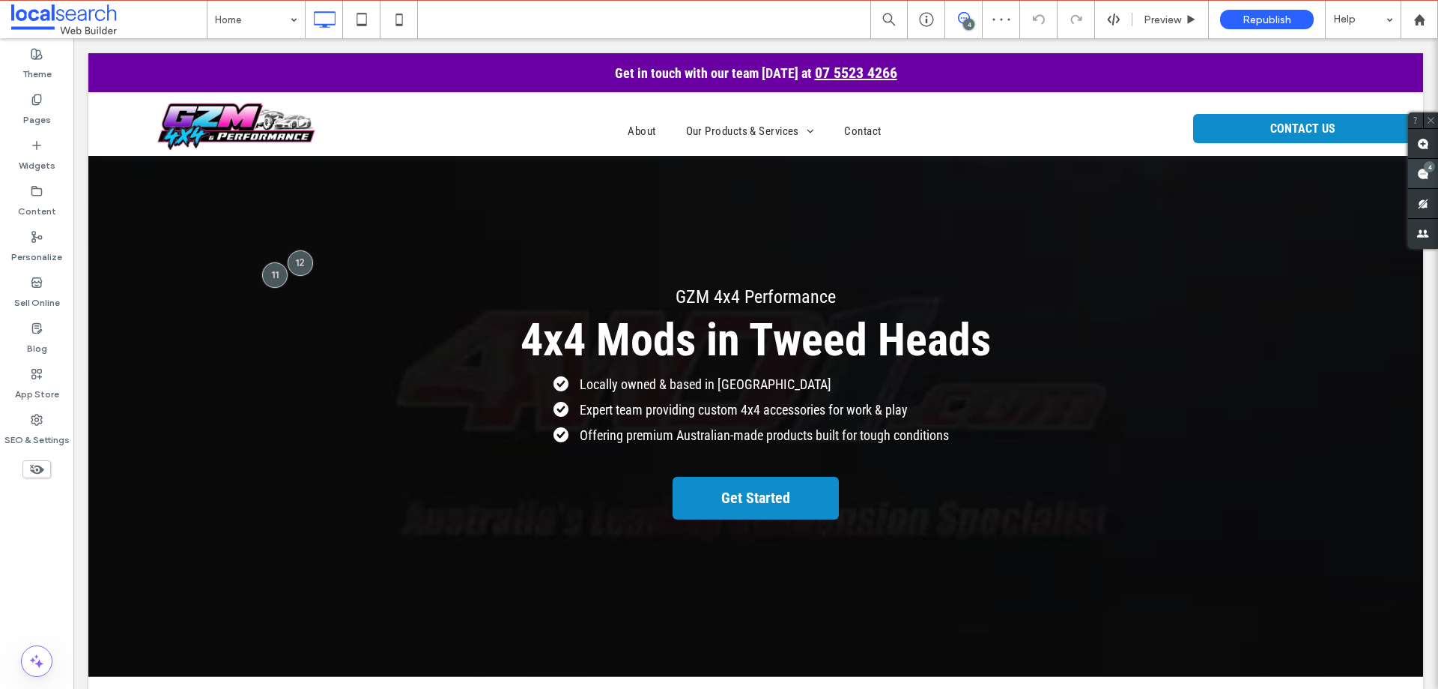
click at [1428, 179] on use at bounding box center [1423, 174] width 12 height 12
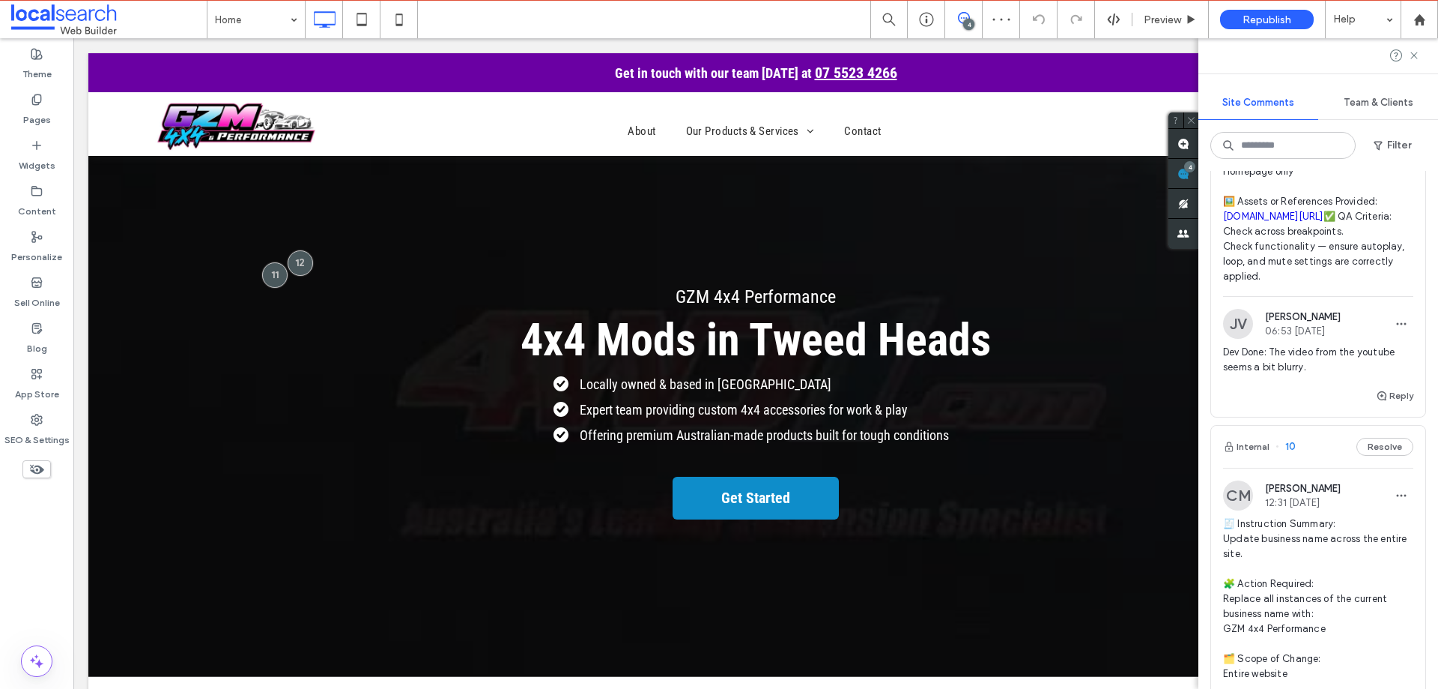
scroll to position [974, 0]
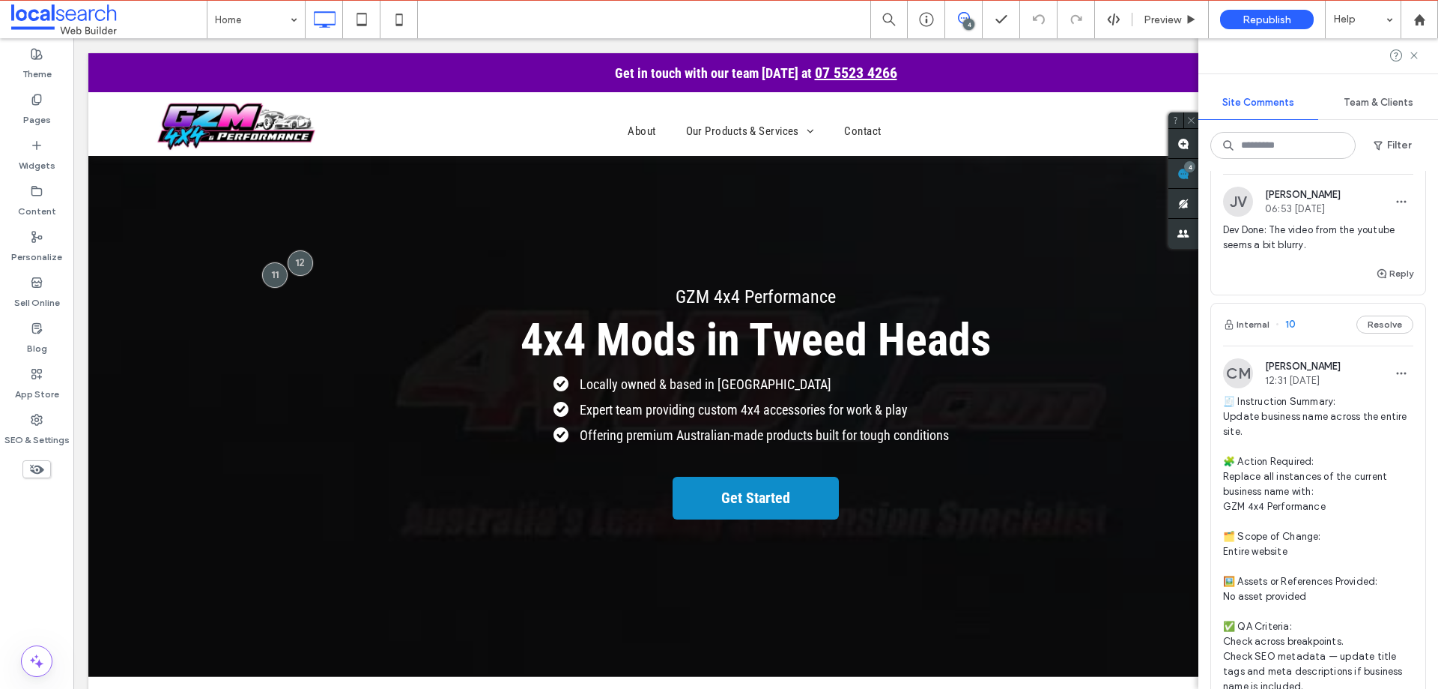
click at [1280, 438] on span "🧾 Instruction Summary: Update business name across the entire site. 🧩 Action Re…" at bounding box center [1318, 544] width 190 height 300
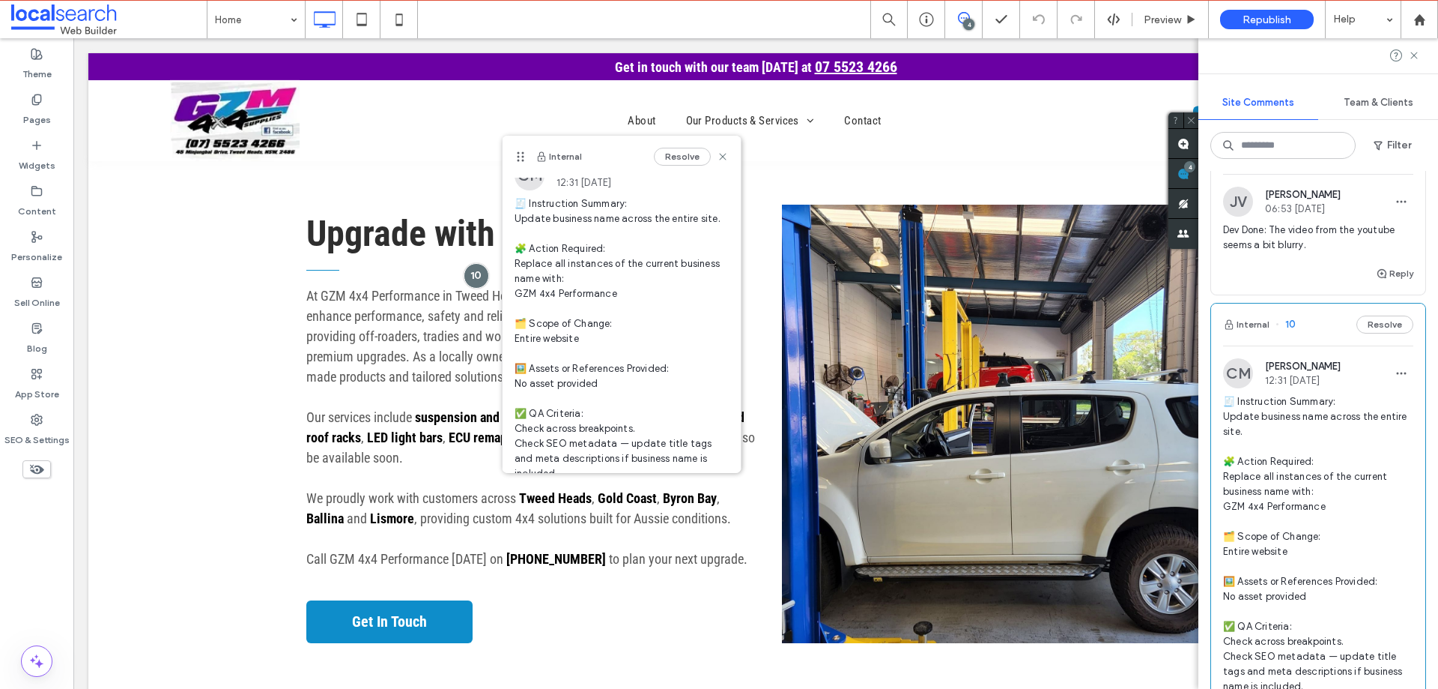
scroll to position [0, 0]
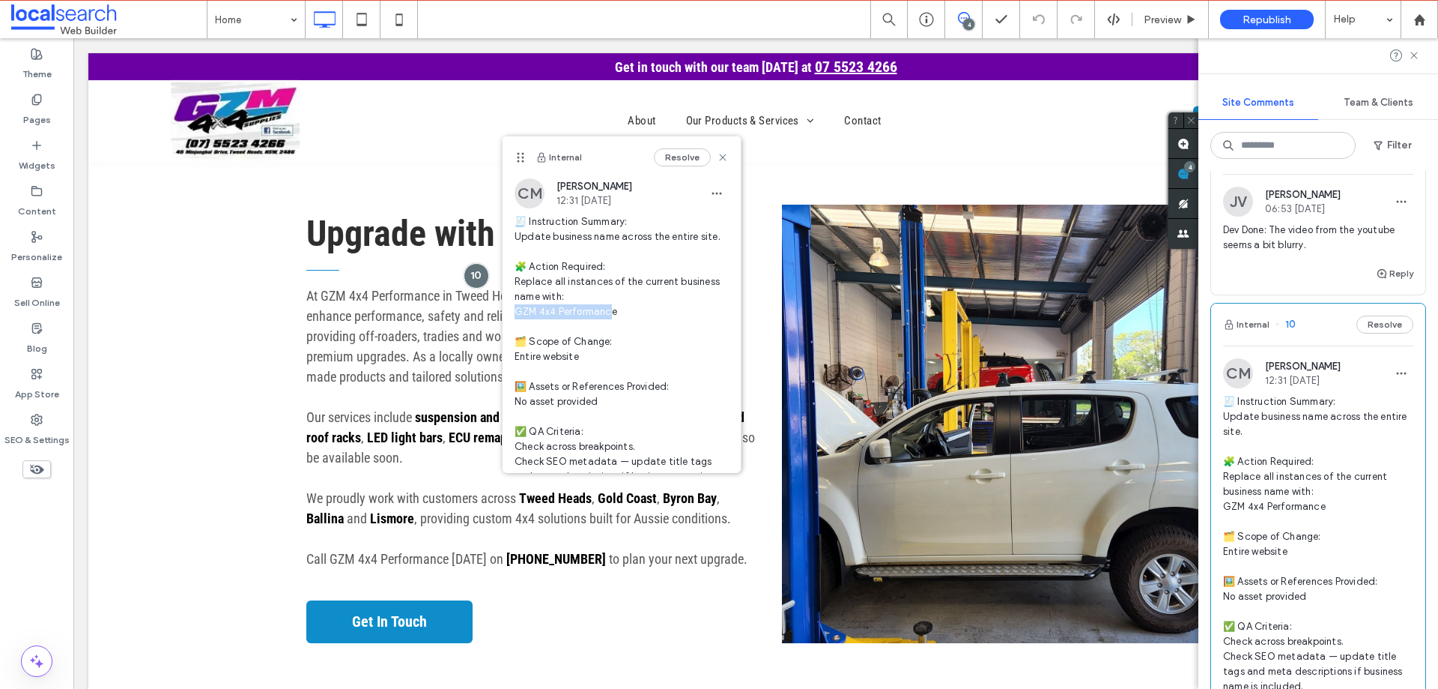
drag, startPoint x: 588, startPoint y: 318, endPoint x: 514, endPoint y: 323, distance: 74.3
click at [514, 323] on div "CM [PERSON_NAME] 12:31 [DATE] 🧾 Instruction Summary: Update business name acros…" at bounding box center [622, 344] width 238 height 333
copy span "M 4x4 Performance"
click at [616, 327] on span "🧾 Instruction Summary: Update business name across the entire site. 🧩 Action Re…" at bounding box center [622, 356] width 214 height 285
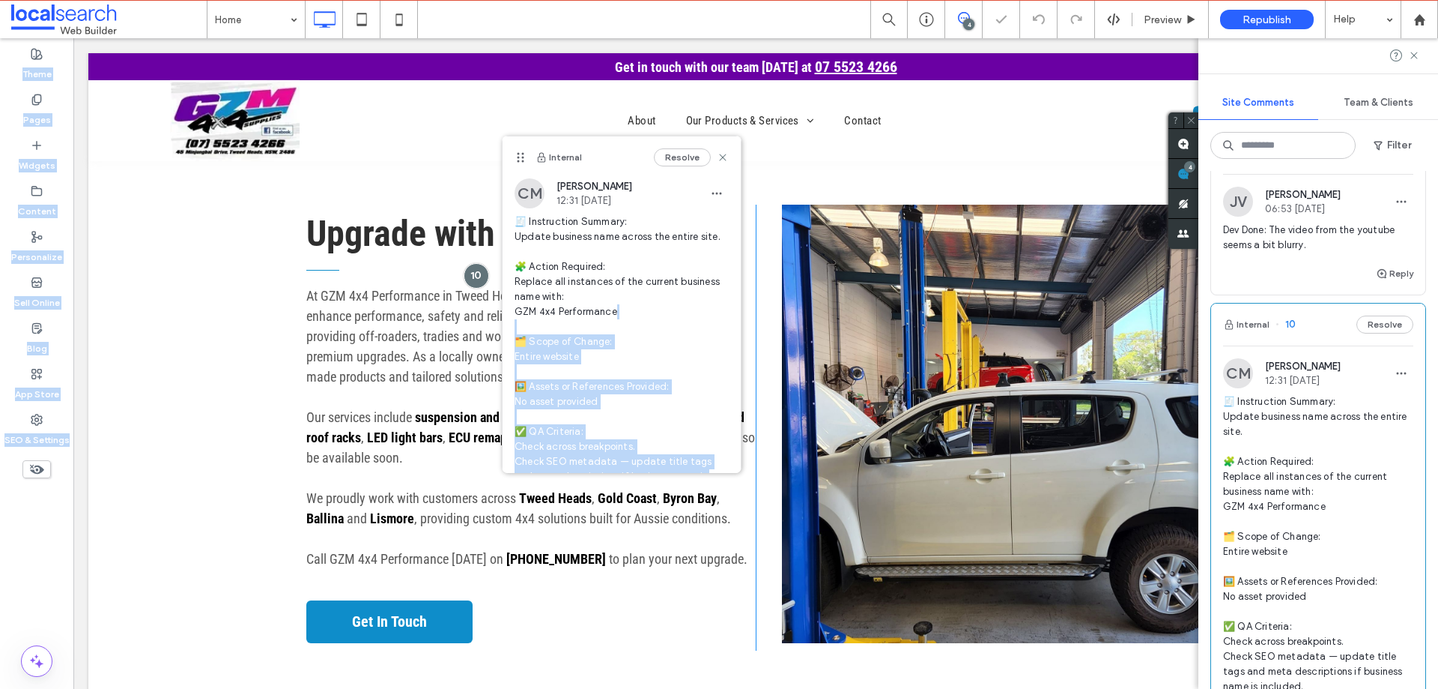
drag, startPoint x: 692, startPoint y: 366, endPoint x: 500, endPoint y: 324, distance: 197.1
click at [624, 326] on span "🧾 Instruction Summary: Update business name across the entire site. 🧩 Action Re…" at bounding box center [622, 356] width 214 height 285
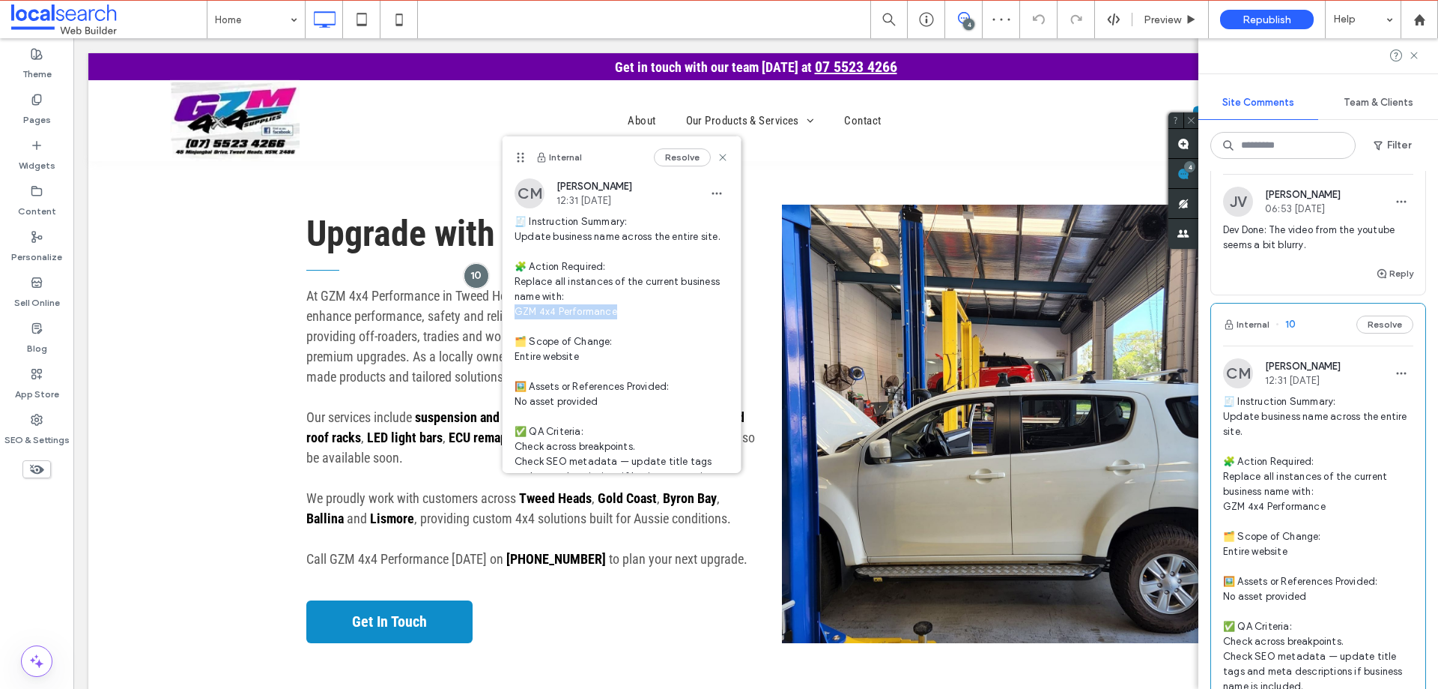
drag, startPoint x: 621, startPoint y: 326, endPoint x: 512, endPoint y: 321, distance: 108.8
click at [512, 321] on div "CM [PERSON_NAME] 12:31 [DATE] 🧾 Instruction Summary: Update business name acros…" at bounding box center [622, 344] width 238 height 333
copy span "M 4x4 Performance"
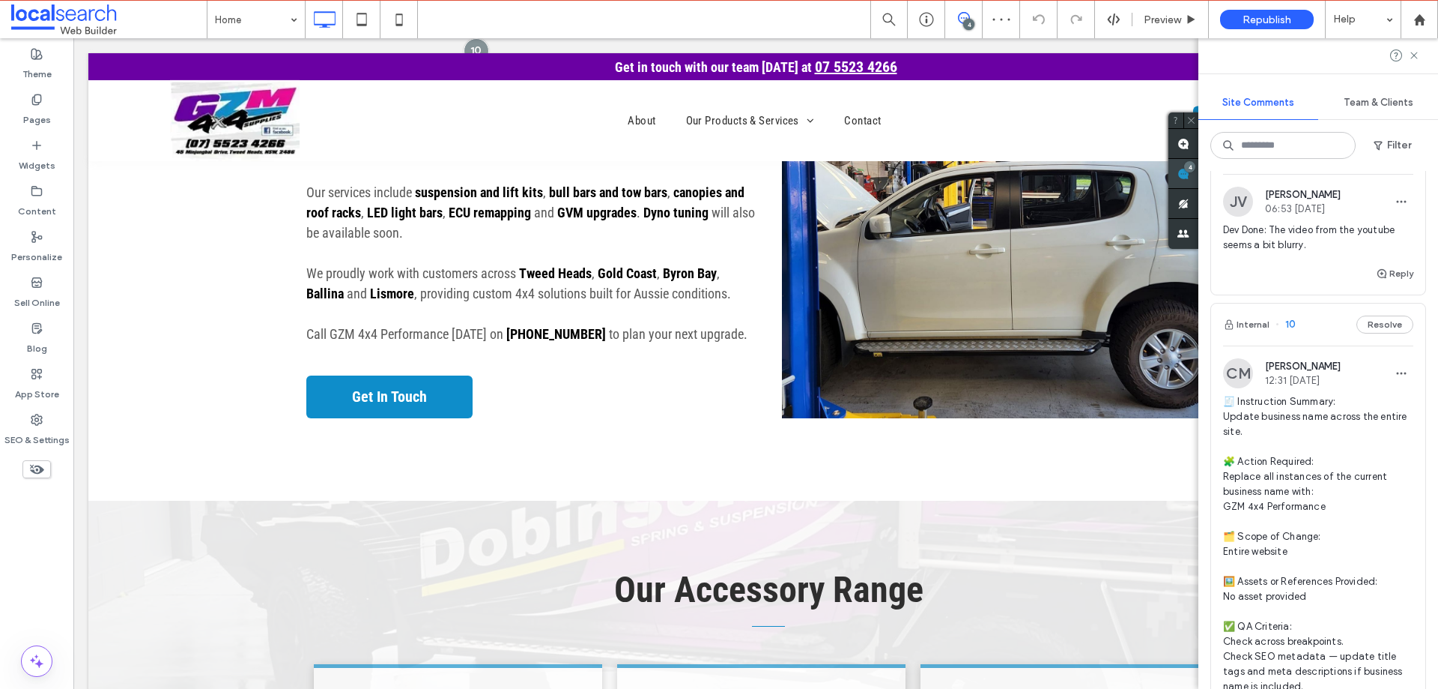
click at [1187, 184] on span at bounding box center [1184, 173] width 30 height 29
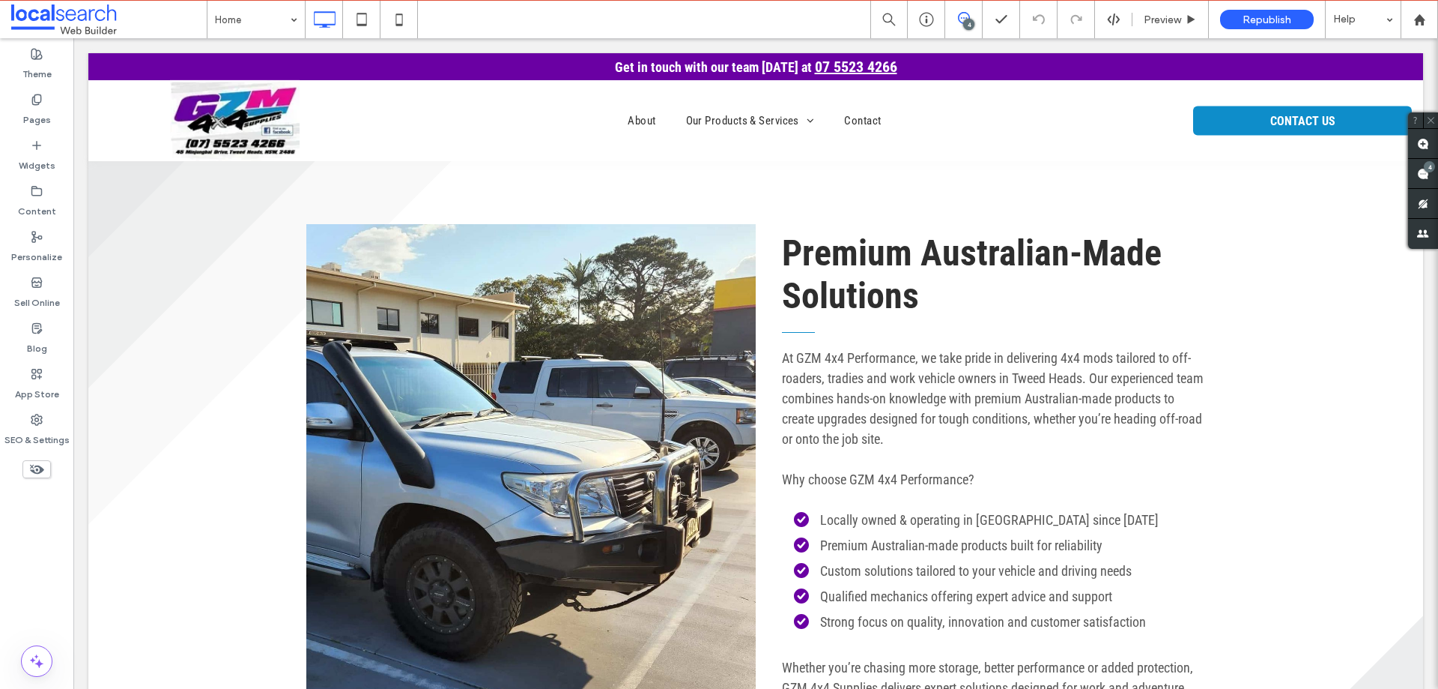
scroll to position [5259, 0]
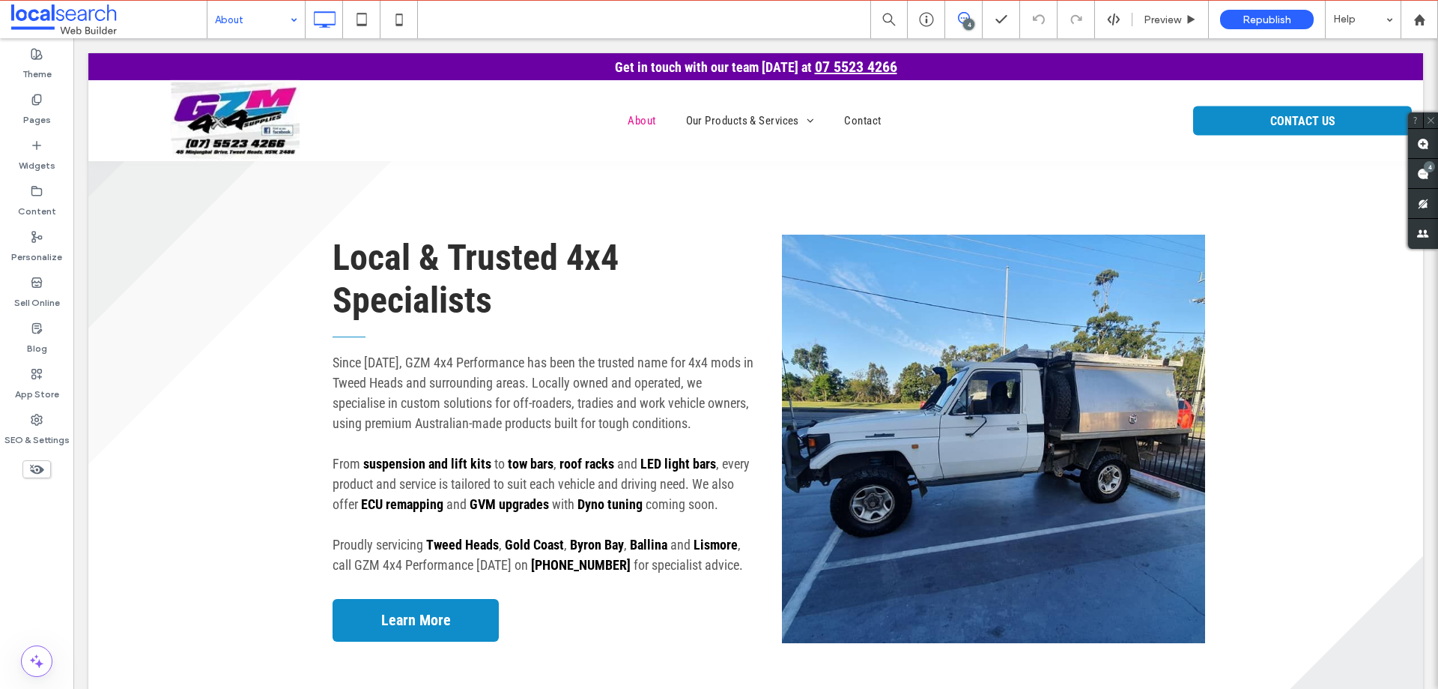
scroll to position [1609, 0]
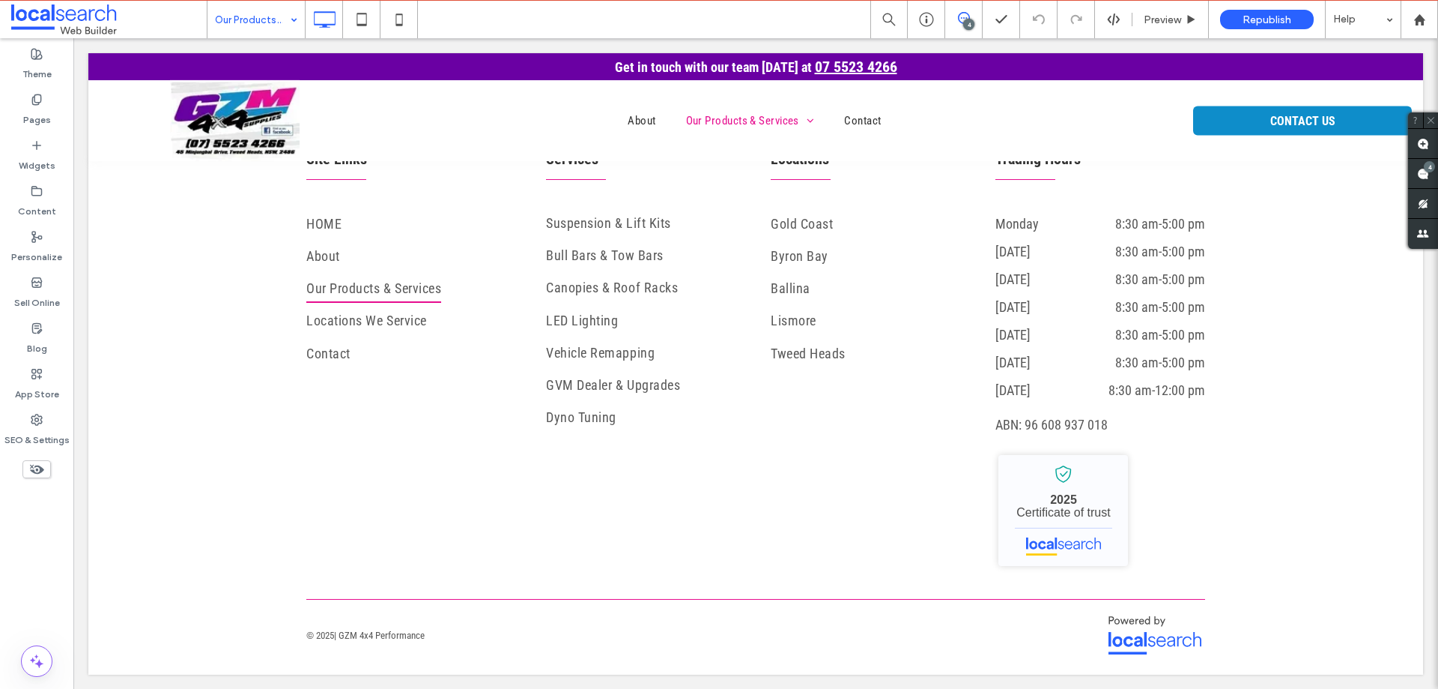
scroll to position [1885, 0]
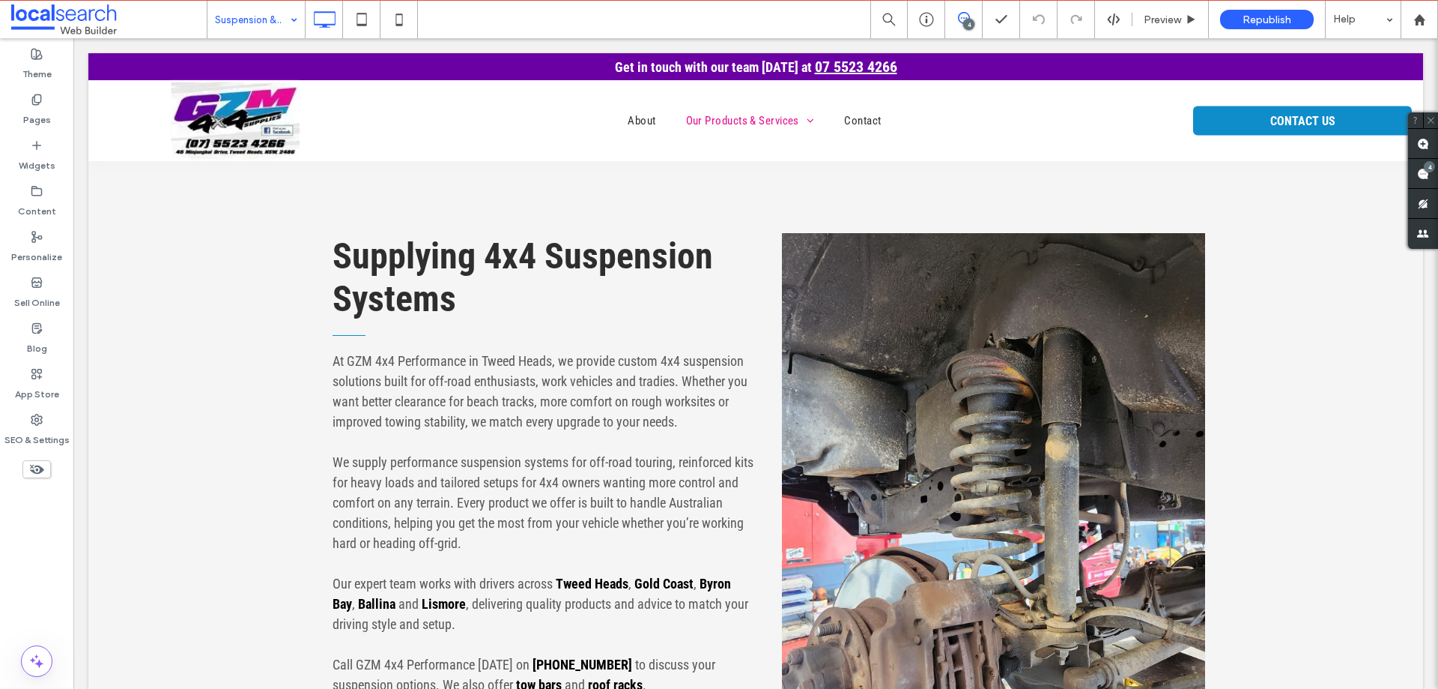
drag, startPoint x: 222, startPoint y: 25, endPoint x: 239, endPoint y: 33, distance: 19.1
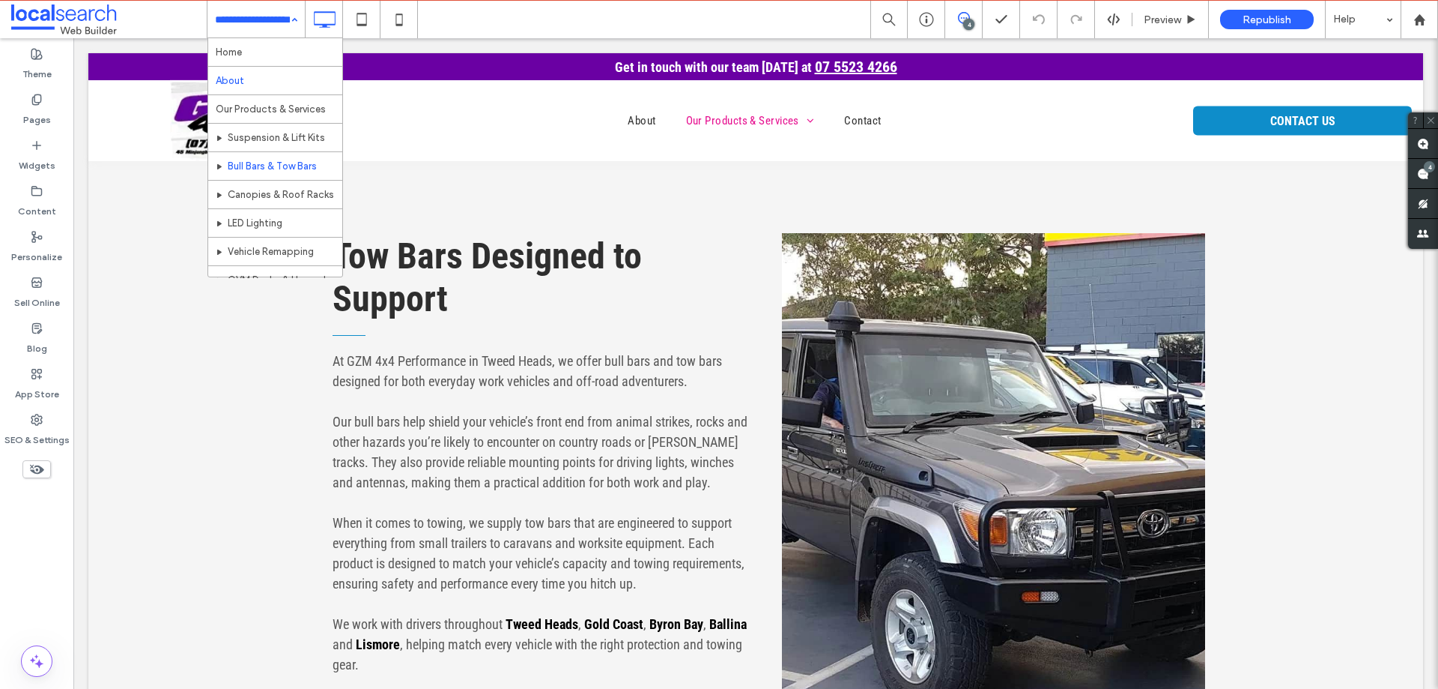
scroll to position [75, 0]
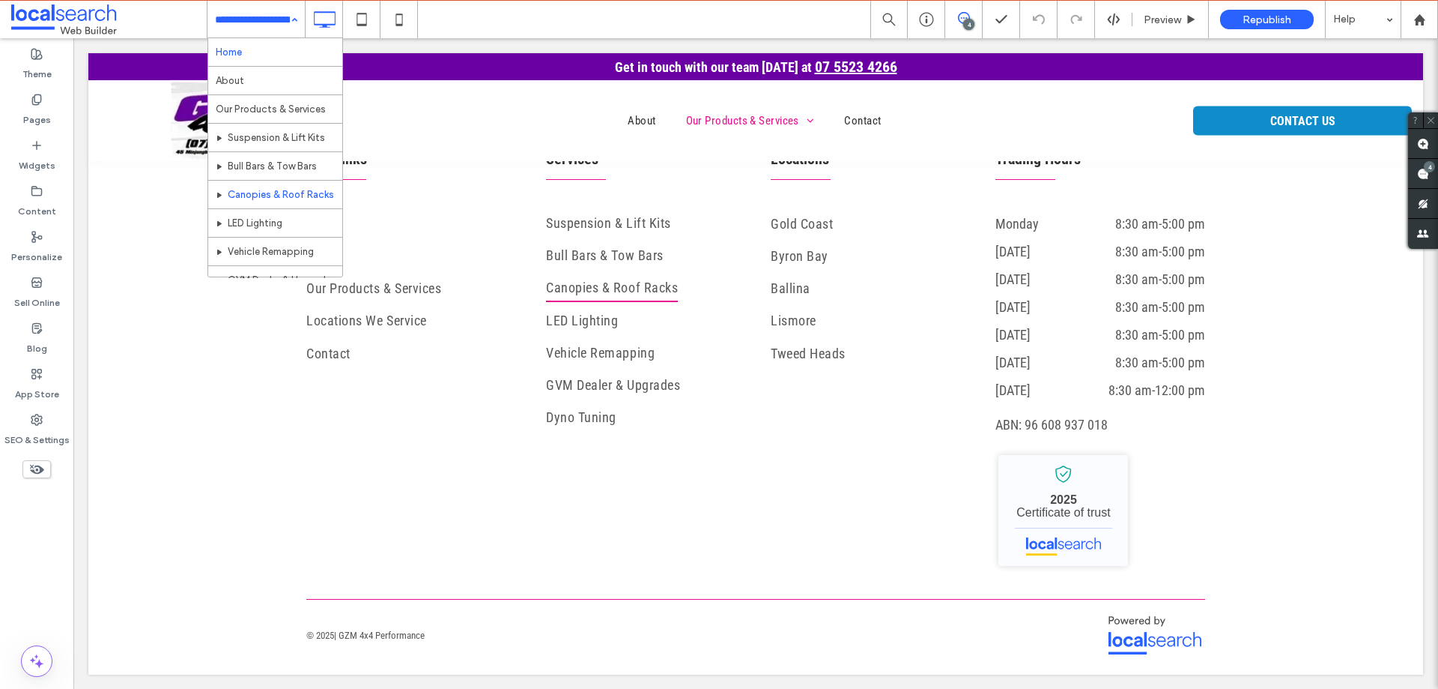
scroll to position [75, 0]
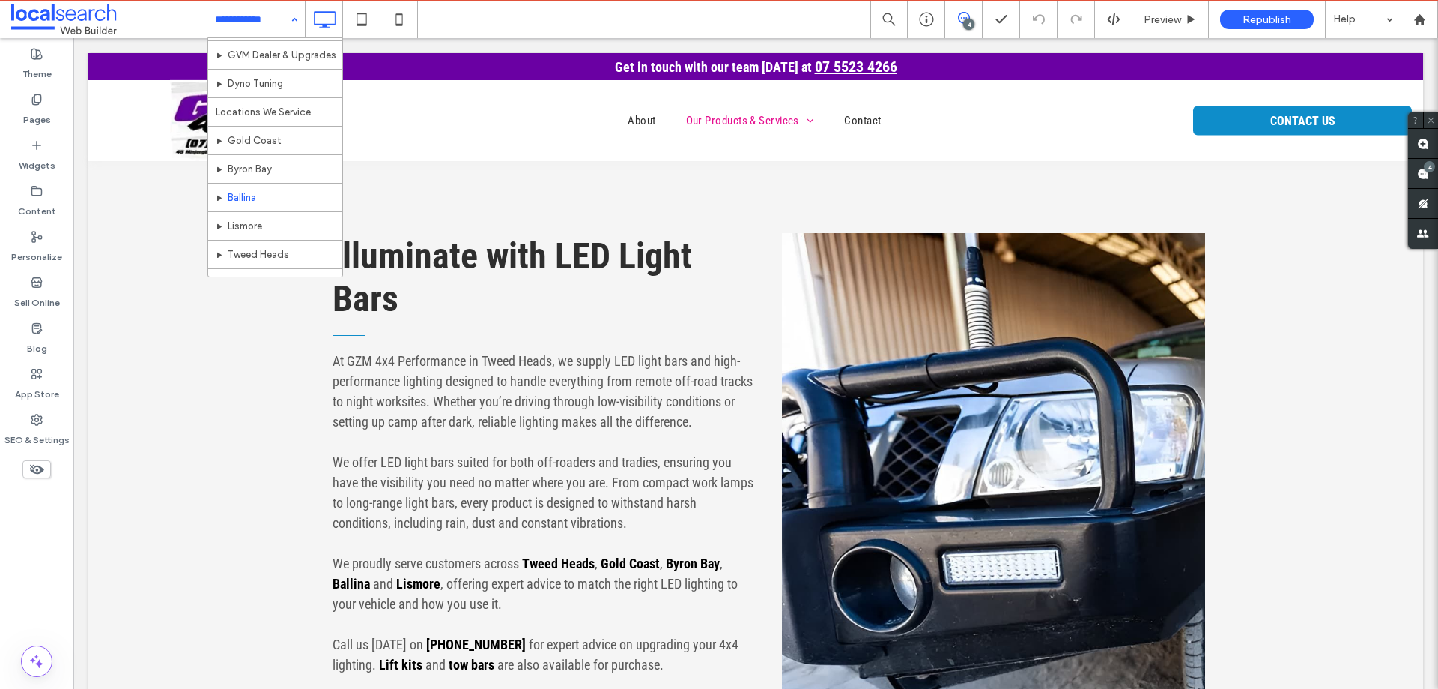
scroll to position [150, 0]
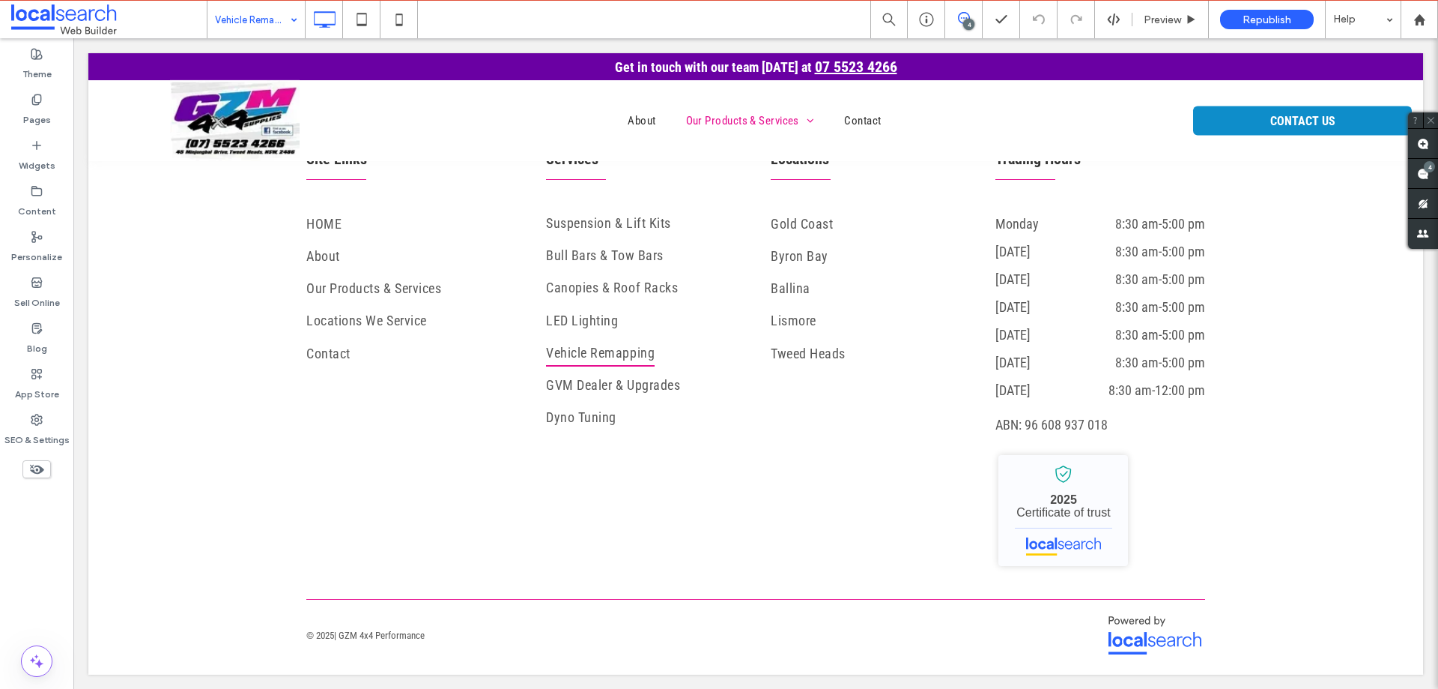
scroll to position [387, 0]
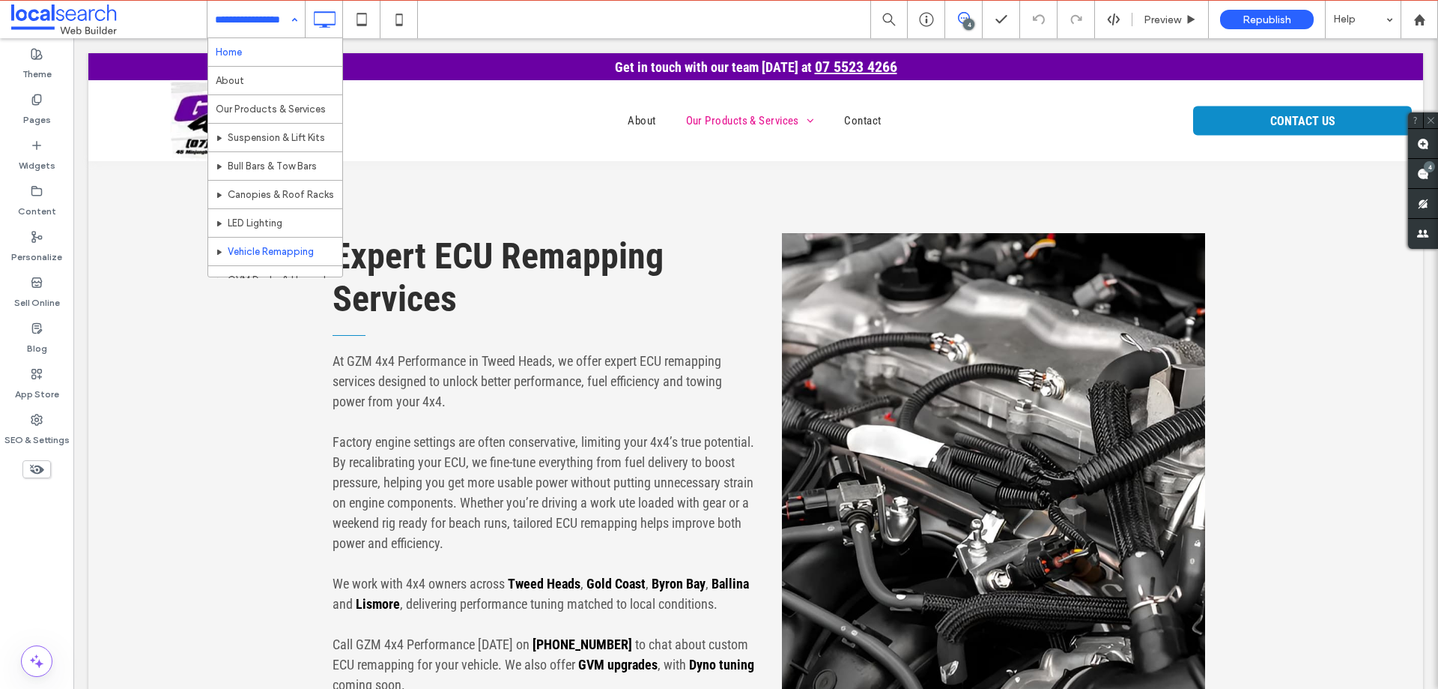
drag, startPoint x: 264, startPoint y: 7, endPoint x: 281, endPoint y: 46, distance: 41.6
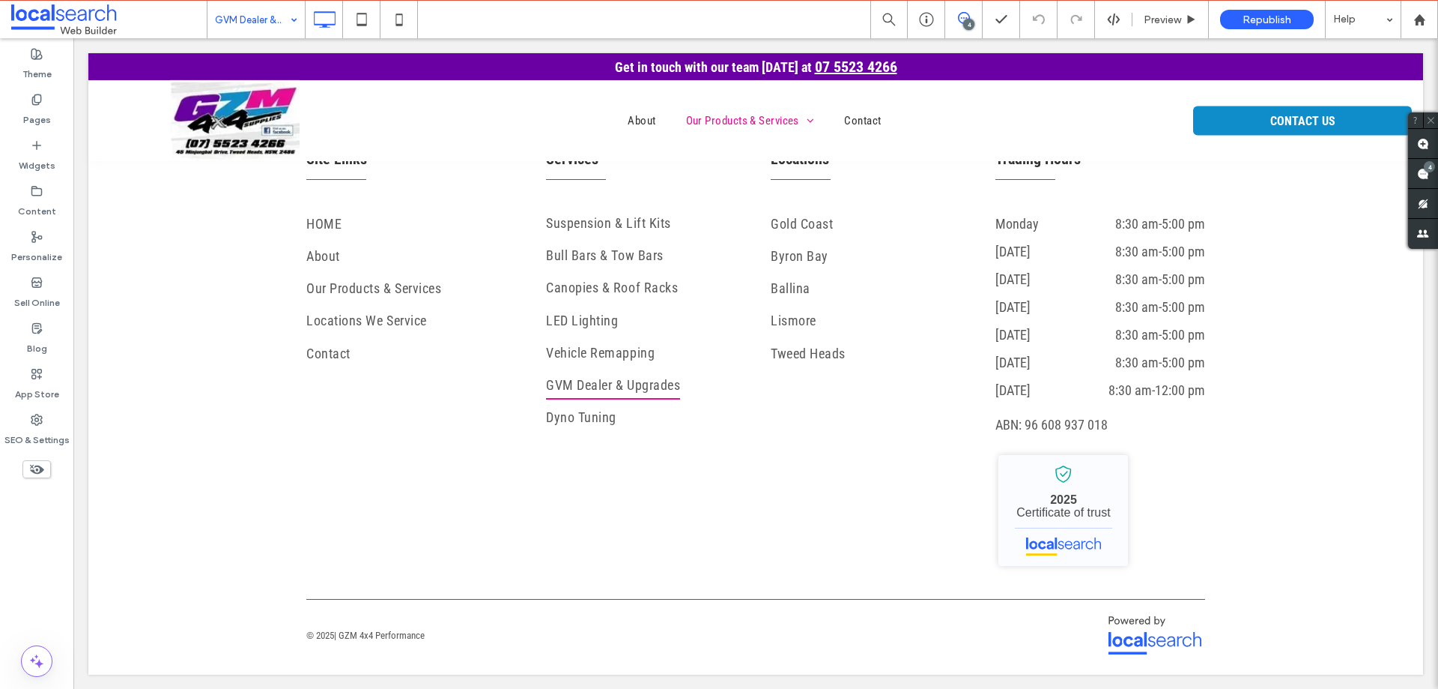
scroll to position [387, 0]
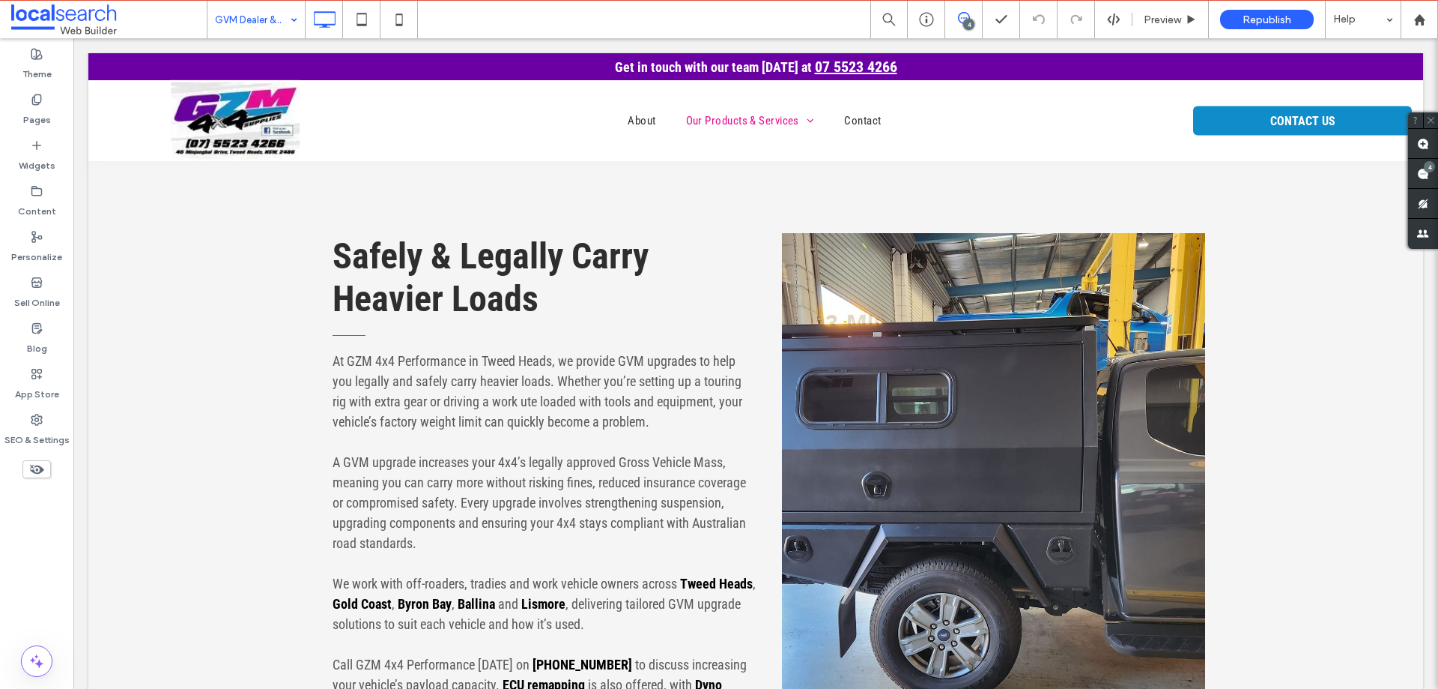
drag, startPoint x: 256, startPoint y: 27, endPoint x: 266, endPoint y: 34, distance: 12.3
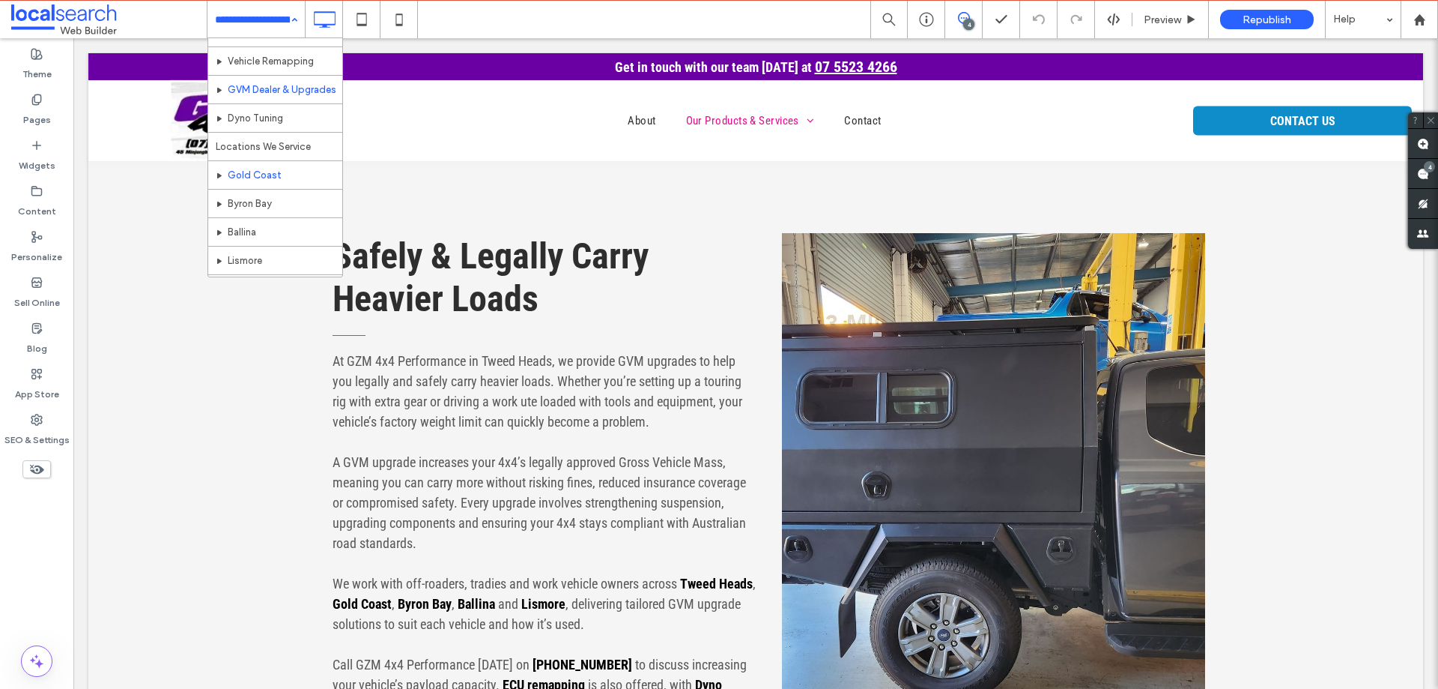
scroll to position [225, 0]
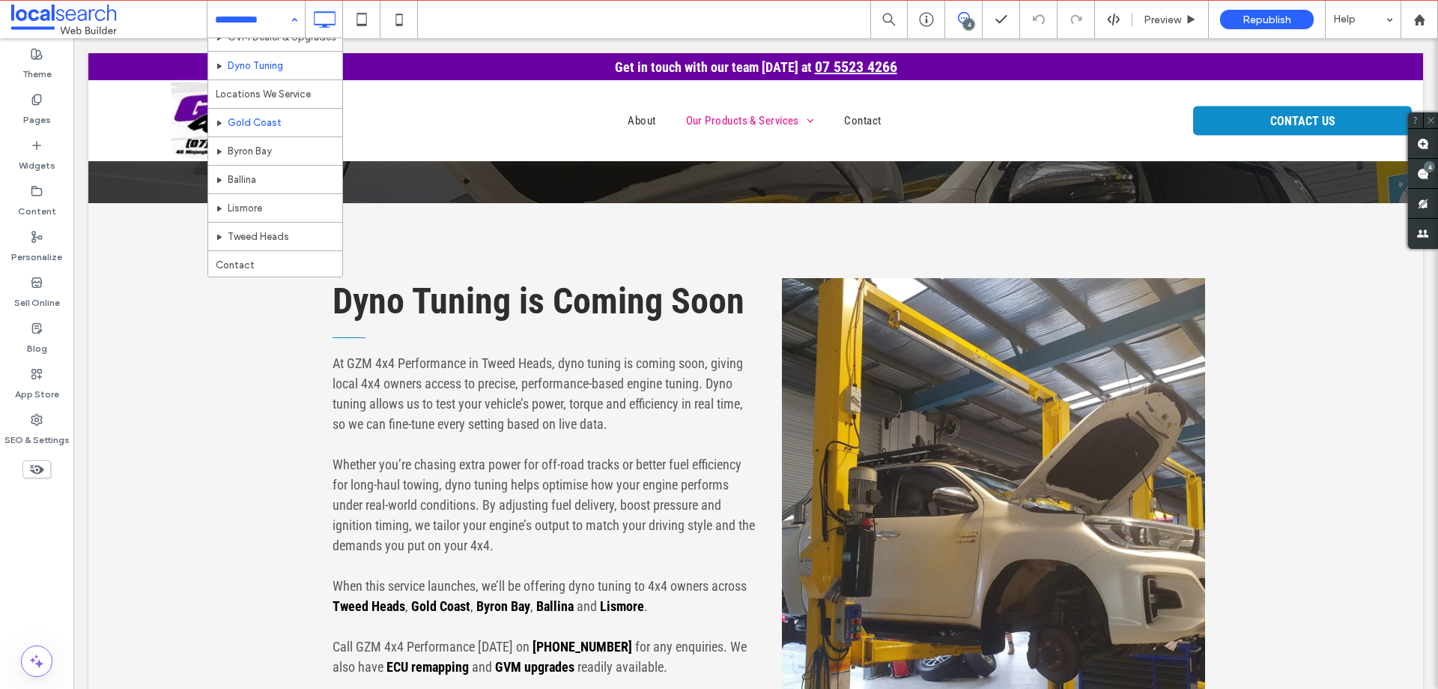
scroll to position [243, 0]
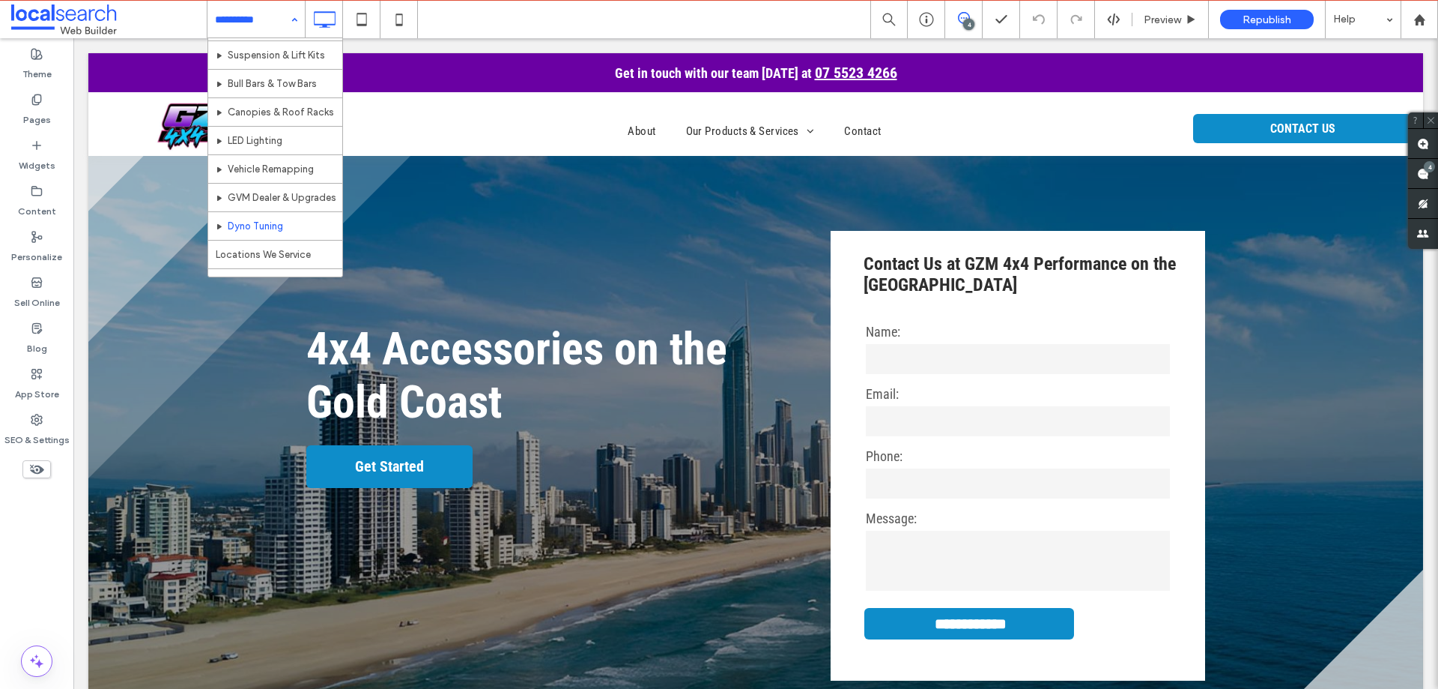
scroll to position [243, 0]
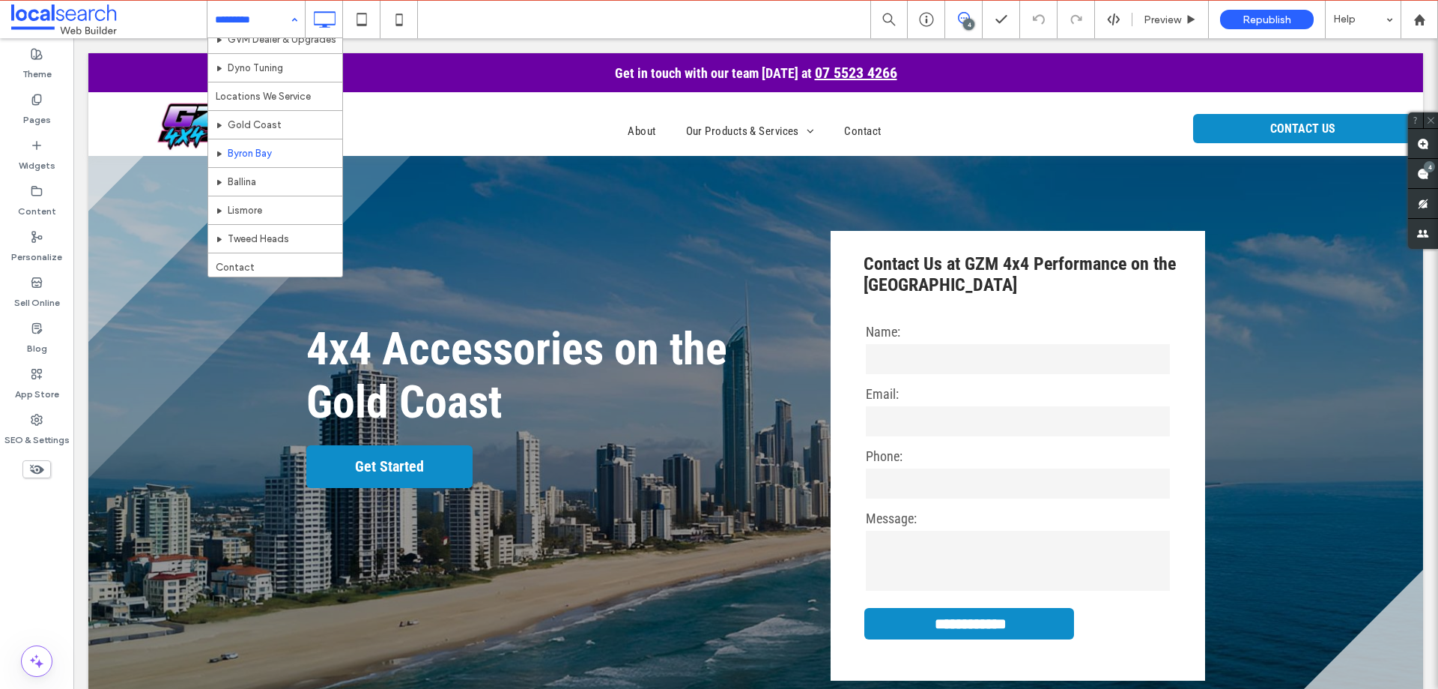
scroll to position [243, 0]
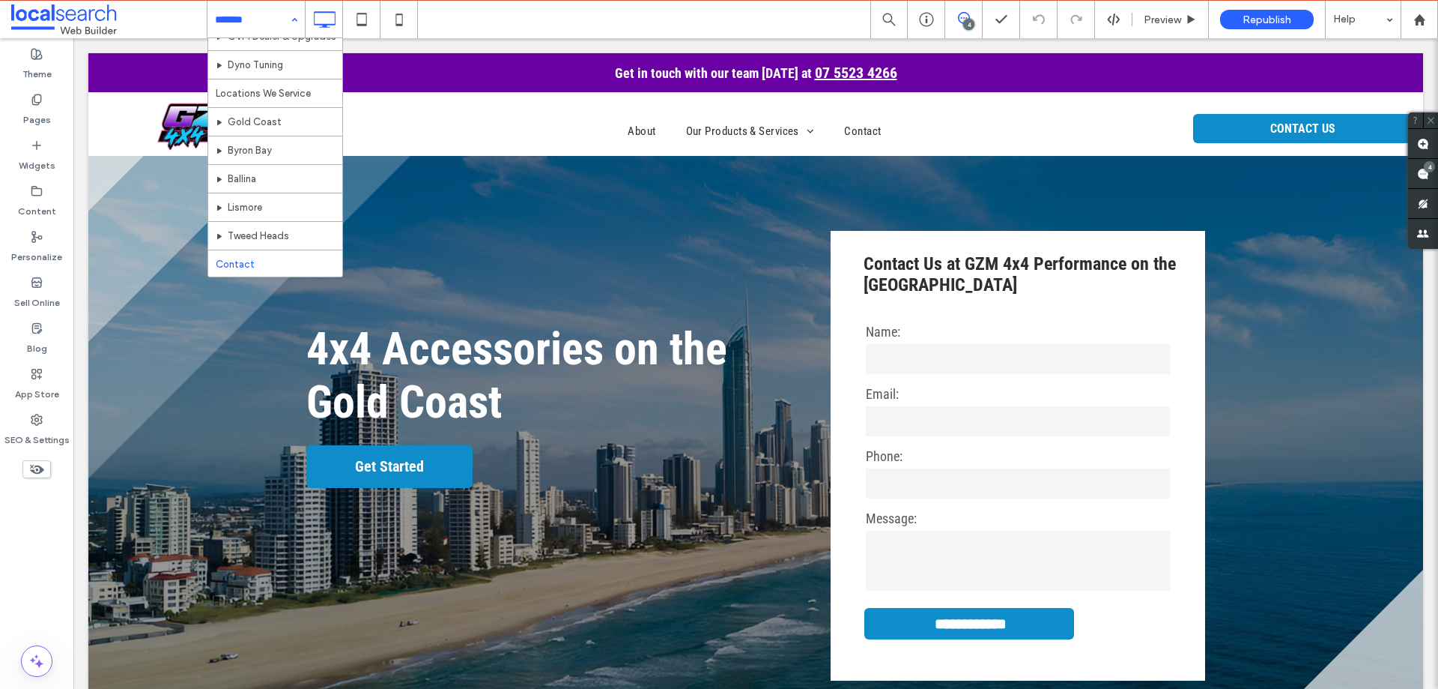
click at [294, 19] on div "Home About Our Products & Services Suspension & Lift Kits Bull Bars & Tow Bars …" at bounding box center [256, 19] width 97 height 37
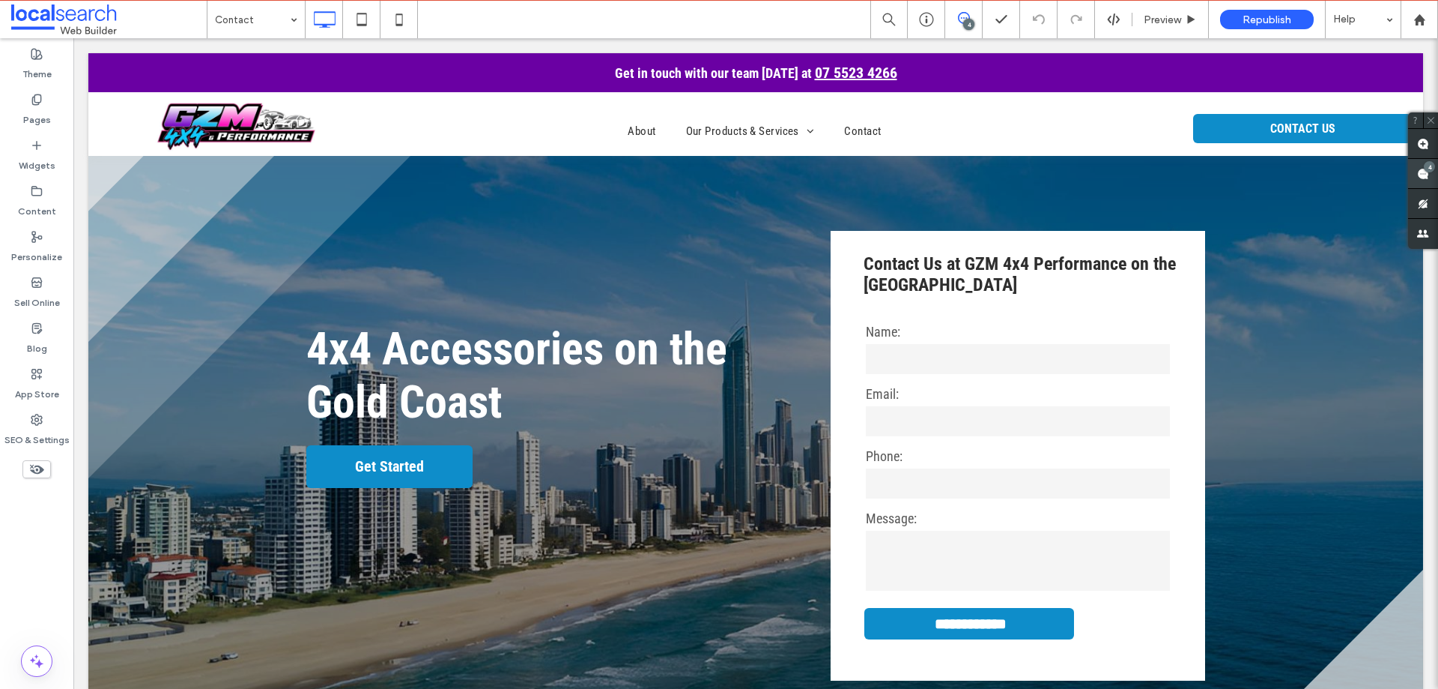
click at [1430, 172] on div "4" at bounding box center [1429, 166] width 11 height 11
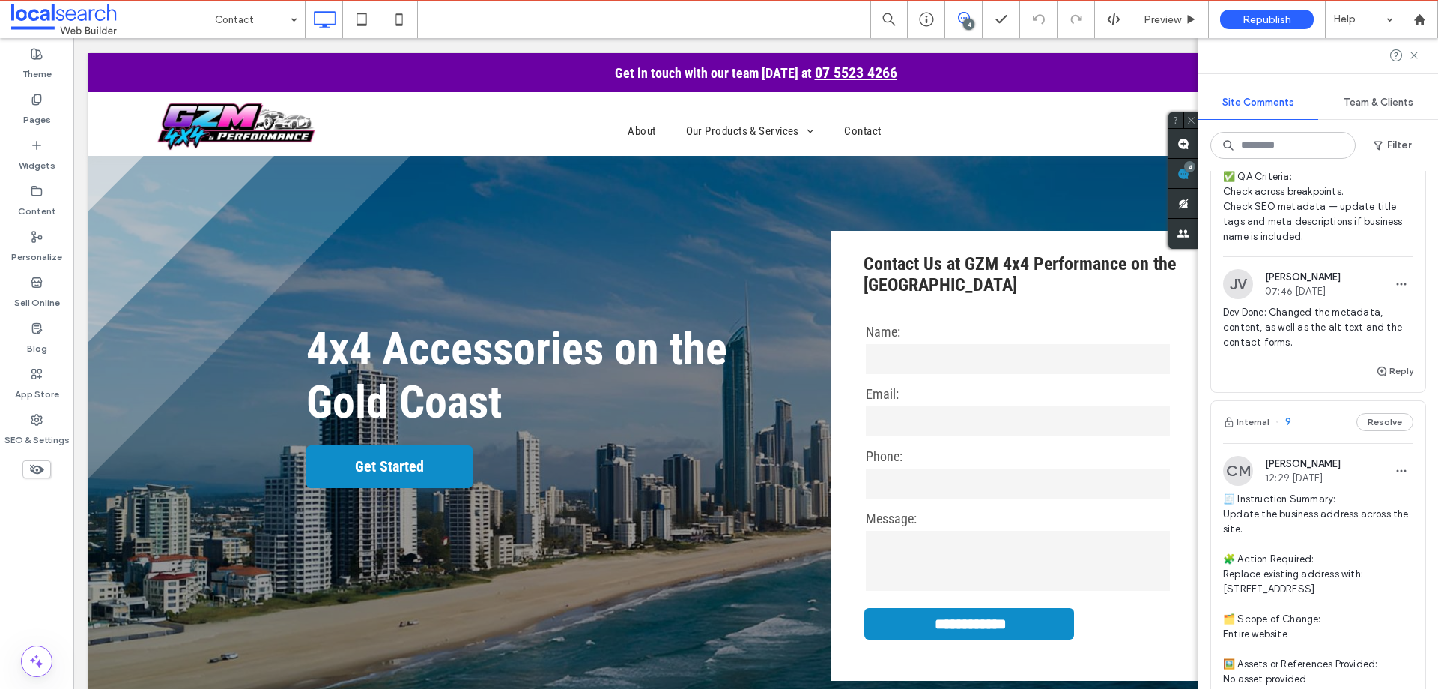
scroll to position [1648, 0]
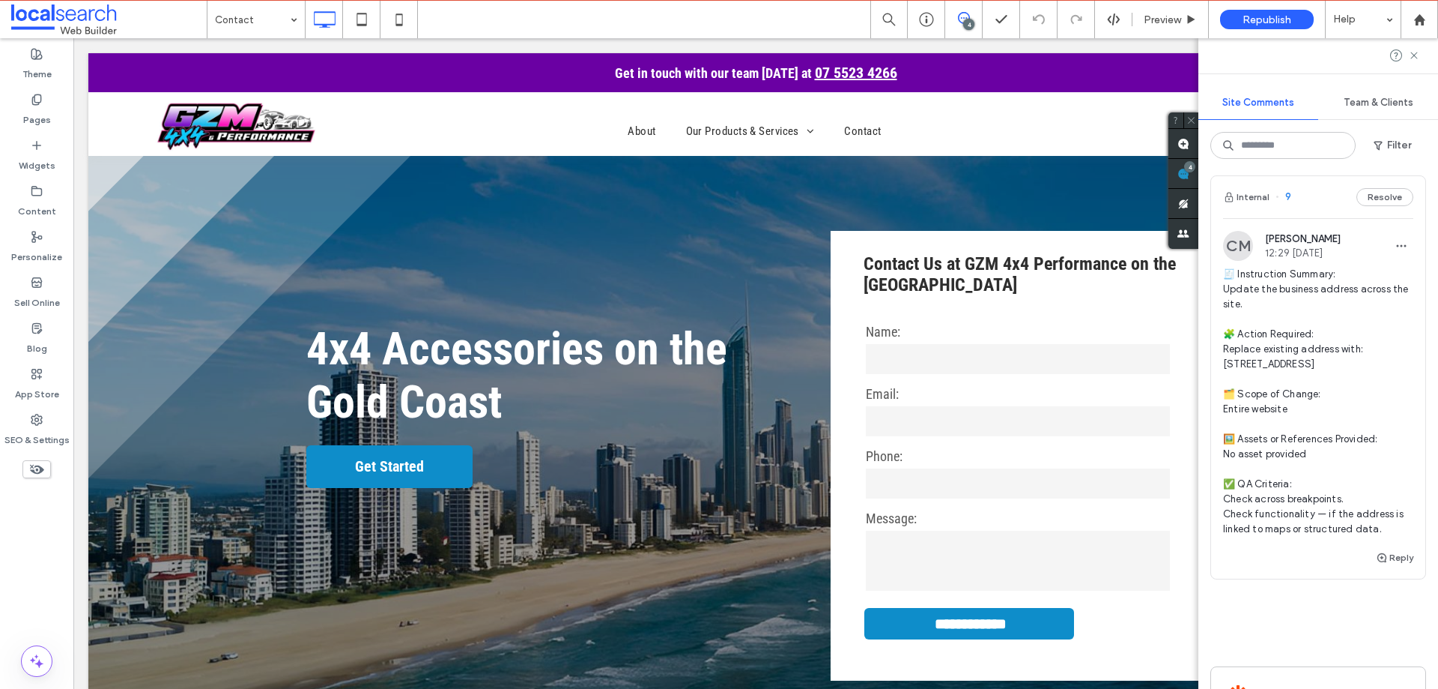
click at [1304, 330] on span "🧾 Instruction Summary: Update the business address across the site. 🧩 Action Re…" at bounding box center [1318, 402] width 190 height 270
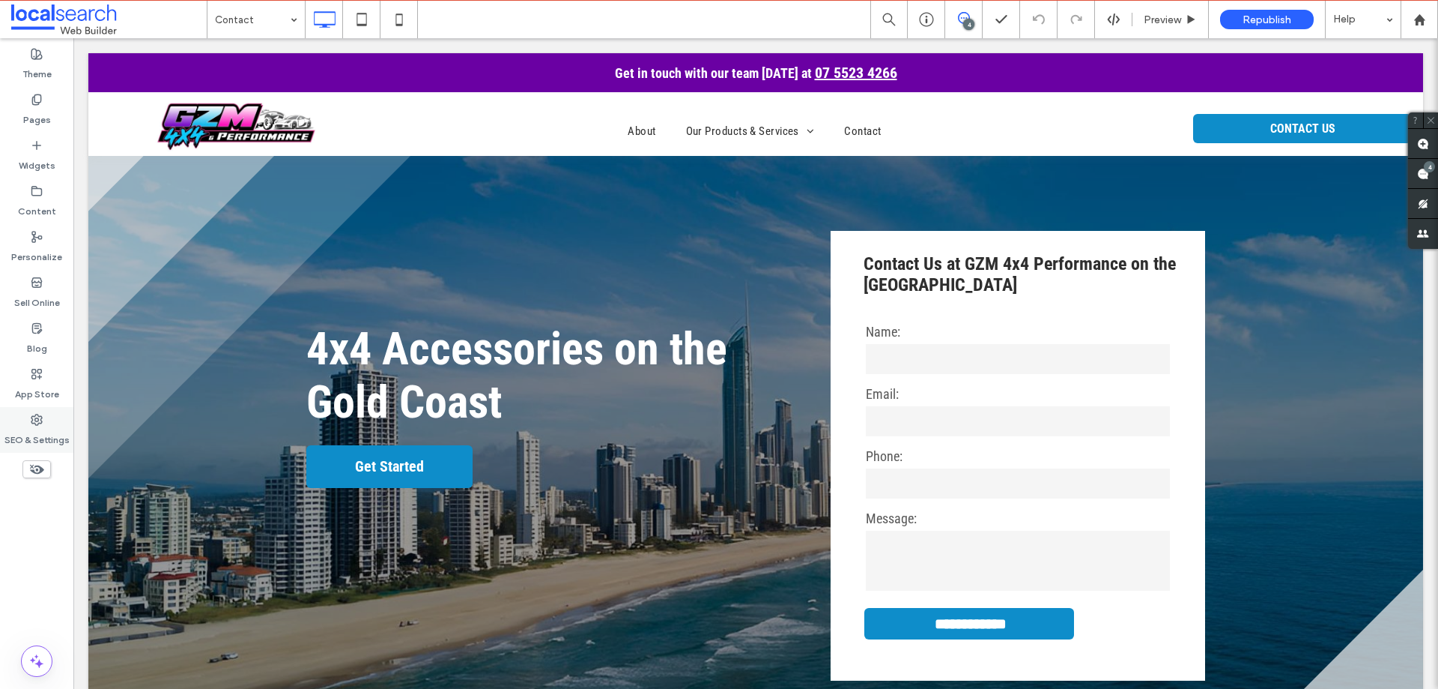
click at [49, 431] on label "SEO & Settings" at bounding box center [36, 436] width 65 height 21
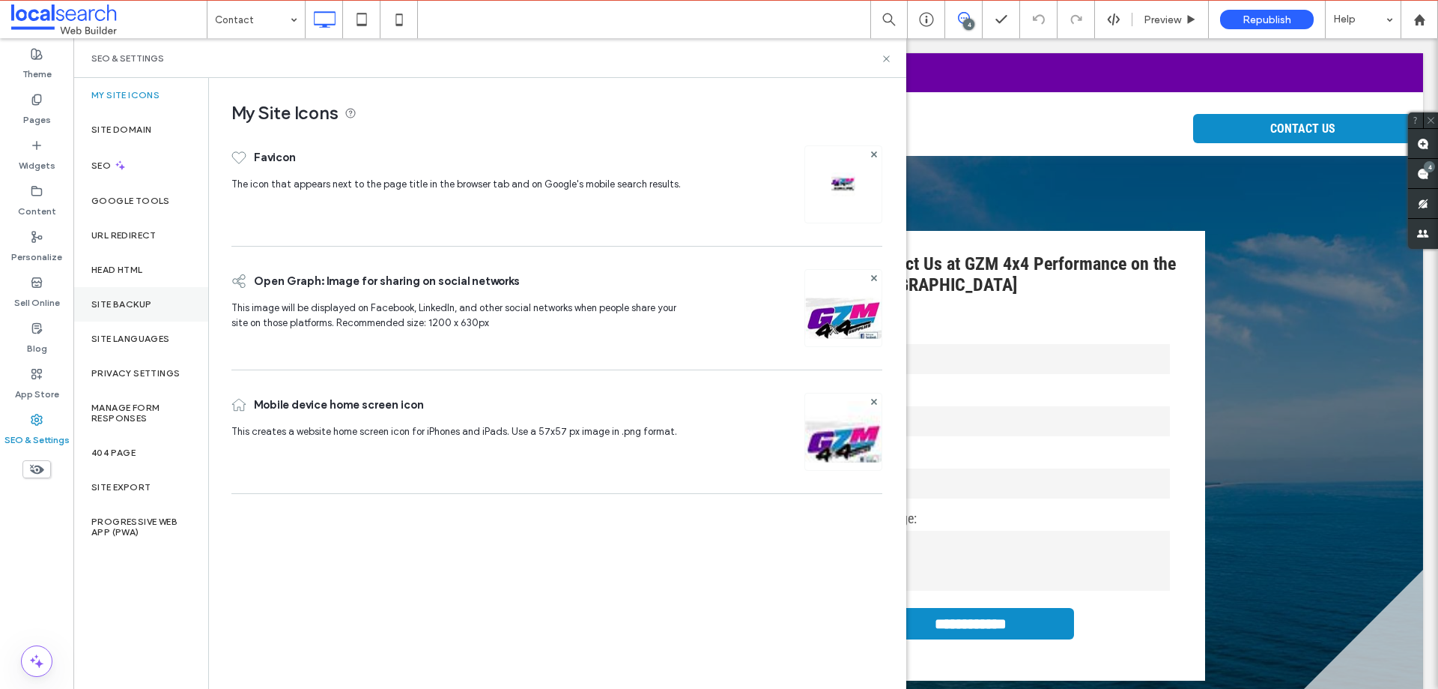
click at [119, 316] on div "Site Backup" at bounding box center [140, 304] width 135 height 34
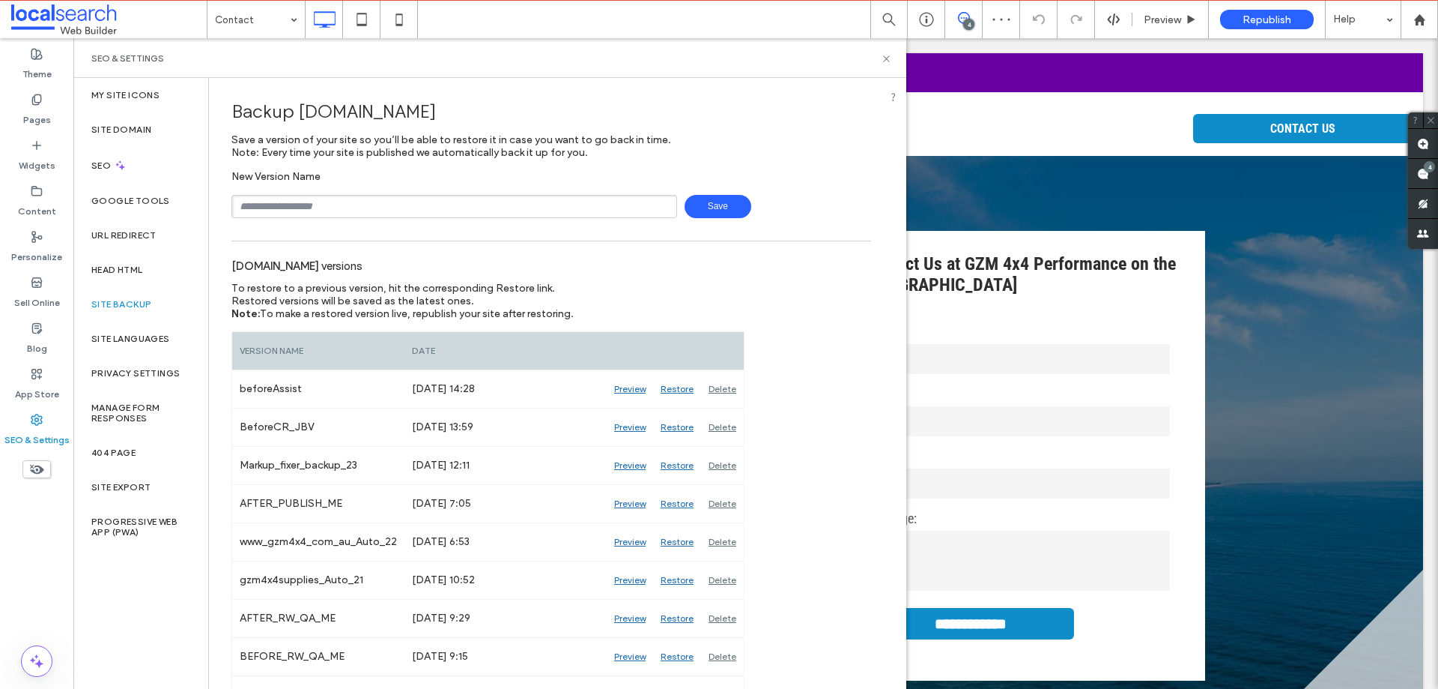
click at [363, 202] on input "text" at bounding box center [455, 206] width 446 height 23
type input "**********"
drag, startPoint x: 727, startPoint y: 219, endPoint x: 708, endPoint y: 210, distance: 20.8
click at [708, 210] on span "Save" at bounding box center [718, 206] width 67 height 23
